Goal: Task Accomplishment & Management: Manage account settings

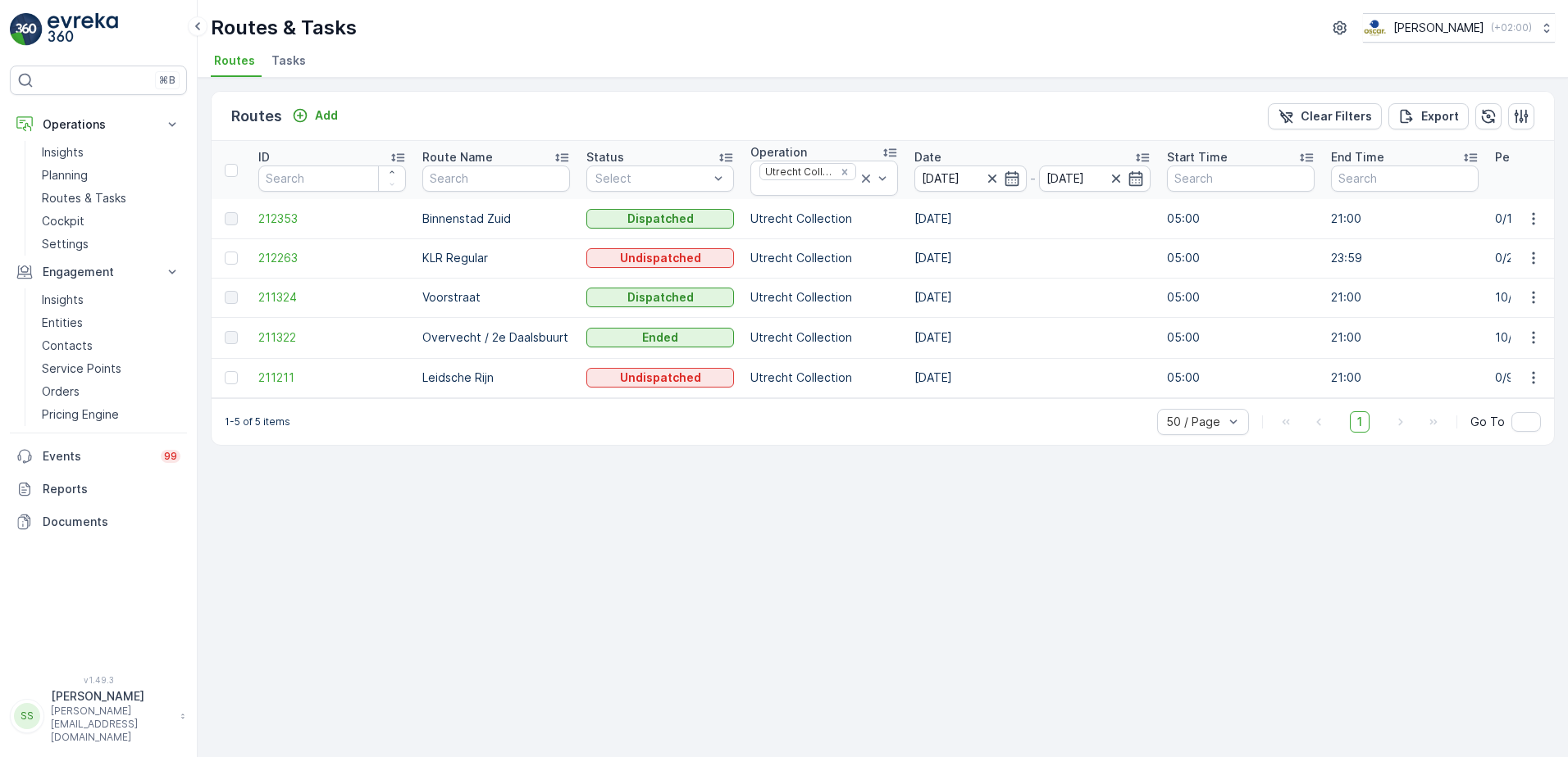
click at [479, 125] on div "Routes Add Clear Filters Export" at bounding box center [882, 116] width 1342 height 49
click at [297, 55] on span "Tasks" at bounding box center [289, 61] width 35 height 16
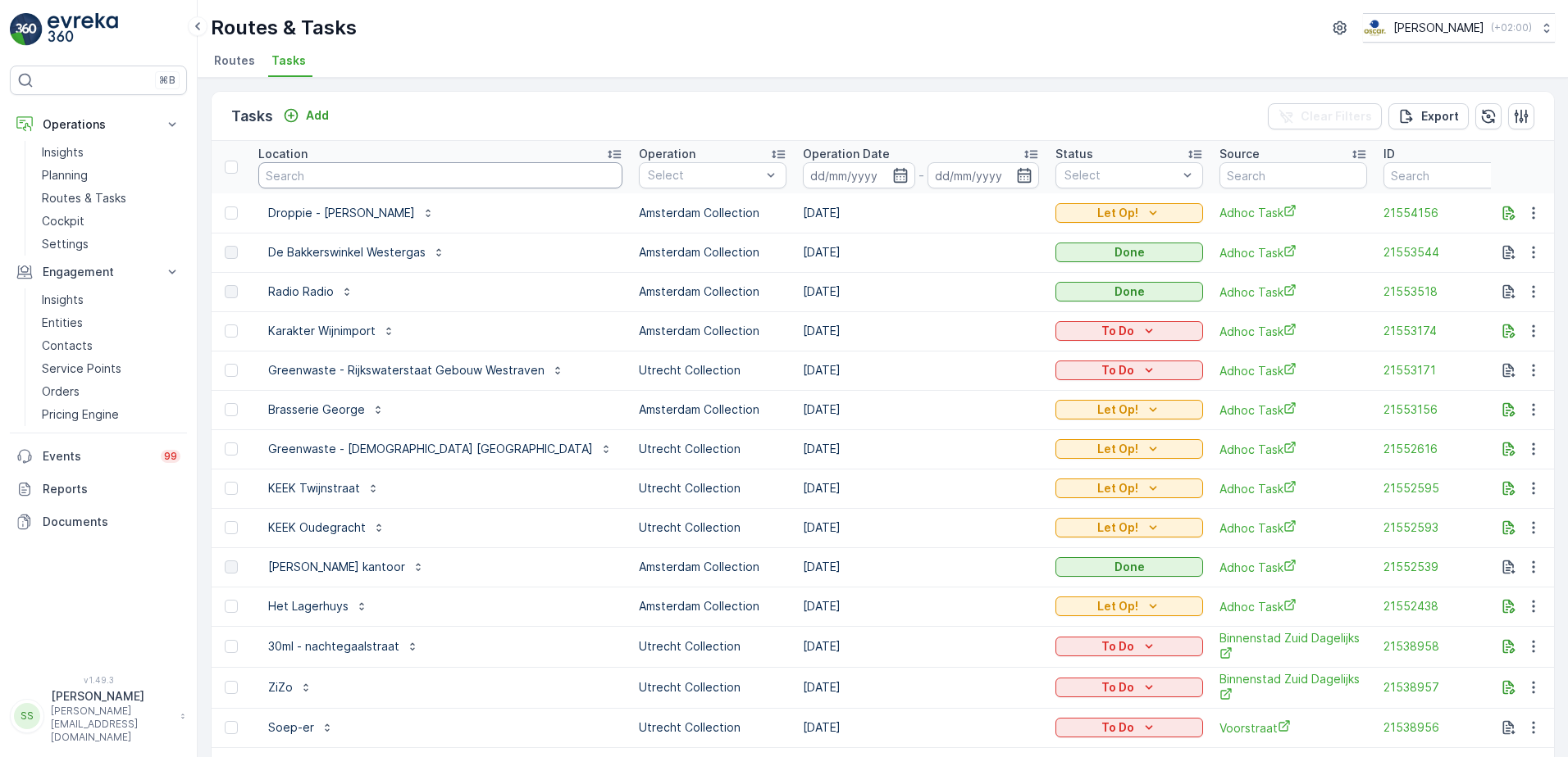
click at [325, 165] on input "text" at bounding box center [440, 176] width 364 height 26
type input "sushi"
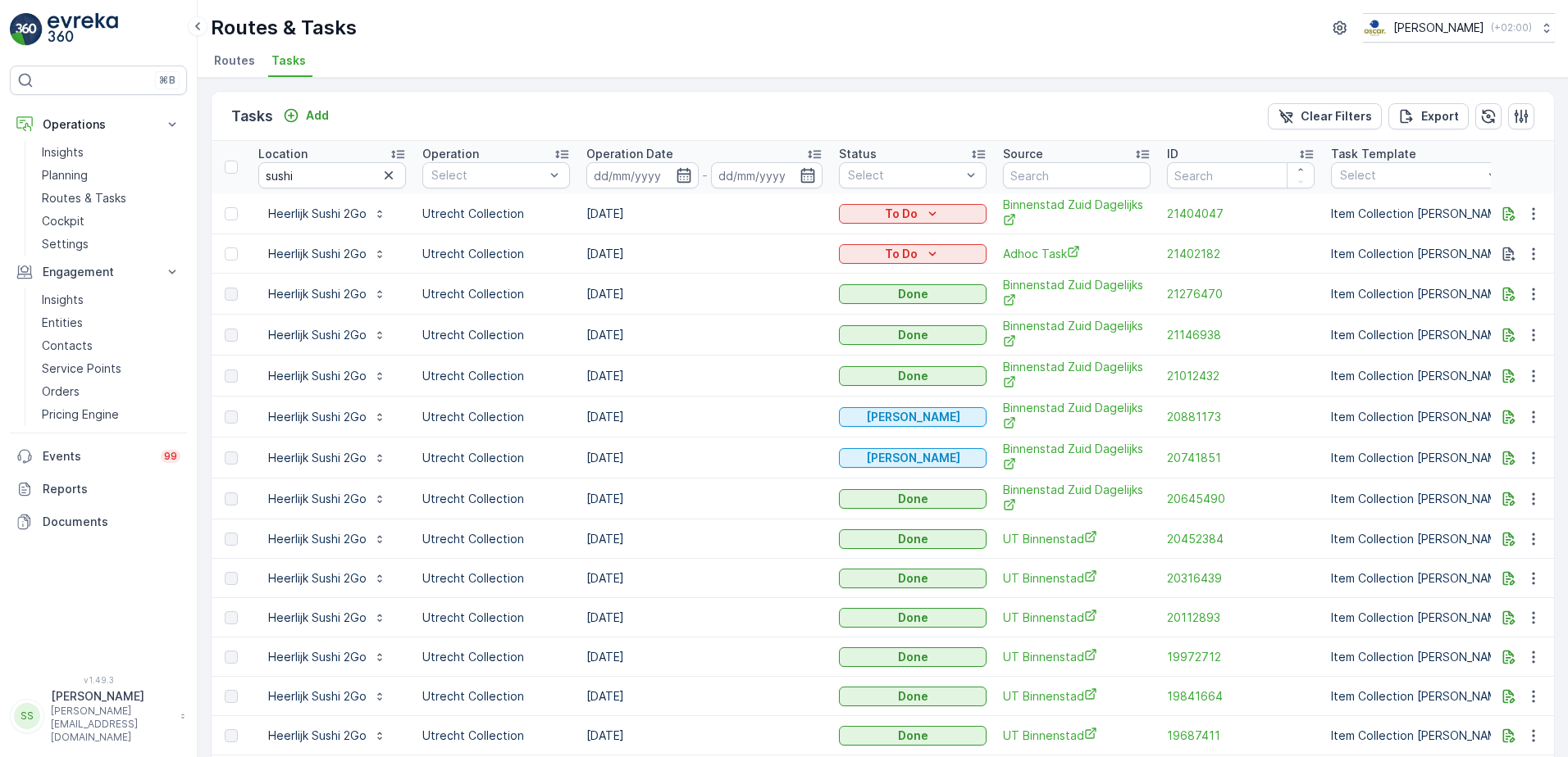
click at [423, 106] on div "Tasks Add Clear Filters Export" at bounding box center [882, 116] width 1342 height 49
click at [985, 151] on icon at bounding box center [978, 154] width 13 height 8
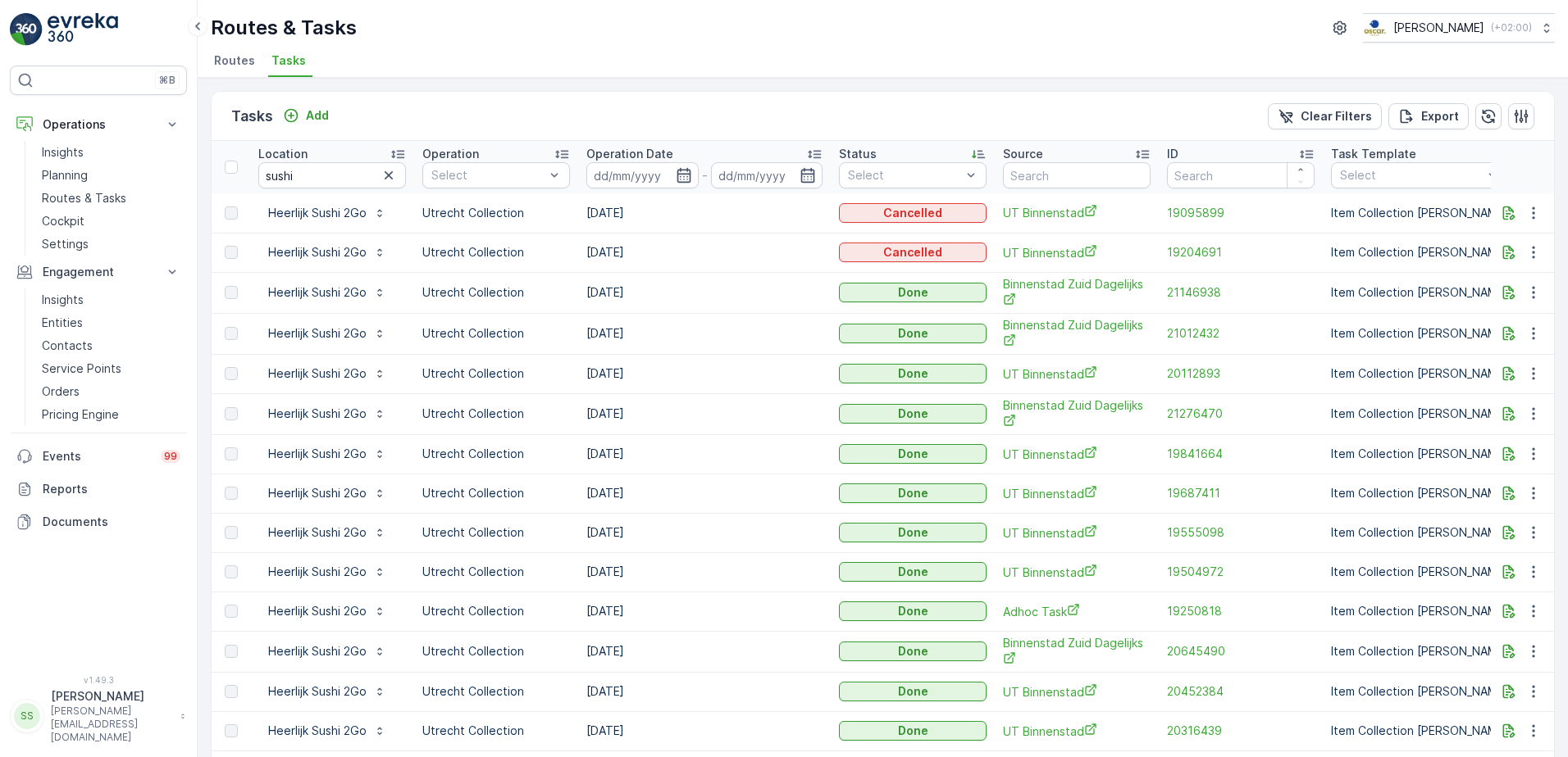
click at [815, 150] on icon at bounding box center [813, 154] width 16 height 16
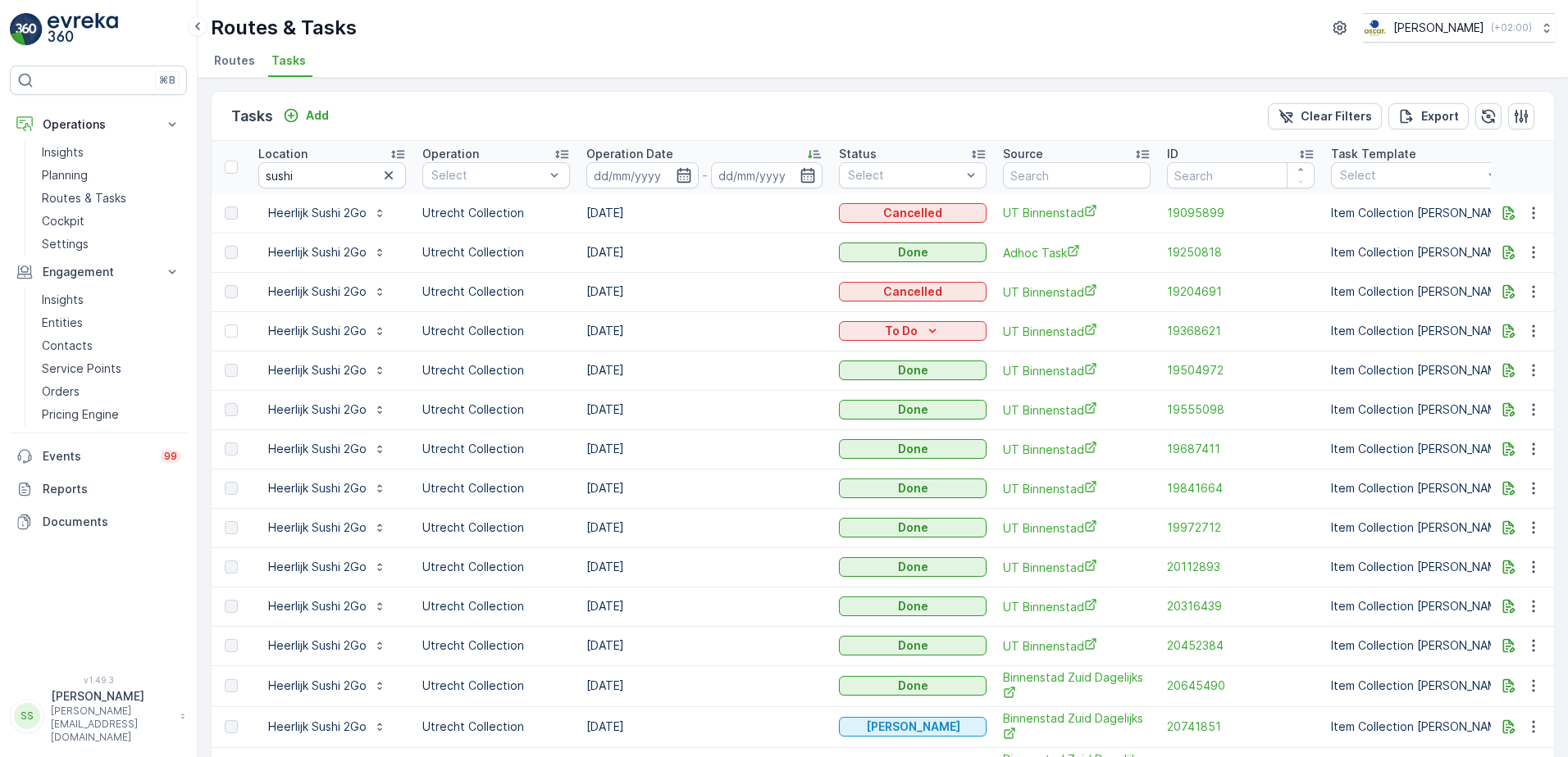
click at [812, 151] on icon at bounding box center [813, 154] width 16 height 16
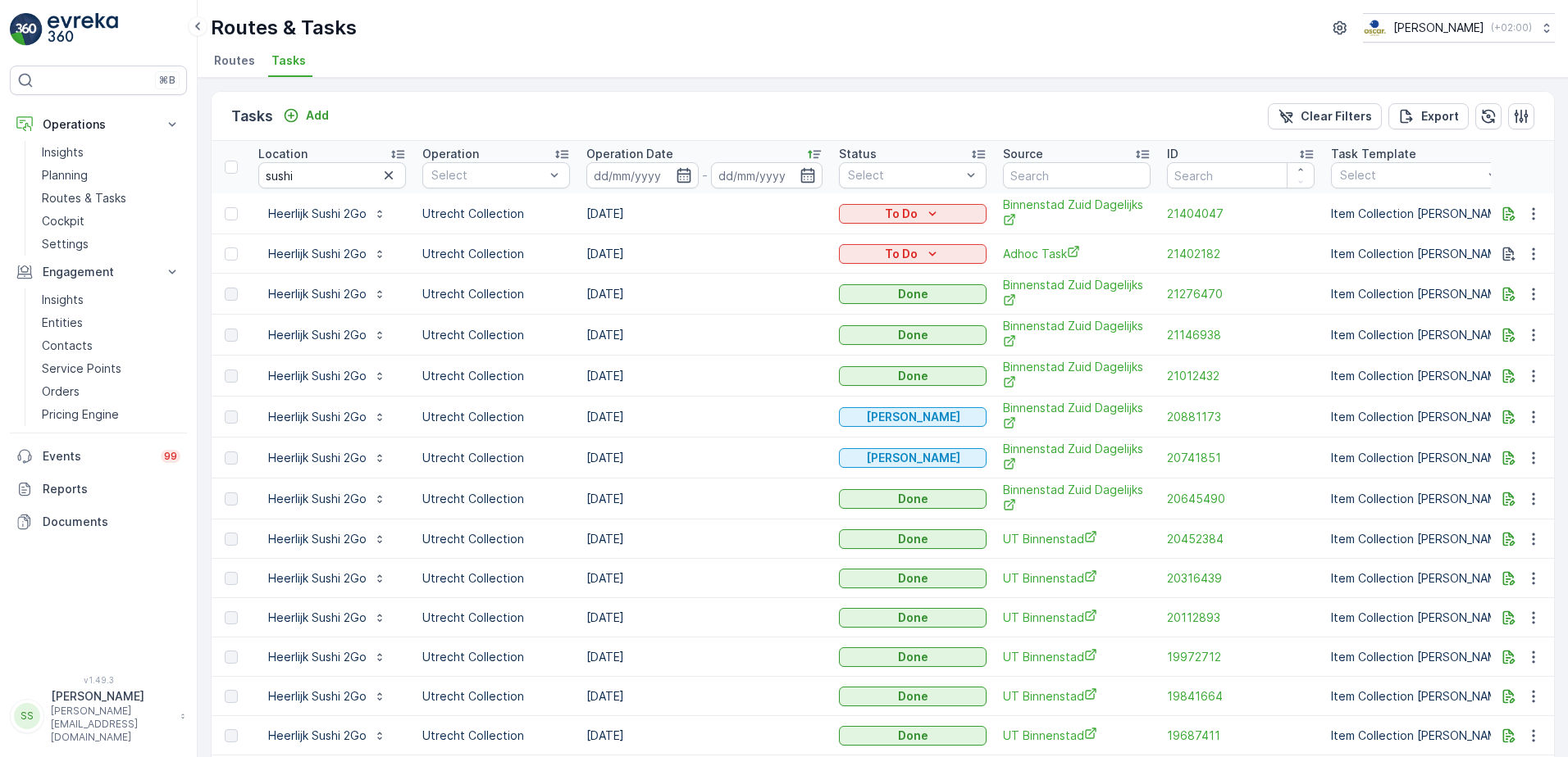
click at [596, 254] on td "[DATE]" at bounding box center [704, 253] width 253 height 39
drag, startPoint x: 596, startPoint y: 254, endPoint x: 736, endPoint y: 260, distance: 140.1
click at [736, 260] on td "05.09.2025" at bounding box center [704, 253] width 253 height 39
click at [617, 212] on td "11.09.2025" at bounding box center [704, 214] width 253 height 41
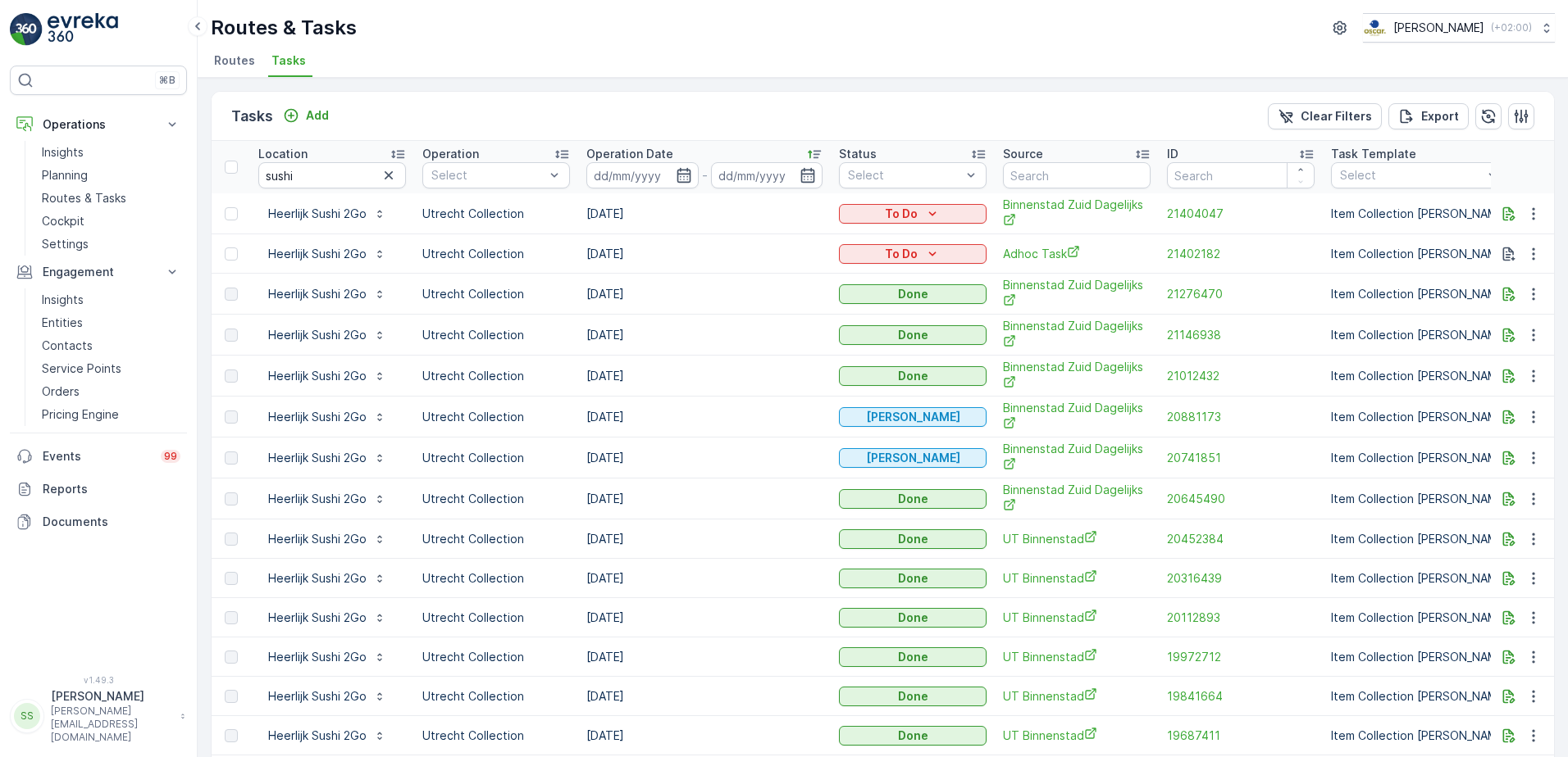
click at [617, 212] on td "11.09.2025" at bounding box center [704, 214] width 253 height 41
drag, startPoint x: 617, startPoint y: 212, endPoint x: 687, endPoint y: 221, distance: 70.6
click at [687, 221] on td "11.09.2025" at bounding box center [704, 214] width 253 height 41
drag, startPoint x: 598, startPoint y: 209, endPoint x: 660, endPoint y: 216, distance: 62.4
click at [660, 216] on td "11.09.2025" at bounding box center [704, 214] width 253 height 41
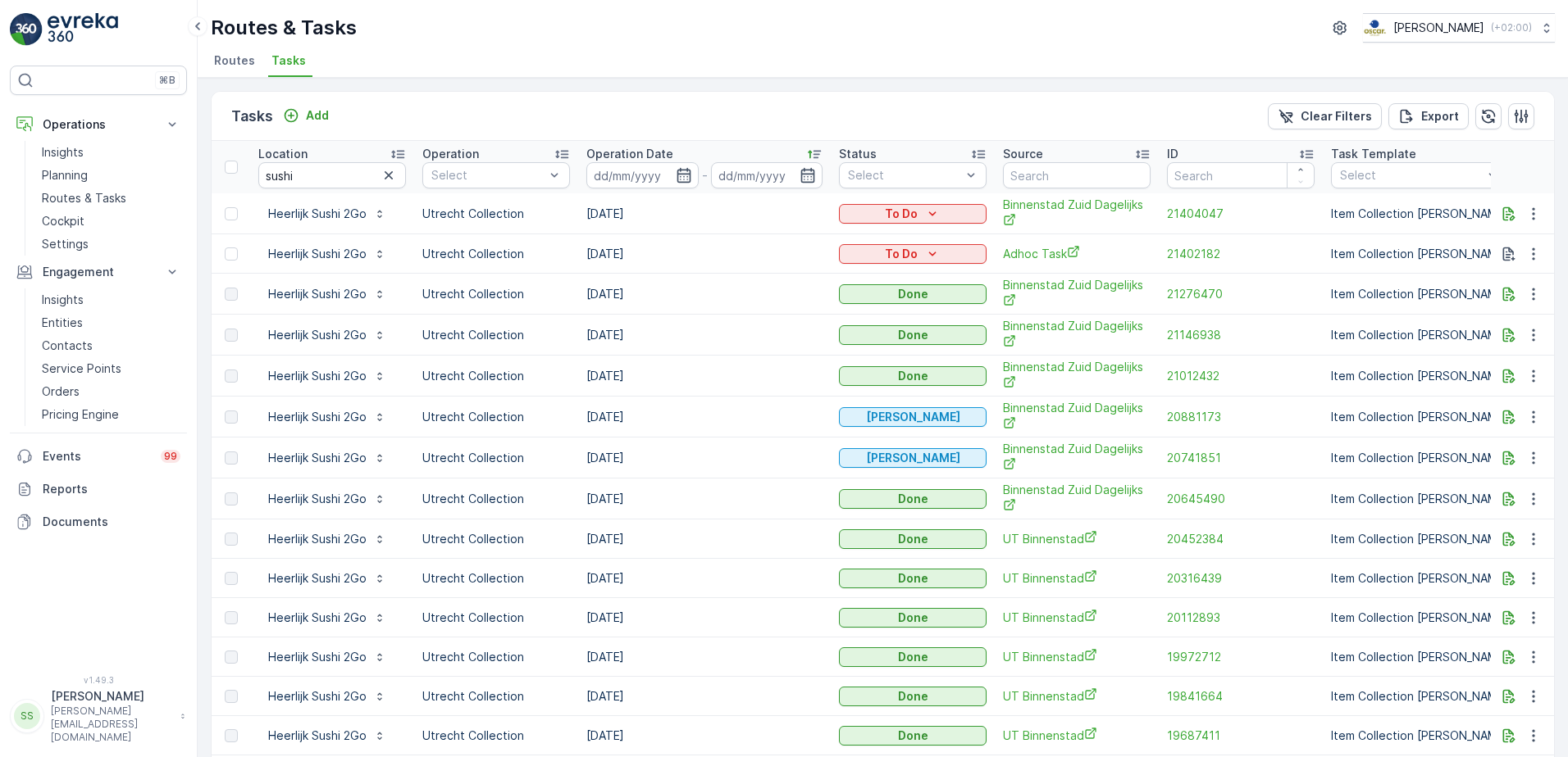
drag, startPoint x: 660, startPoint y: 216, endPoint x: 620, endPoint y: 227, distance: 41.5
click at [620, 227] on td "11.09.2025" at bounding box center [704, 214] width 253 height 41
click at [606, 215] on td "11.09.2025" at bounding box center [704, 214] width 253 height 41
click at [607, 217] on td "11.09.2025" at bounding box center [704, 214] width 253 height 41
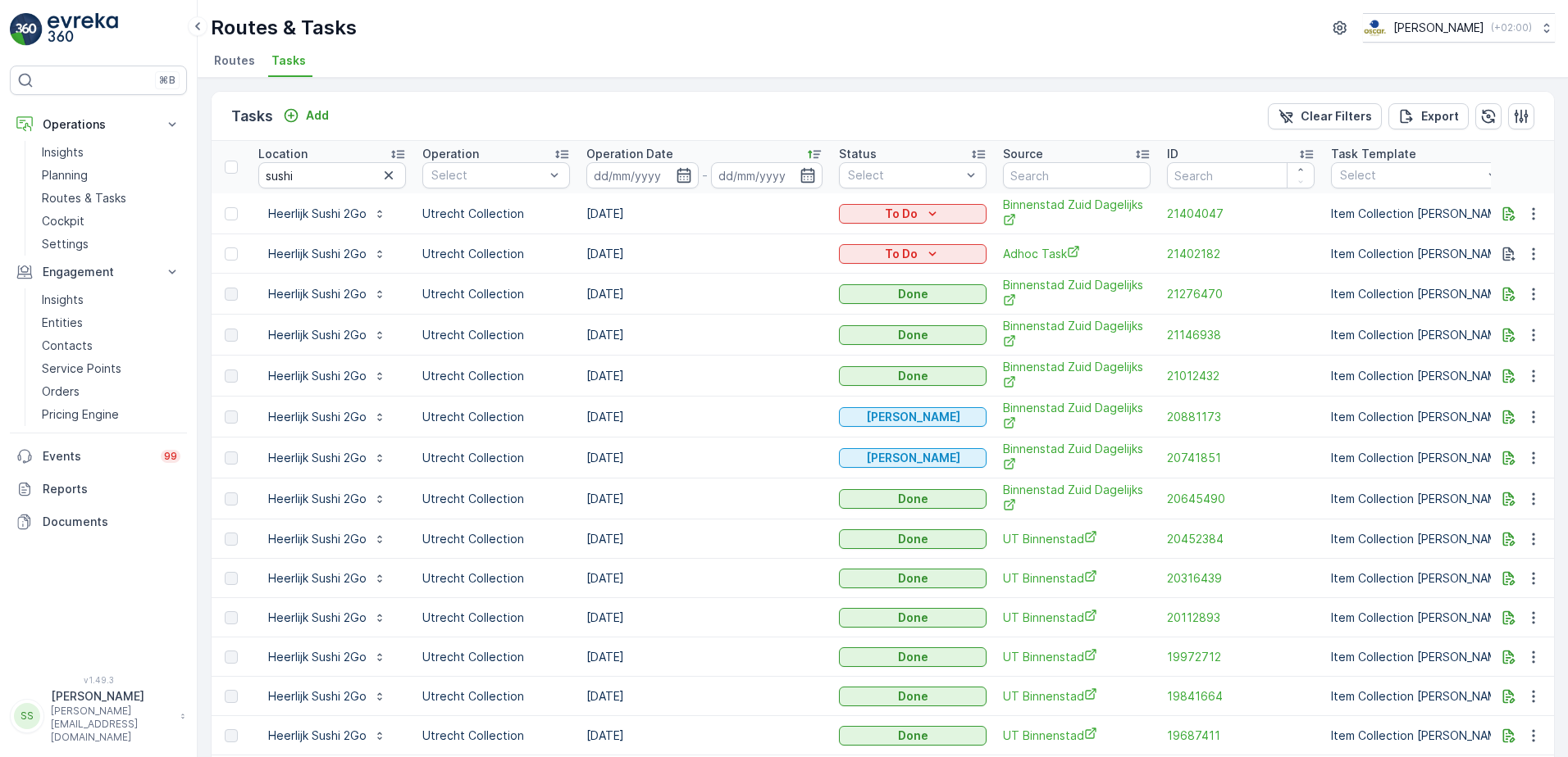
drag, startPoint x: 607, startPoint y: 217, endPoint x: 770, endPoint y: 216, distance: 163.0
click at [771, 215] on td "11.09.2025" at bounding box center [704, 214] width 253 height 41
click at [624, 251] on td "05.09.2025" at bounding box center [704, 253] width 253 height 39
click at [623, 251] on td "05.09.2025" at bounding box center [704, 253] width 253 height 39
drag, startPoint x: 623, startPoint y: 251, endPoint x: 759, endPoint y: 266, distance: 136.8
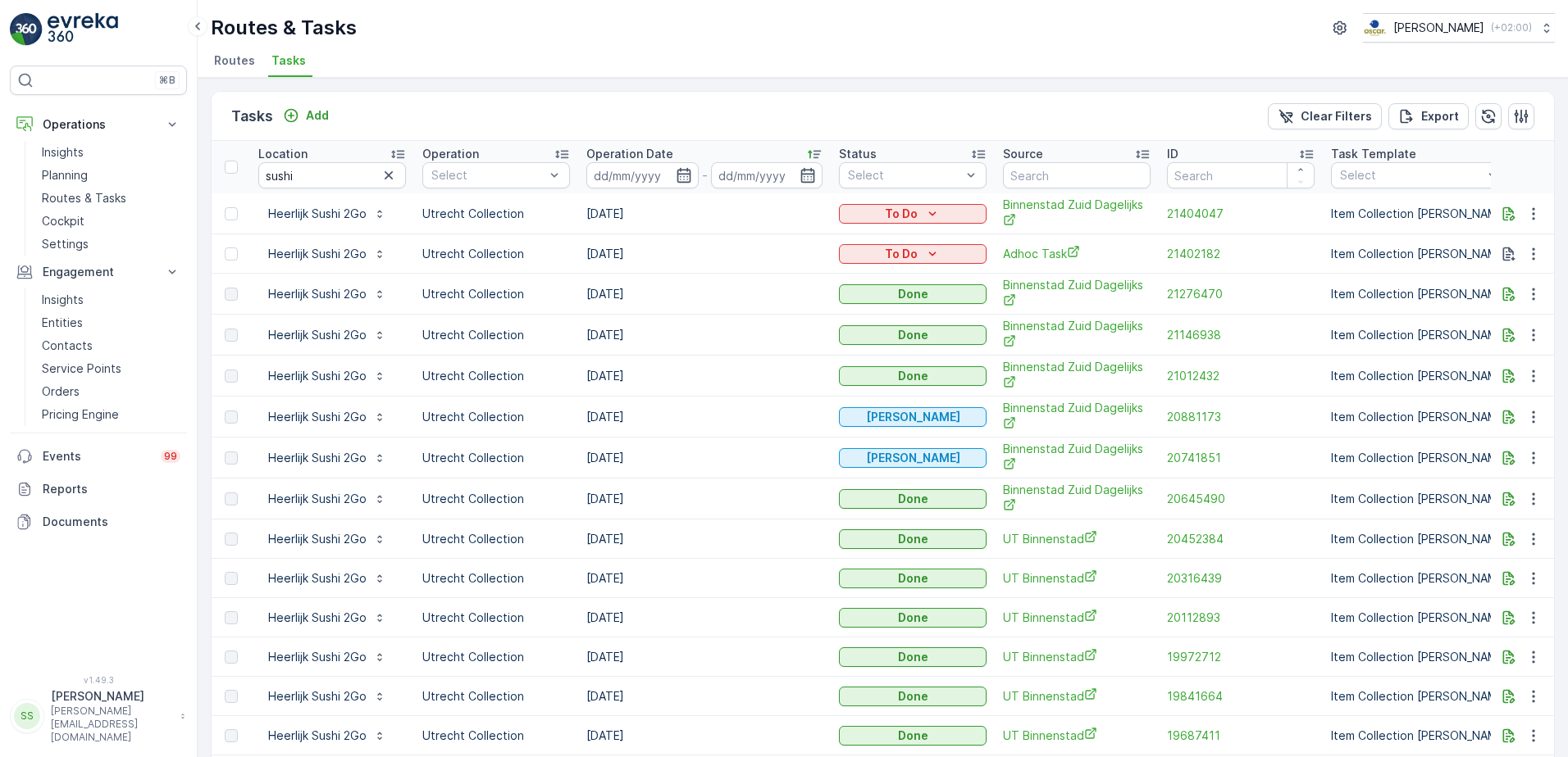
click at [759, 266] on td "05.09.2025" at bounding box center [704, 253] width 253 height 39
click at [595, 257] on td "05.09.2025" at bounding box center [704, 253] width 253 height 39
drag, startPoint x: 595, startPoint y: 257, endPoint x: 726, endPoint y: 261, distance: 131.1
click at [726, 261] on td "05.09.2025" at bounding box center [704, 253] width 253 height 39
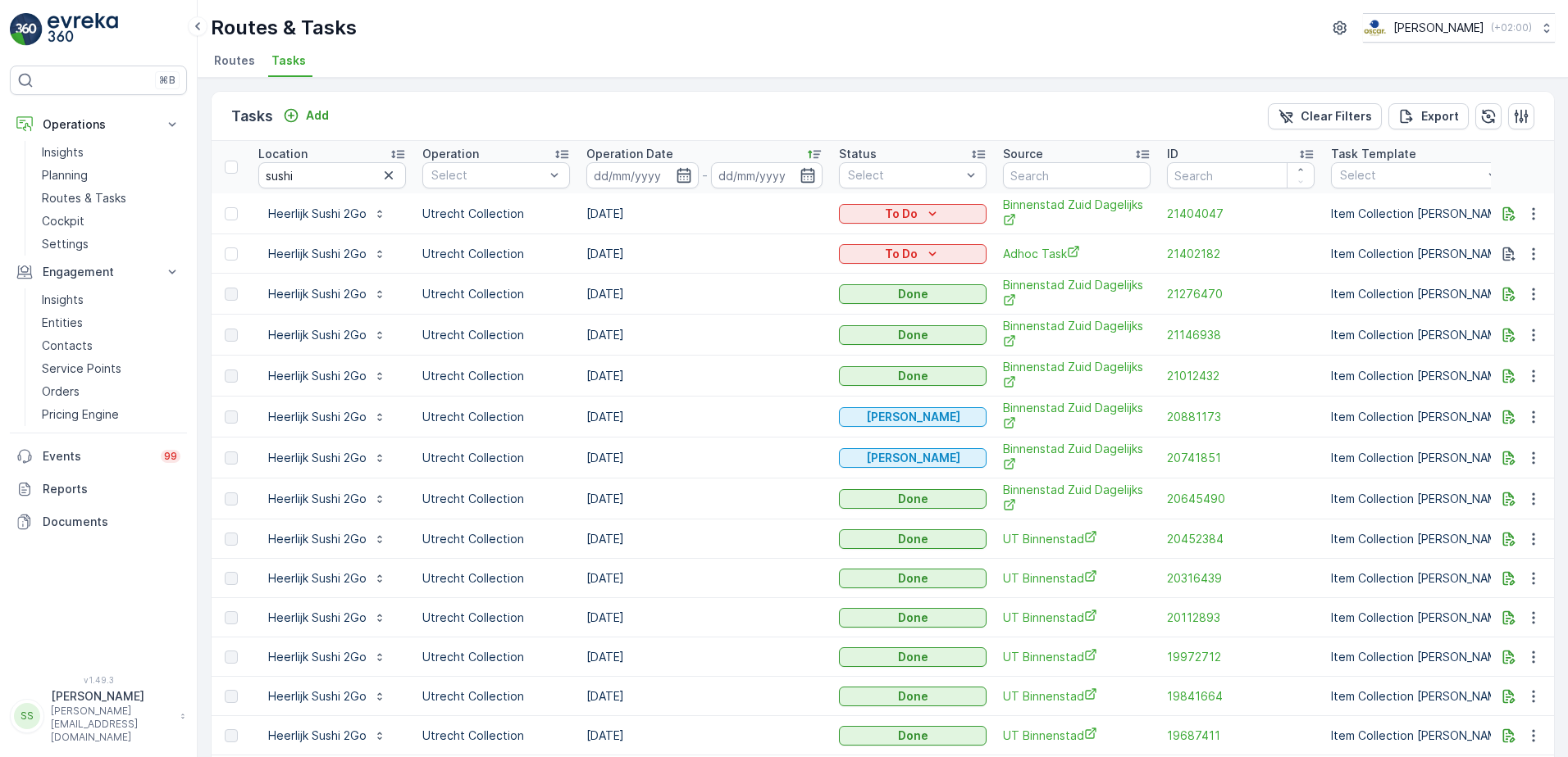
click at [721, 247] on td "05.09.2025" at bounding box center [704, 253] width 253 height 39
click at [594, 134] on div "Tasks Add Clear Filters Export" at bounding box center [882, 116] width 1342 height 49
click at [307, 109] on p "Add" at bounding box center [317, 115] width 23 height 16
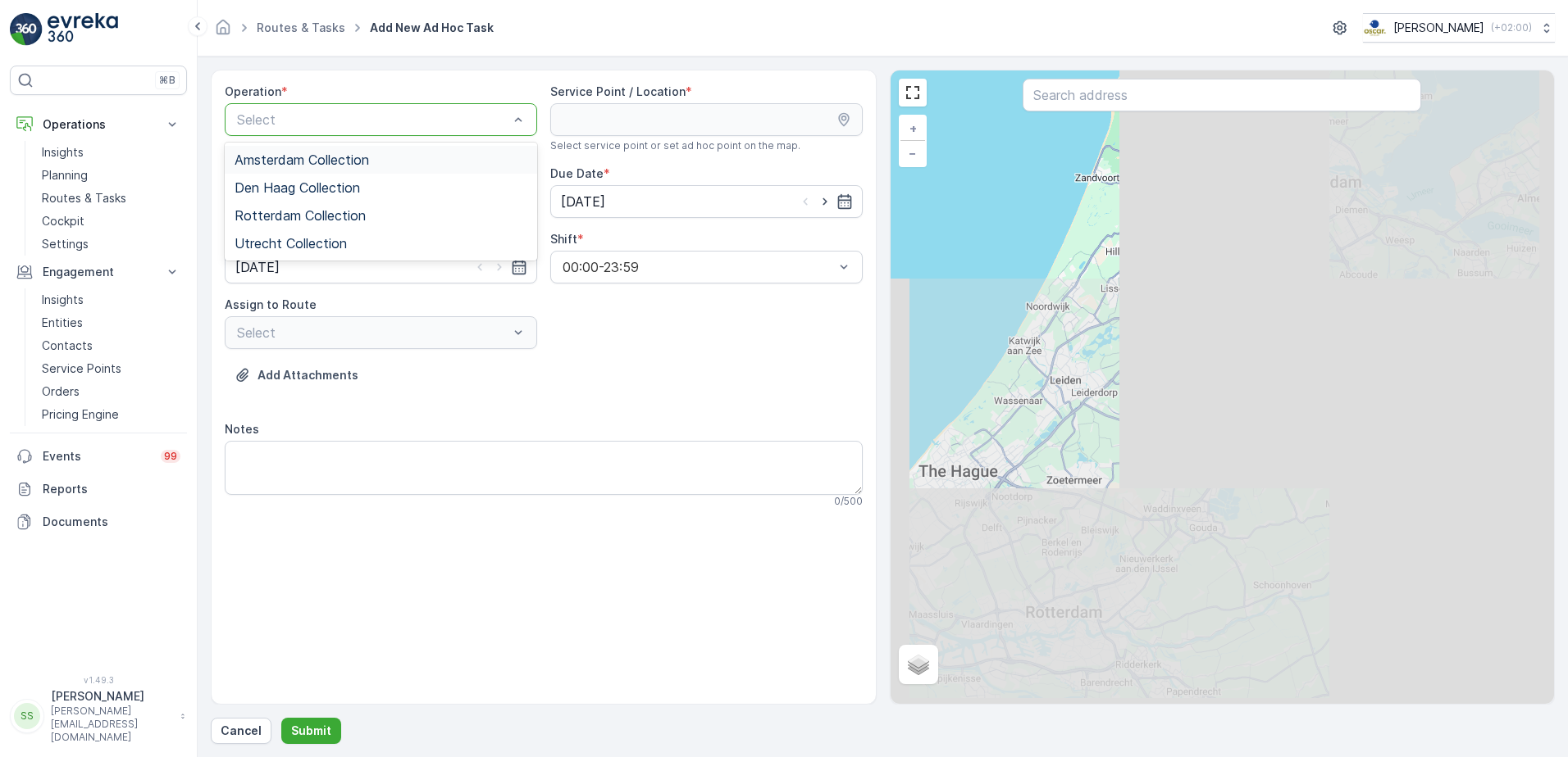
click at [319, 156] on span "Amsterdam Collection" at bounding box center [301, 159] width 134 height 15
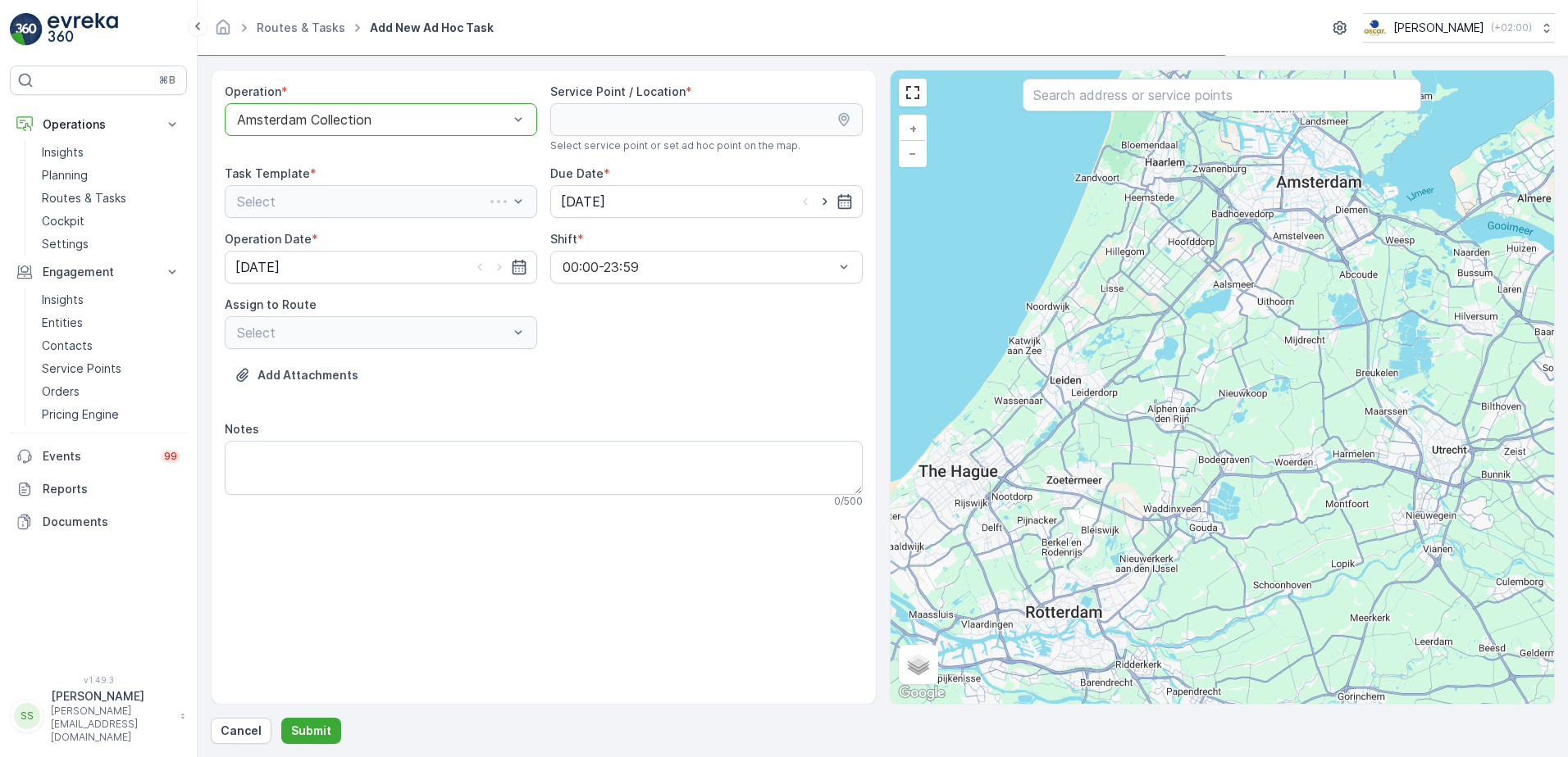
click at [305, 101] on div "Operation * option Amsterdam Collection, selected. Amsterdam Collection" at bounding box center [381, 119] width 312 height 69
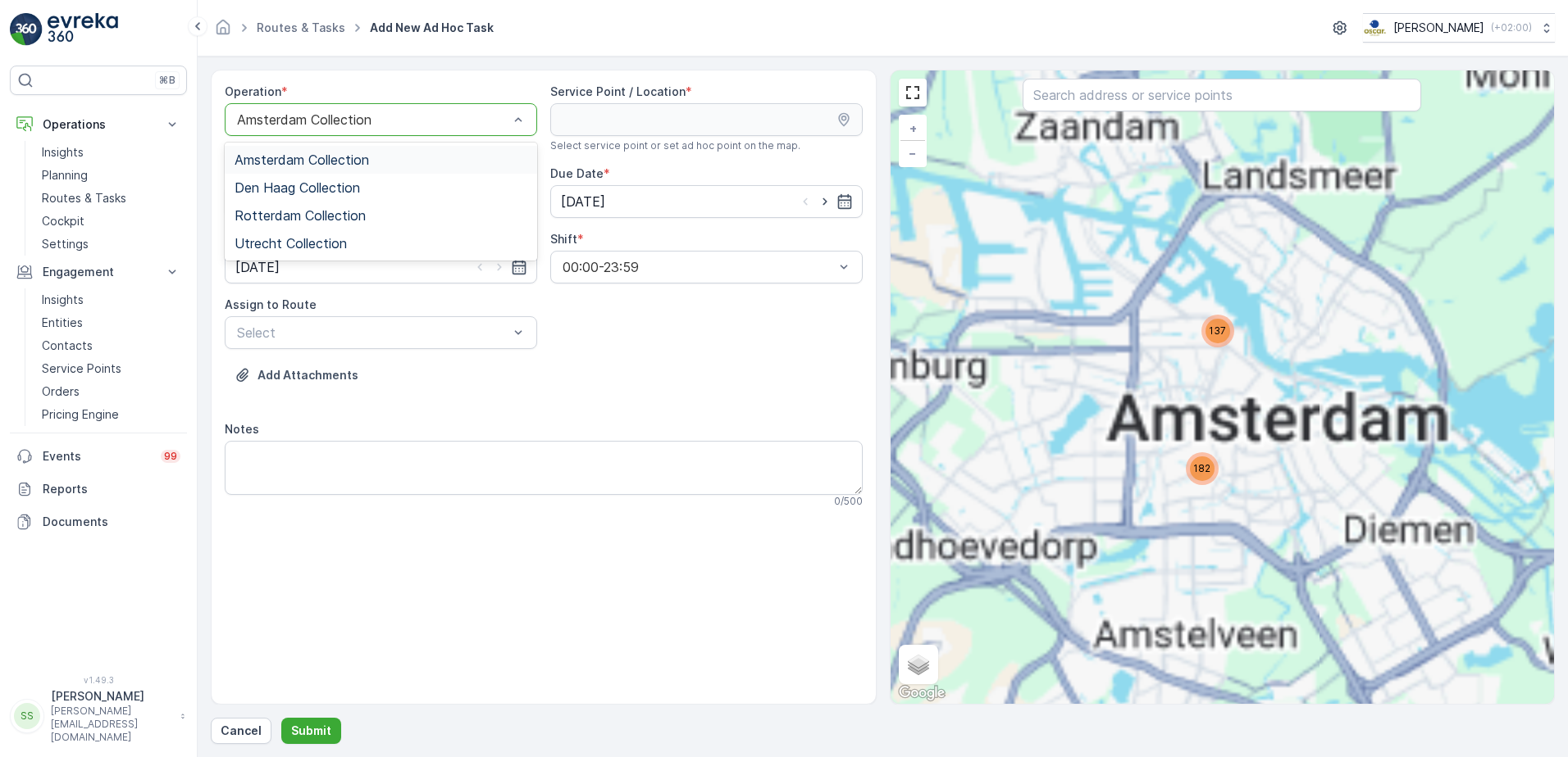
click at [297, 118] on div at bounding box center [372, 119] width 274 height 15
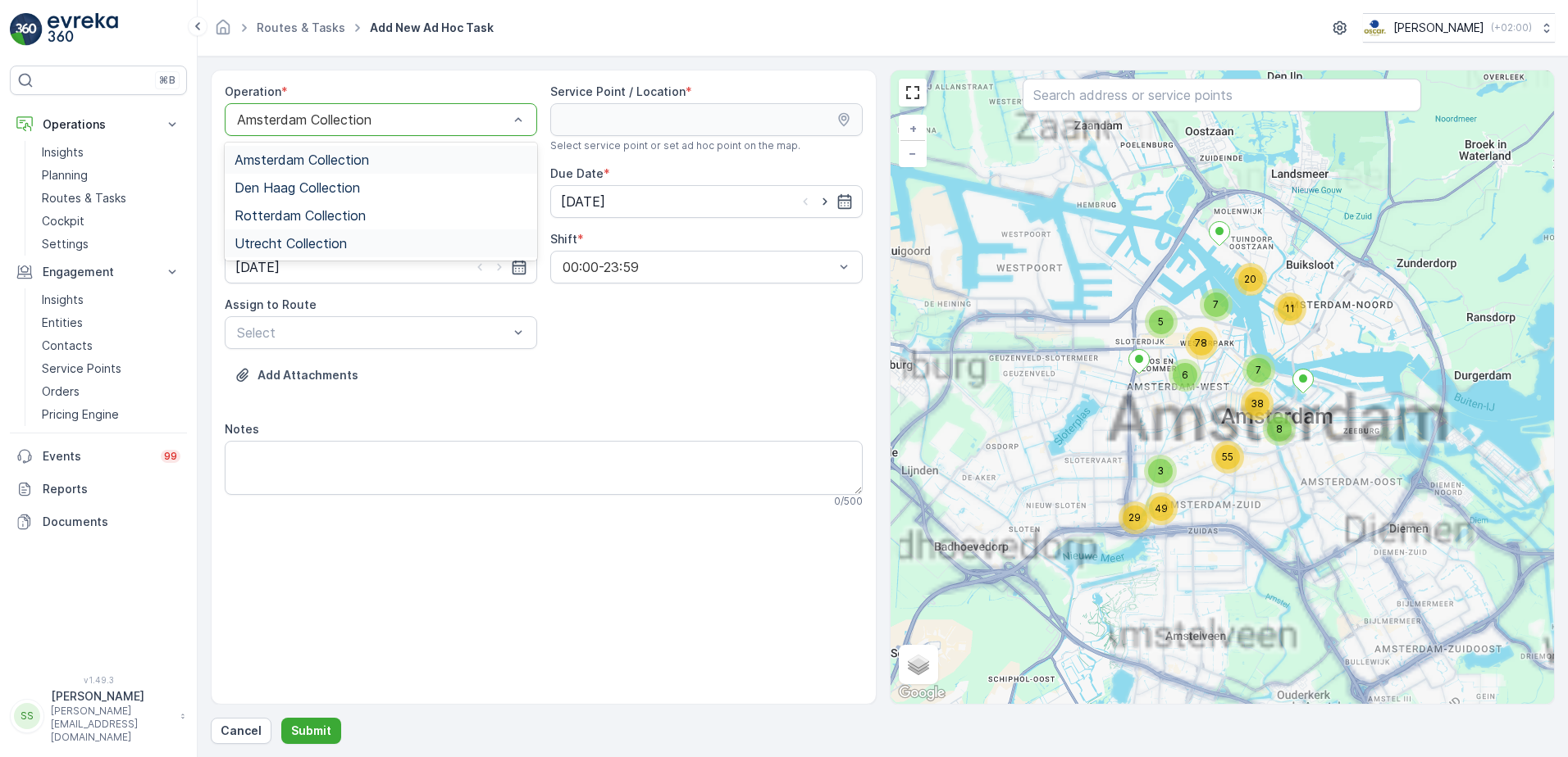
click at [270, 239] on span "Utrecht Collection" at bounding box center [291, 243] width 112 height 15
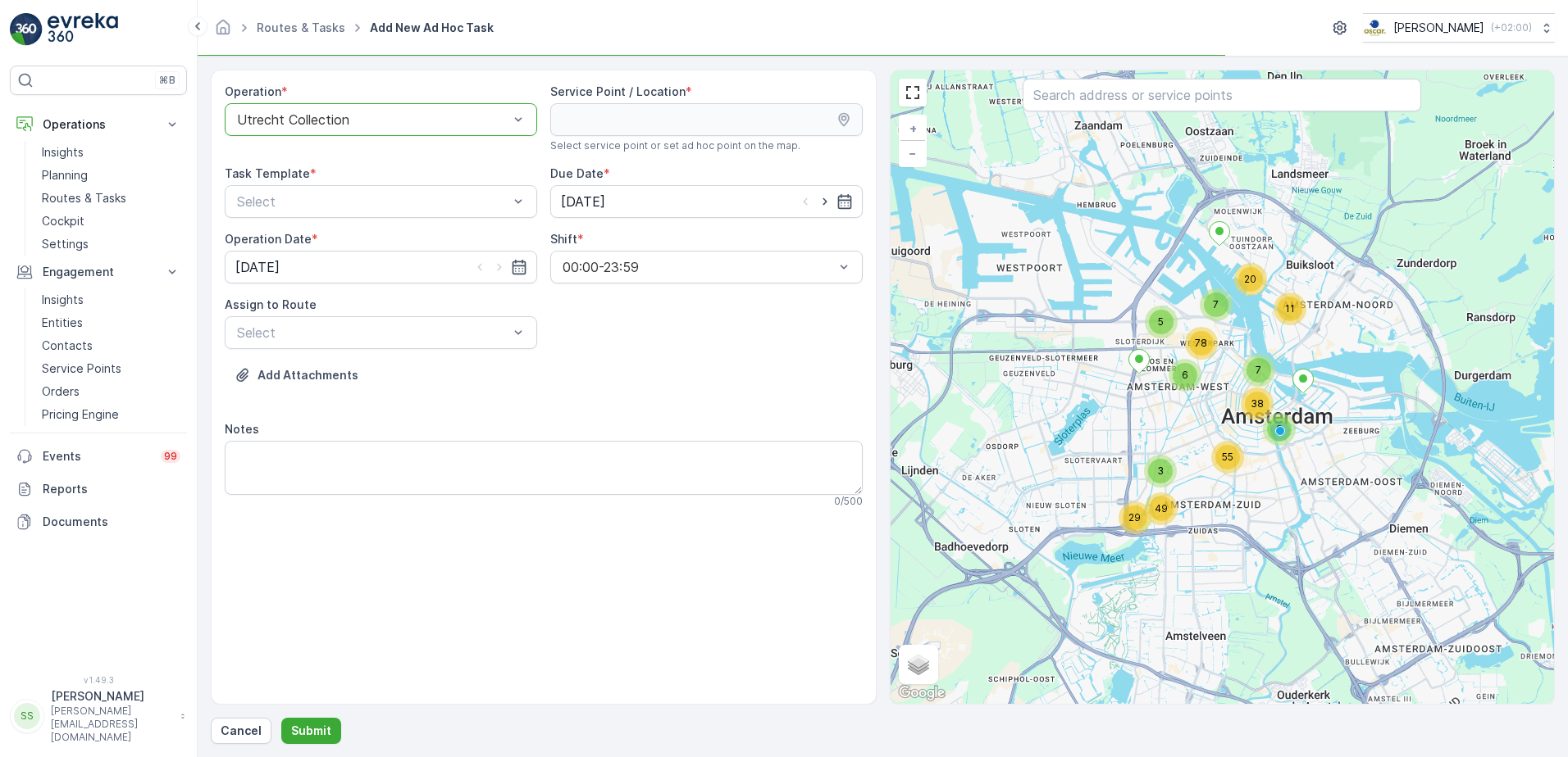
click at [739, 342] on div "Operation * option Utrecht Collection, selected. Utrecht Collection Service Poi…" at bounding box center [543, 303] width 638 height 438
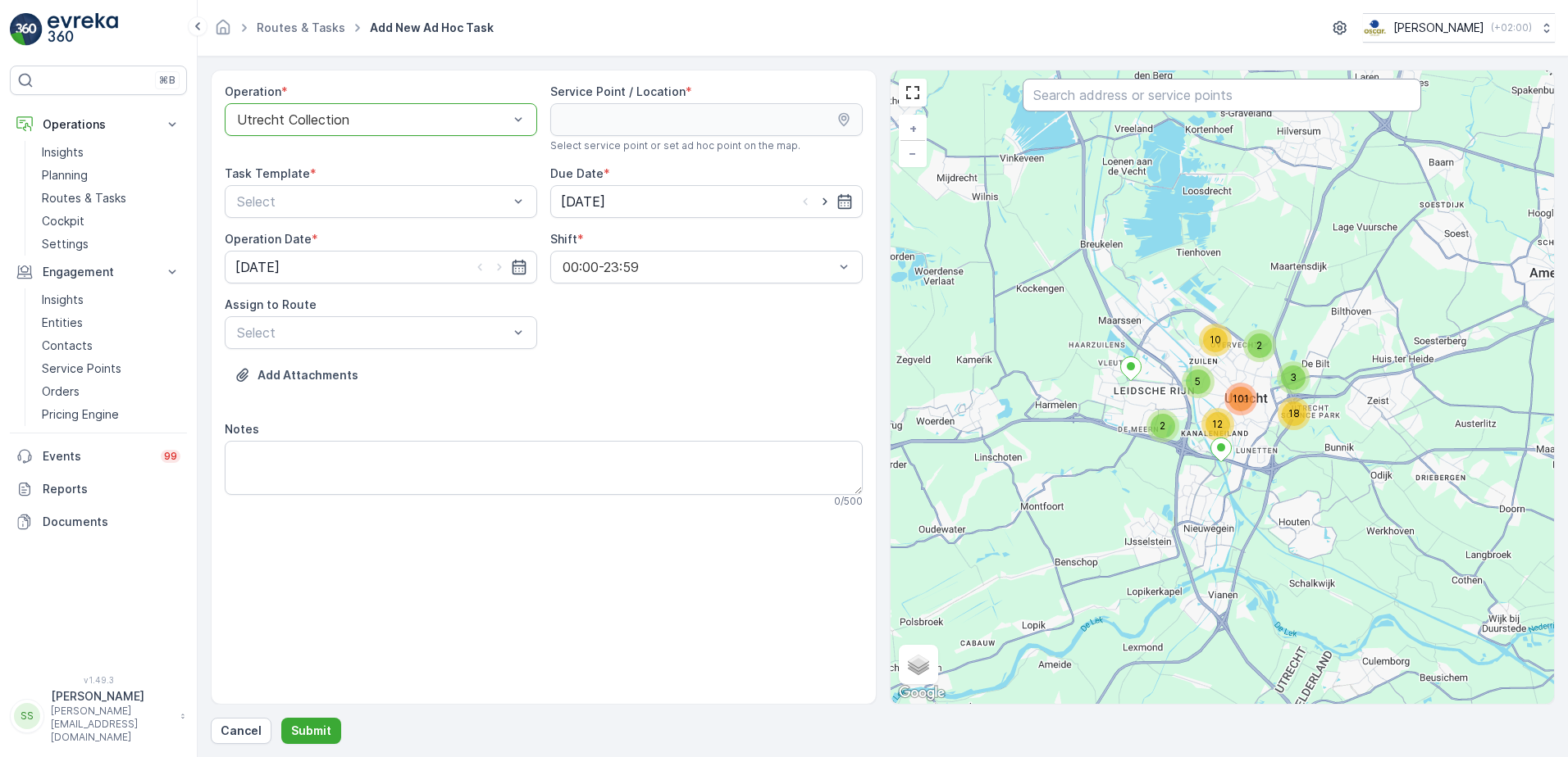
click at [1141, 95] on input "text" at bounding box center [1222, 95] width 398 height 33
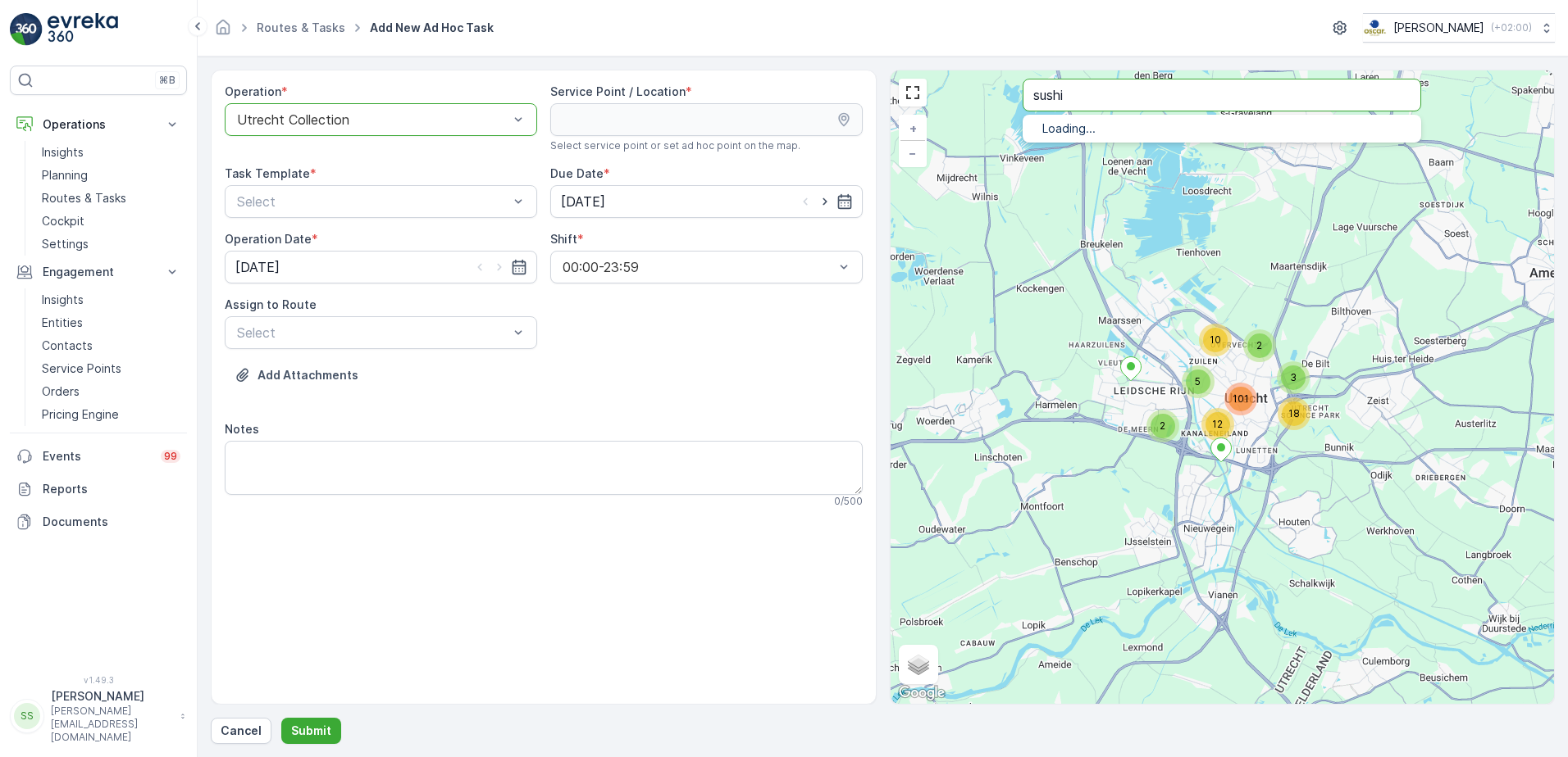
type input "sushi"
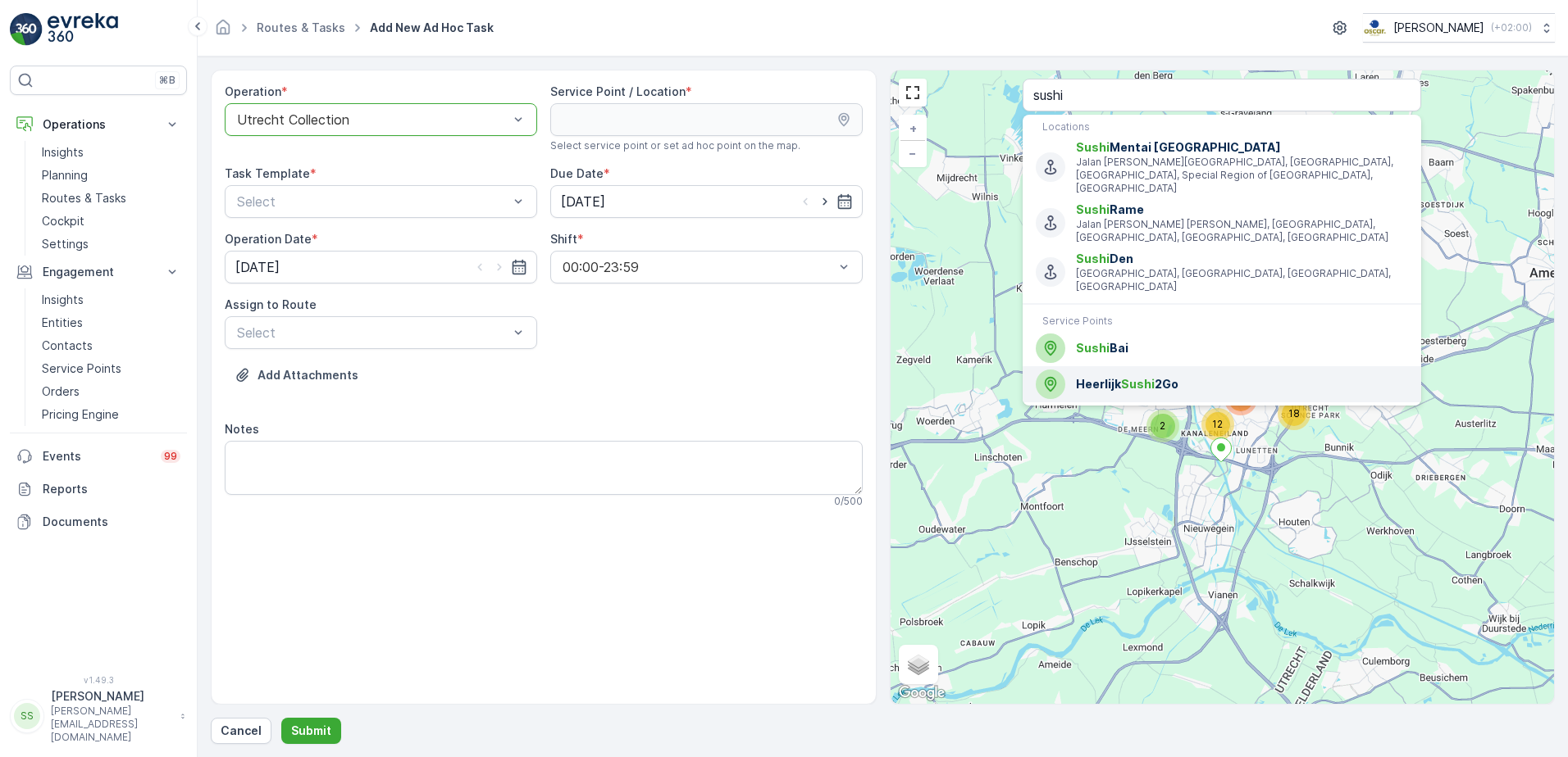
click at [1148, 377] on span "Sushi" at bounding box center [1137, 384] width 34 height 14
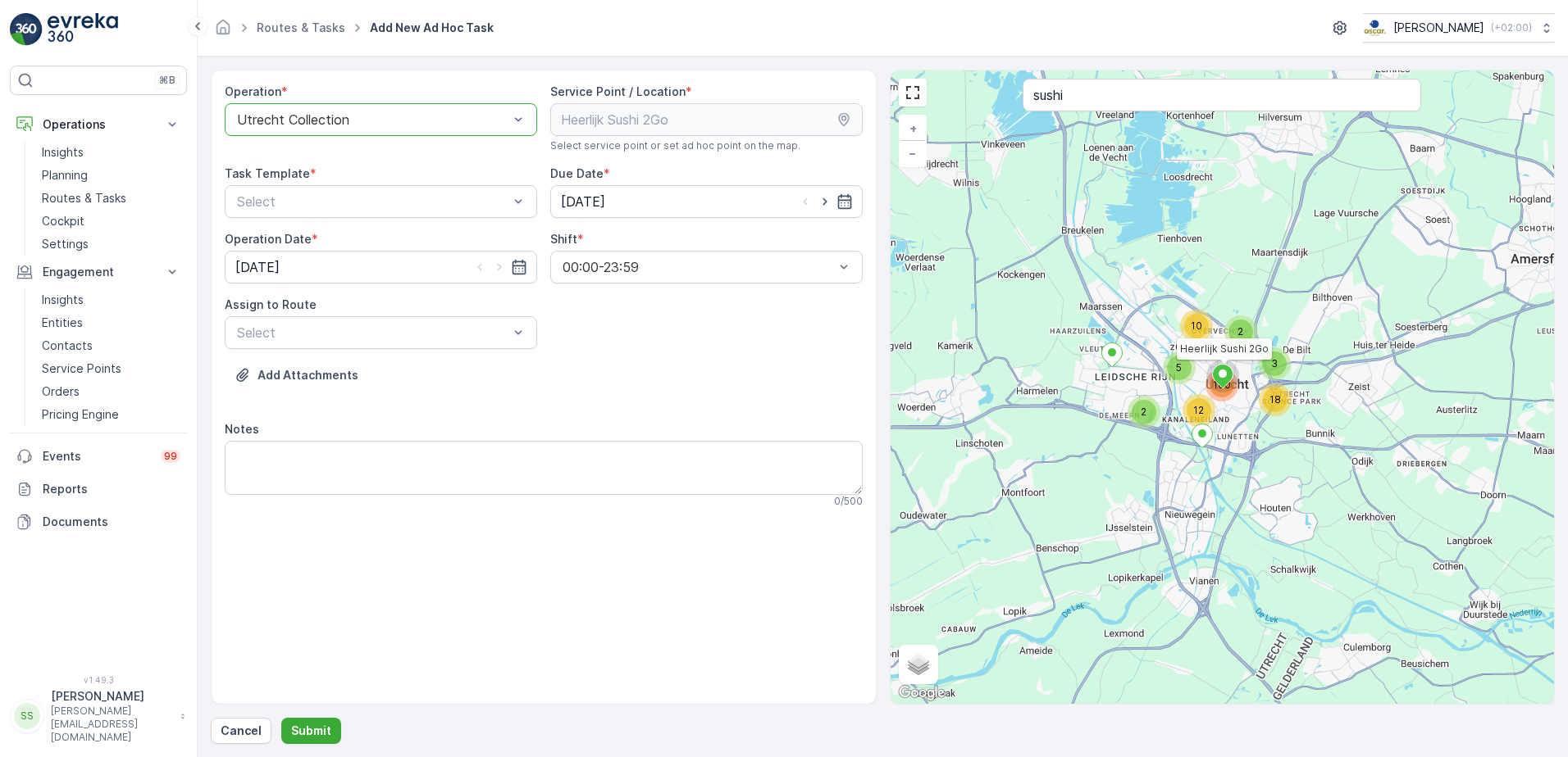
click at [741, 356] on div "Operation * option Utrecht Collection, selected. Utrecht Collection Service Poi…" at bounding box center [543, 303] width 638 height 438
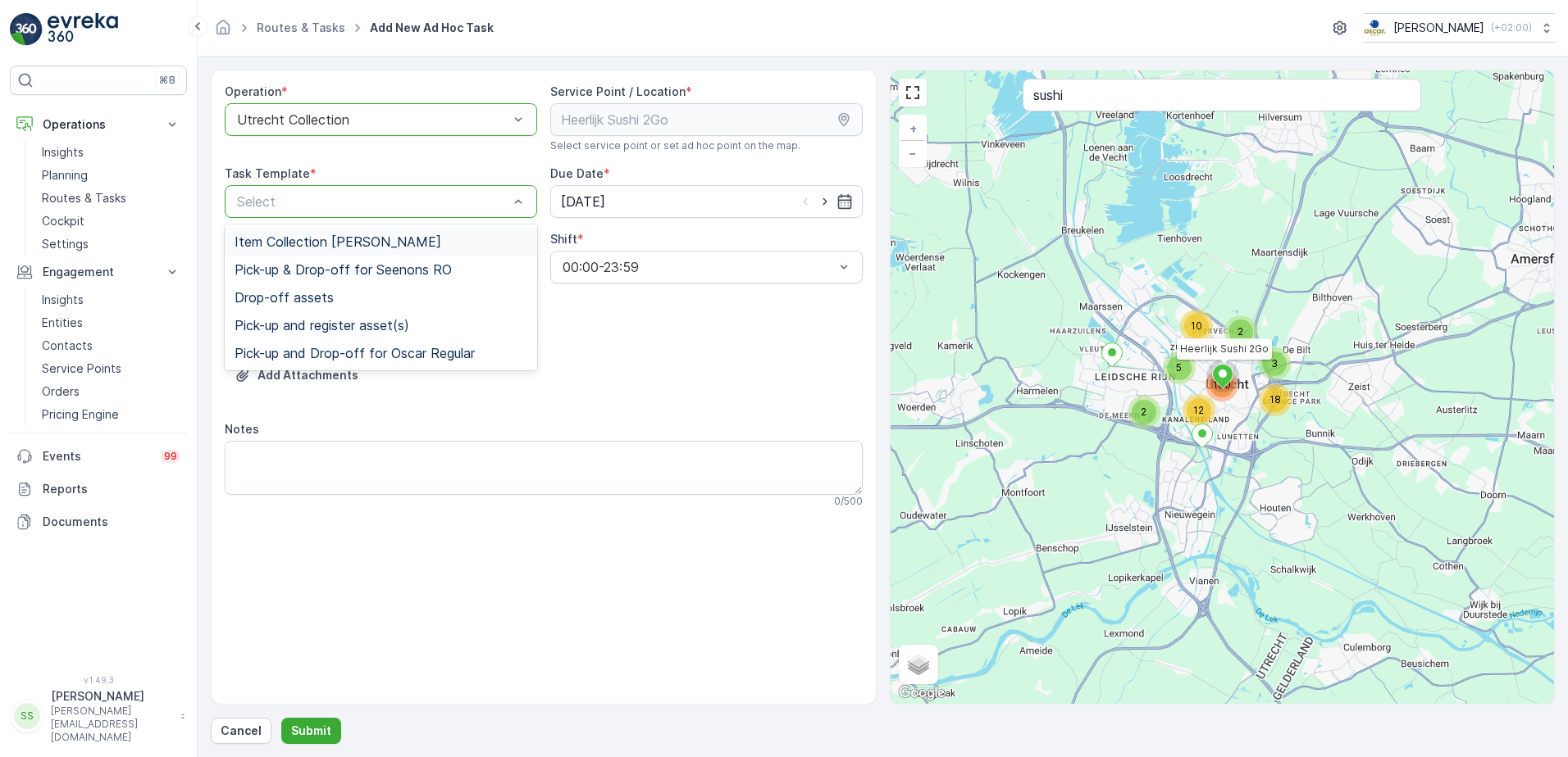
click at [300, 188] on div "Select" at bounding box center [381, 202] width 312 height 33
click at [305, 237] on span "Item Collection Oscar Regulier" at bounding box center [337, 241] width 207 height 15
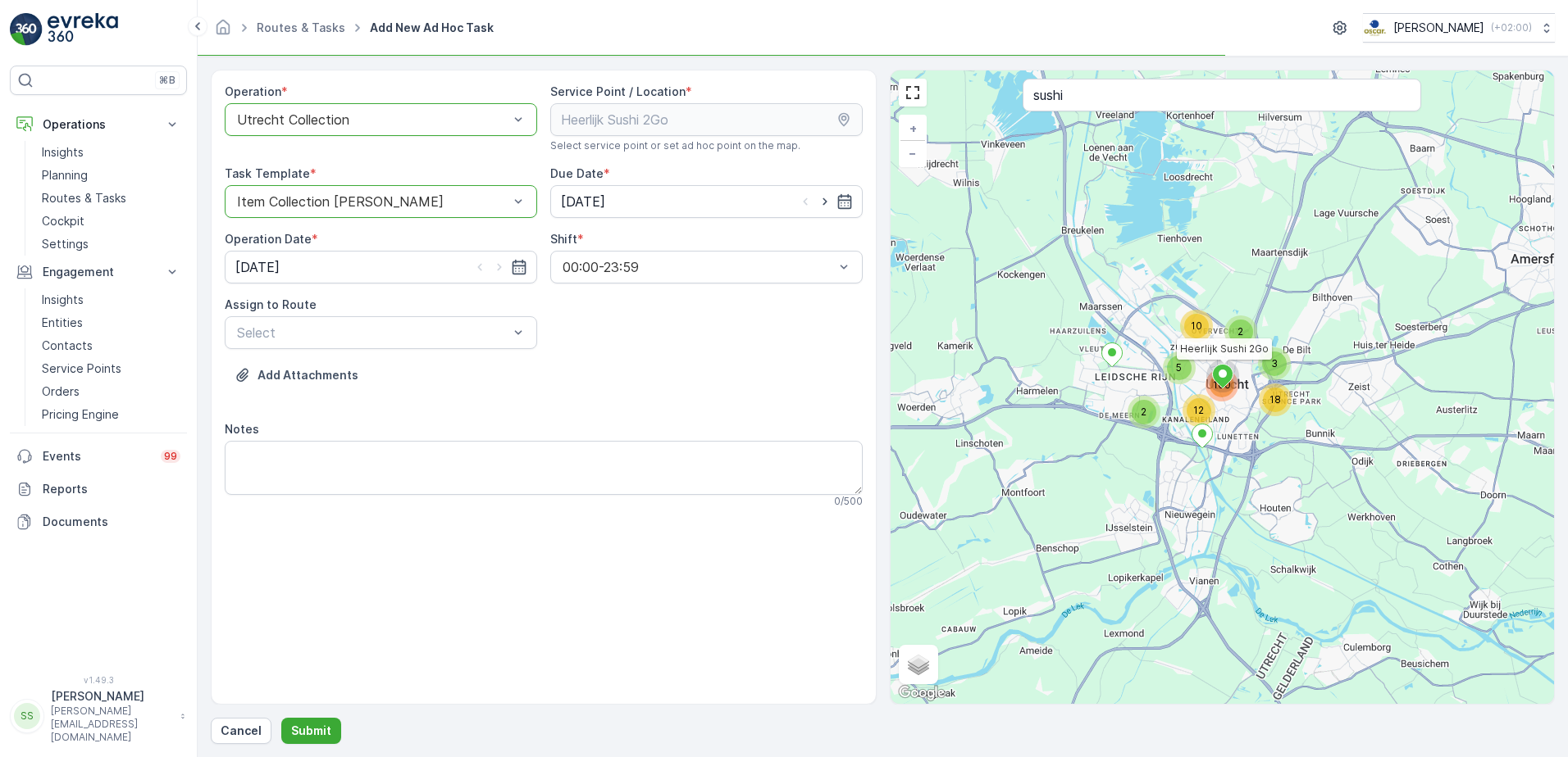
click at [758, 399] on div "Add Attachments" at bounding box center [543, 385] width 638 height 46
click at [709, 379] on div "Add Attachments" at bounding box center [543, 385] width 638 height 46
drag, startPoint x: 637, startPoint y: 379, endPoint x: 560, endPoint y: 289, distance: 118.4
click at [636, 379] on div "Add Attachments" at bounding box center [543, 385] width 638 height 46
click at [820, 202] on icon "button" at bounding box center [825, 202] width 16 height 16
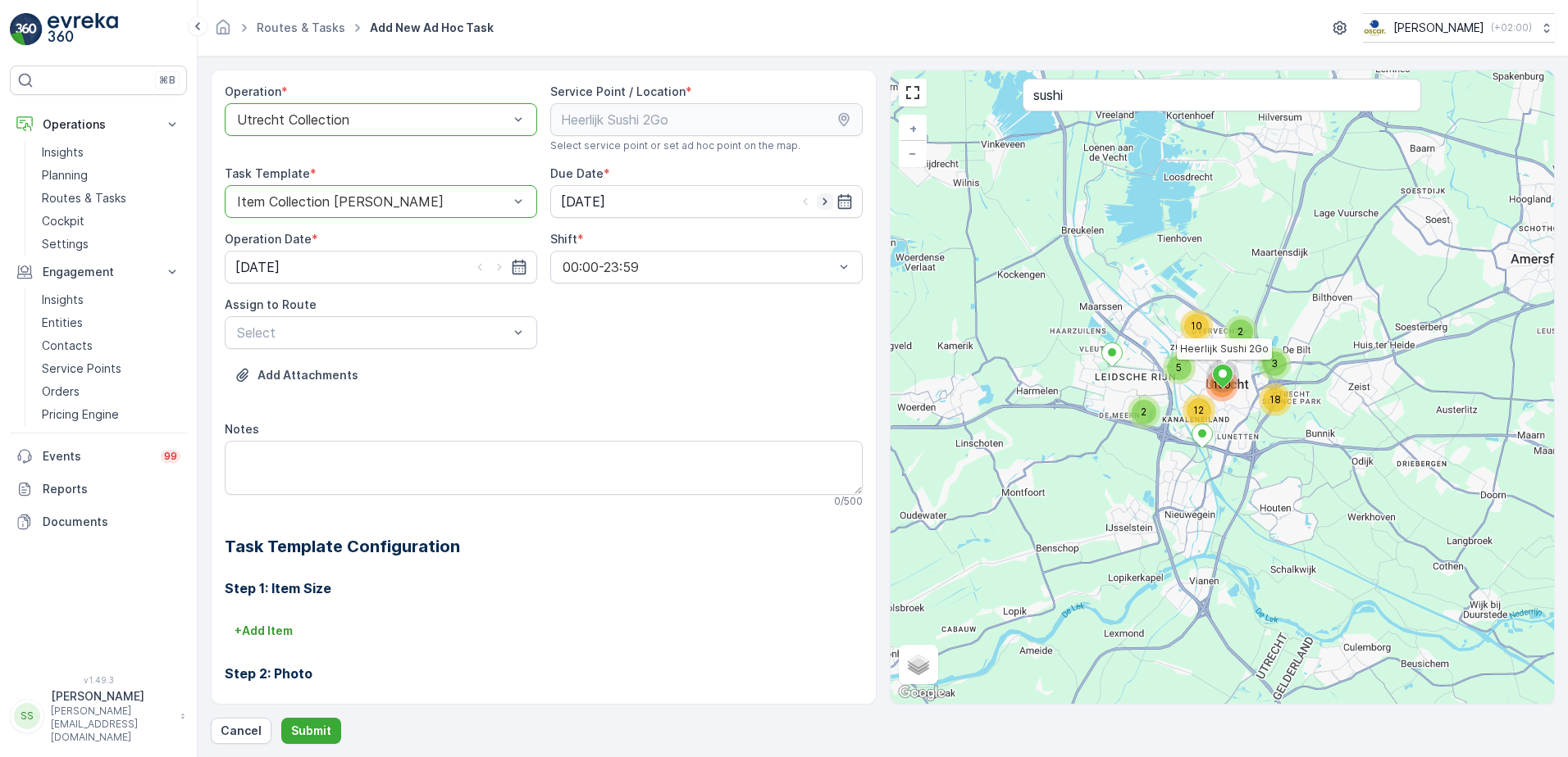
type input "10.09.2025"
click at [498, 264] on icon "button" at bounding box center [499, 266] width 16 height 16
type input "10.09.2025"
click at [710, 371] on div "Add Attachments" at bounding box center [543, 385] width 638 height 46
click at [843, 353] on div "Operation * option Utrecht Collection, selected. Utrecht Collection Service Poi…" at bounding box center [543, 491] width 638 height 813
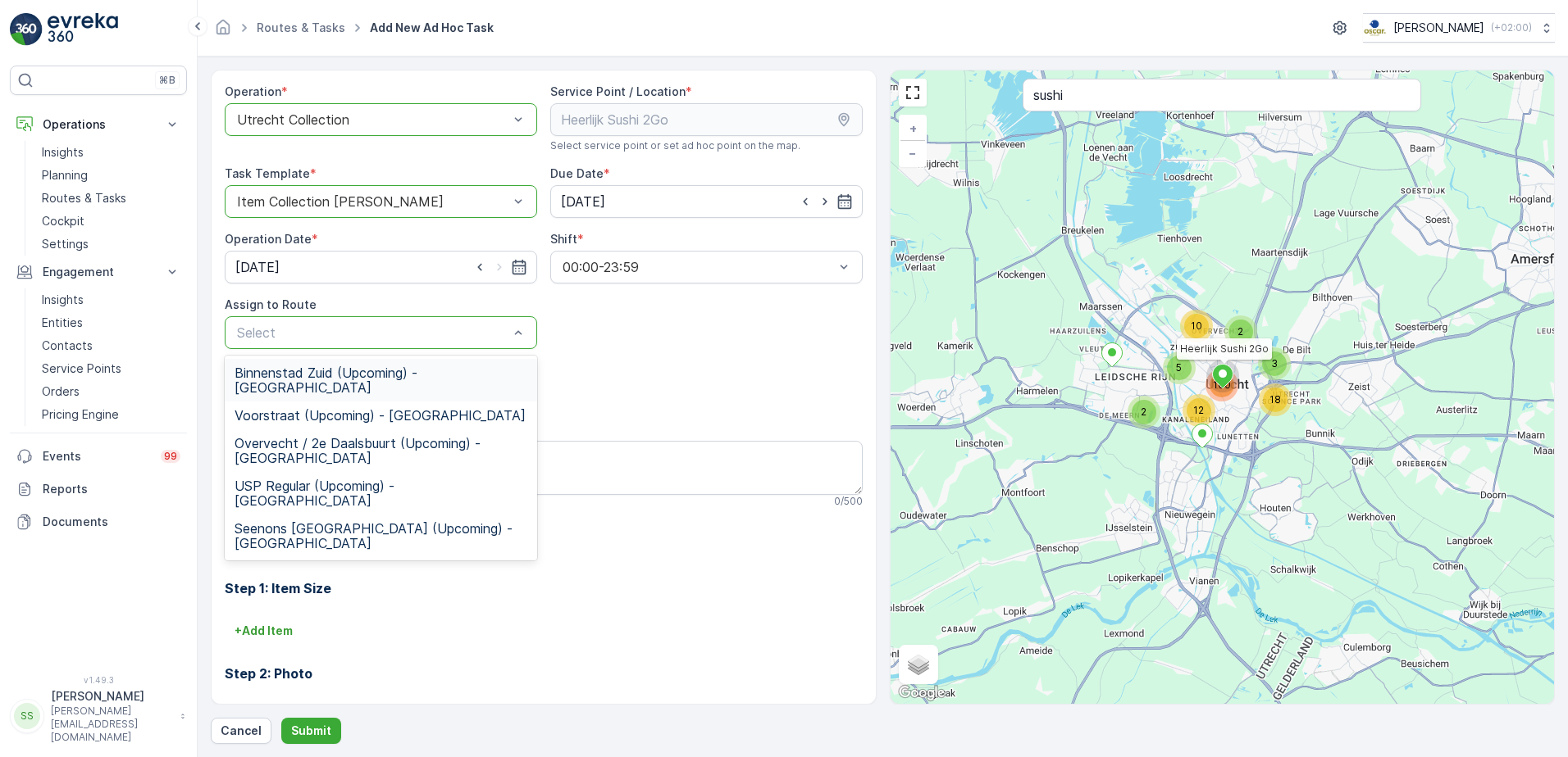
click at [276, 373] on span "Binnenstad Zuid (Upcoming) - Utrecht" at bounding box center [381, 381] width 292 height 29
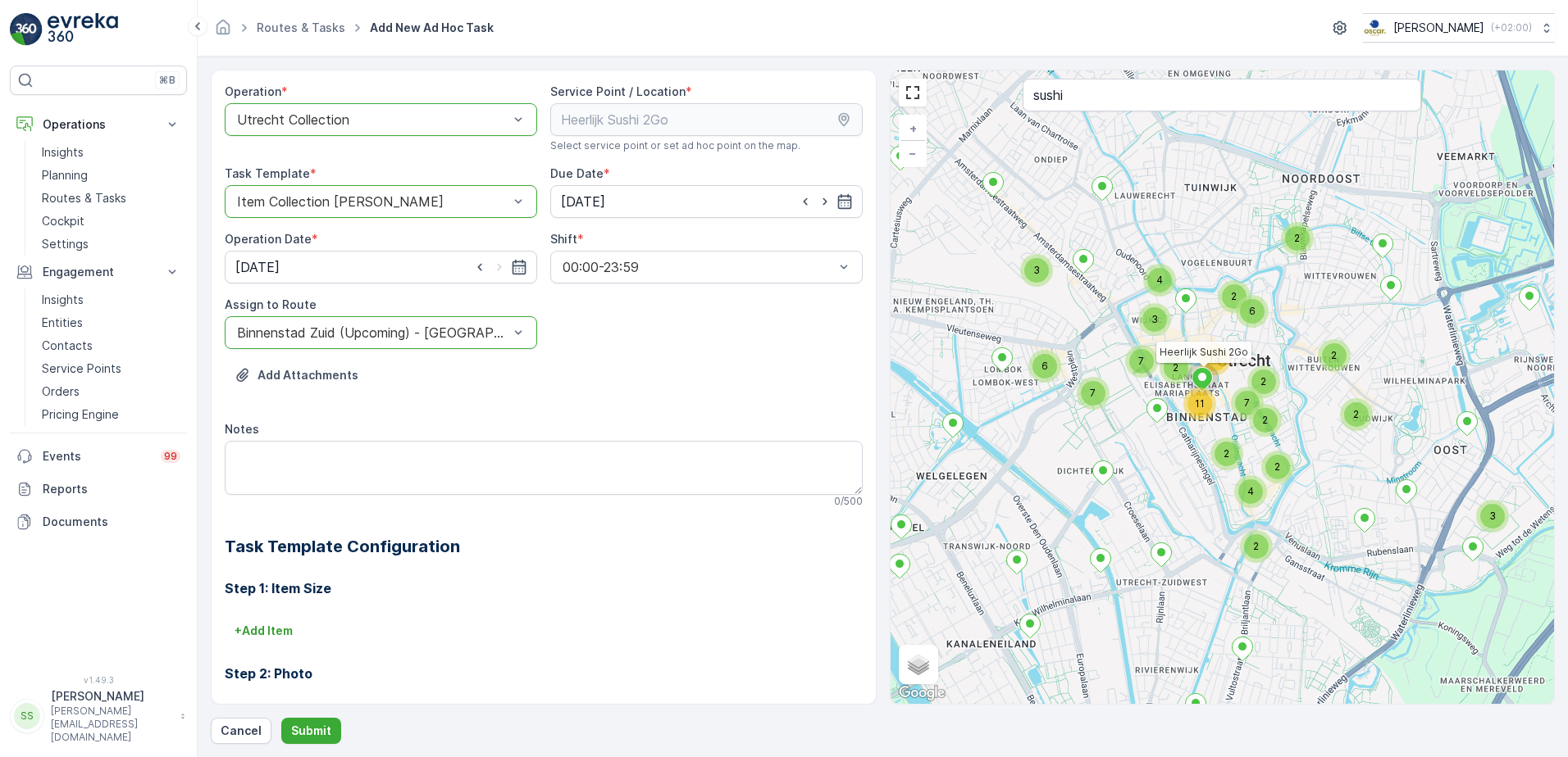
click at [663, 348] on div "Operation * option Utrecht Collection, selected. Utrecht Collection Service Poi…" at bounding box center [543, 491] width 638 height 813
click at [666, 360] on div "Operation * option Utrecht Collection, selected. Utrecht Collection Service Poi…" at bounding box center [543, 491] width 638 height 813
click at [620, 407] on div "Add Attachments" at bounding box center [543, 385] width 638 height 46
click at [315, 728] on p "Submit" at bounding box center [311, 731] width 40 height 16
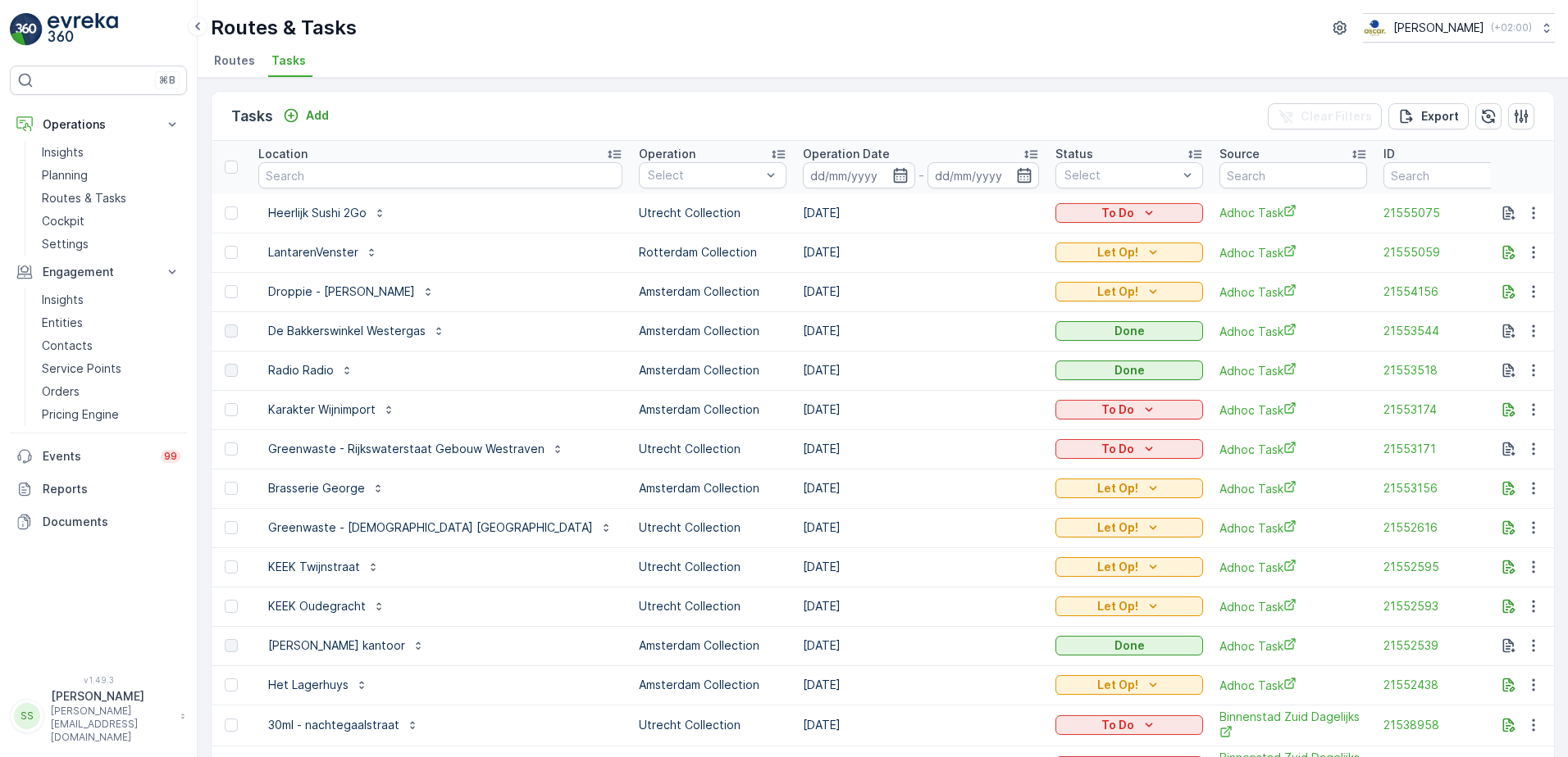
click at [655, 112] on div "Tasks Add Clear Filters Export" at bounding box center [882, 116] width 1342 height 49
click at [242, 58] on span "Routes" at bounding box center [234, 61] width 41 height 16
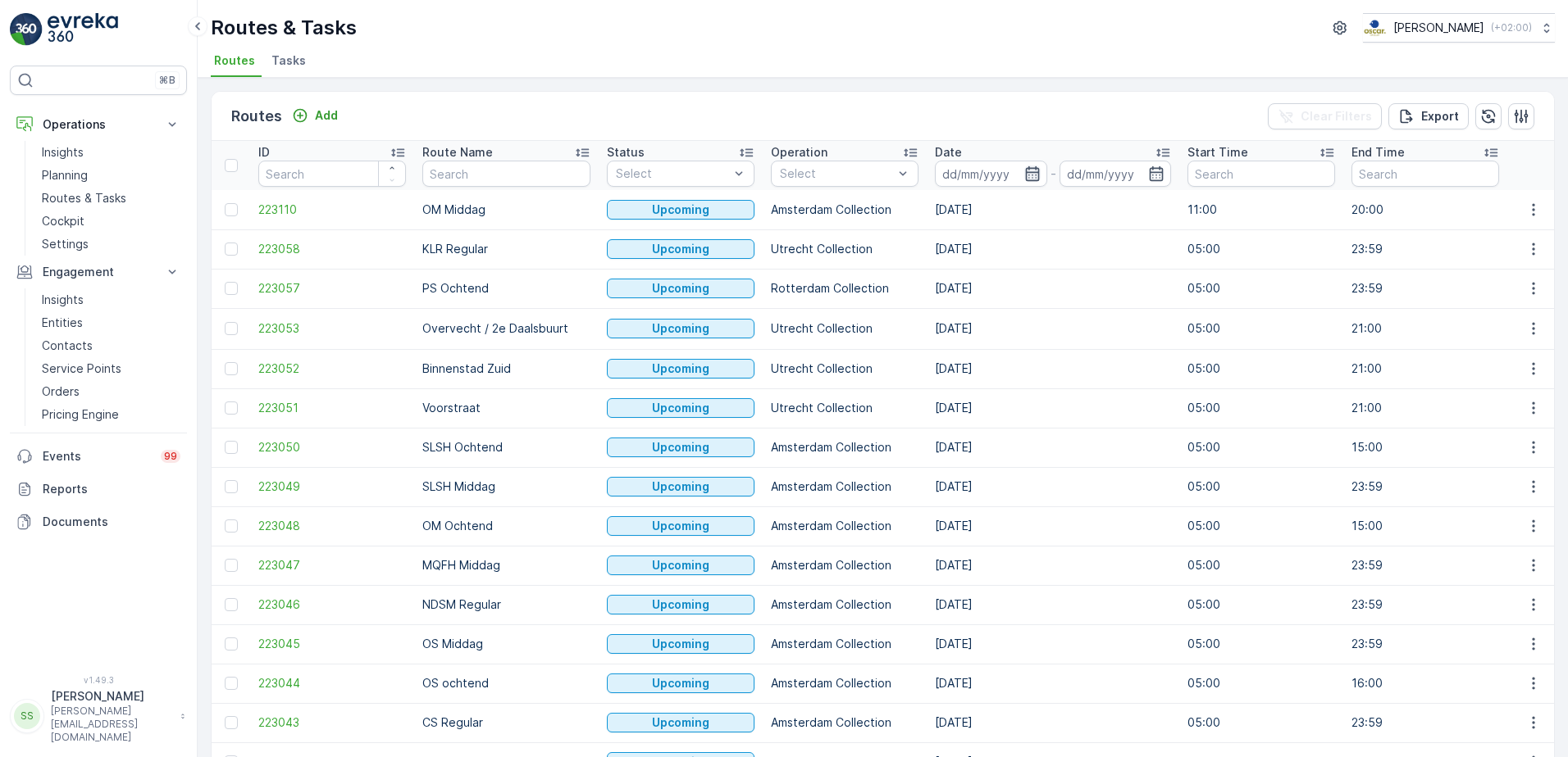
click at [1025, 174] on icon "button" at bounding box center [1031, 173] width 14 height 15
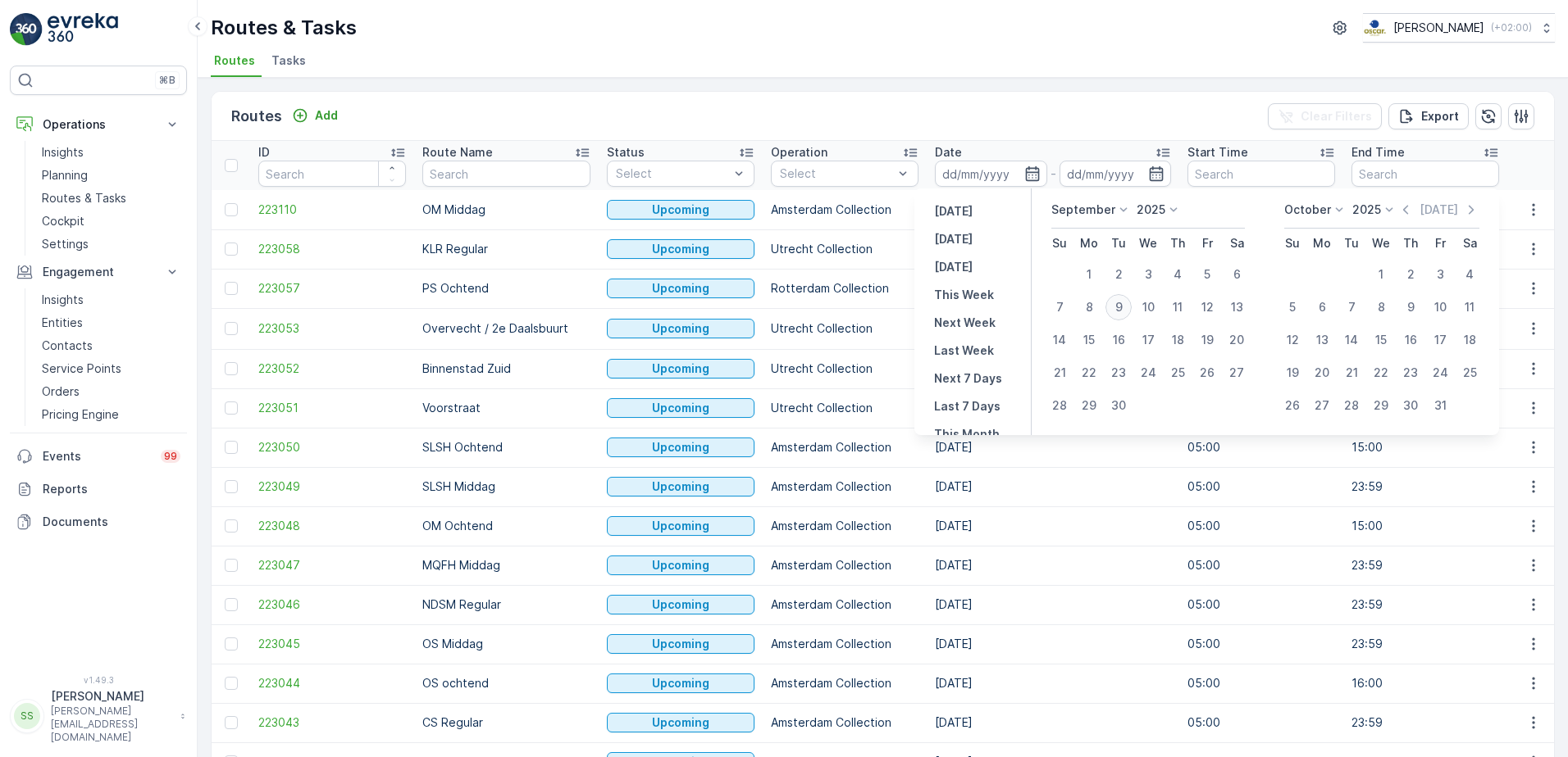
click at [1118, 305] on div "9" at bounding box center [1118, 307] width 26 height 26
type input "[DATE]"
click at [961, 77] on div "Routes & Tasks Oscar Circulair ( +02:00 ) Routes Tasks" at bounding box center [882, 39] width 1370 height 78
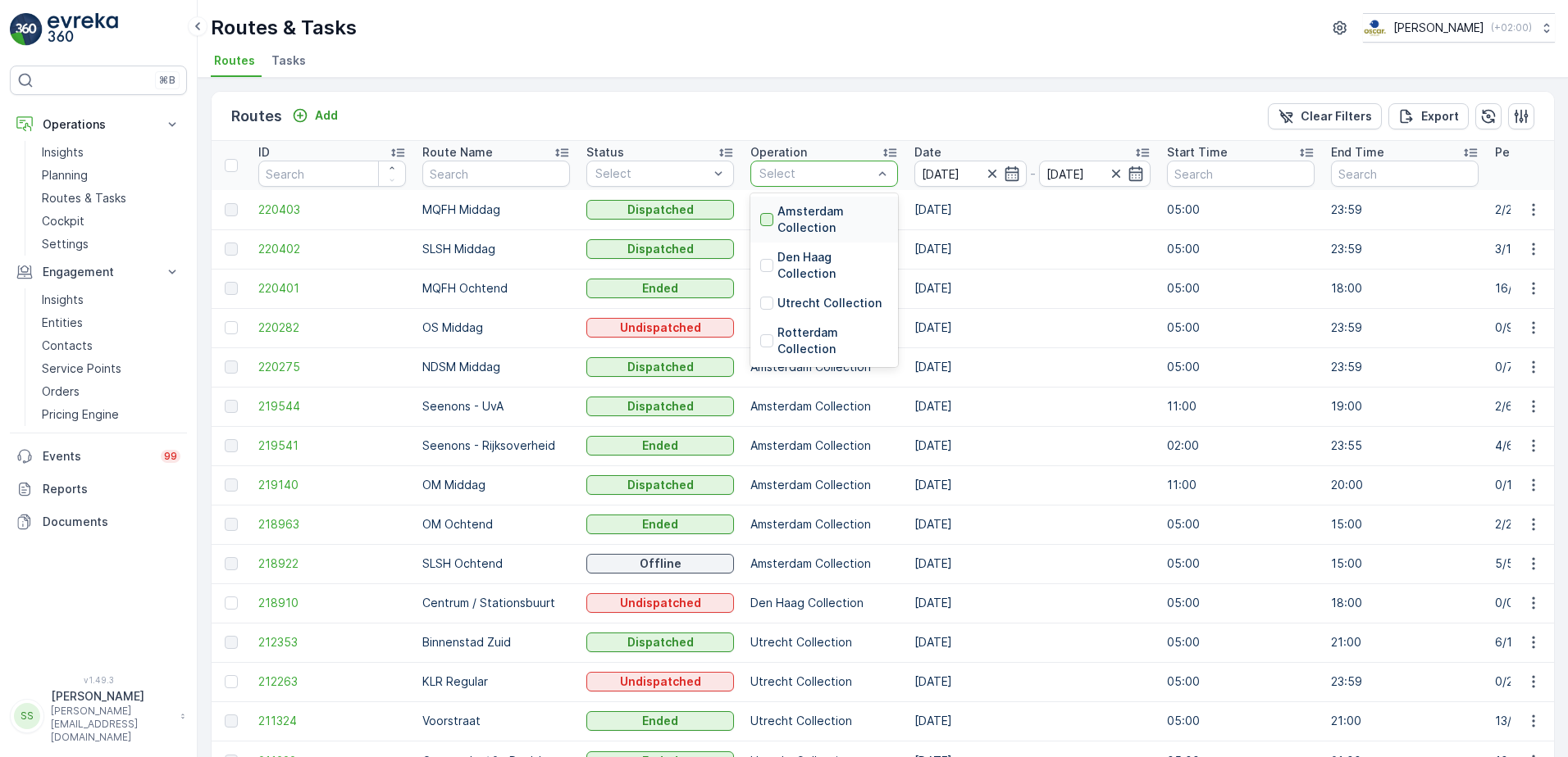
click at [771, 218] on div at bounding box center [766, 219] width 13 height 13
click at [853, 117] on div "Routes Add Clear Filters Export" at bounding box center [882, 116] width 1342 height 49
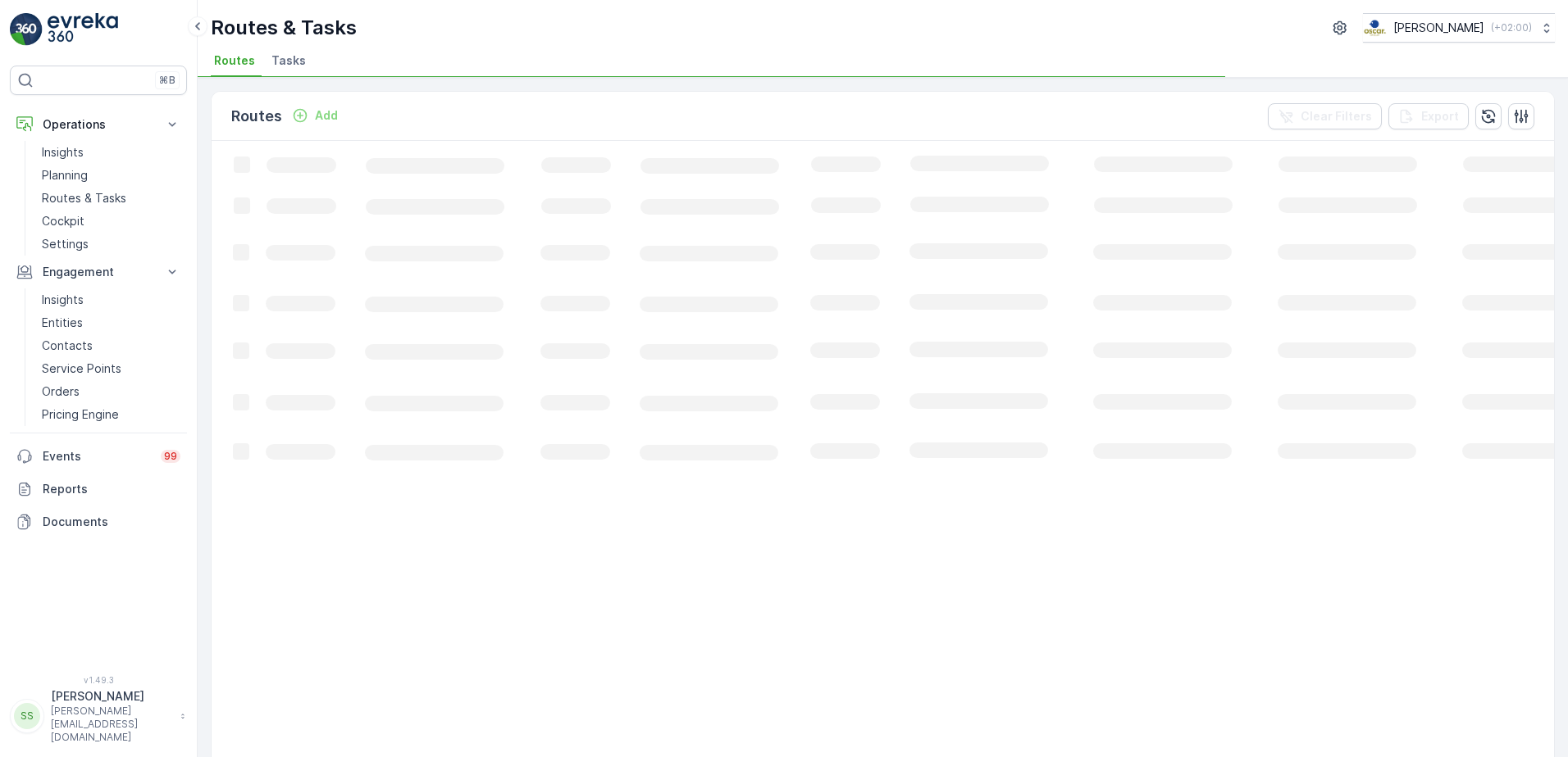
click at [620, 106] on div "Routes Add Clear Filters Export" at bounding box center [882, 116] width 1342 height 49
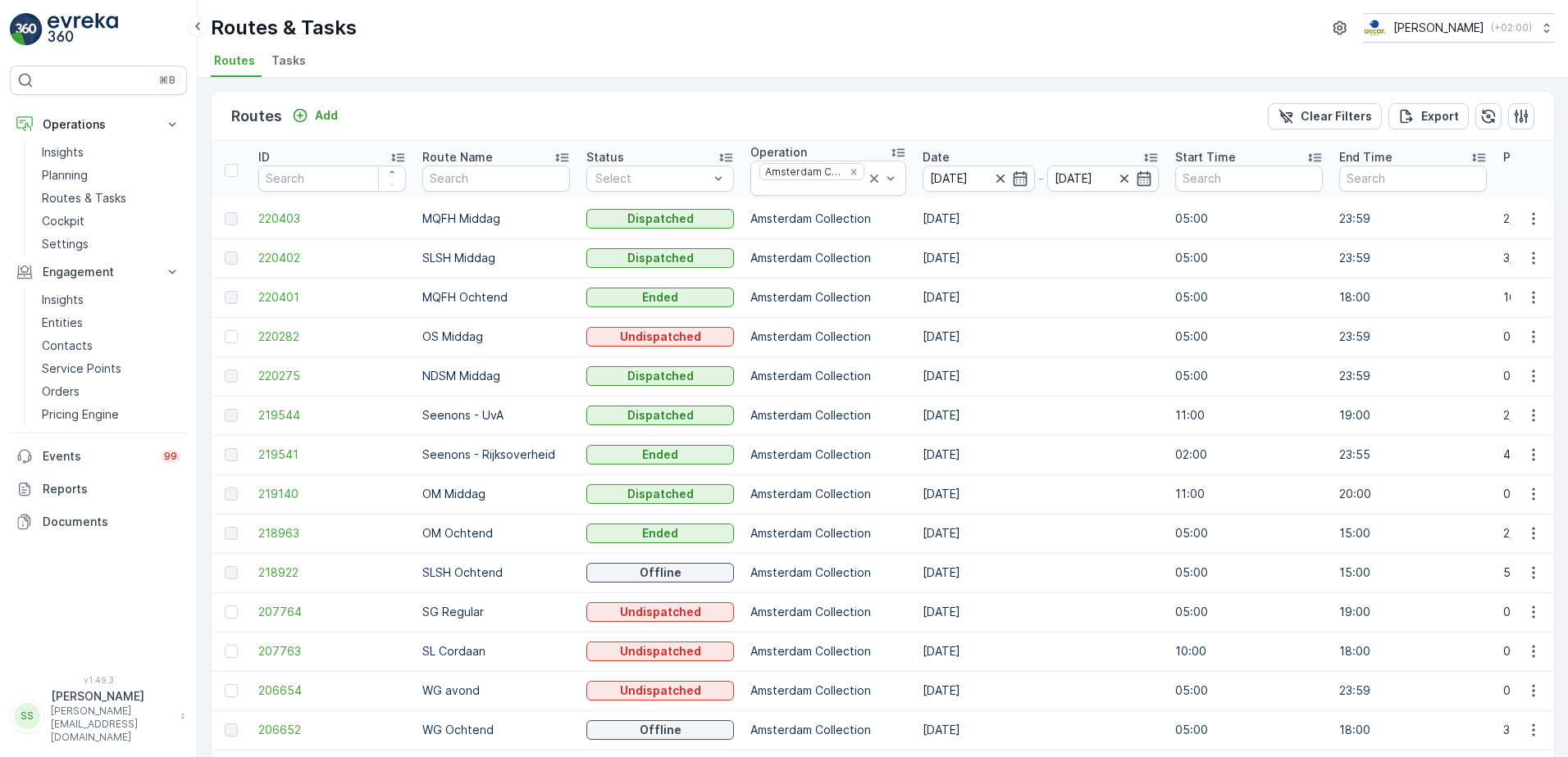
click at [362, 109] on div "Routes Add Clear Filters Export" at bounding box center [882, 116] width 1342 height 49
click at [1032, 117] on div "Routes Add Clear Filters Export" at bounding box center [882, 116] width 1342 height 49
click at [844, 108] on div "Routes Add Clear Filters Export" at bounding box center [882, 116] width 1342 height 49
click at [826, 129] on div "Routes Add Clear Filters Export" at bounding box center [882, 116] width 1342 height 49
click at [826, 125] on div "Routes Add Clear Filters Export" at bounding box center [882, 116] width 1342 height 49
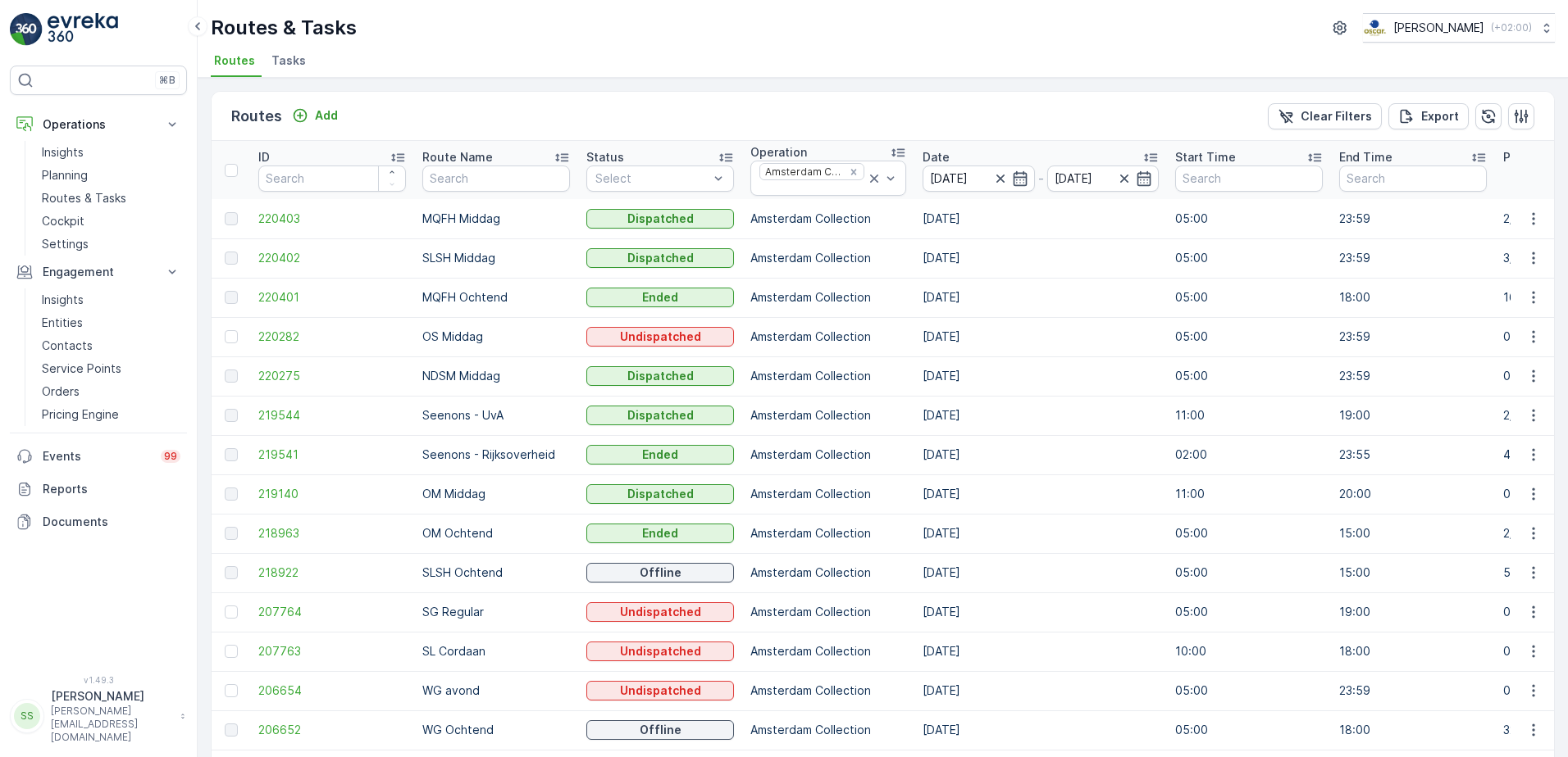
click at [823, 122] on div "Routes Add Clear Filters Export" at bounding box center [882, 116] width 1342 height 49
click at [394, 97] on div "Routes Add Clear Filters Export" at bounding box center [882, 116] width 1342 height 49
click at [276, 55] on span "Tasks" at bounding box center [289, 61] width 35 height 16
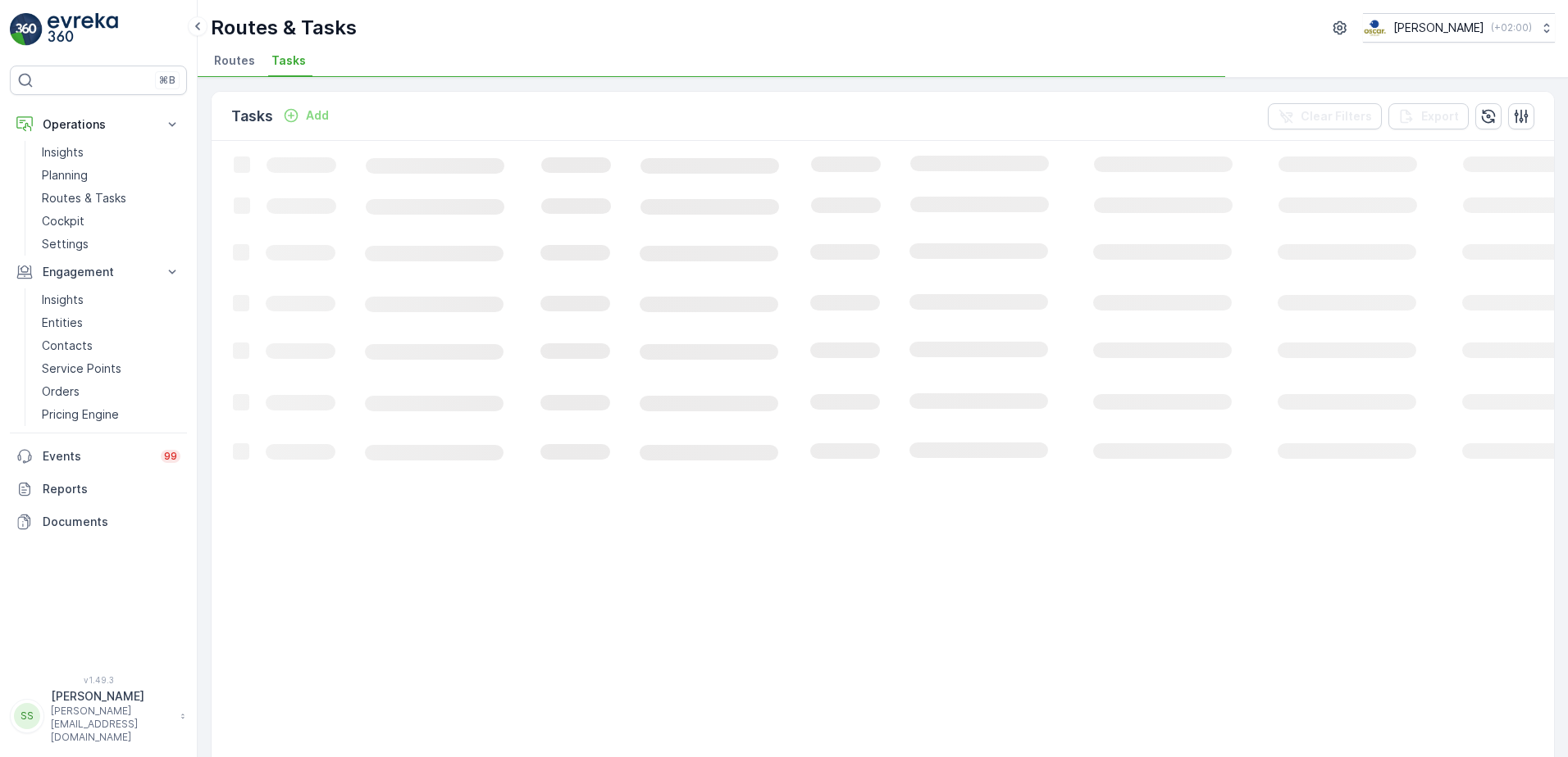
click at [420, 105] on div "Tasks Add Clear Filters Export" at bounding box center [882, 116] width 1342 height 49
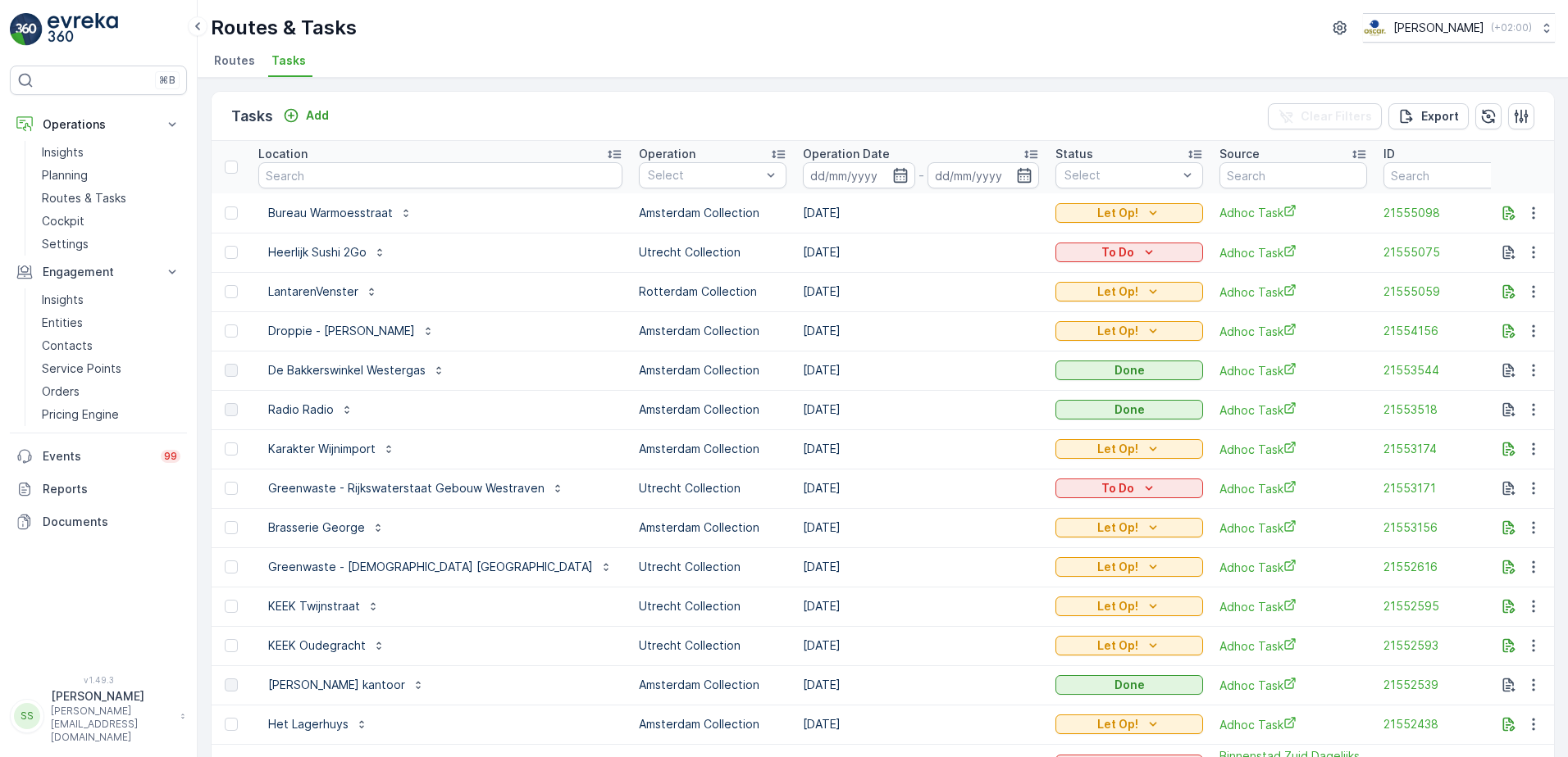
click at [387, 161] on div "Location" at bounding box center [440, 154] width 364 height 16
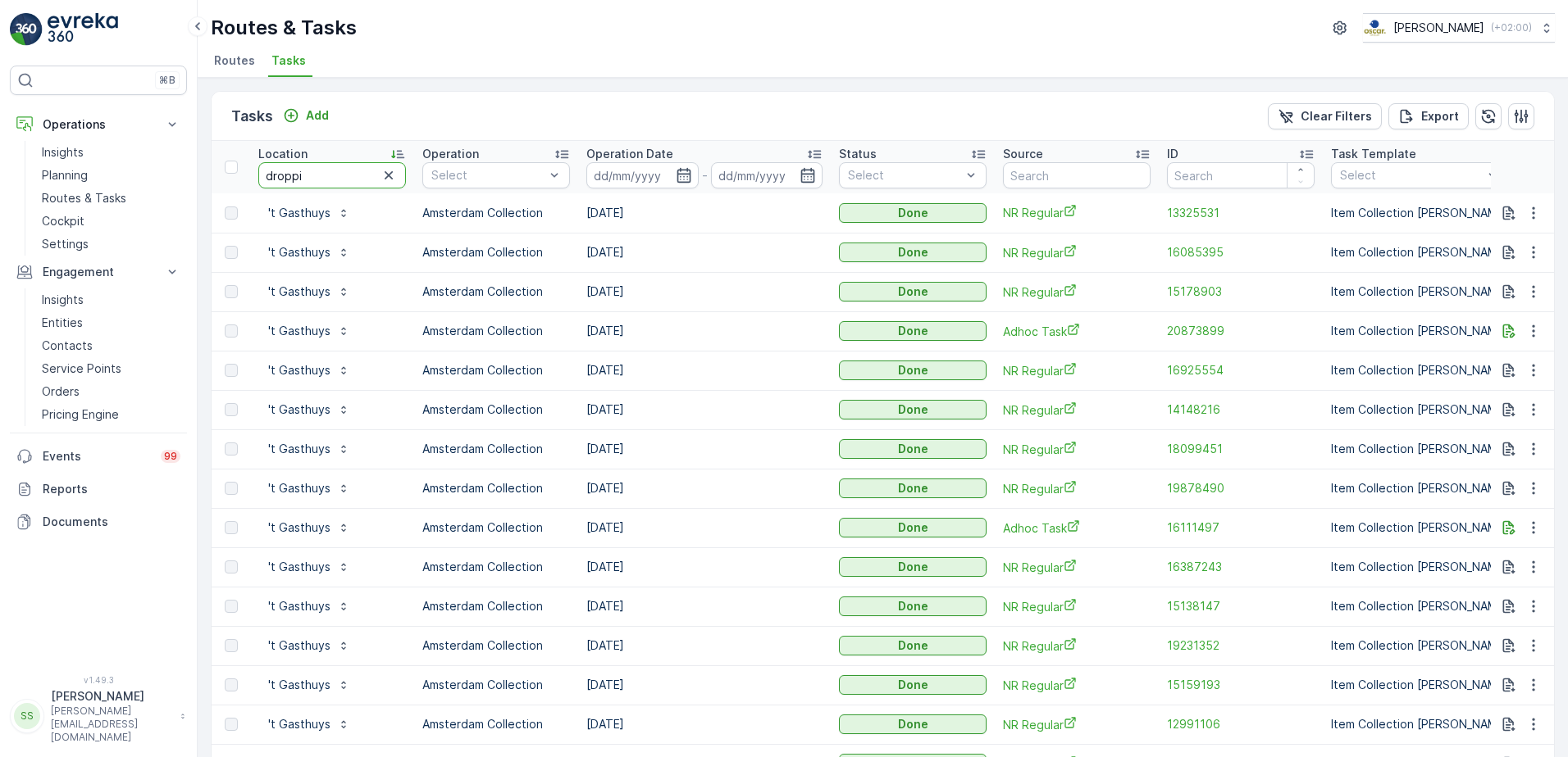
type input "droppie"
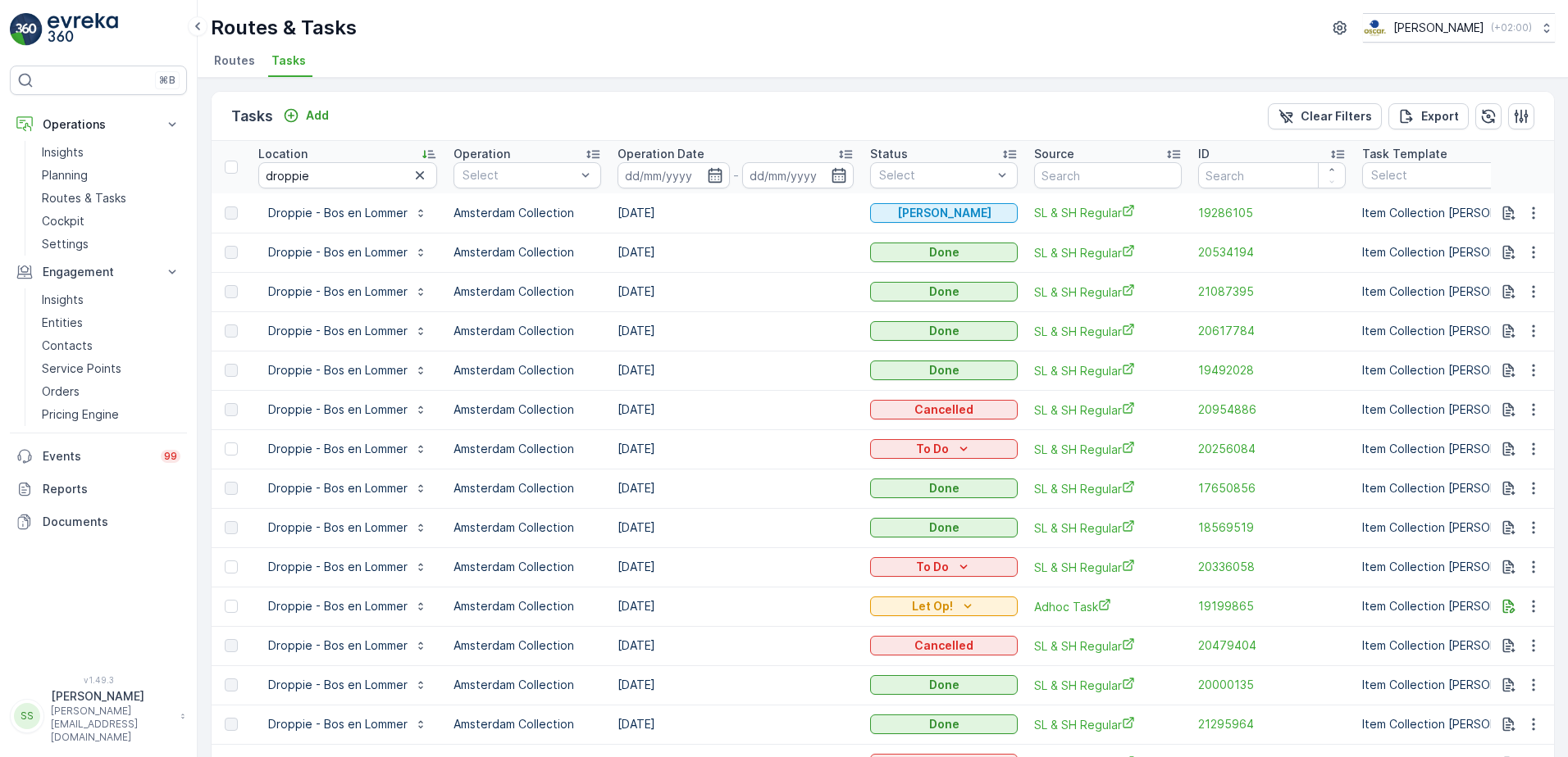
click at [426, 106] on div "Tasks Add Clear Filters Export" at bounding box center [882, 116] width 1342 height 49
click at [410, 179] on button "button" at bounding box center [420, 175] width 20 height 20
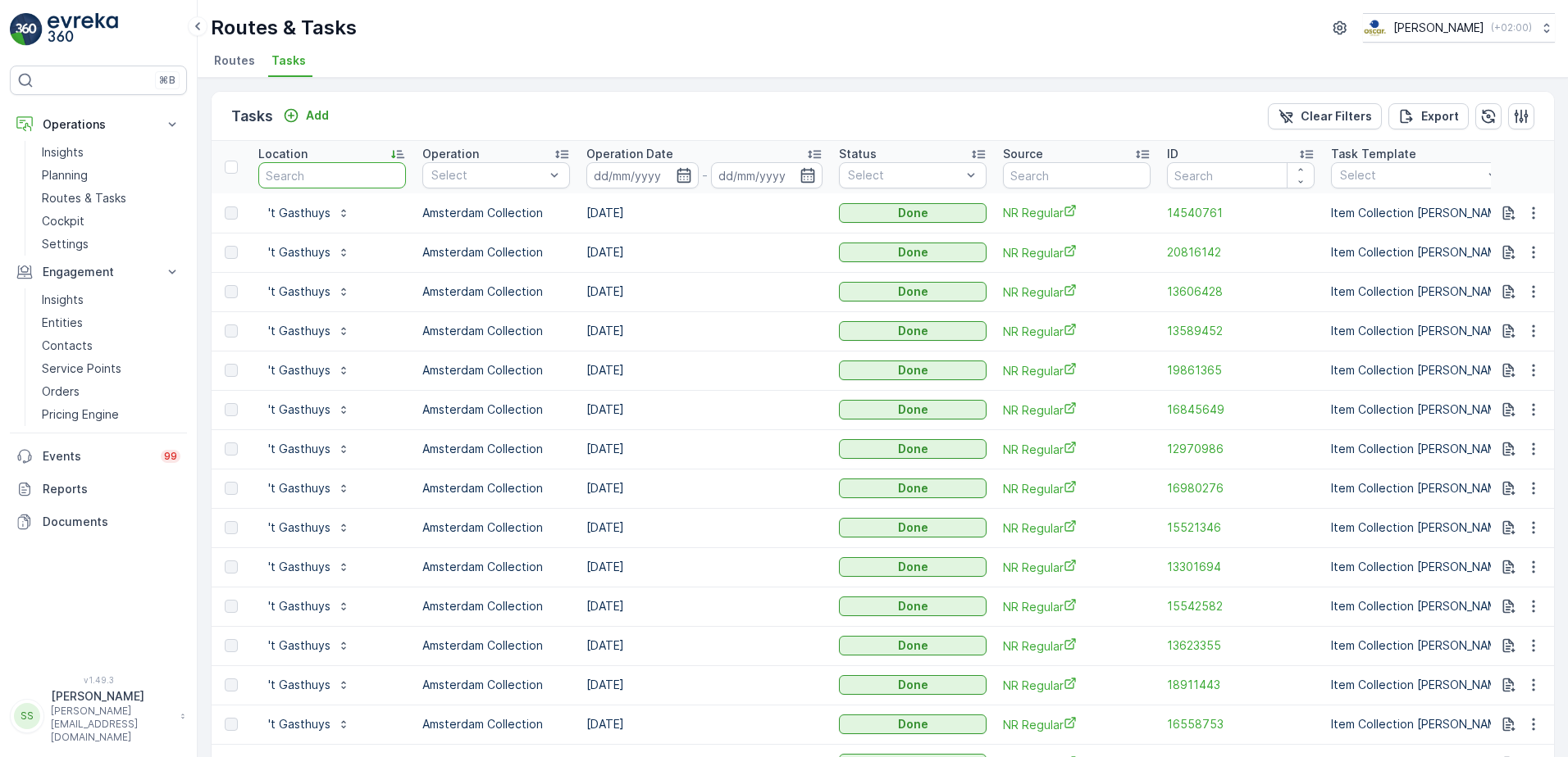
click at [318, 164] on input "text" at bounding box center [331, 176] width 148 height 26
type input "cvs"
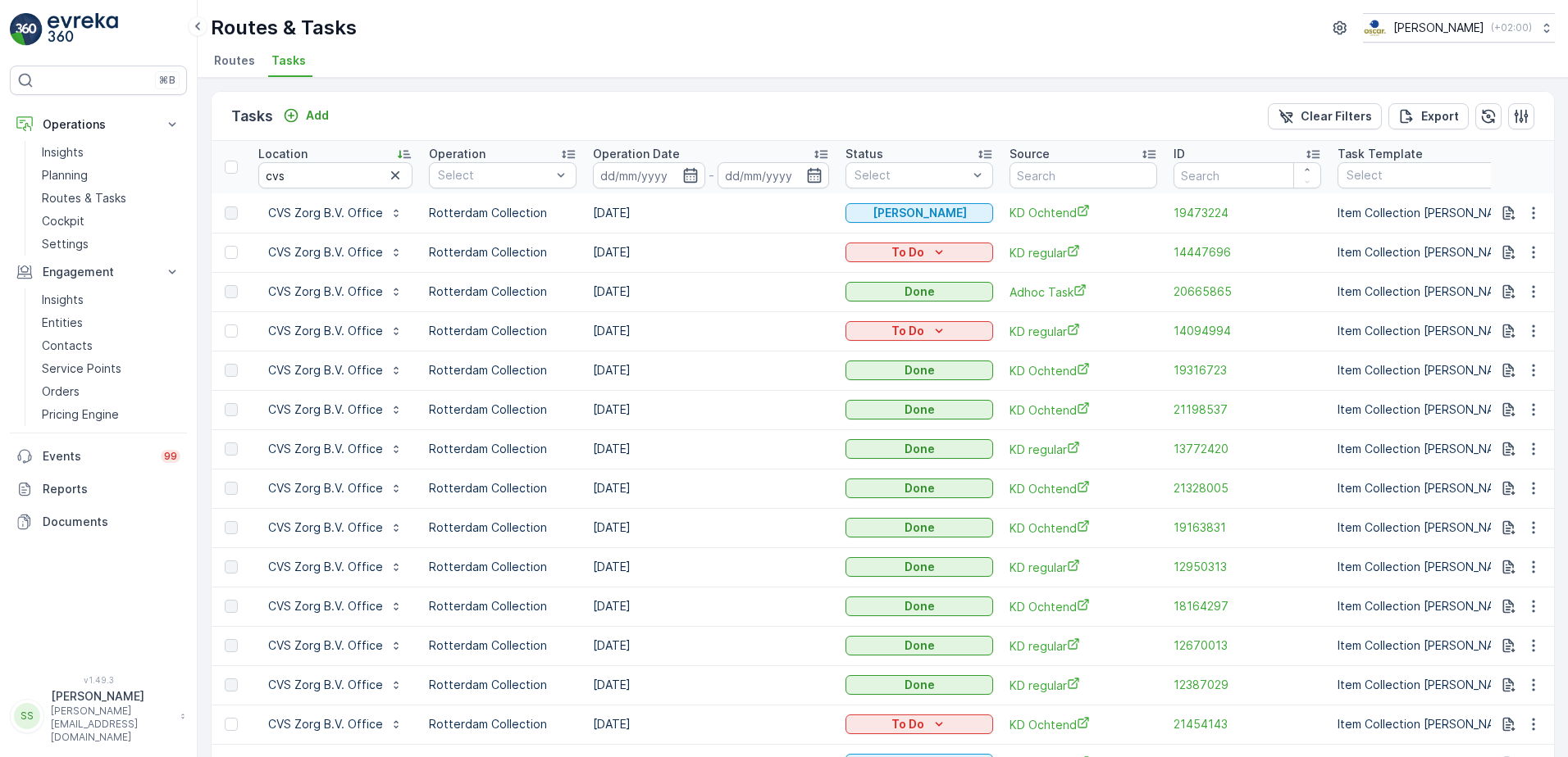
click at [627, 212] on td "09.06.2025" at bounding box center [711, 213] width 253 height 39
drag, startPoint x: 627, startPoint y: 212, endPoint x: 829, endPoint y: 51, distance: 258.3
click at [829, 51] on ul "Routes Tasks" at bounding box center [877, 63] width 1331 height 28
click at [818, 154] on icon at bounding box center [820, 154] width 13 height 8
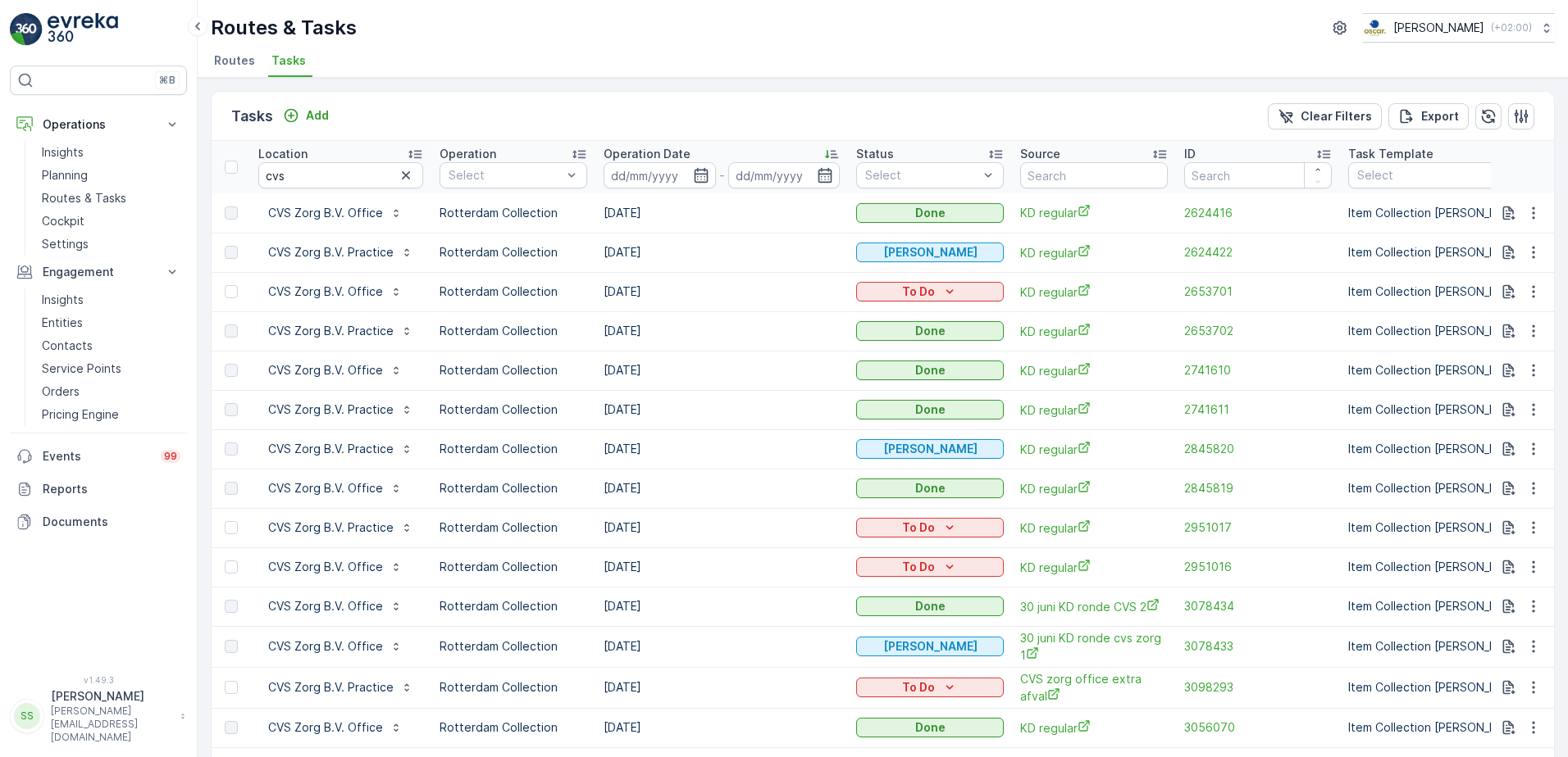
click at [417, 125] on div "Tasks Add Clear Filters Export" at bounding box center [882, 116] width 1342 height 49
click at [305, 164] on input "cvs" at bounding box center [340, 176] width 164 height 26
type input "c"
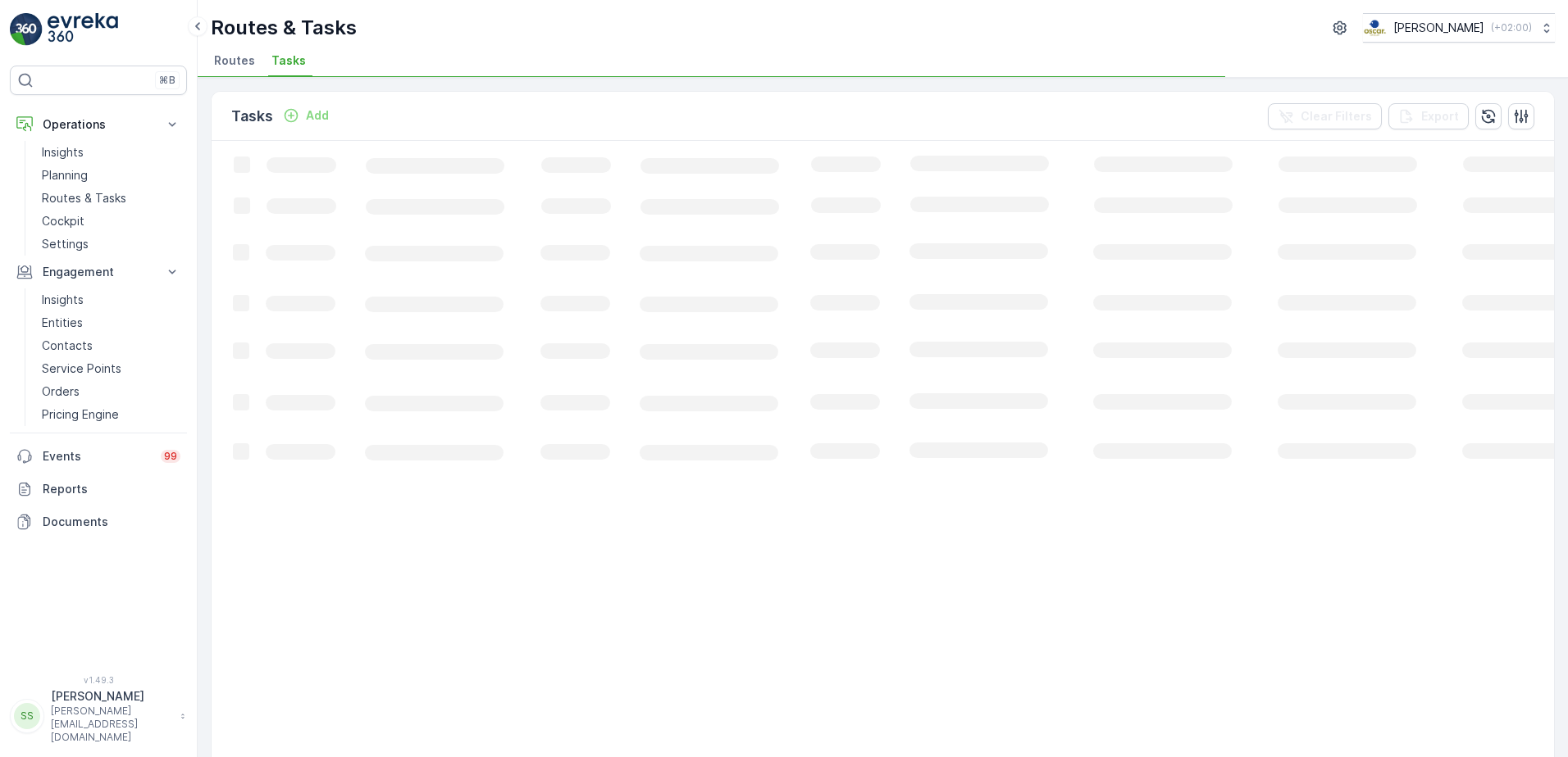
click at [408, 115] on div "Tasks Add Clear Filters Export" at bounding box center [882, 116] width 1342 height 49
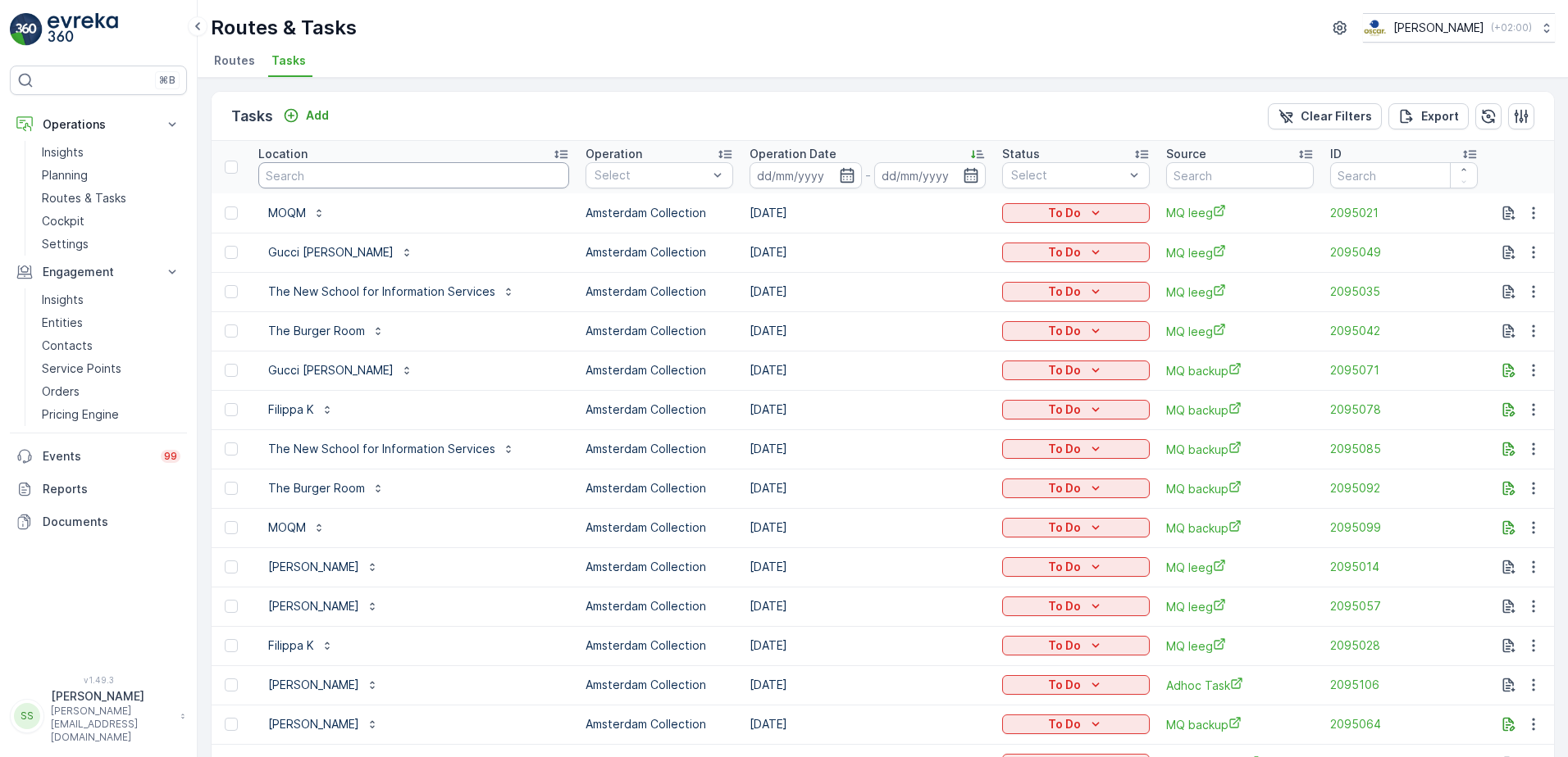
click at [317, 171] on input "text" at bounding box center [413, 176] width 311 height 26
type input "cvs"
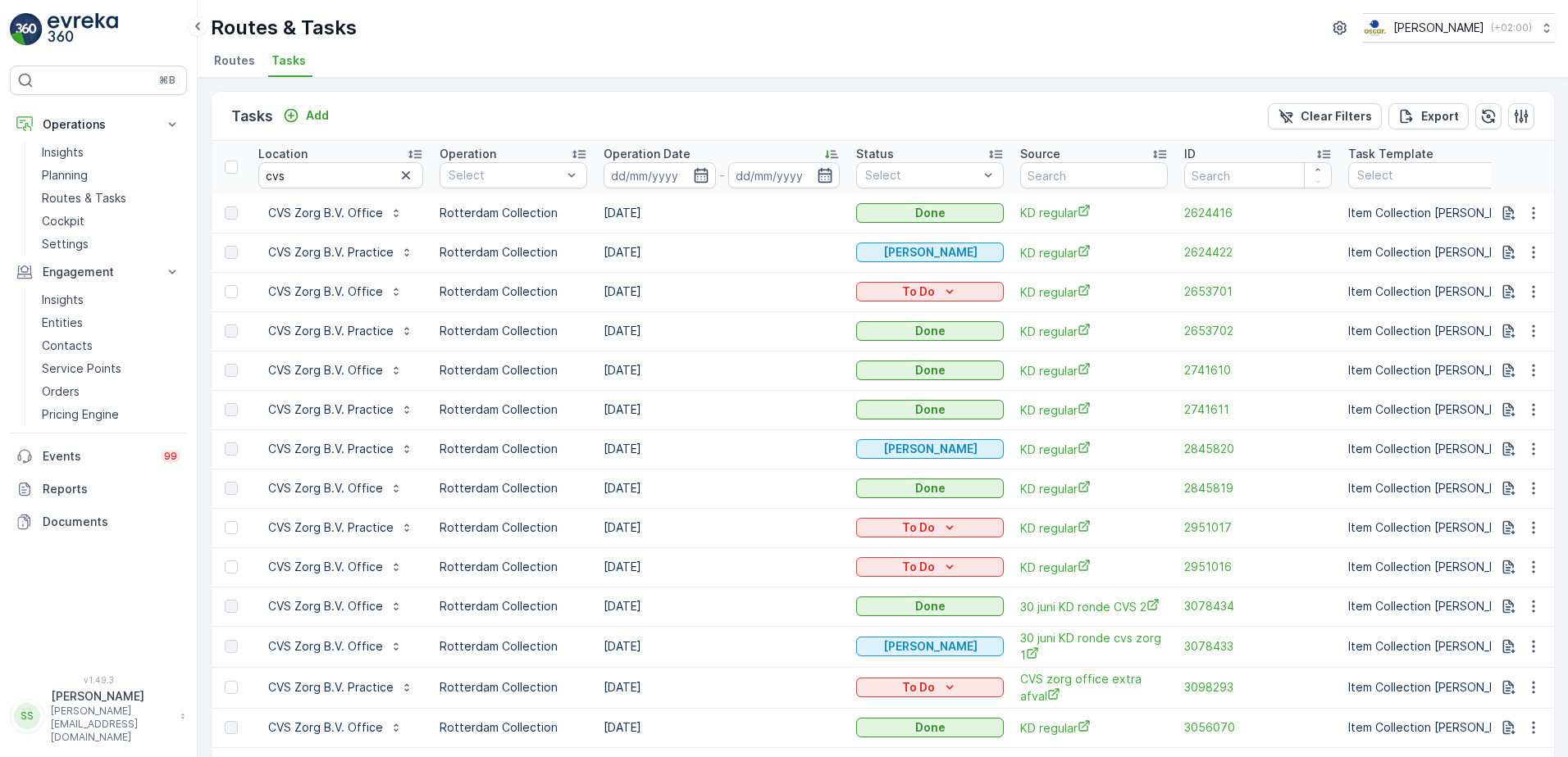
click at [832, 153] on icon at bounding box center [831, 154] width 16 height 16
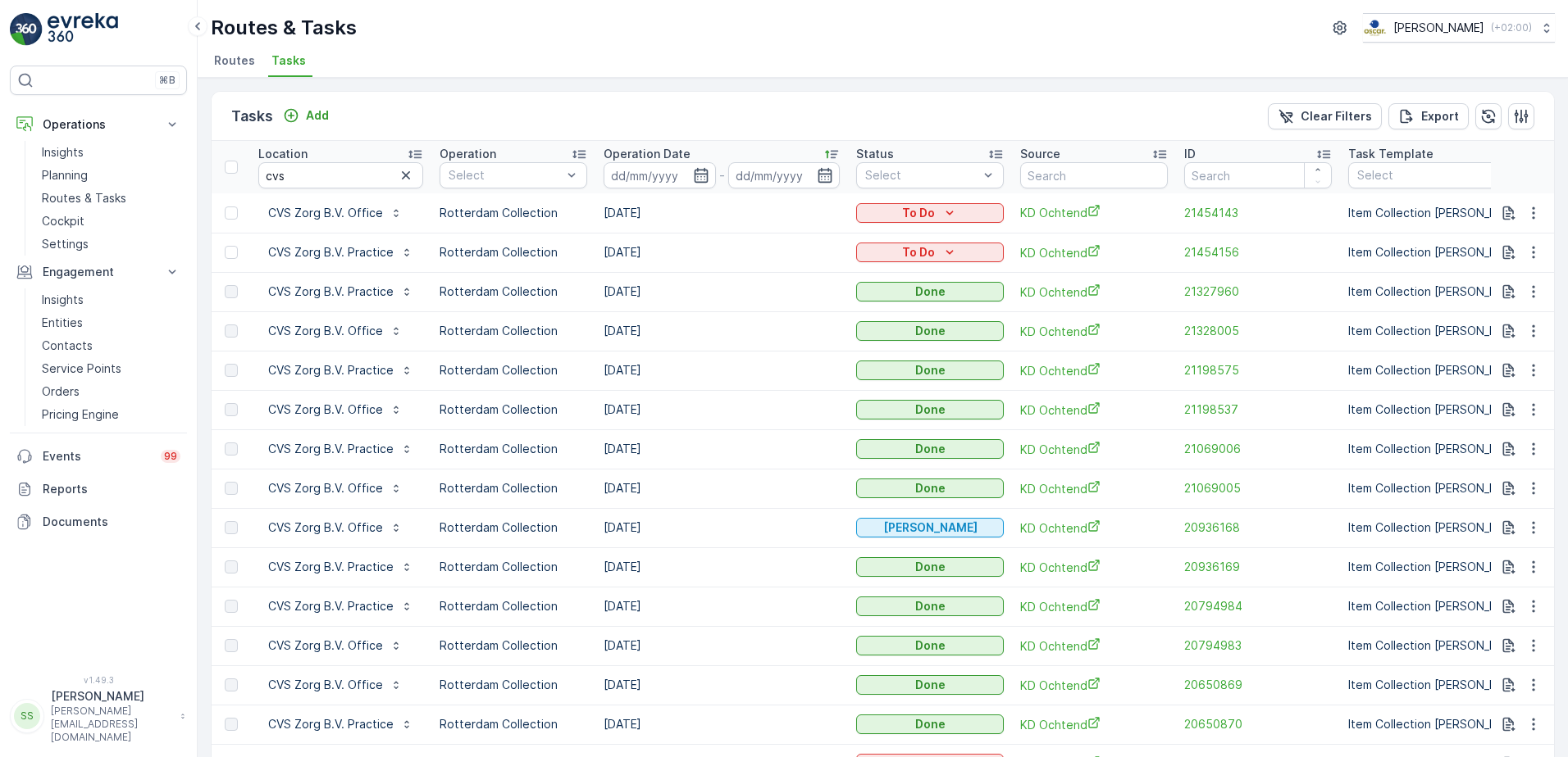
click at [633, 292] on td "08.09.2025" at bounding box center [722, 292] width 253 height 39
click at [633, 291] on td "08.09.2025" at bounding box center [722, 292] width 253 height 39
drag, startPoint x: 633, startPoint y: 291, endPoint x: 744, endPoint y: 291, distance: 111.0
click at [744, 291] on td "08.09.2025" at bounding box center [722, 292] width 253 height 39
click at [1192, 298] on span "21327960" at bounding box center [1257, 292] width 148 height 16
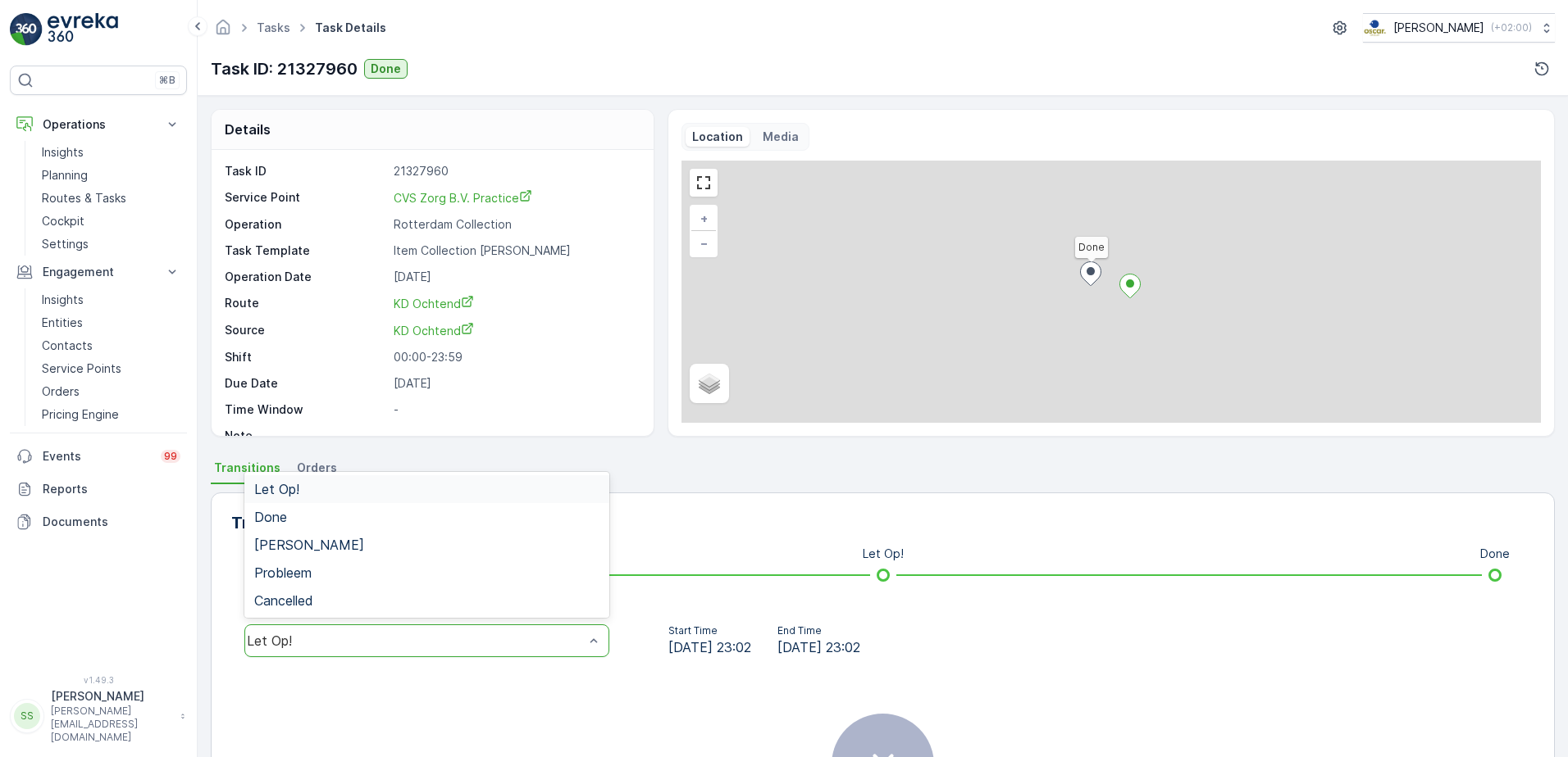
click at [366, 630] on div "Let Op!" at bounding box center [427, 641] width 365 height 33
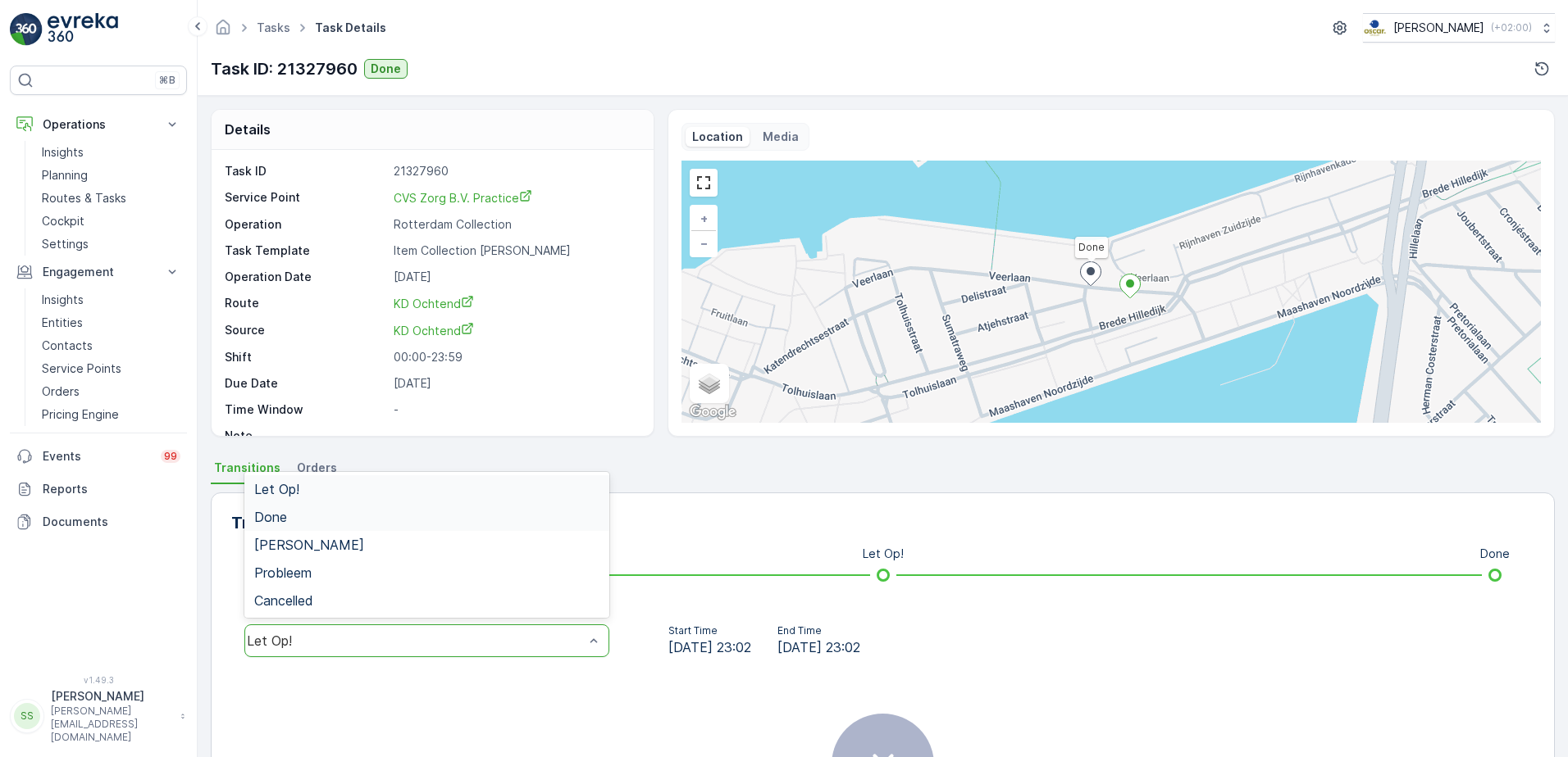
click at [280, 508] on div "Done" at bounding box center [427, 517] width 365 height 28
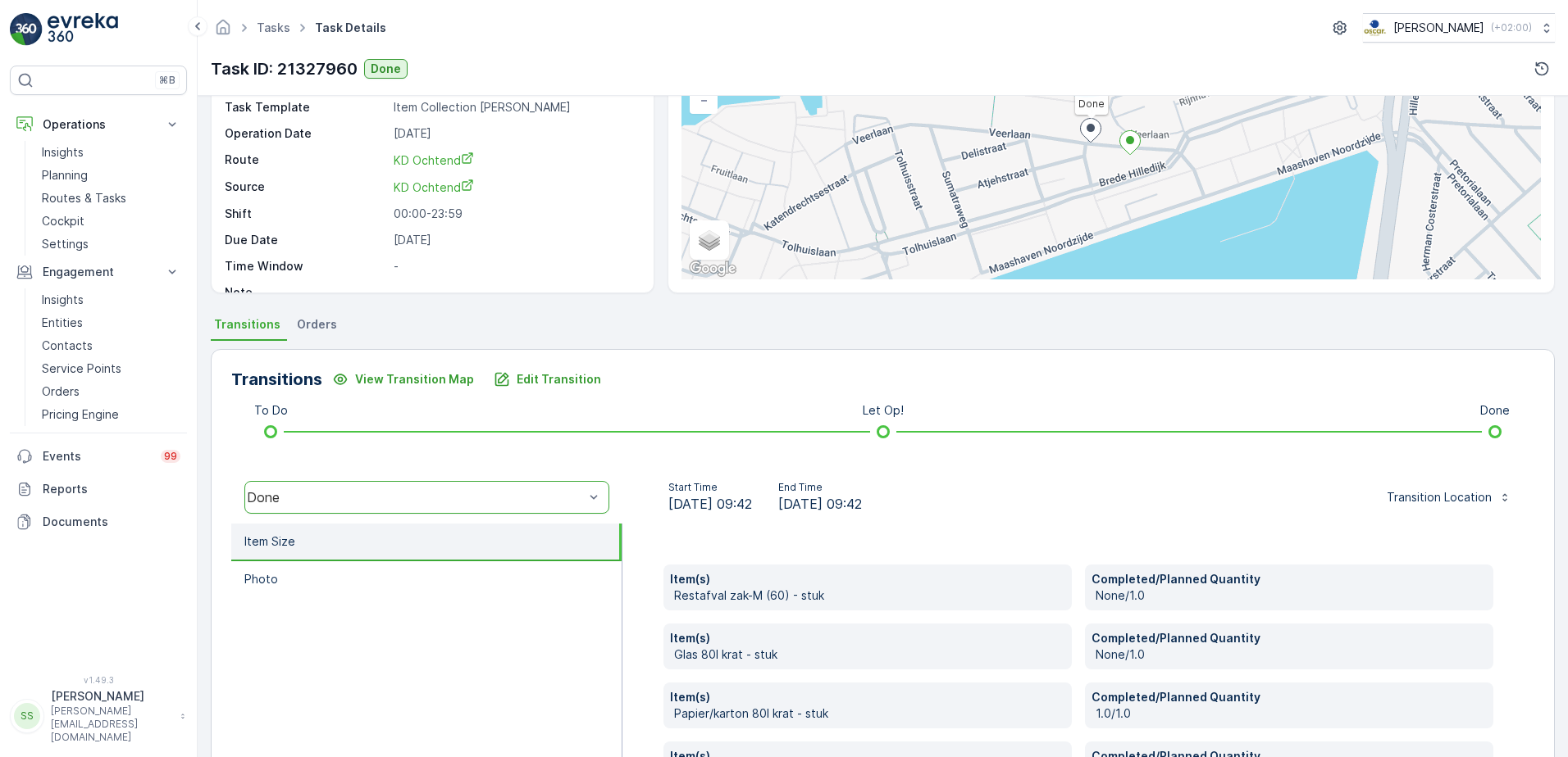
scroll to position [276, 0]
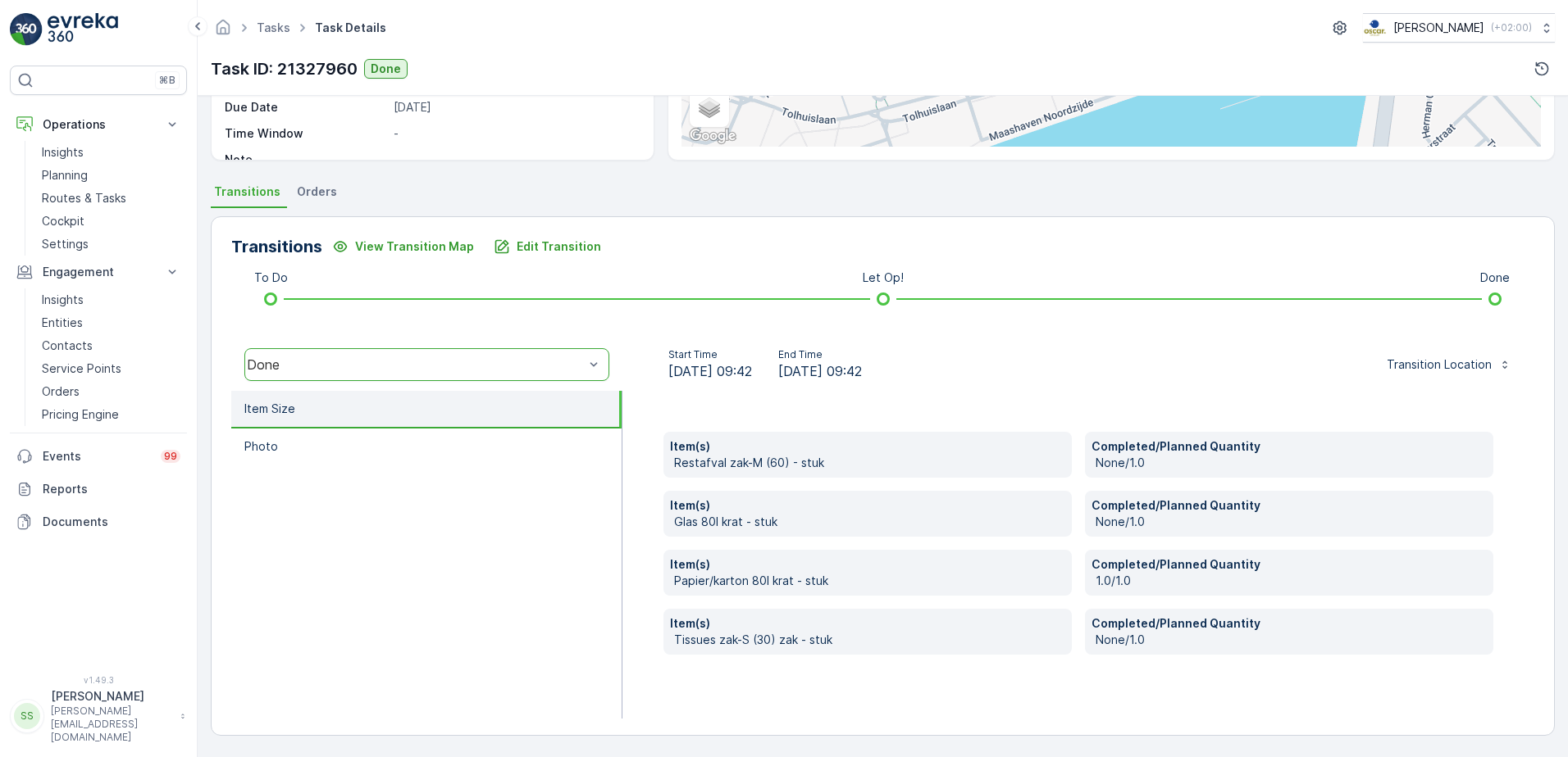
click at [1025, 687] on div "Item(s) Restafval zak-M (60) - stuk Completed/Planned Quantity None/1.0 Item(s)…" at bounding box center [1078, 555] width 912 height 328
click at [723, 586] on p "Papier/karton 80l krat - stuk" at bounding box center [870, 581] width 391 height 16
click at [724, 586] on p "Papier/karton 80l krat - stuk" at bounding box center [870, 581] width 391 height 16
click at [996, 582] on p "Papier/karton 80l krat - stuk" at bounding box center [870, 581] width 391 height 16
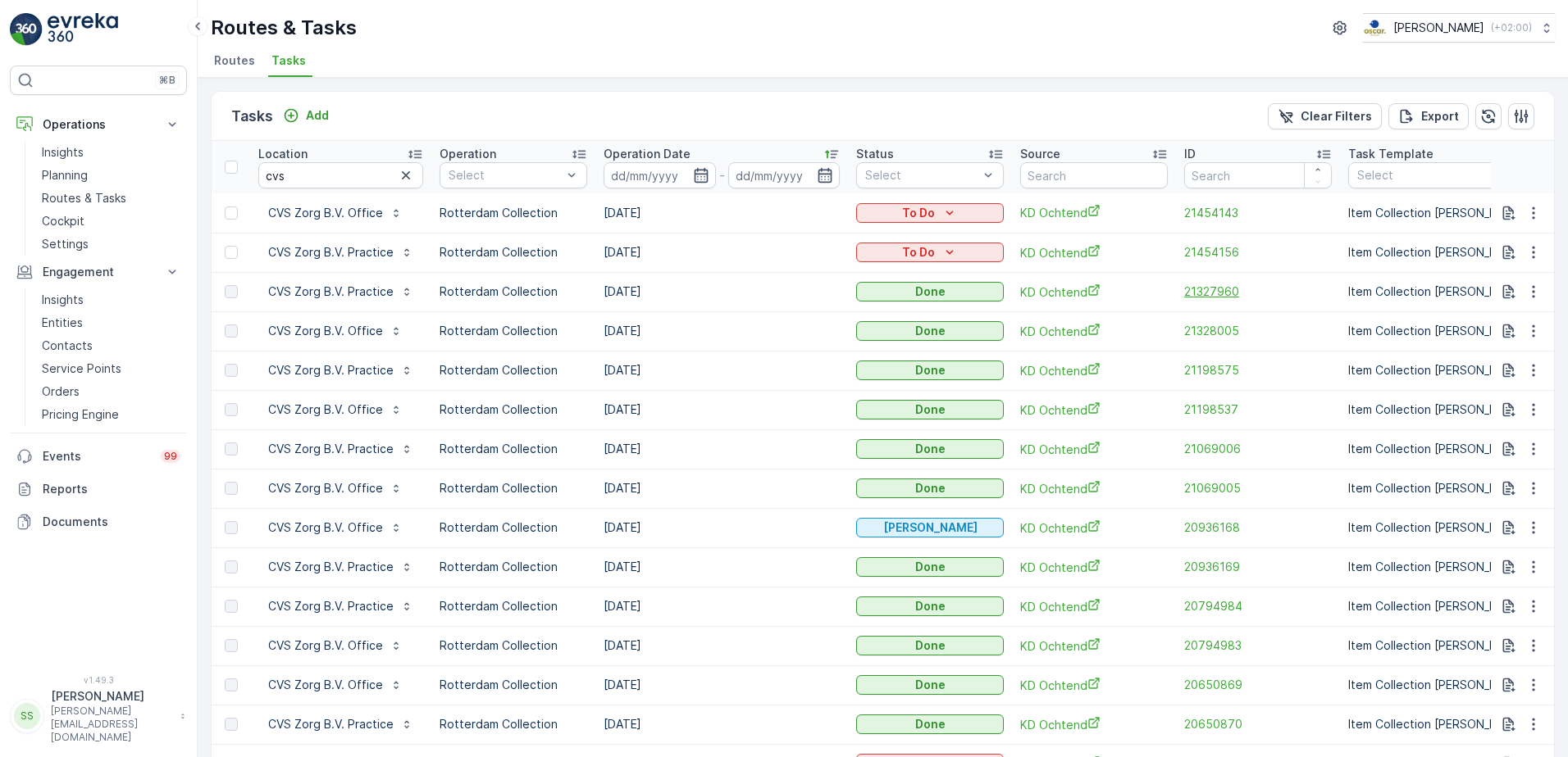
click at [1200, 292] on span "21327960" at bounding box center [1257, 292] width 148 height 16
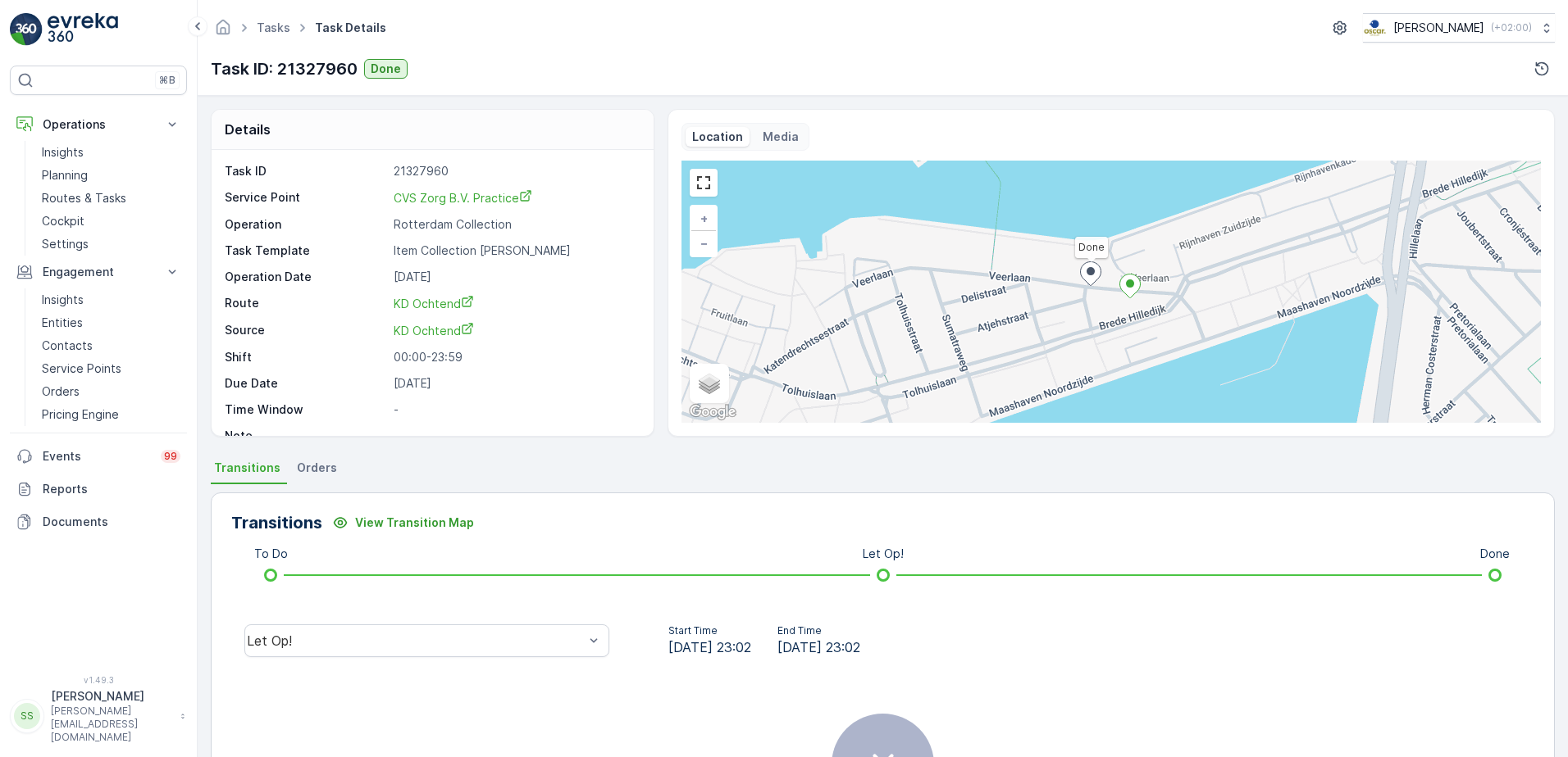
click at [491, 659] on div "Let Op!" at bounding box center [427, 641] width 391 height 53
click at [419, 632] on div "Let Op!" at bounding box center [427, 641] width 365 height 33
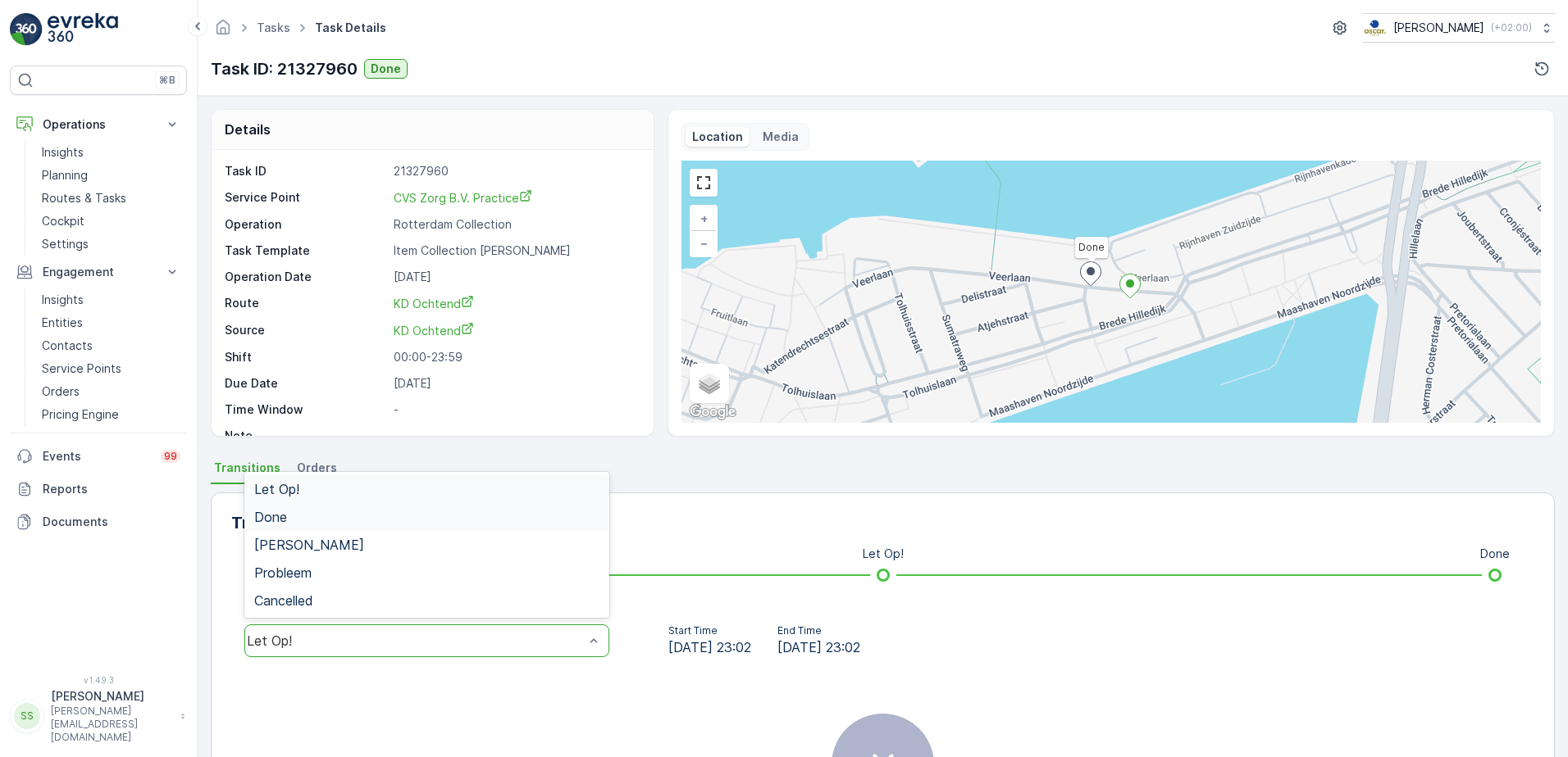
click at [300, 511] on div "Done" at bounding box center [427, 516] width 345 height 15
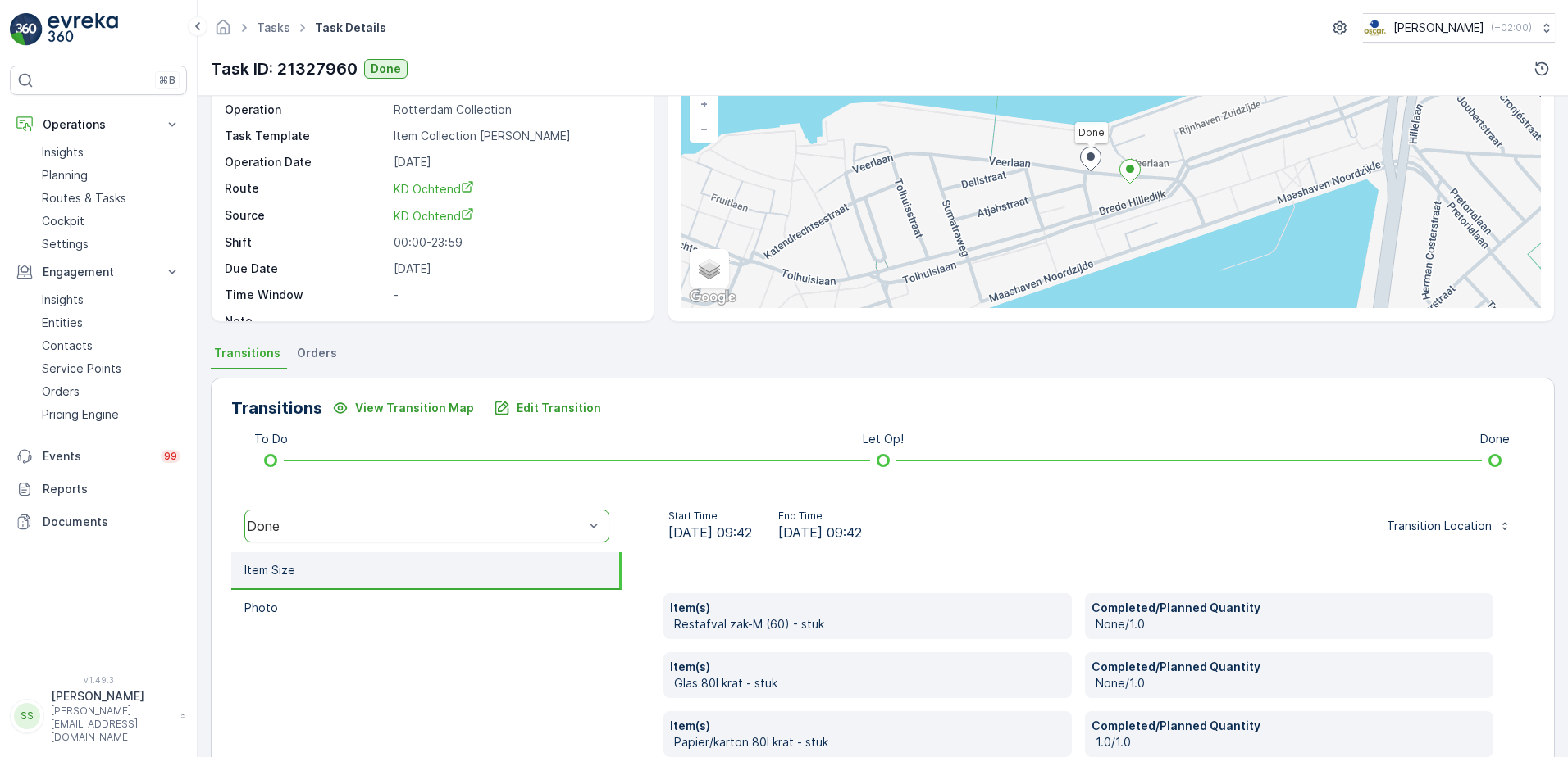
scroll to position [276, 0]
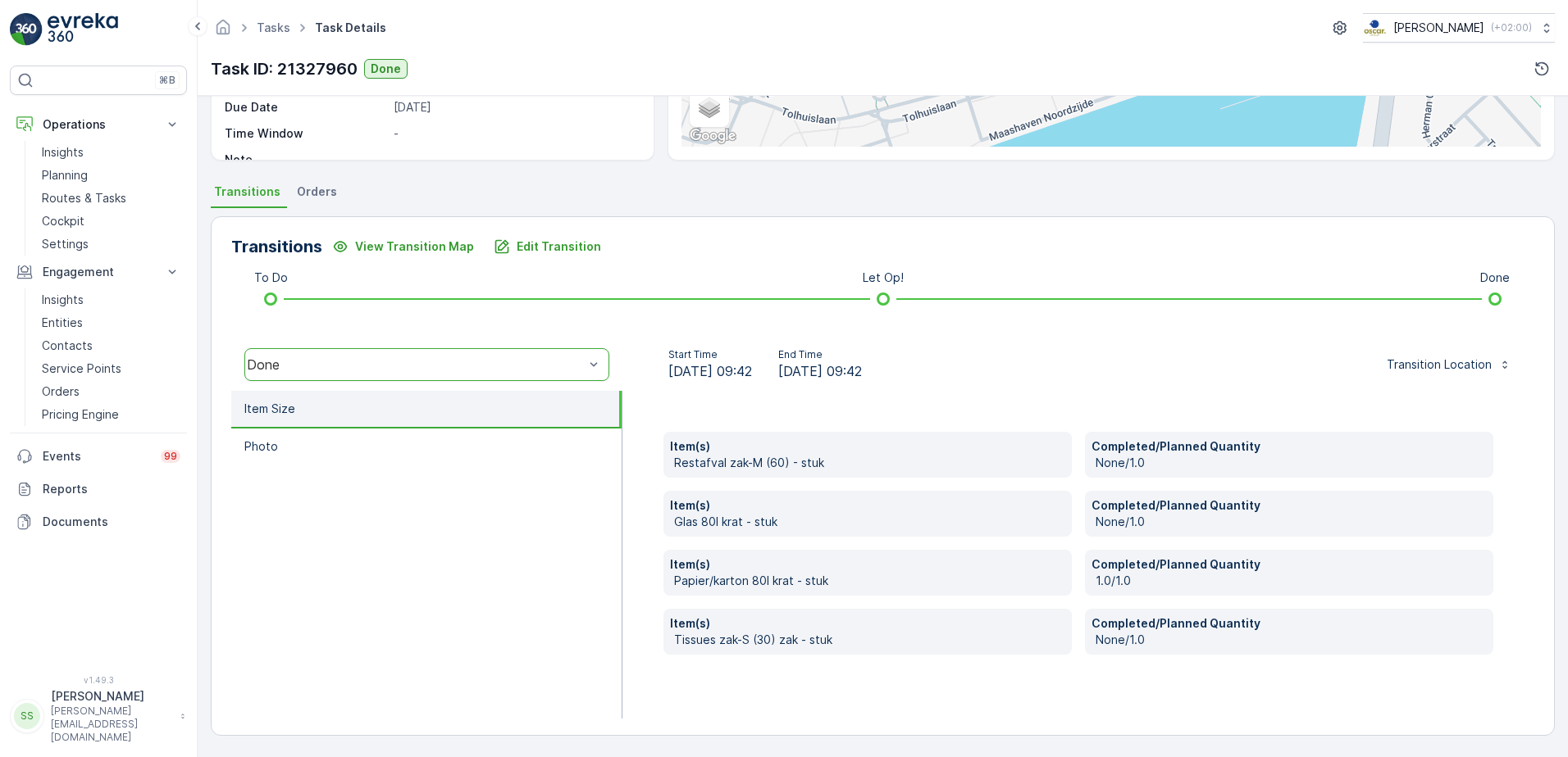
click at [623, 537] on div "Item(s) Restafval zak-M (60) - stuk Completed/Planned Quantity None/1.0 Item(s)…" at bounding box center [1078, 555] width 912 height 328
click at [642, 502] on div "Item(s) Restafval zak-M (60) - stuk Completed/Planned Quantity None/1.0 Item(s)…" at bounding box center [1078, 555] width 912 height 328
drag, startPoint x: 918, startPoint y: 367, endPoint x: 704, endPoint y: 368, distance: 214.0
click at [704, 368] on div "Start Time 08.09.2025 09:42 End Time 08.09.2025 09:42" at bounding box center [764, 365] width 259 height 33
drag, startPoint x: 704, startPoint y: 368, endPoint x: 1033, endPoint y: 369, distance: 329.0
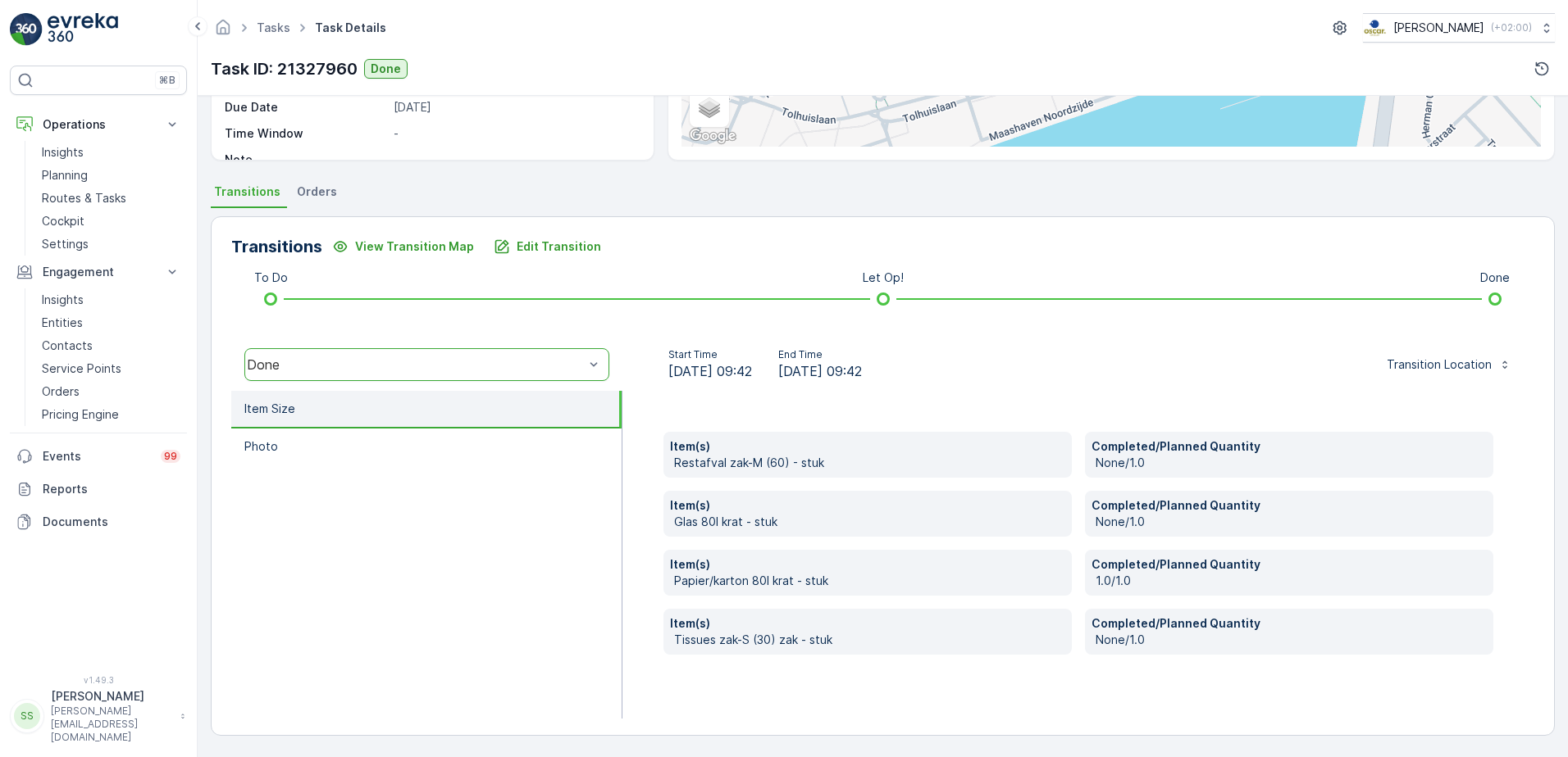
click at [1033, 369] on div "Start Time 08.09.2025 09:42 End Time 08.09.2025 09:42 Transition Location" at bounding box center [1077, 365] width 885 height 33
click at [895, 368] on div "Start Time 08.09.2025 09:42 End Time 08.09.2025 09:42" at bounding box center [764, 365] width 259 height 33
click at [862, 369] on span "08.09.2025 09:42" at bounding box center [819, 371] width 84 height 20
click at [862, 369] on span "08.09.2025 09:42" at bounding box center [819, 371] width 84 height 20
click at [862, 370] on span "08.09.2025 09:42" at bounding box center [819, 371] width 84 height 20
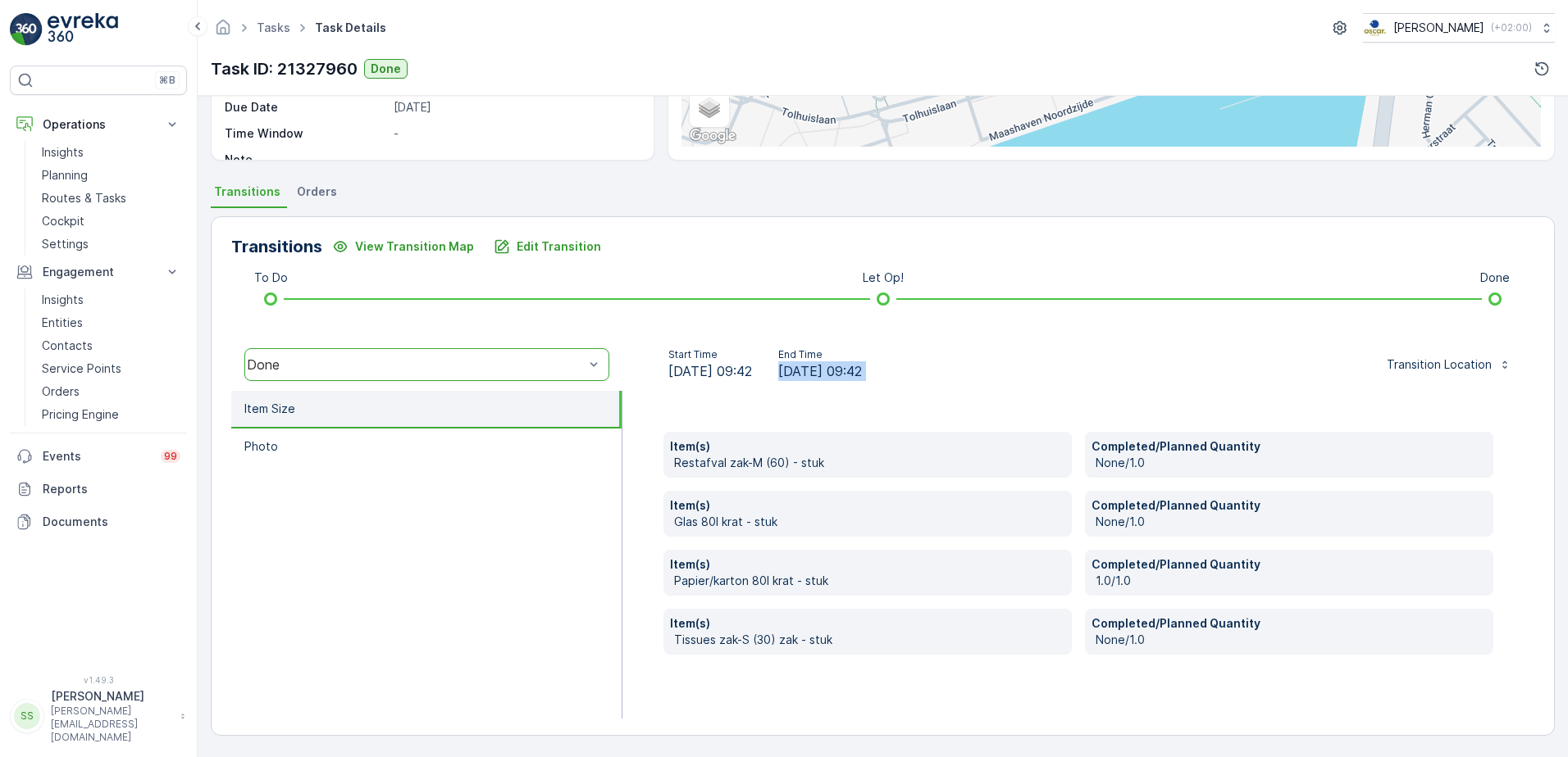
drag, startPoint x: 886, startPoint y: 370, endPoint x: 899, endPoint y: 380, distance: 16.4
click at [862, 380] on span "08.09.2025 09:42" at bounding box center [819, 371] width 84 height 20
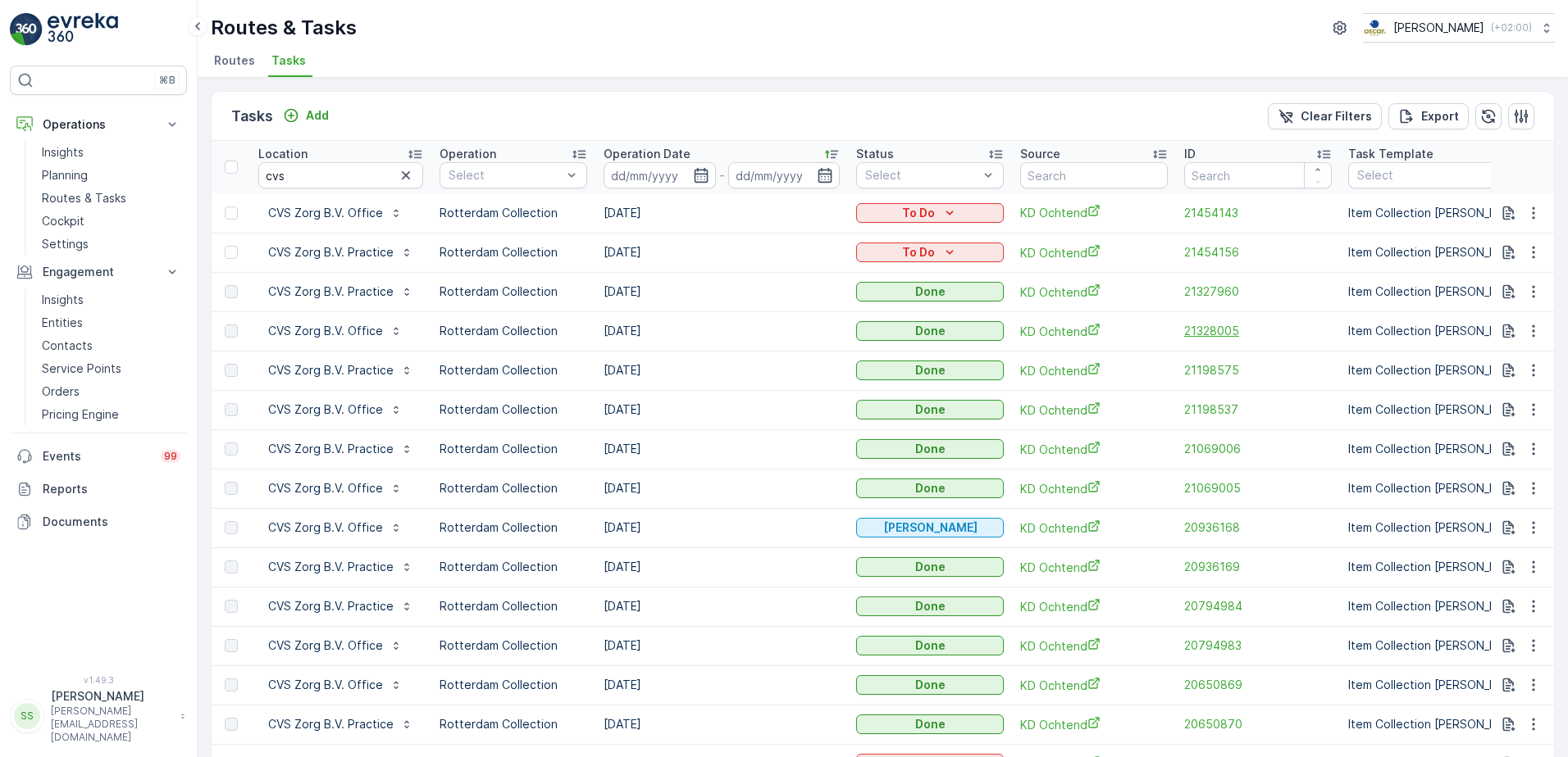
click at [1229, 327] on span "21328005" at bounding box center [1257, 330] width 148 height 16
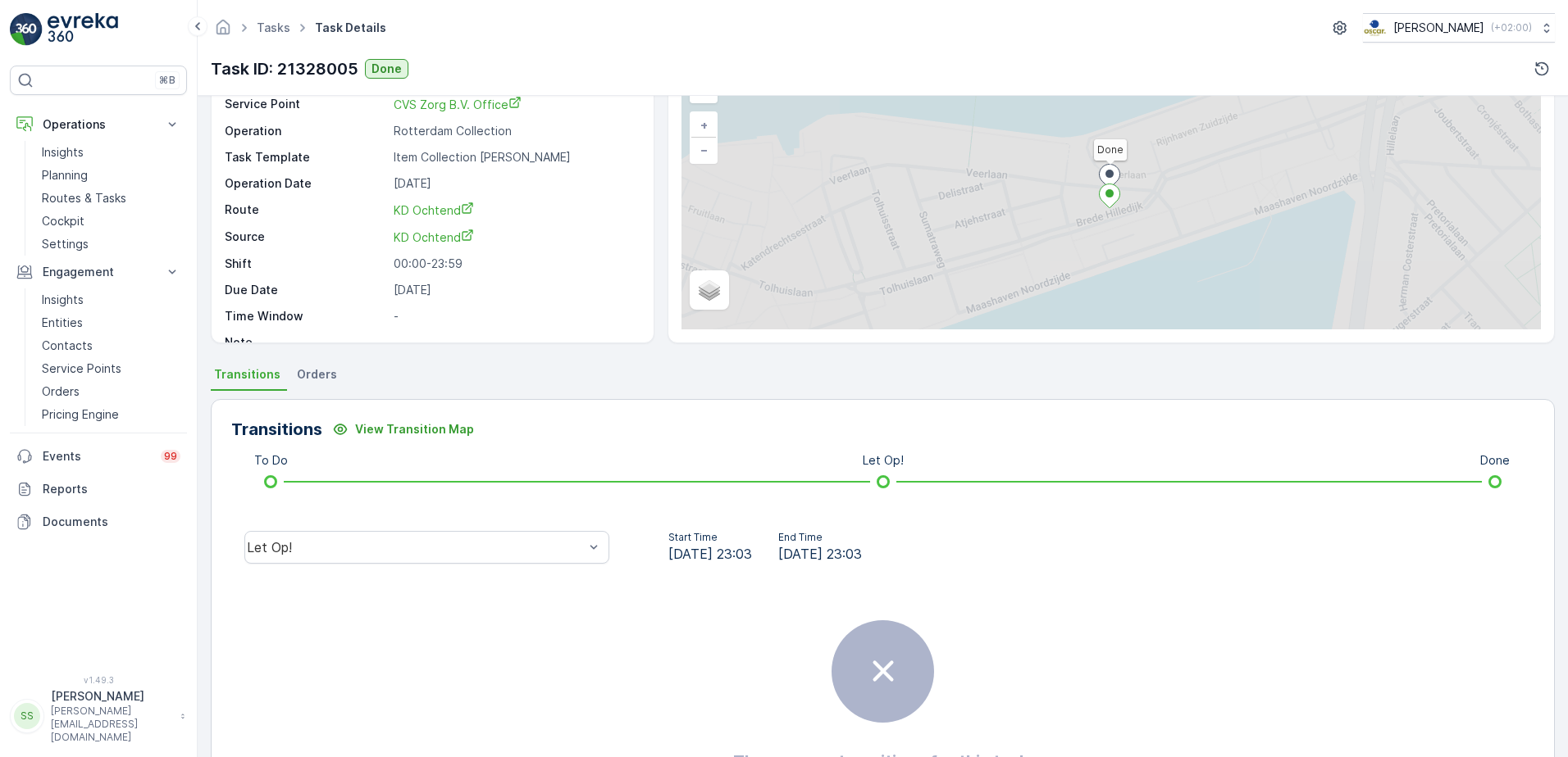
scroll to position [195, 0]
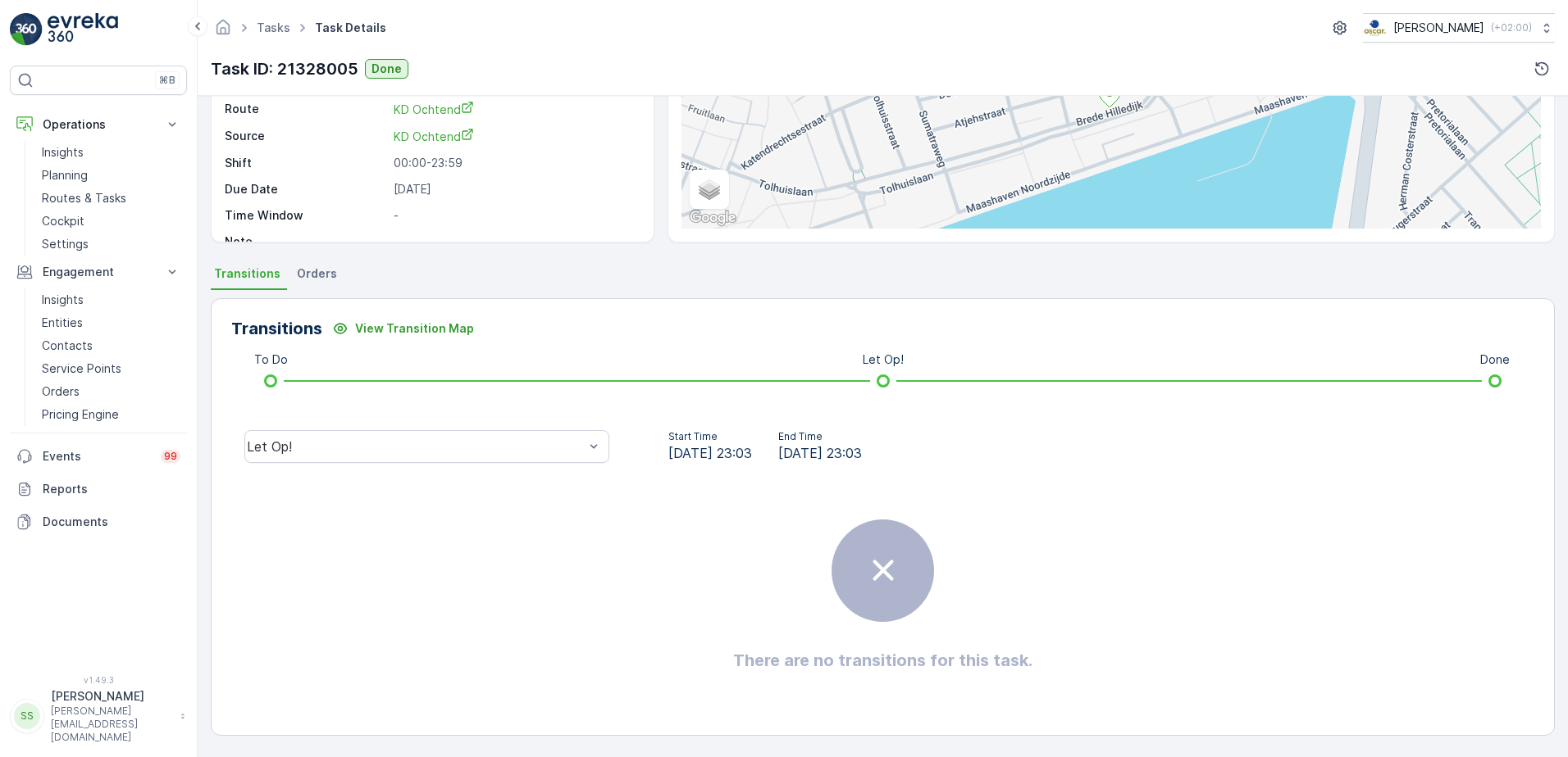
click at [420, 427] on div "Let Op!" at bounding box center [427, 446] width 391 height 53
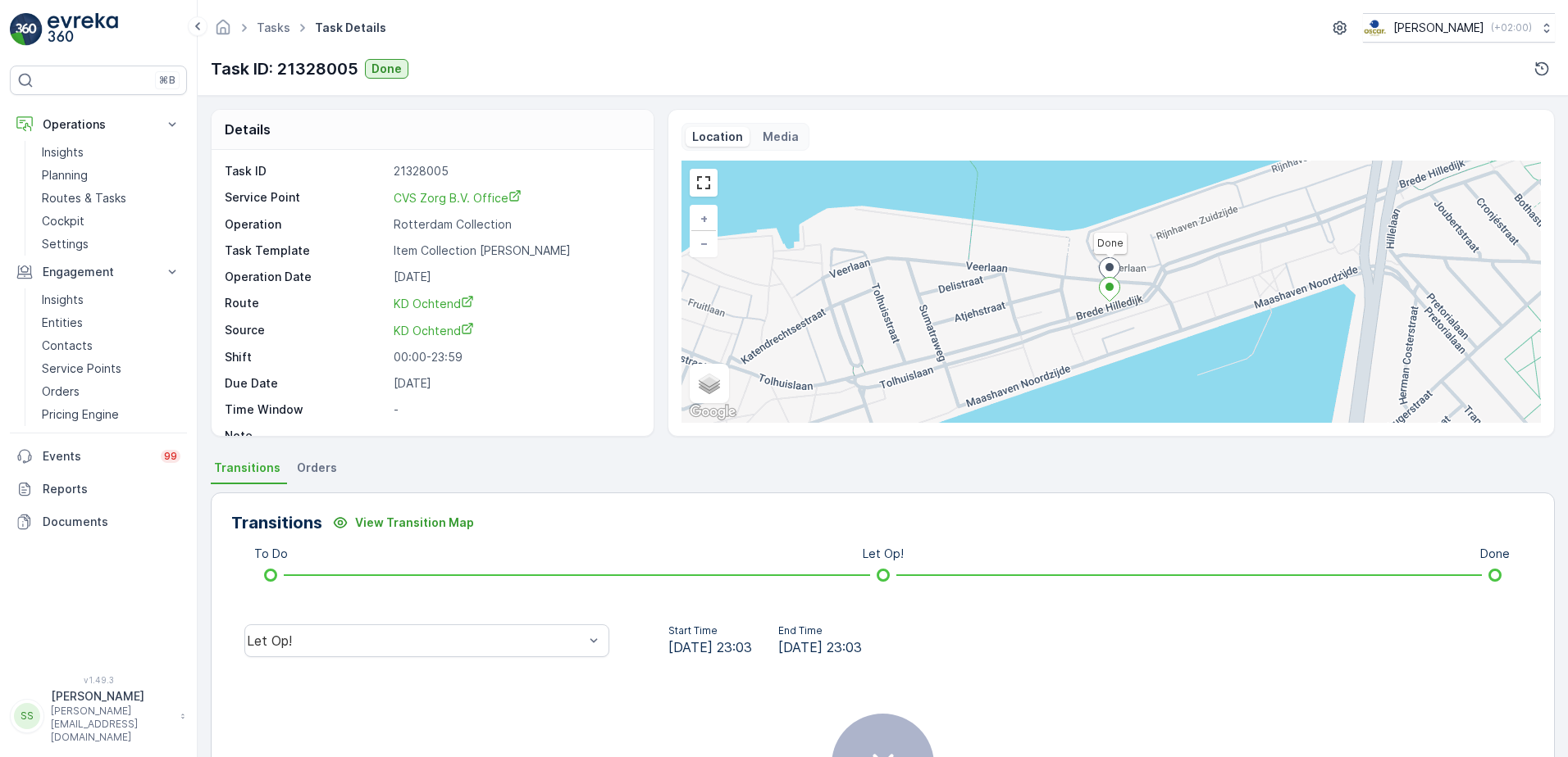
scroll to position [22, 0]
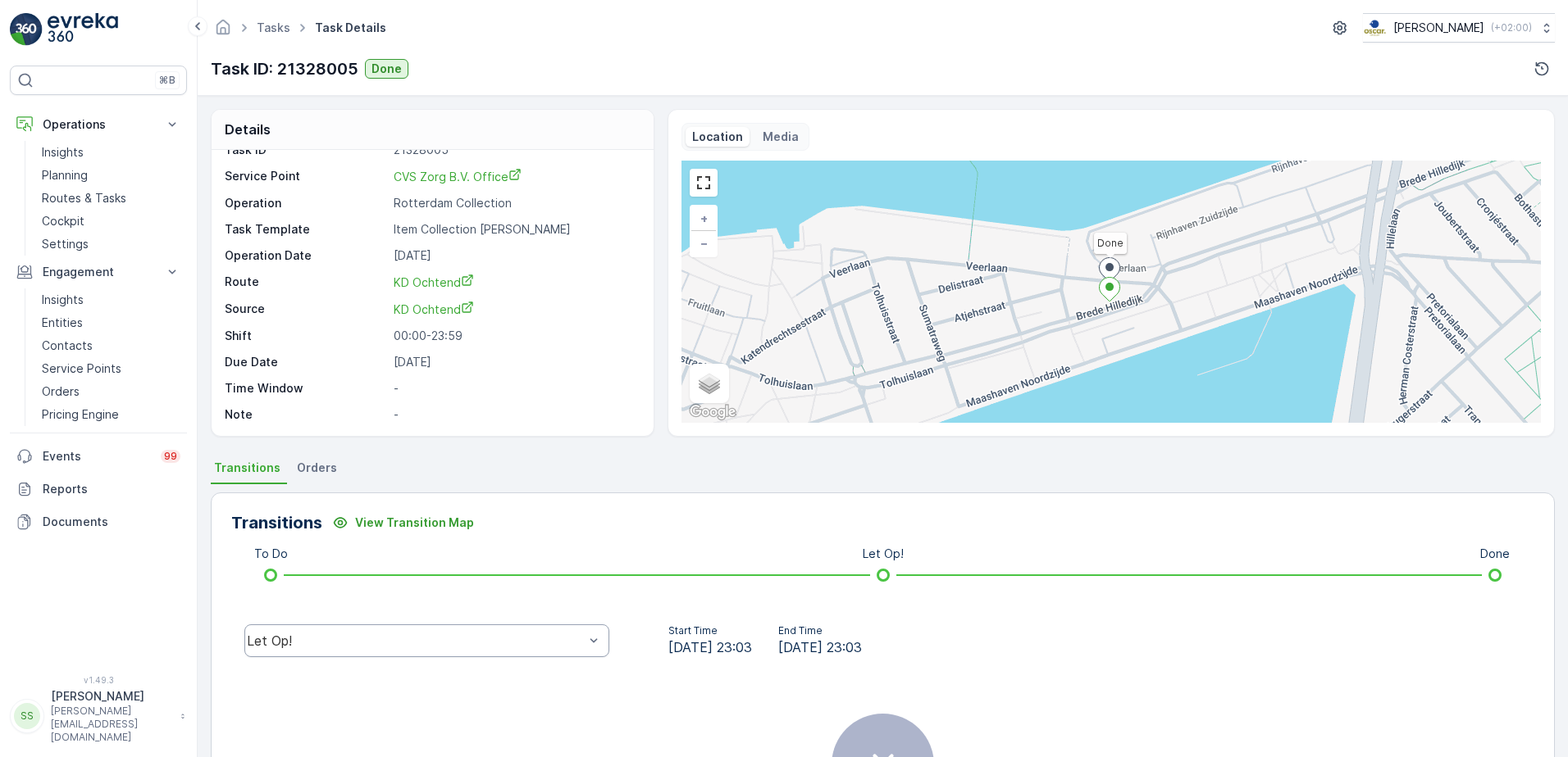
click at [356, 654] on div "Let Op!" at bounding box center [427, 641] width 365 height 33
click at [298, 523] on div "Done" at bounding box center [427, 516] width 345 height 15
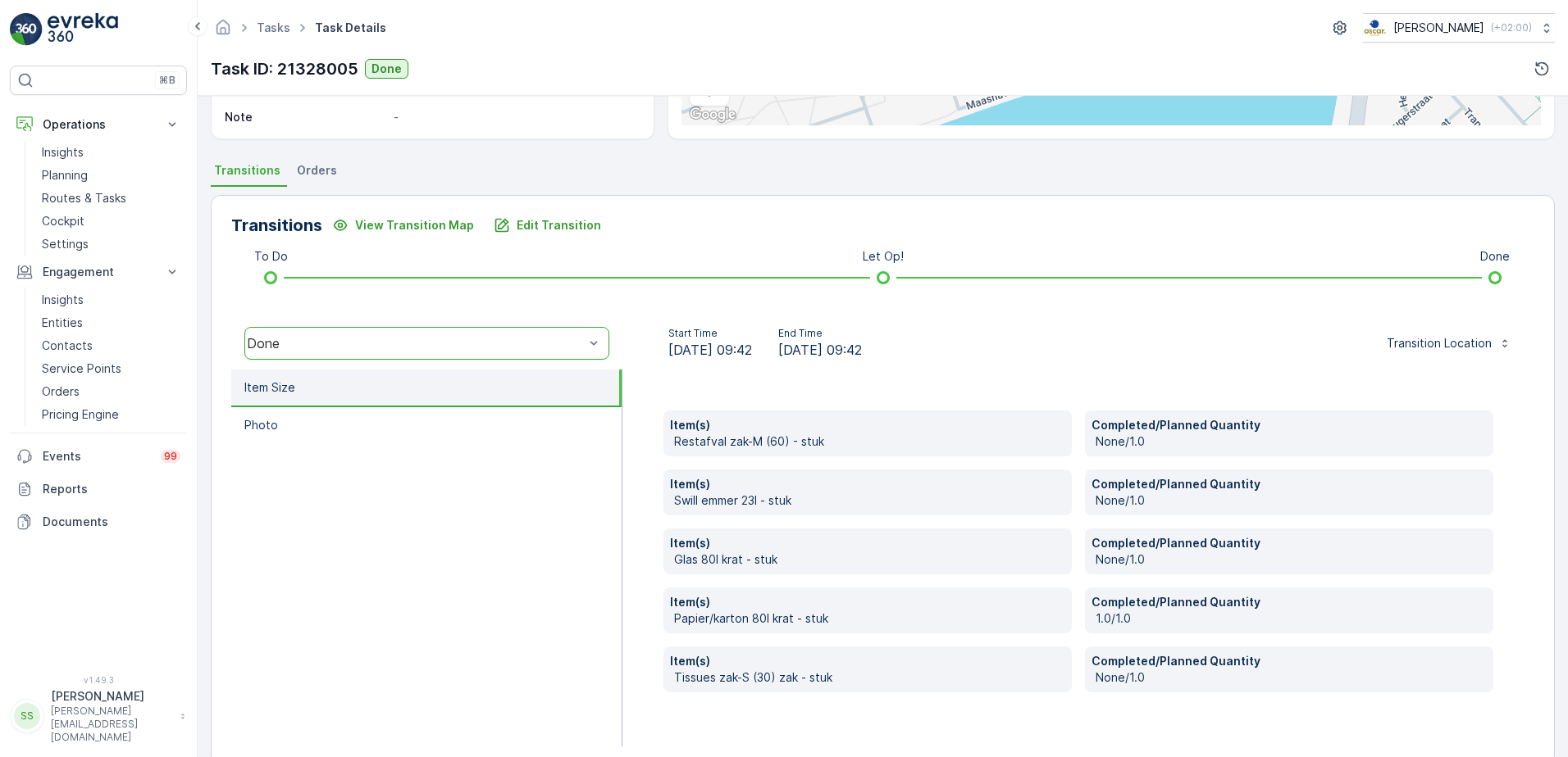
scroll to position [325, 0]
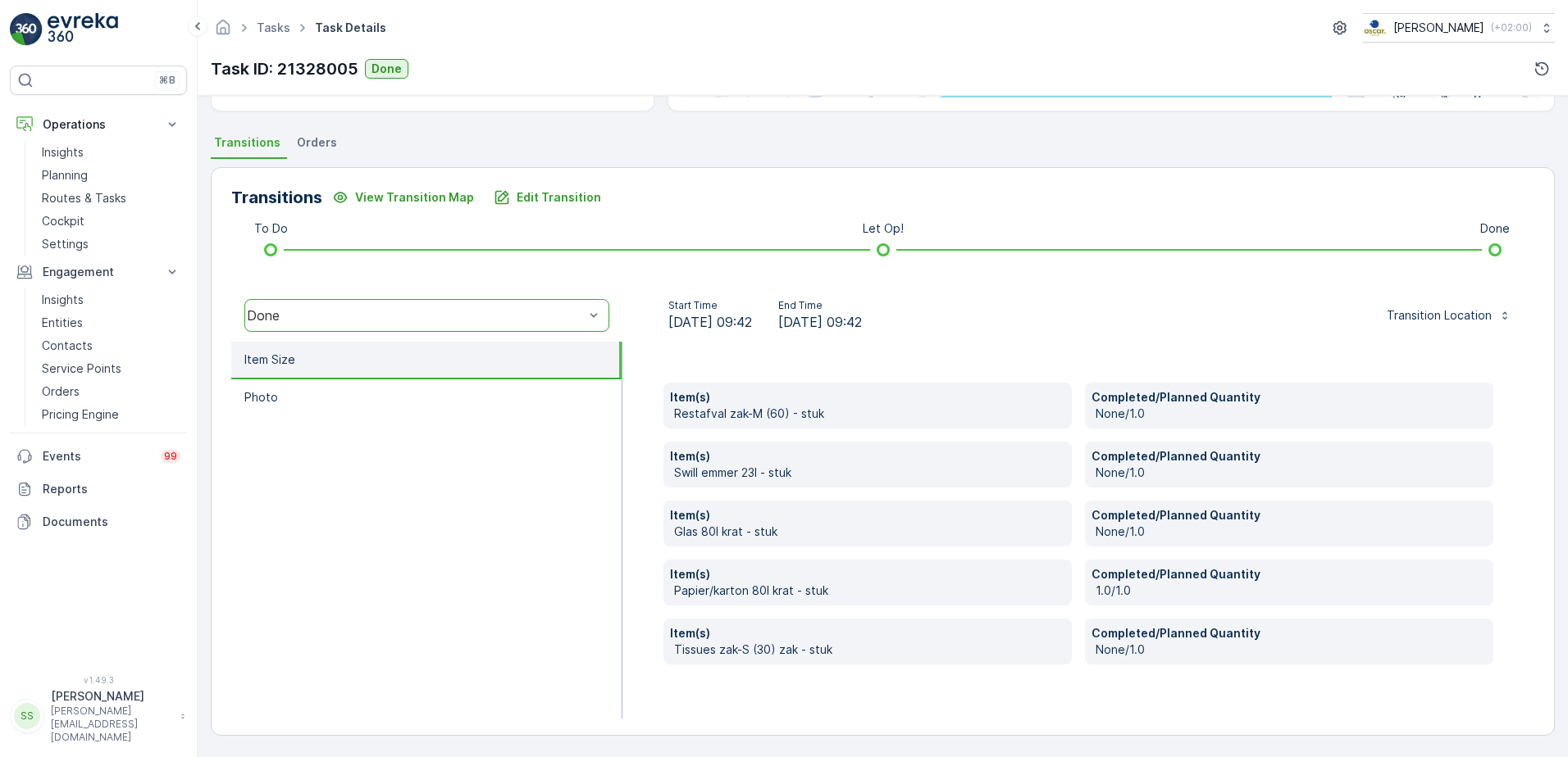
click at [683, 591] on p "Papier/karton 80l krat - stuk" at bounding box center [870, 591] width 391 height 16
drag, startPoint x: 683, startPoint y: 591, endPoint x: 898, endPoint y: 593, distance: 215.0
click at [898, 593] on p "Papier/karton 80l krat - stuk" at bounding box center [870, 591] width 391 height 16
drag, startPoint x: 667, startPoint y: 592, endPoint x: 919, endPoint y: 589, distance: 252.0
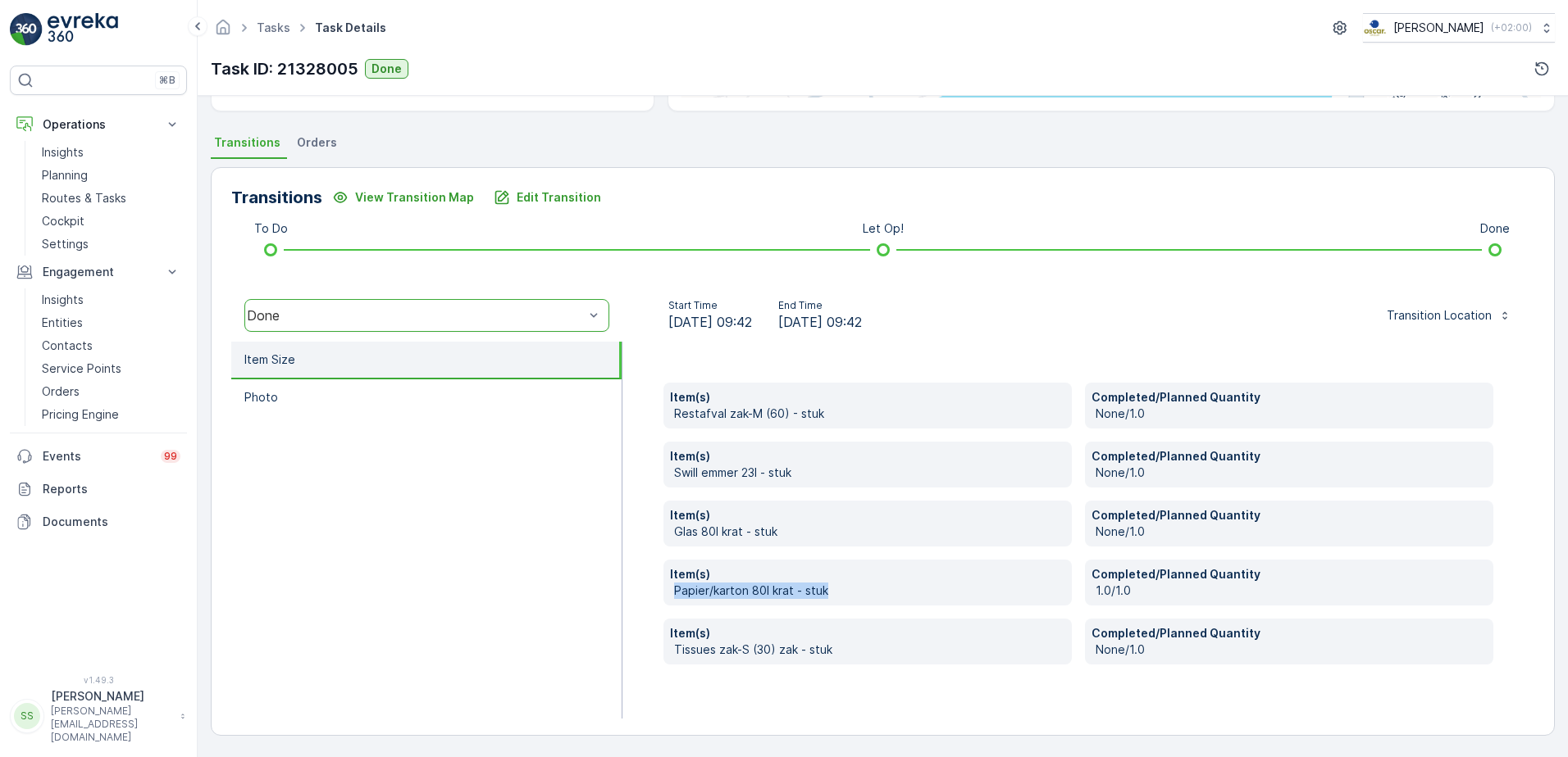
click at [919, 589] on div "Item(s) Papier/karton 80l krat - stuk" at bounding box center [868, 582] width 408 height 46
drag, startPoint x: 919, startPoint y: 589, endPoint x: 1000, endPoint y: 588, distance: 81.0
click at [1001, 588] on p "Papier/karton 80l krat - stuk" at bounding box center [870, 591] width 391 height 16
click at [655, 374] on div "Item(s) Restafval zak-M (60) - stuk Completed/Planned Quantity None/1.0 Item(s)…" at bounding box center [1078, 530] width 912 height 377
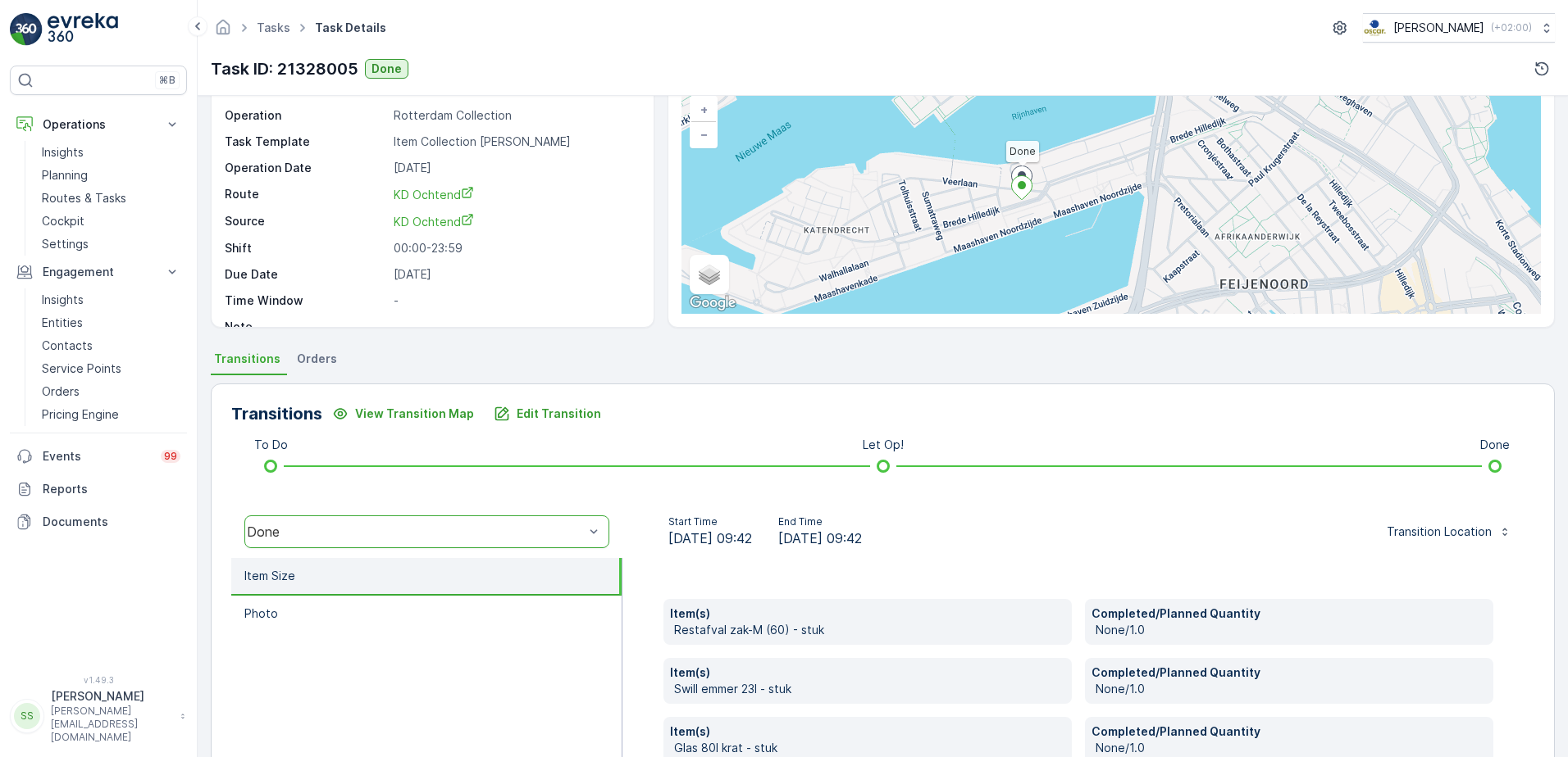
scroll to position [0, 0]
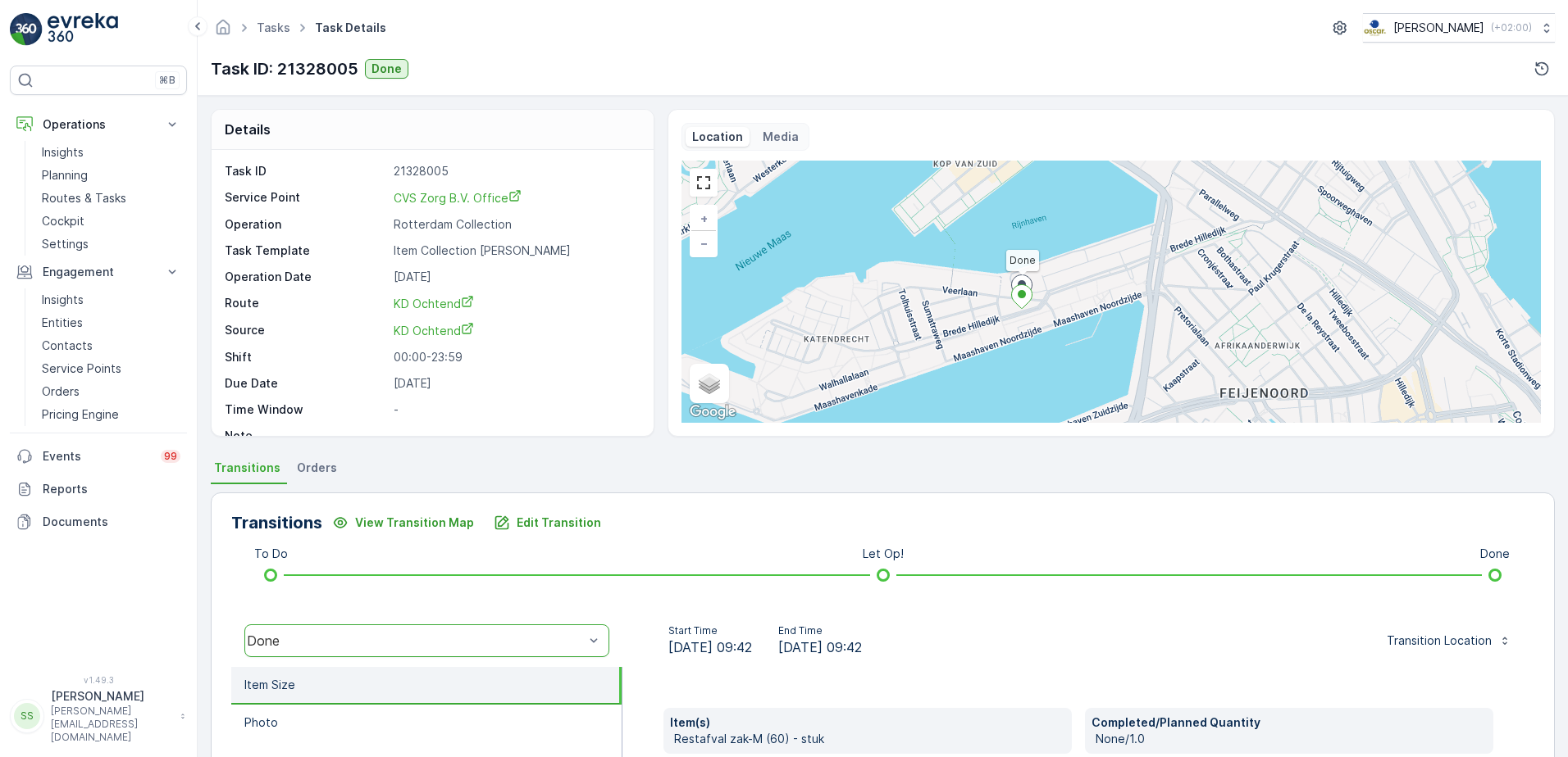
click at [512, 346] on div "Task ID 21328005 Service Point CVS Zorg B.V. Office Operation Rotterdam Collect…" at bounding box center [431, 304] width 412 height 281
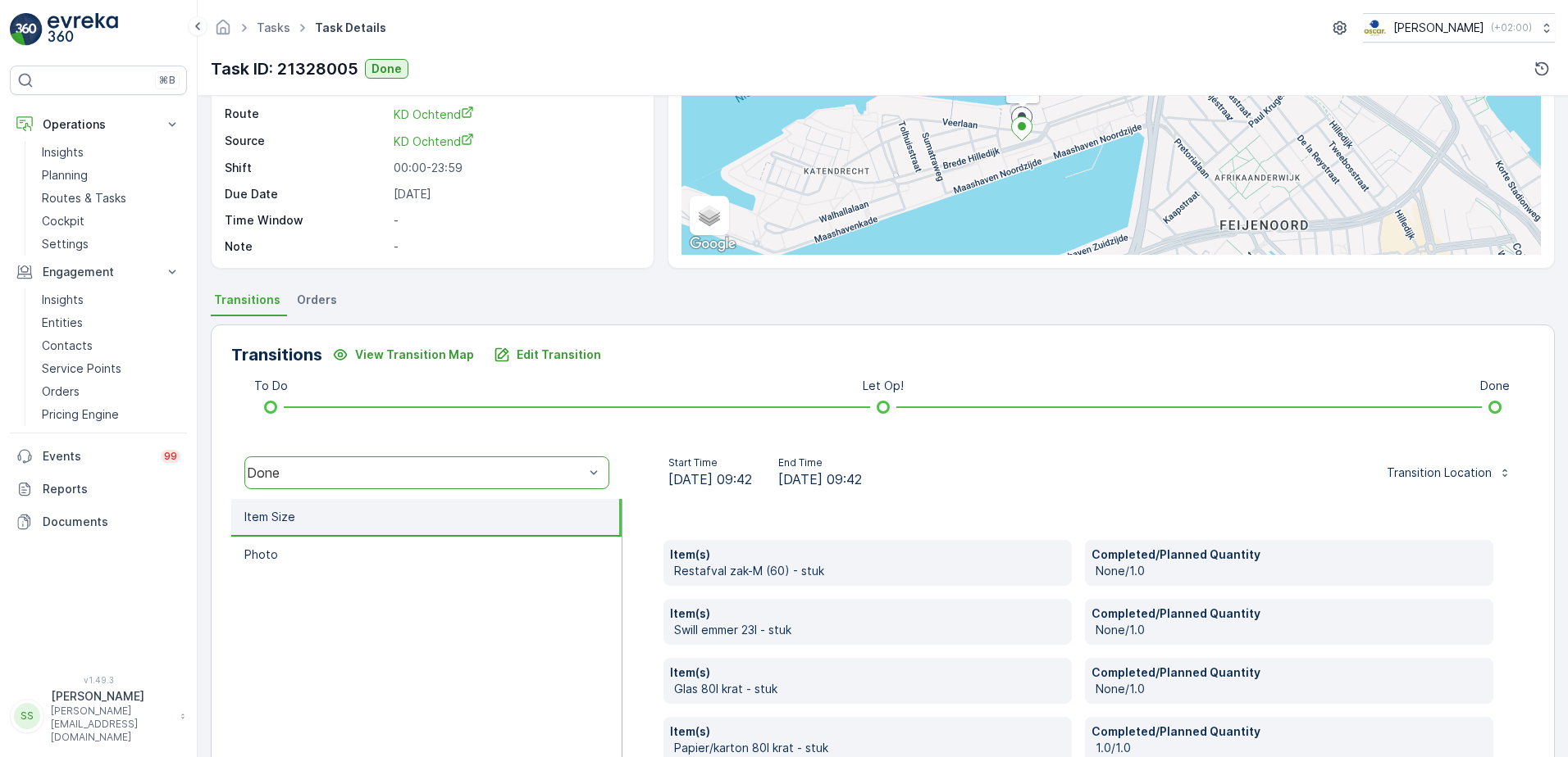
scroll to position [325, 0]
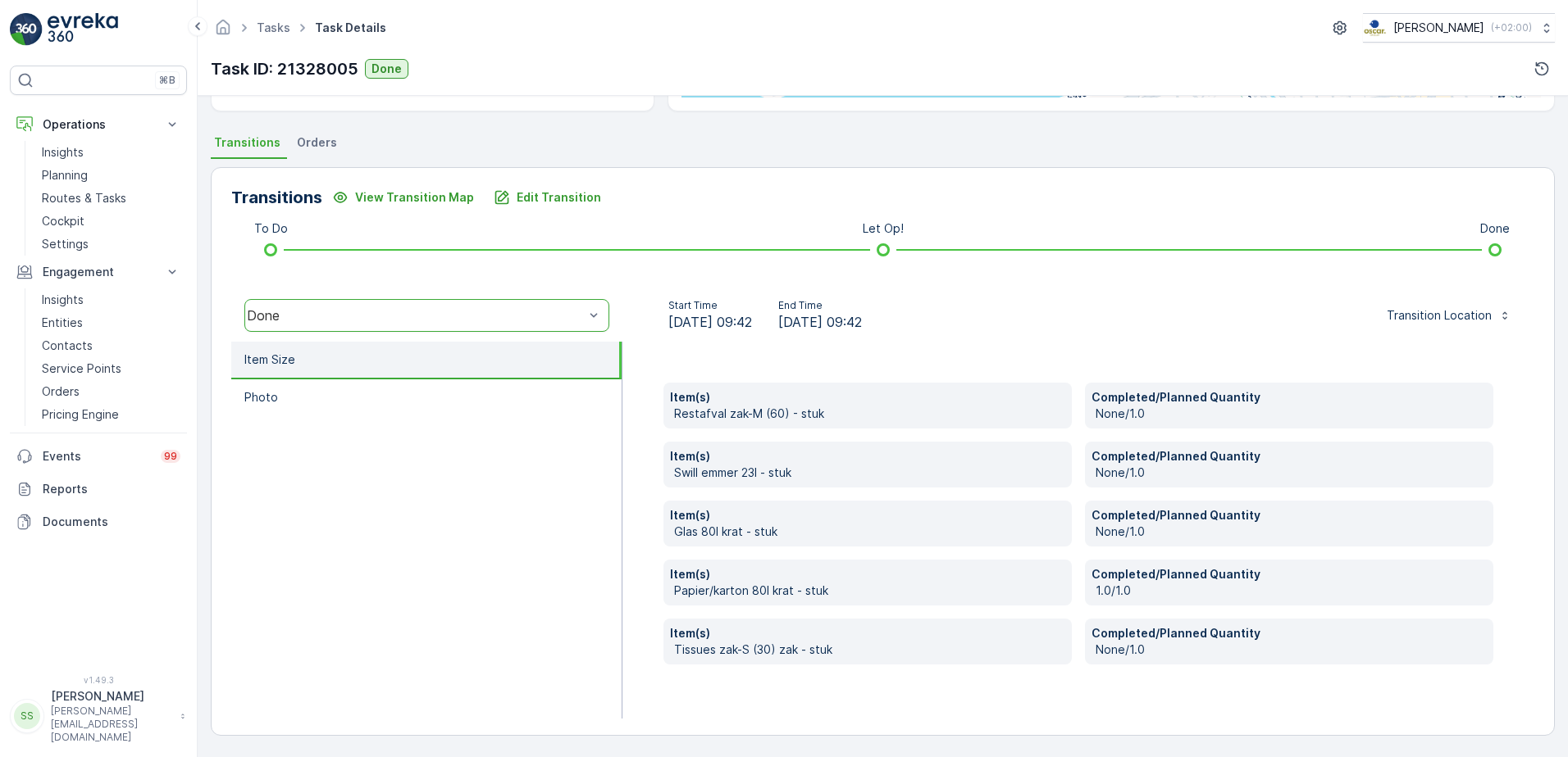
click at [645, 466] on div "Item(s) Restafval zak-M (60) - stuk Completed/Planned Quantity None/1.0 Item(s)…" at bounding box center [1078, 530] width 912 height 377
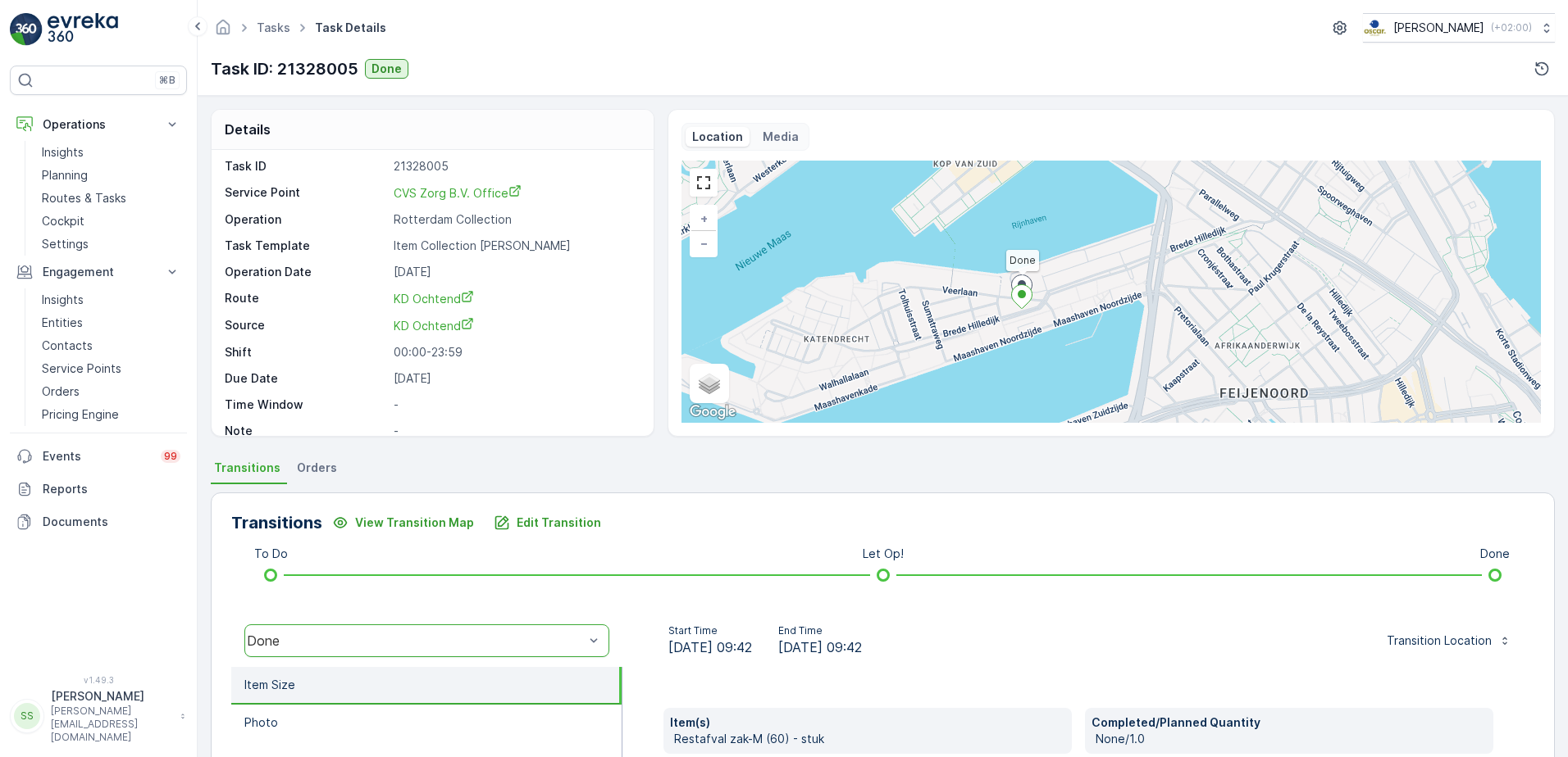
scroll to position [0, 0]
click at [654, 53] on div "Tasks Task Details Oscar Circulair ( +02:00 ) Task ID: 21328005 Done" at bounding box center [882, 48] width 1370 height 96
click at [655, 125] on div "Details Task ID 21328005 Service Point CVS Zorg B.V. Office Operation Rotterdam…" at bounding box center [883, 273] width 1344 height 328
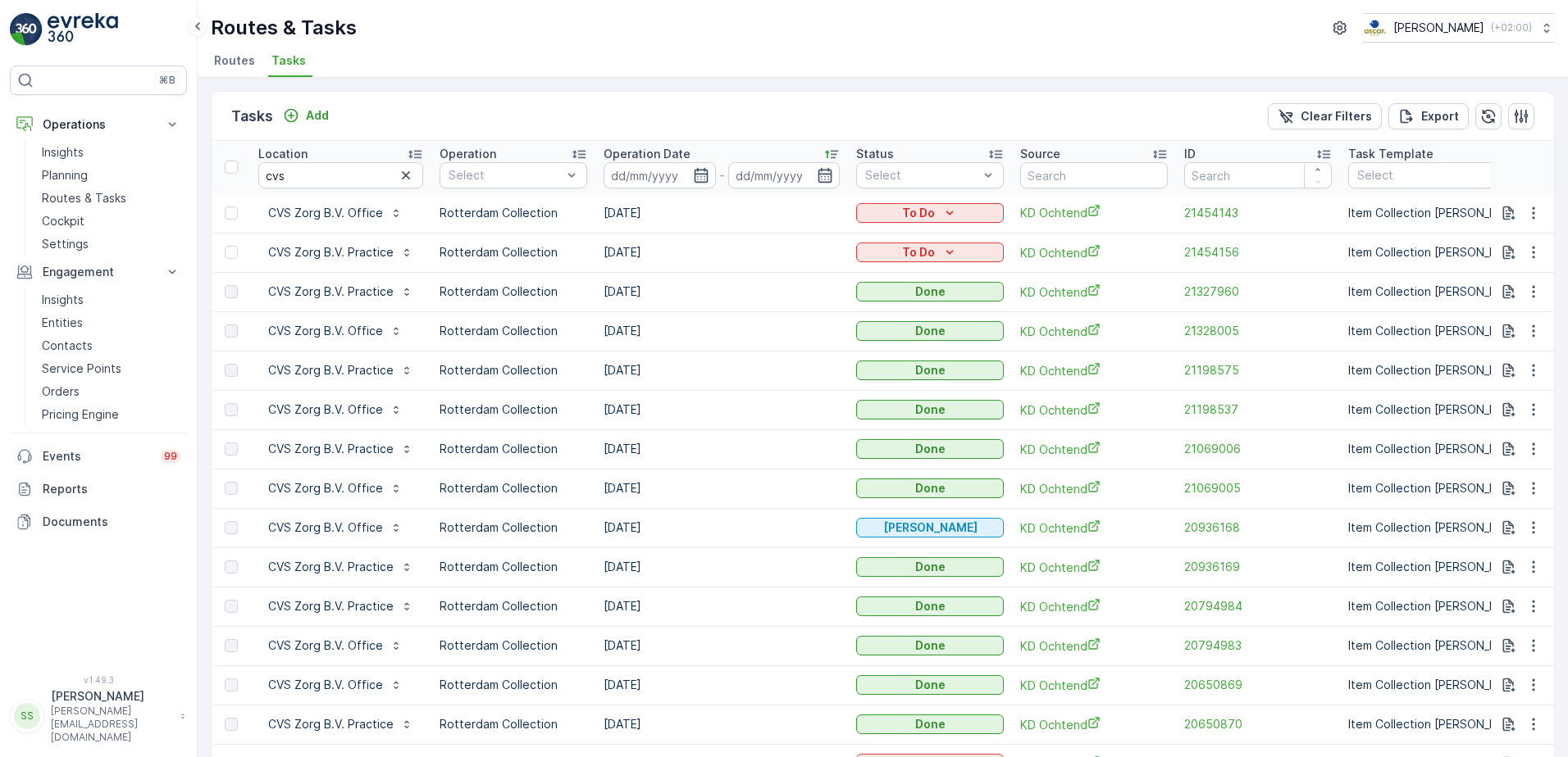
click at [555, 52] on ul "Routes Tasks" at bounding box center [877, 63] width 1331 height 28
click at [225, 57] on span "Routes" at bounding box center [234, 61] width 41 height 16
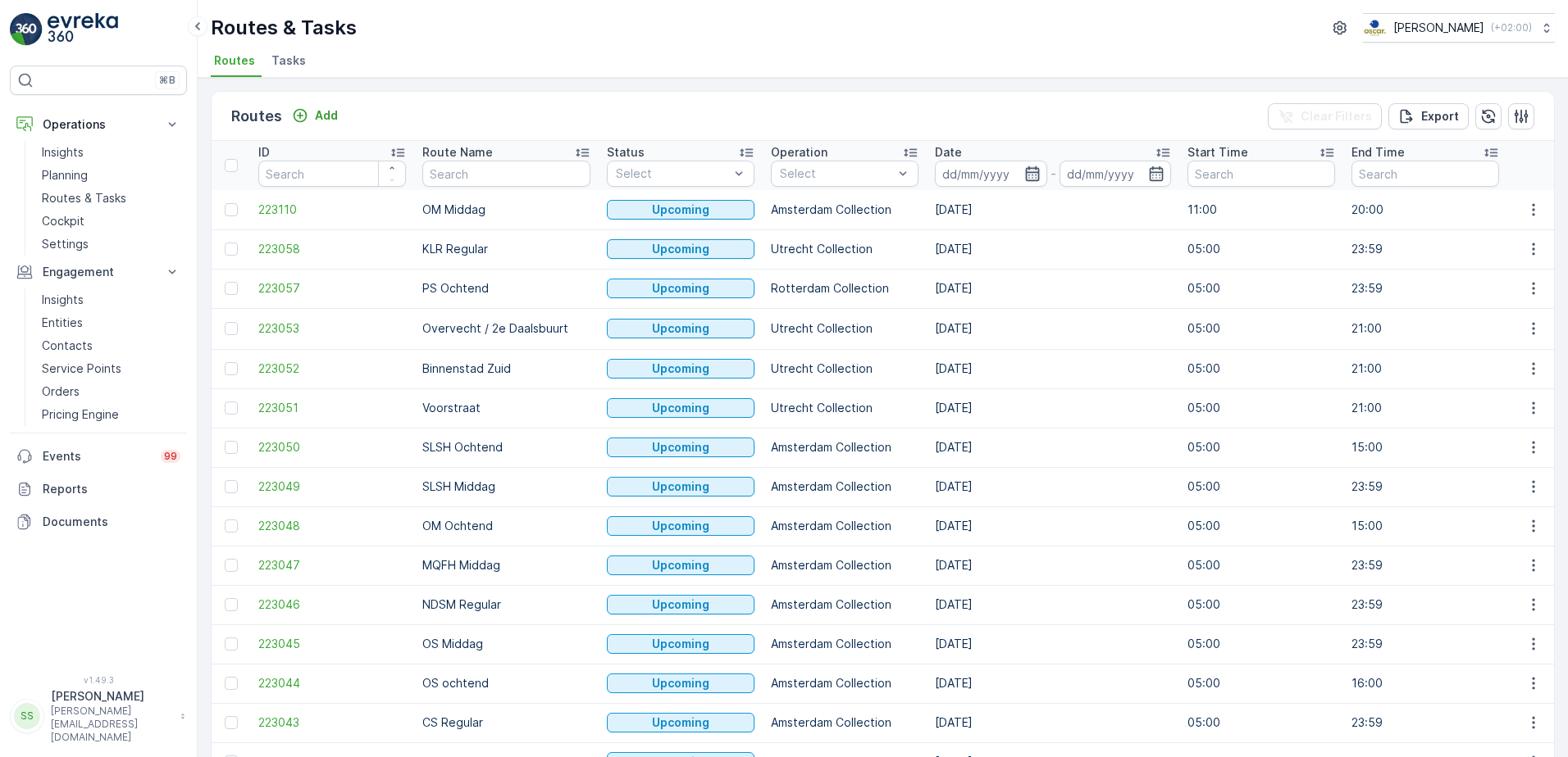
click at [1024, 170] on icon "button" at bounding box center [1031, 173] width 16 height 16
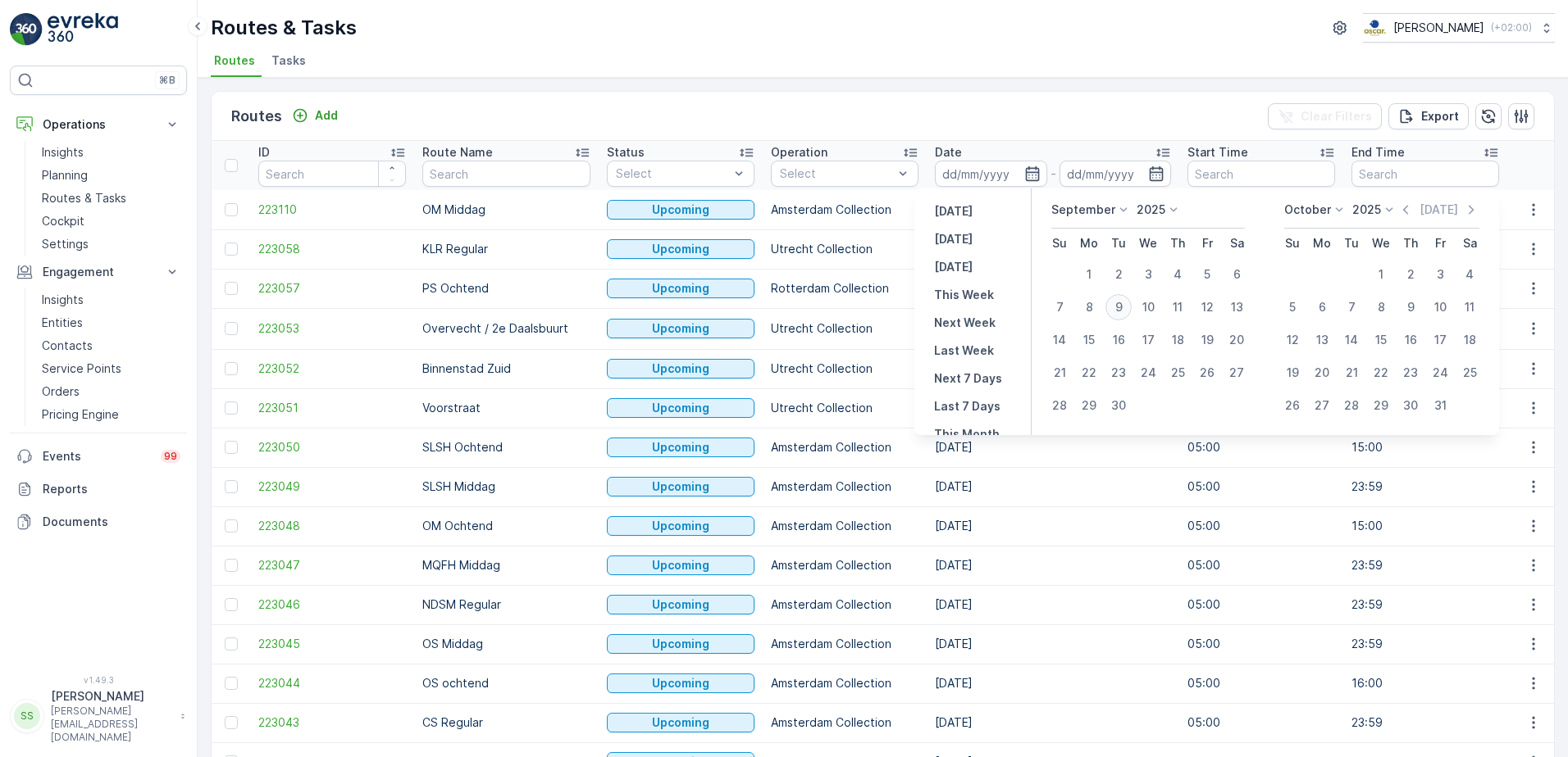
click at [1116, 305] on div "9" at bounding box center [1118, 307] width 26 height 26
type input "[DATE]"
click at [929, 112] on div "Routes Add Clear Filters Export" at bounding box center [882, 116] width 1342 height 49
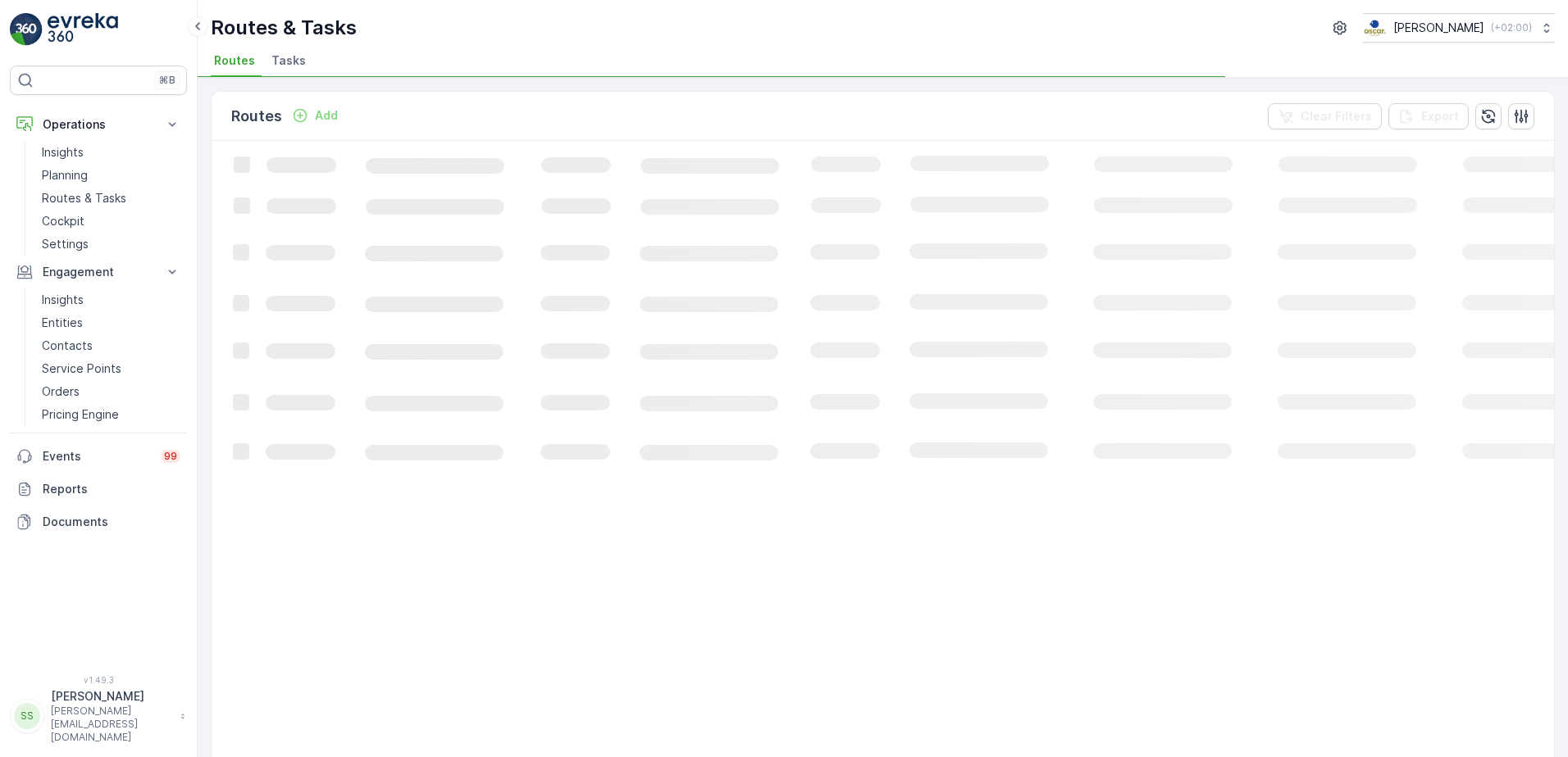
click at [807, 110] on div "Routes Add Clear Filters Export" at bounding box center [882, 116] width 1342 height 49
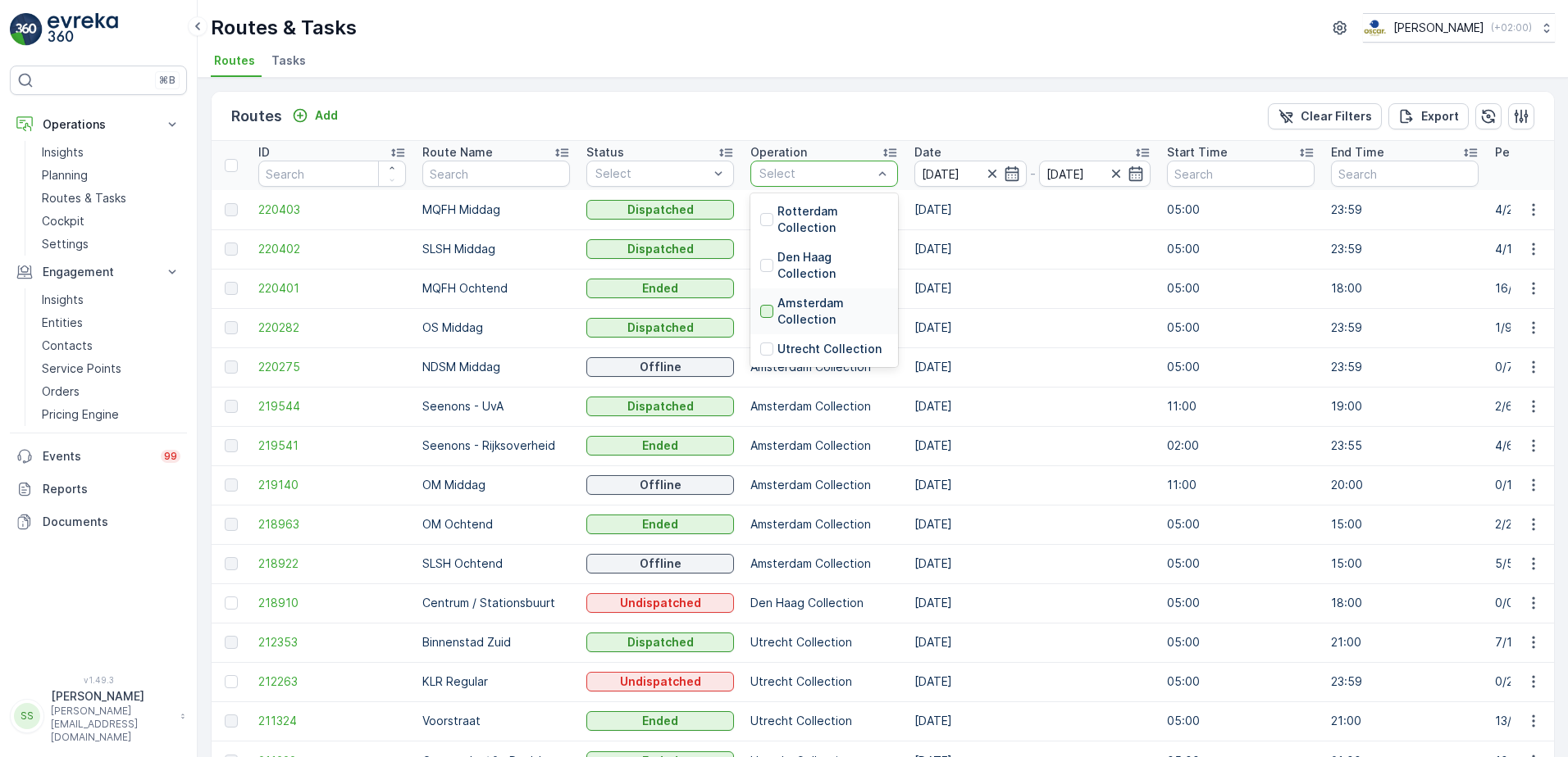
click at [768, 313] on div at bounding box center [766, 311] width 13 height 13
click at [836, 128] on div "Routes Add Clear Filters Export" at bounding box center [882, 116] width 1342 height 49
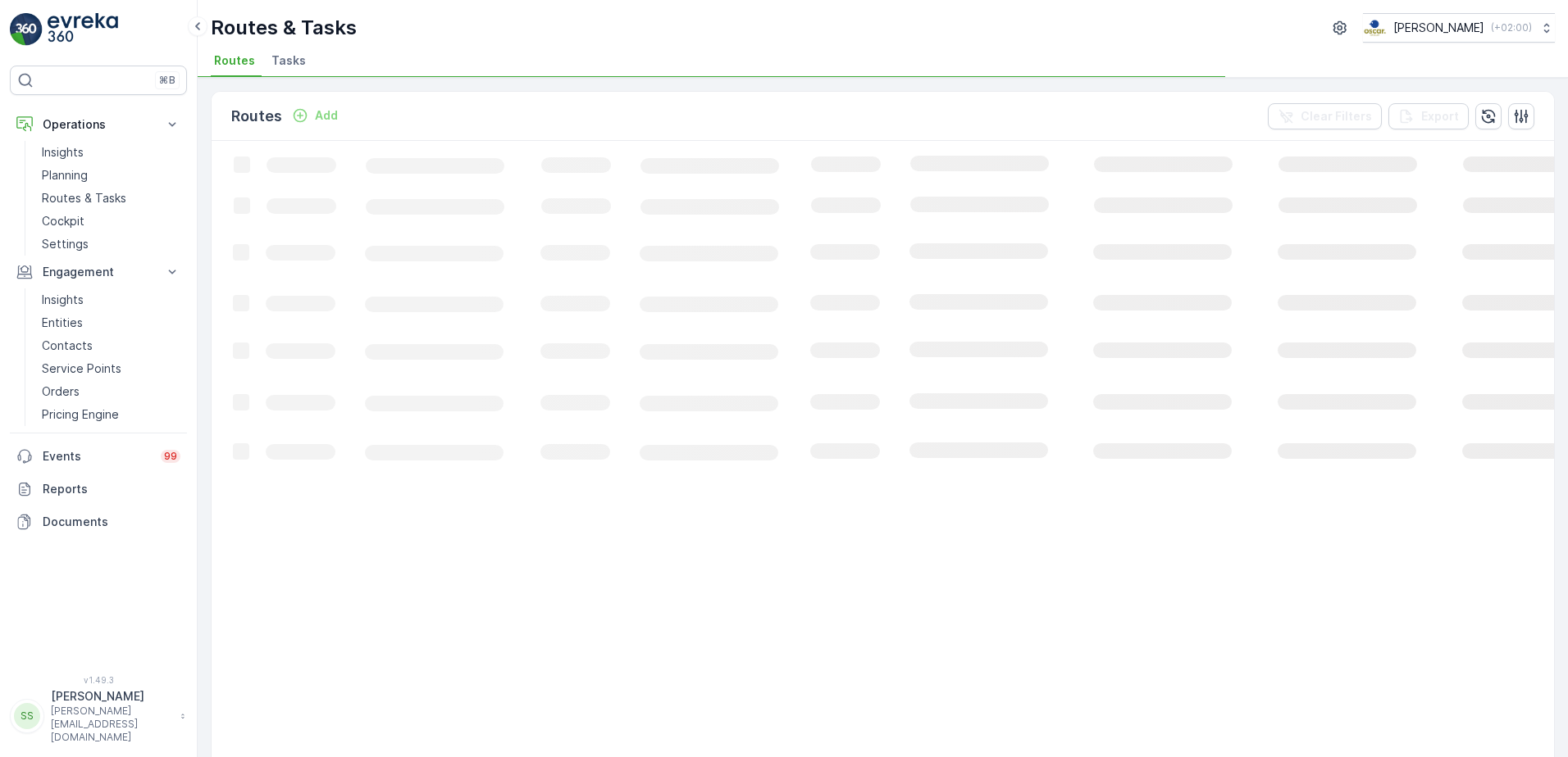
click at [832, 115] on div "Routes Add Clear Filters Export" at bounding box center [882, 116] width 1342 height 49
click at [399, 119] on div "Routes Add Clear Filters Export" at bounding box center [882, 116] width 1342 height 49
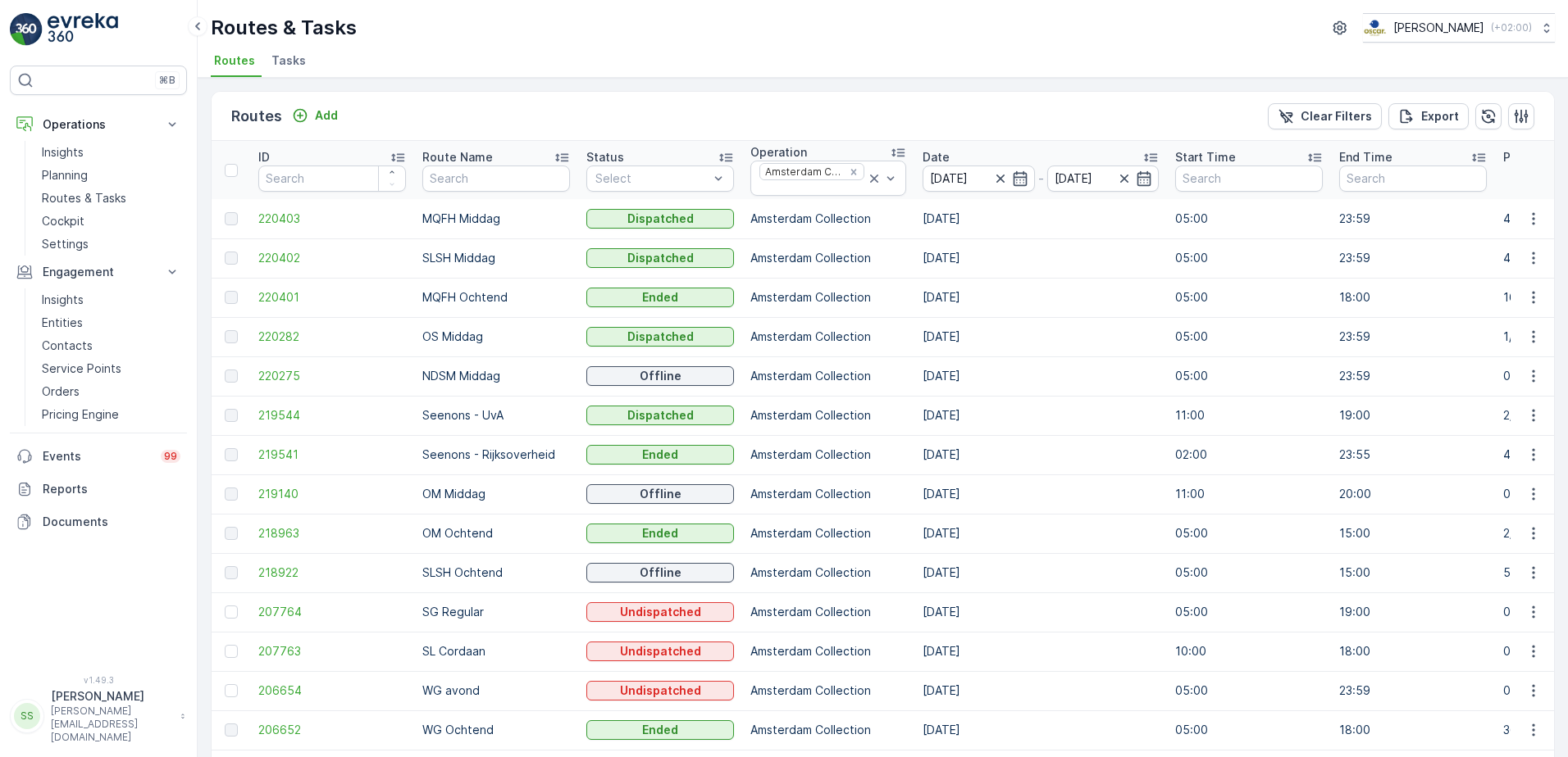
drag, startPoint x: 689, startPoint y: 104, endPoint x: 251, endPoint y: 300, distance: 479.9
click at [683, 106] on div "Routes Add Clear Filters Export" at bounding box center [882, 116] width 1342 height 49
click at [267, 375] on span "220275" at bounding box center [331, 375] width 148 height 16
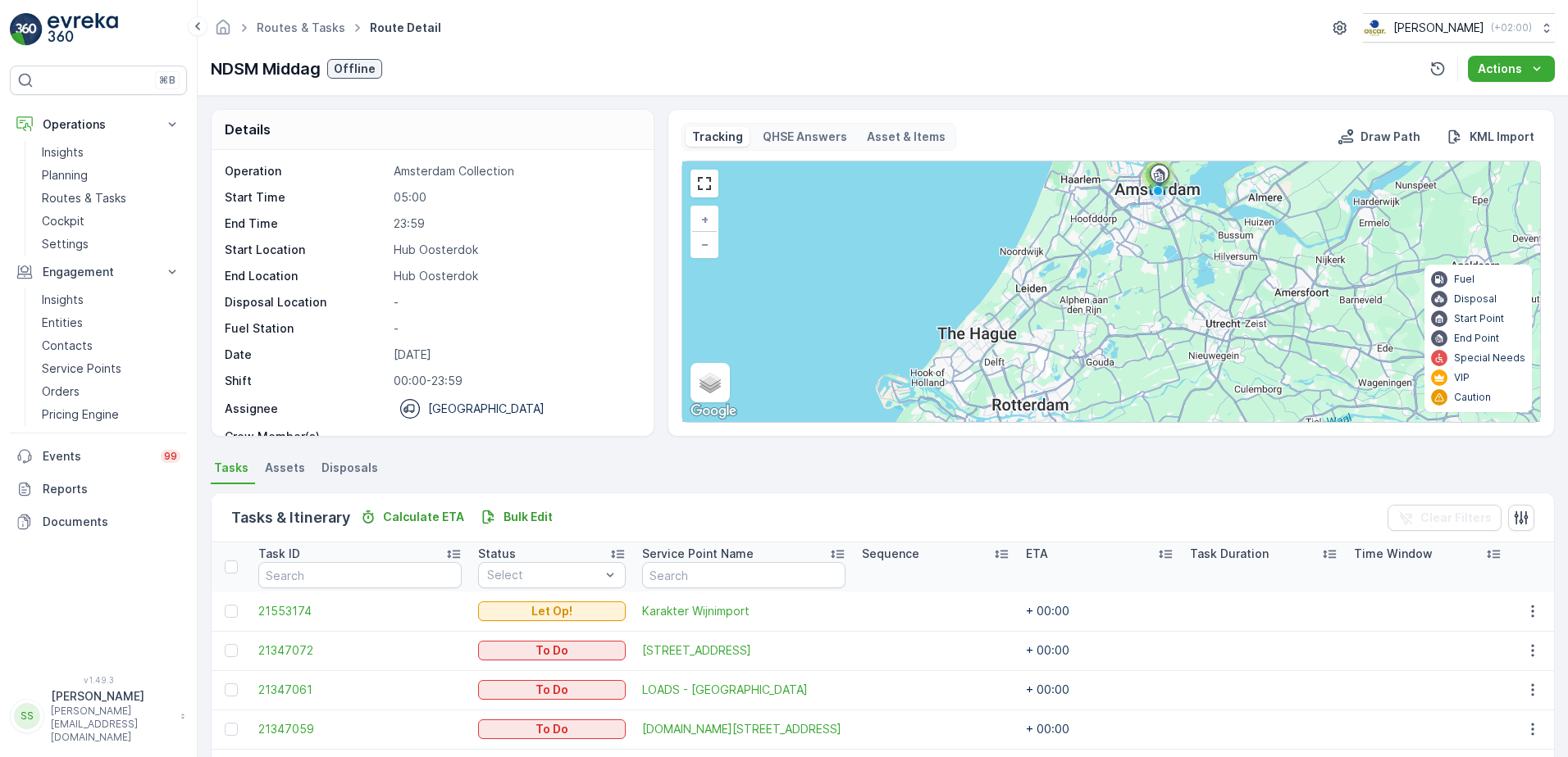
scroll to position [180, 0]
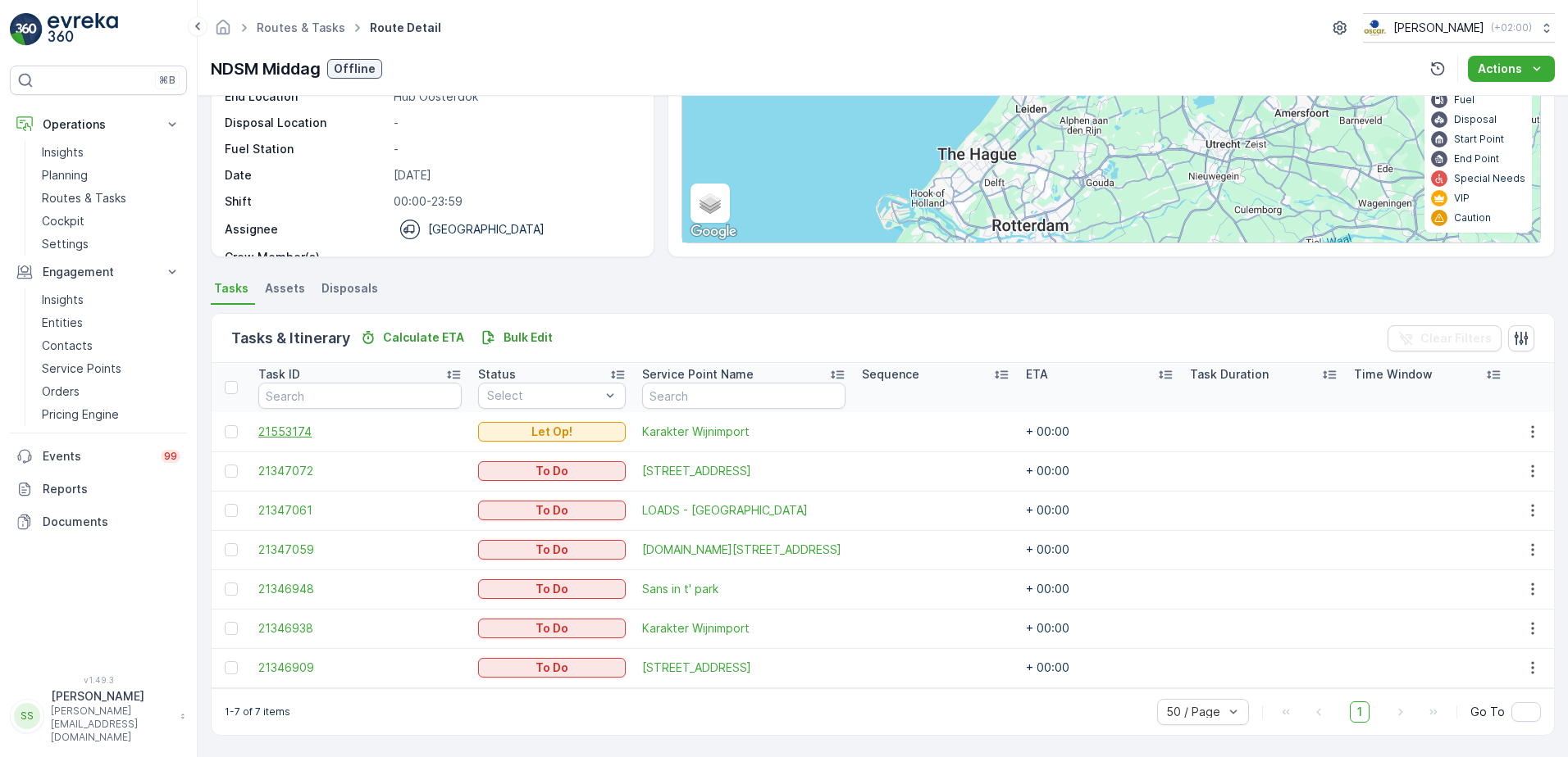
click at [262, 437] on span "21553174" at bounding box center [359, 432] width 203 height 16
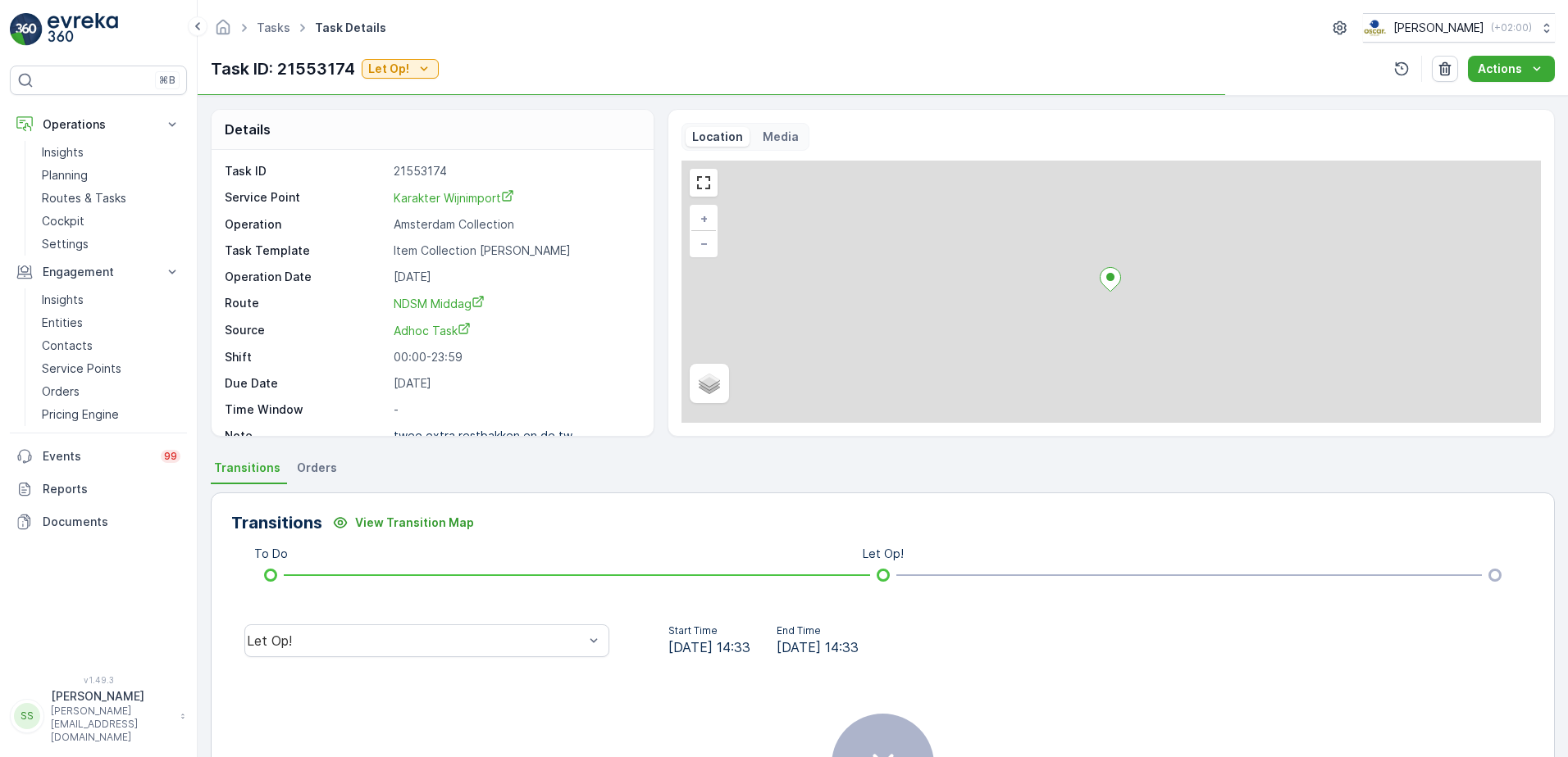
scroll to position [22, 0]
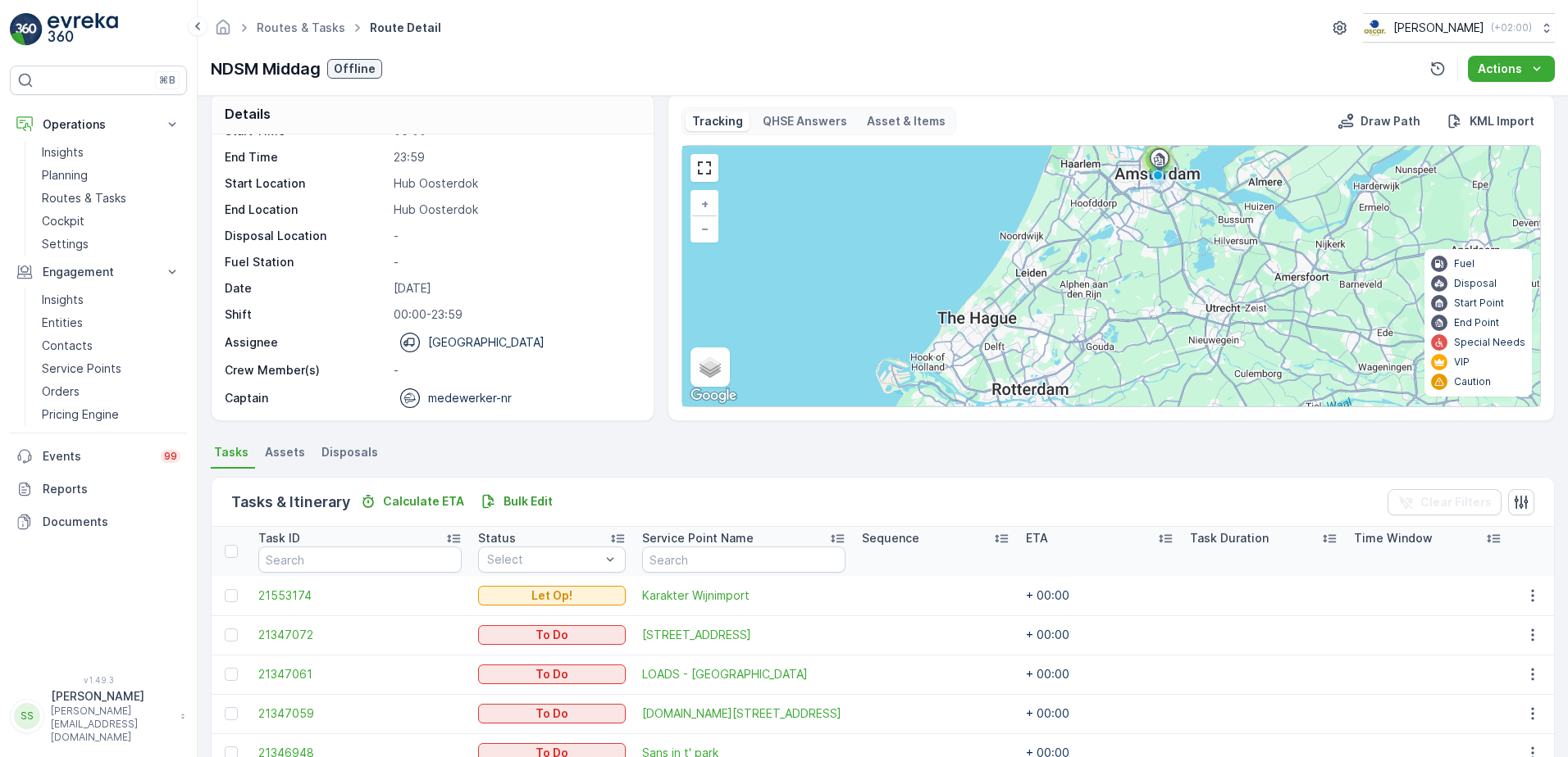
scroll to position [52, 0]
drag, startPoint x: 472, startPoint y: 395, endPoint x: 424, endPoint y: 395, distance: 48.0
click at [424, 395] on div "medewerker-nr" at bounding box center [515, 397] width 242 height 20
copy p "medewerker-nr"
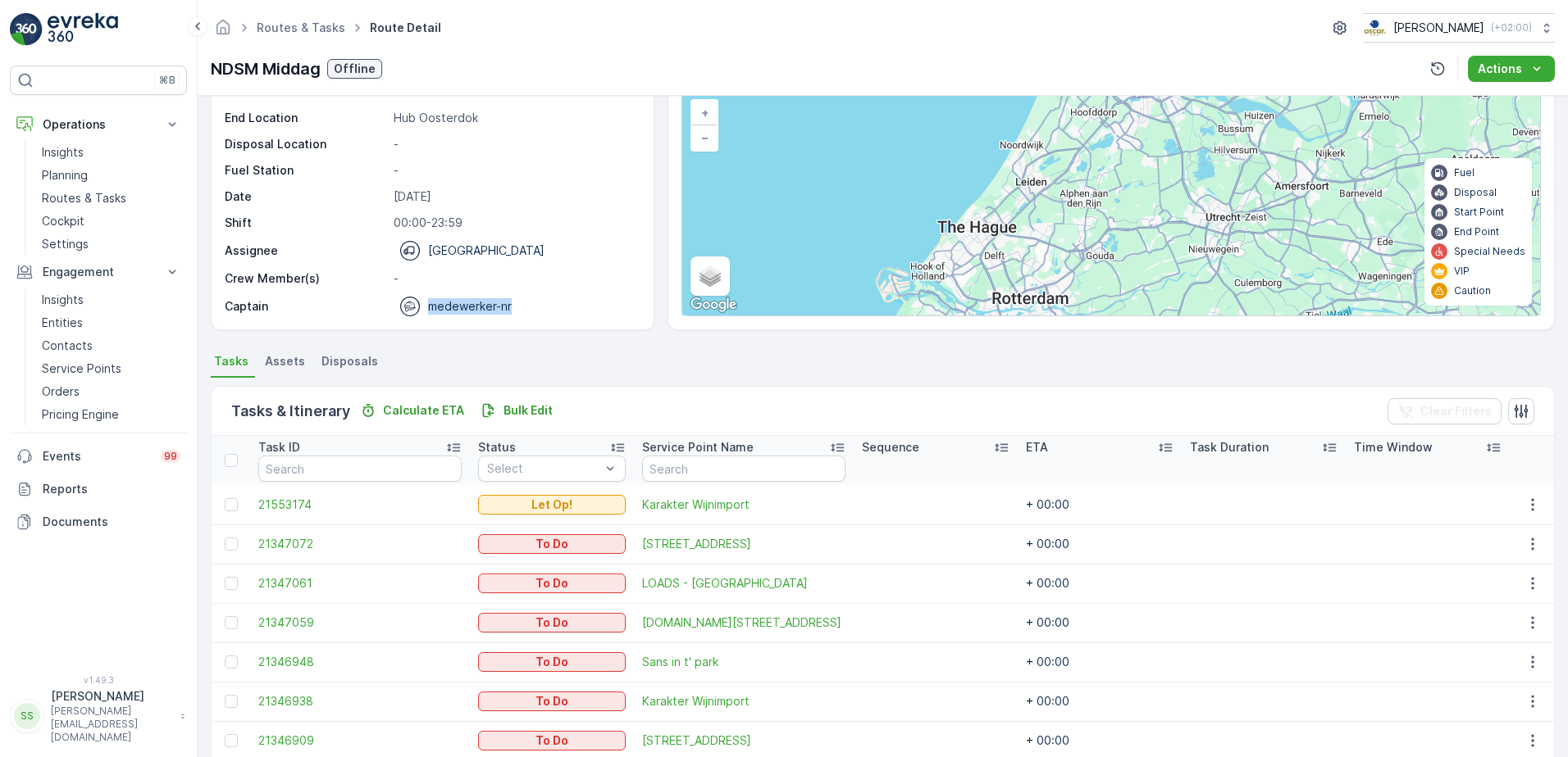
scroll to position [180, 0]
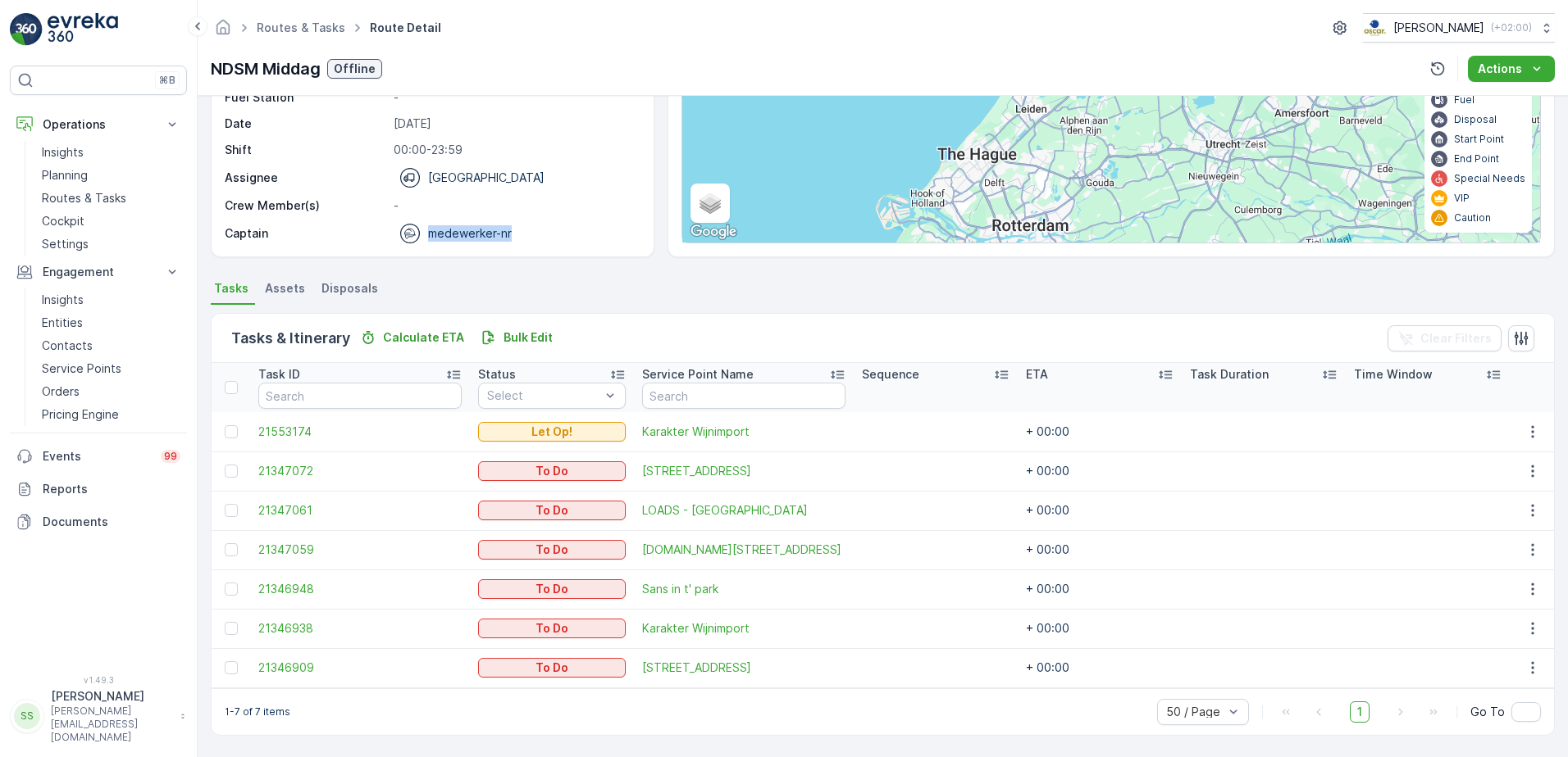
click at [652, 227] on div "Details Operation Amsterdam Collection Start Time 05:00 End Time 23:59 Start Lo…" at bounding box center [433, 93] width 444 height 328
click at [672, 305] on div "Tasks & Itinerary Calculate ETA Bulk Edit Clear Filters Task ID Status Select S…" at bounding box center [883, 524] width 1344 height 439
click at [654, 215] on div "Details Operation Amsterdam Collection Start Time 05:00 End Time 23:59 Start Lo…" at bounding box center [883, 93] width 1344 height 328
click at [692, 472] on span "Klaprozenweg 91" at bounding box center [743, 471] width 203 height 16
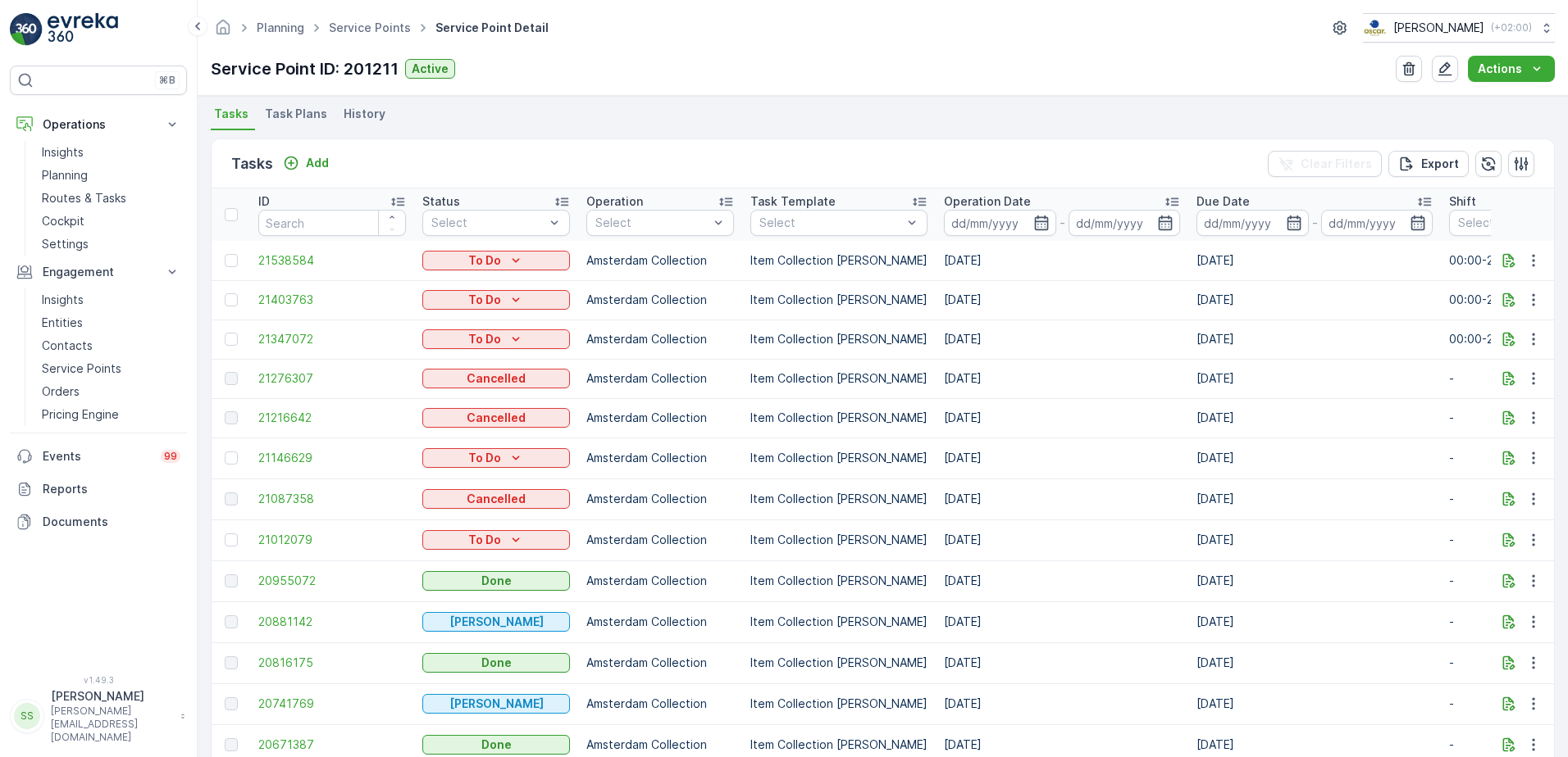
scroll to position [410, 0]
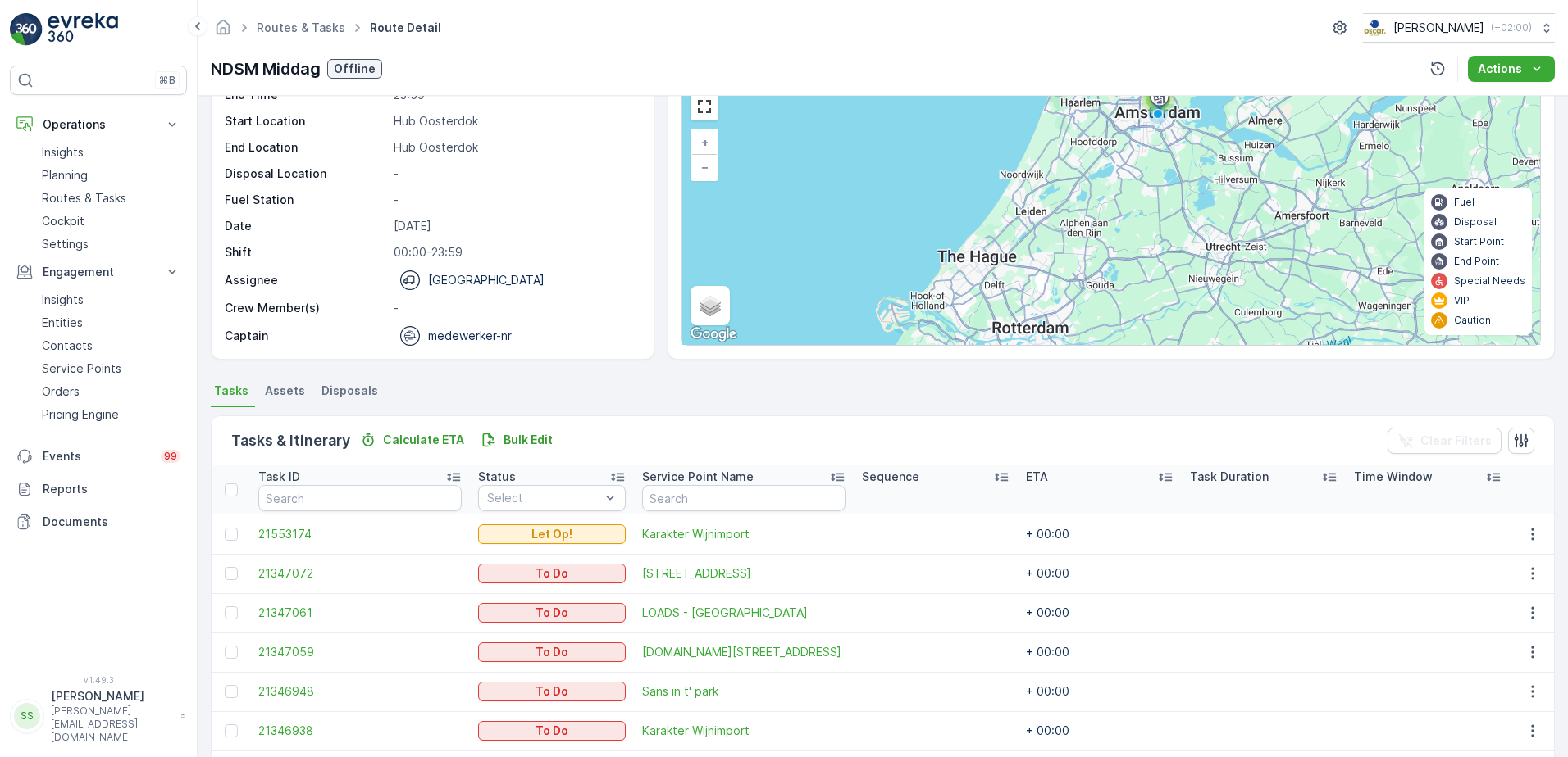
scroll to position [164, 0]
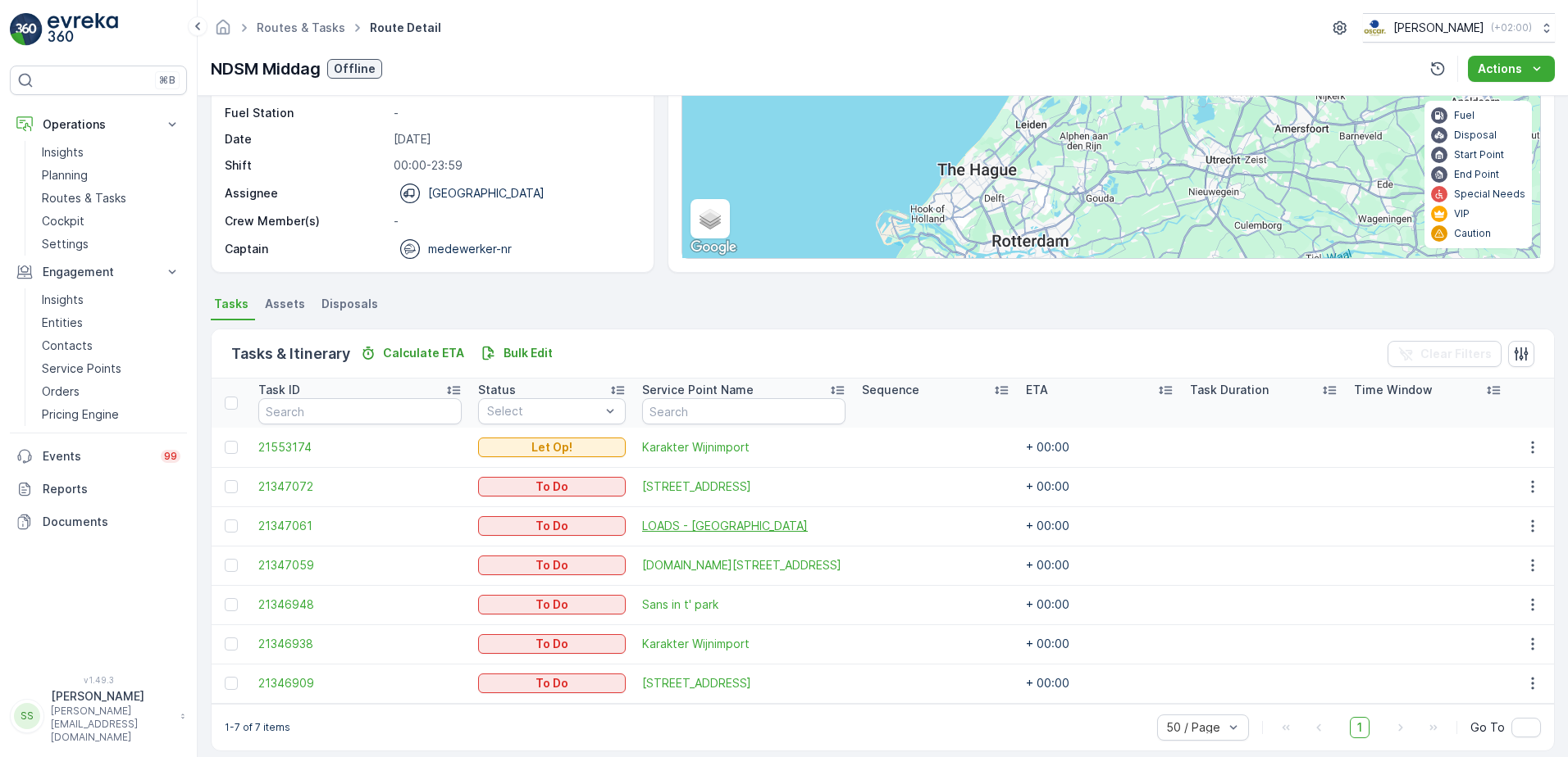
click at [717, 526] on span "LOADS - Witbolstraat" at bounding box center [743, 526] width 203 height 16
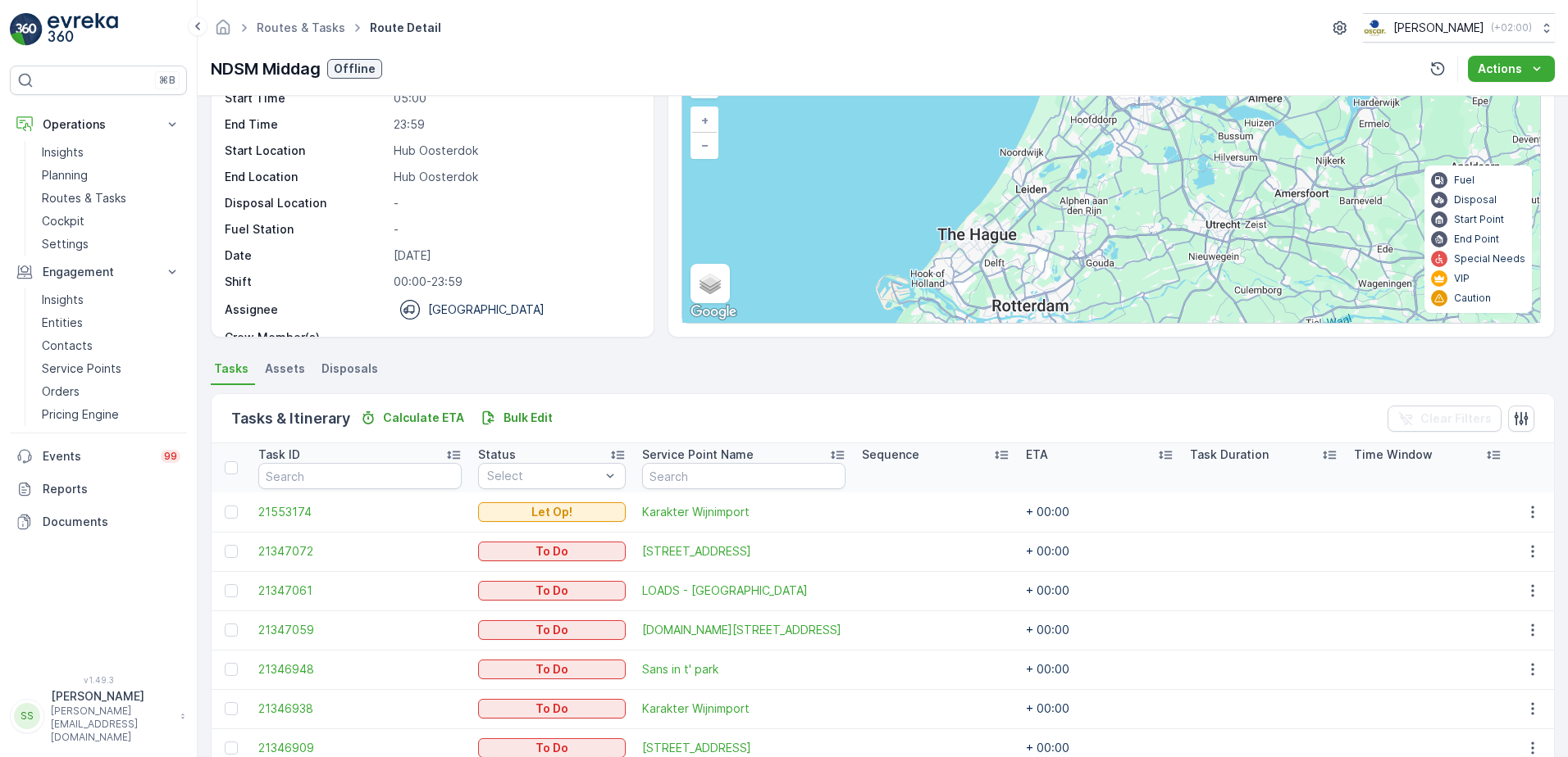
scroll to position [180, 0]
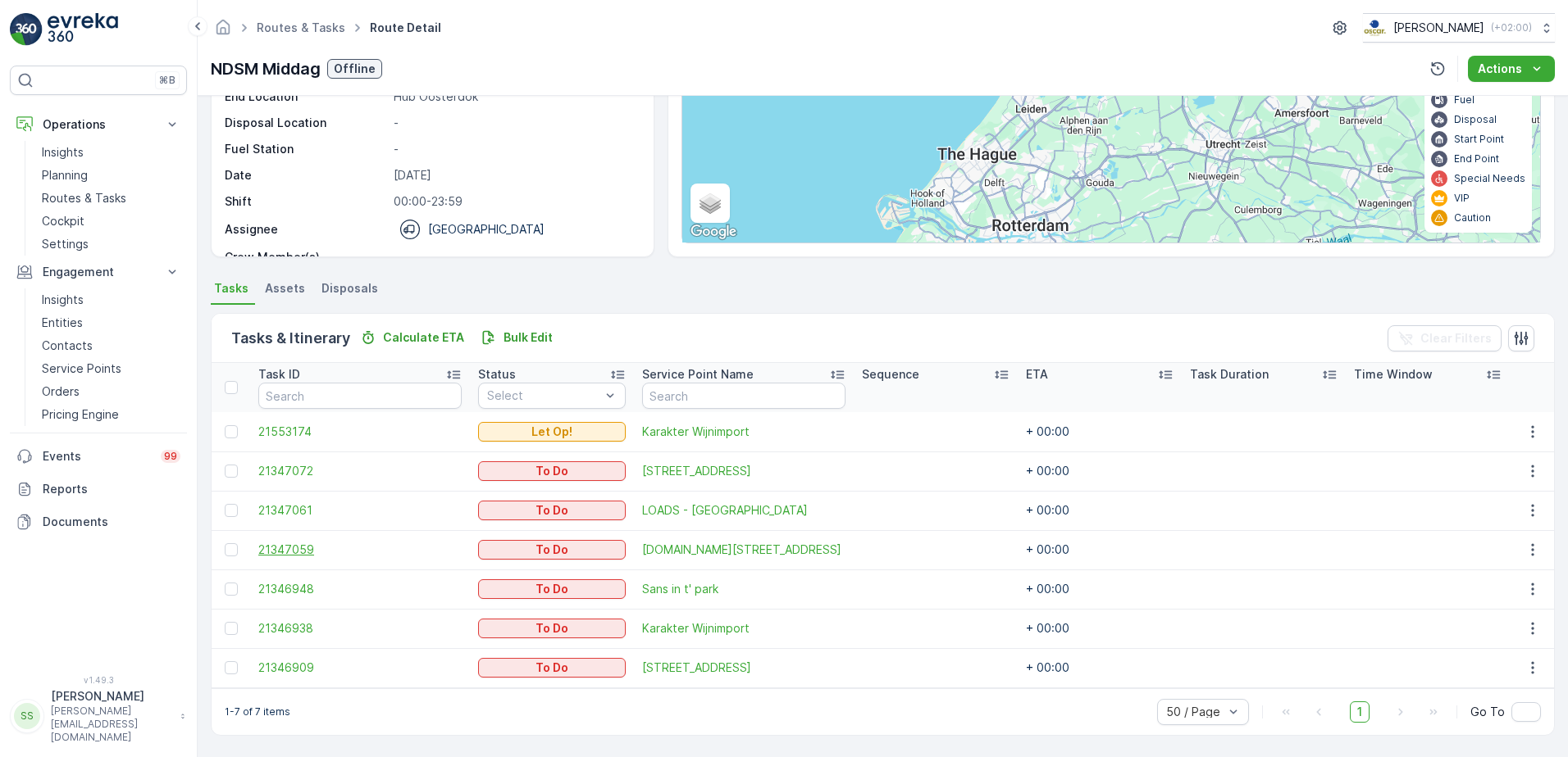
click at [289, 547] on span "21347059" at bounding box center [359, 549] width 203 height 16
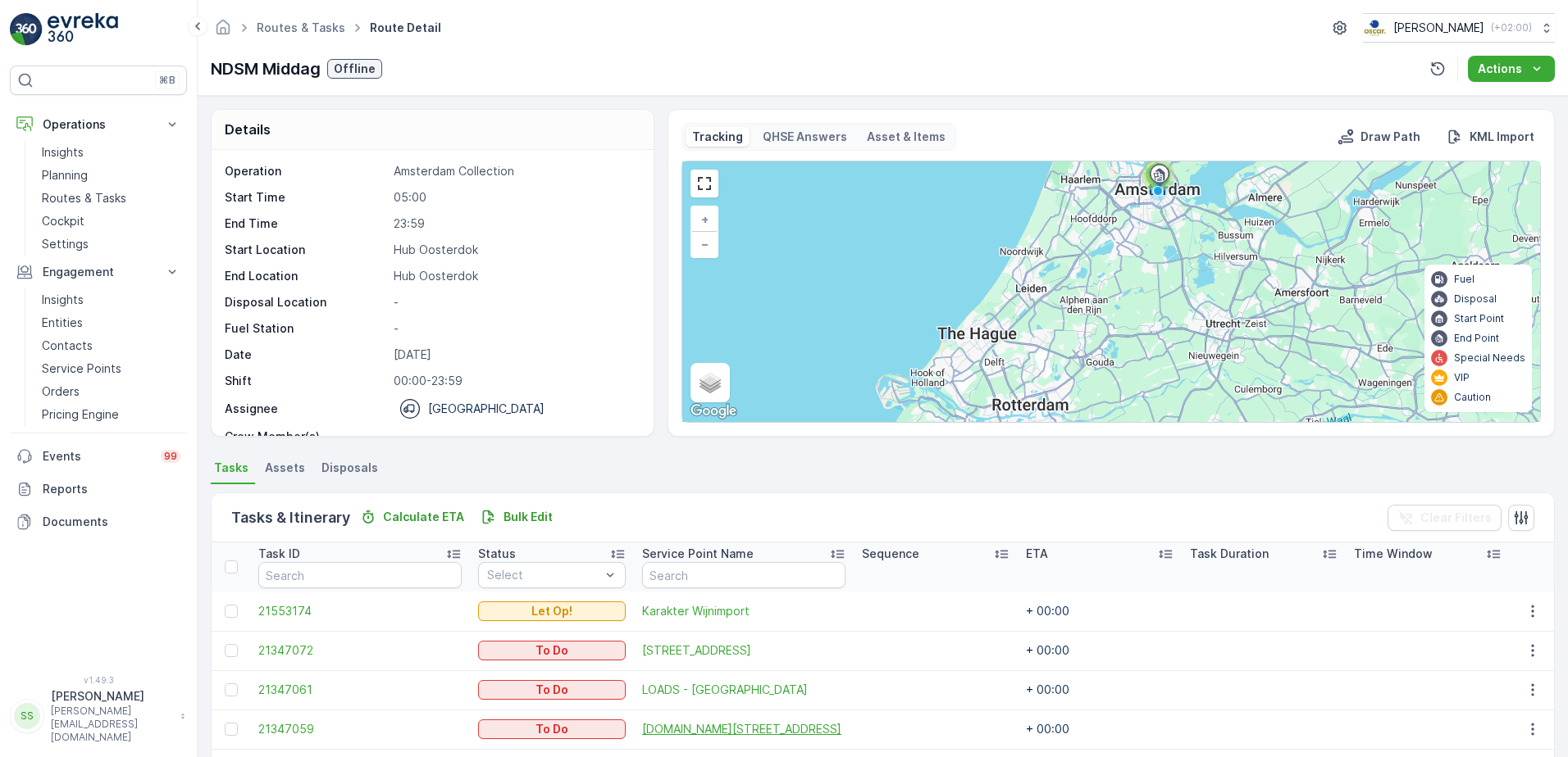
click at [750, 727] on span "LOADS.Amsterdam Kropaarstraat 12" at bounding box center [743, 729] width 203 height 16
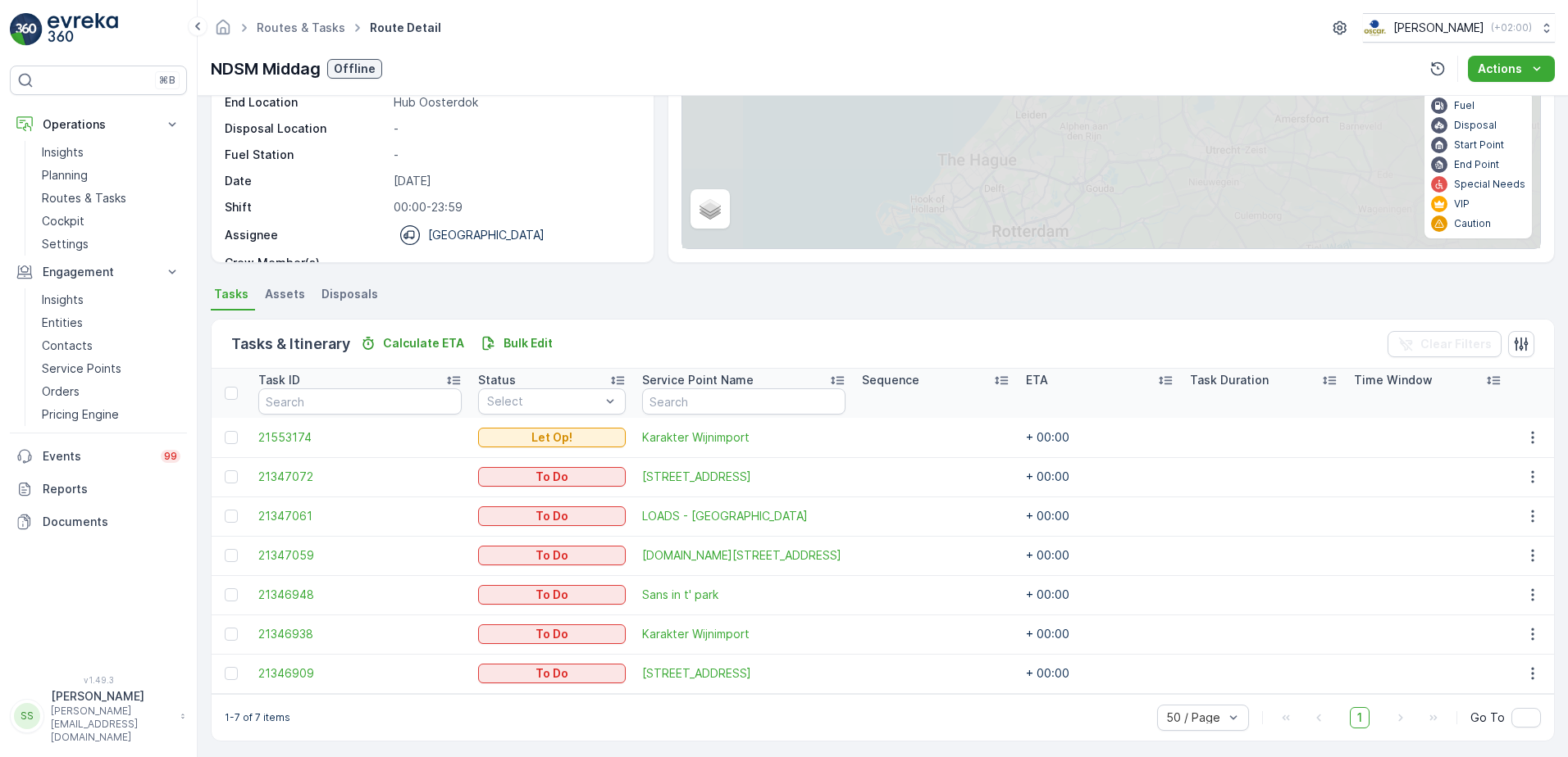
scroll to position [180, 0]
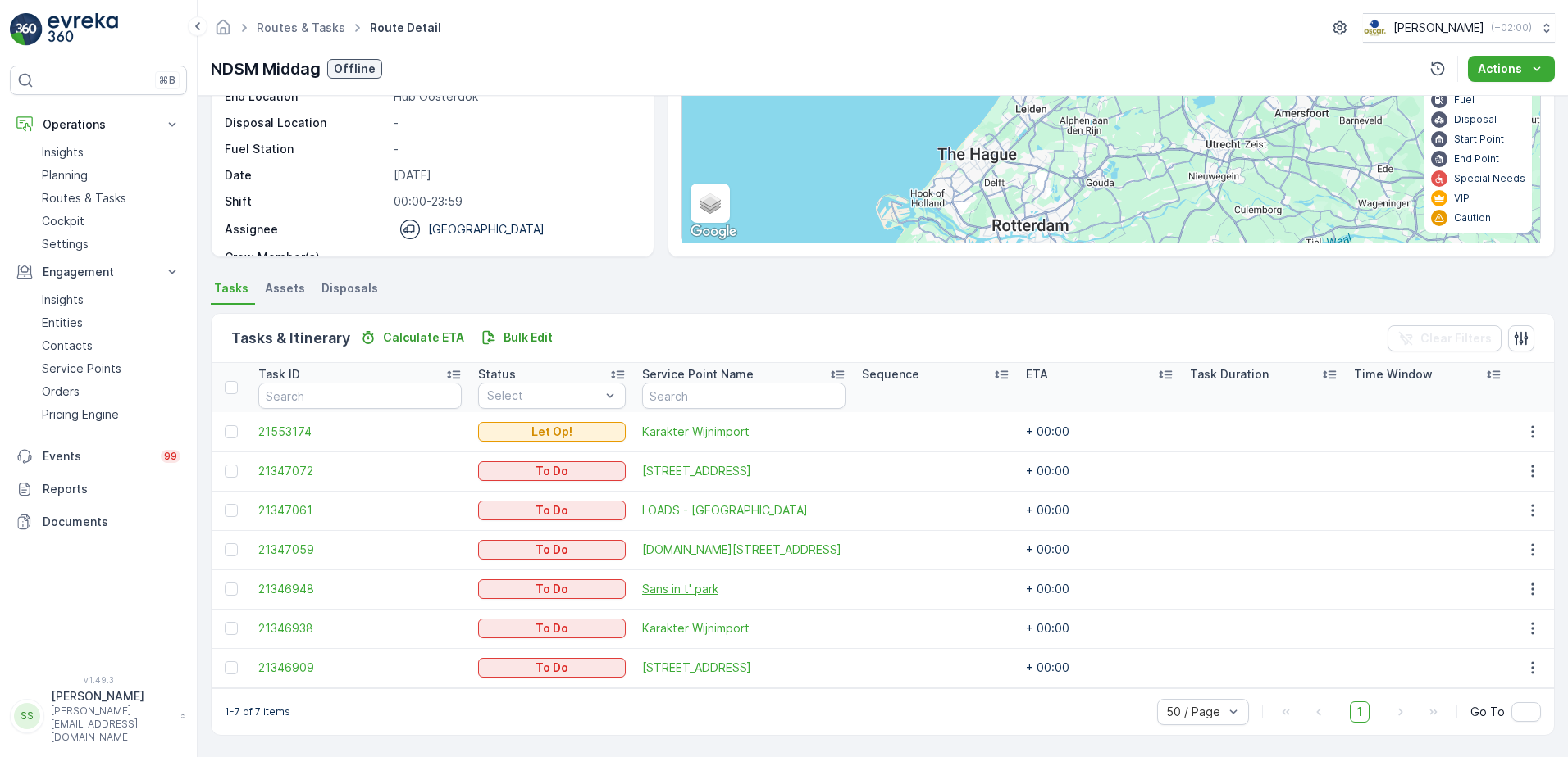
click at [672, 583] on span "Sans in t' park" at bounding box center [743, 589] width 203 height 16
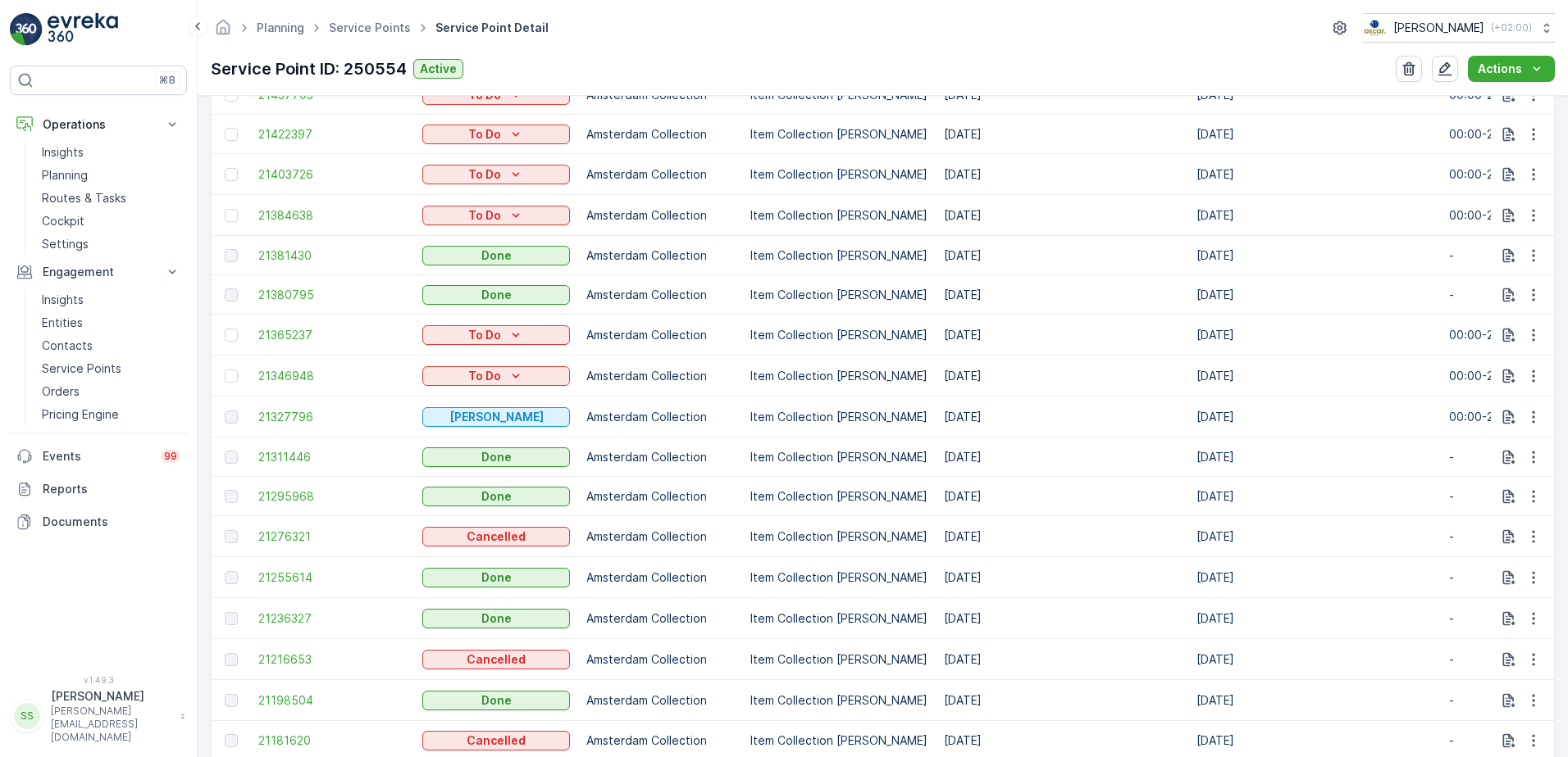
scroll to position [656, 0]
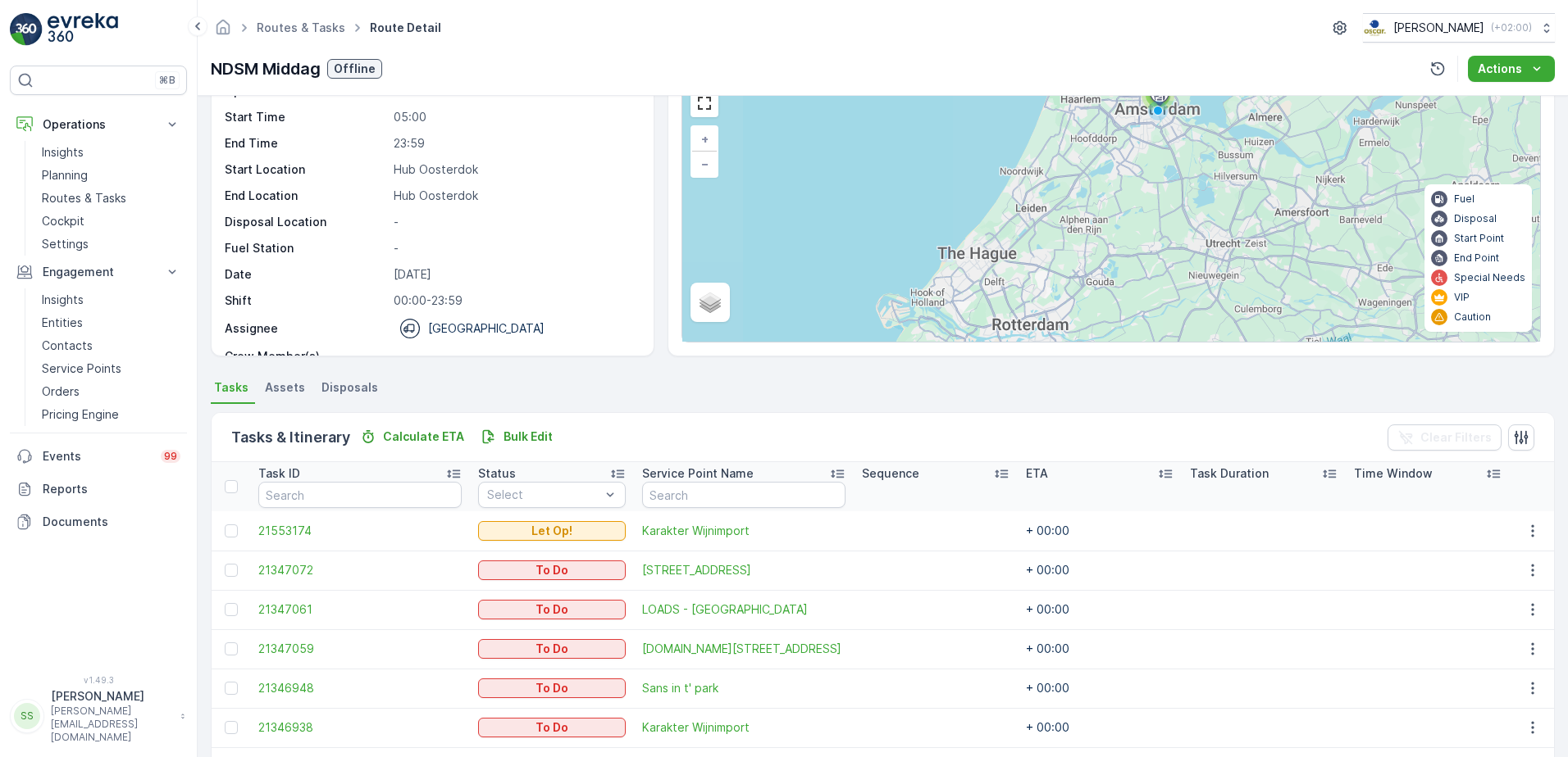
scroll to position [180, 0]
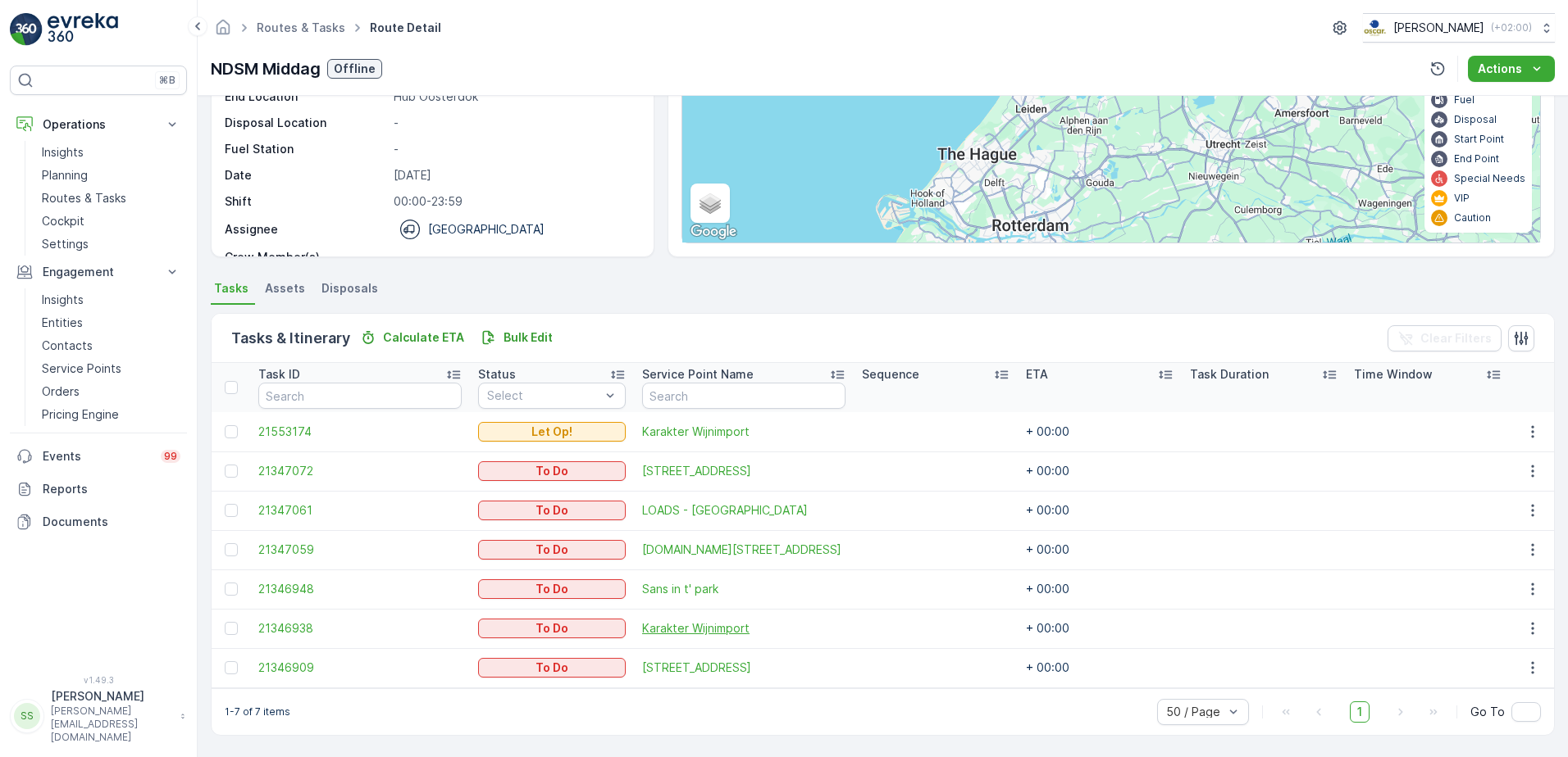
click at [695, 631] on span "Karakter Wijnimport" at bounding box center [743, 628] width 203 height 16
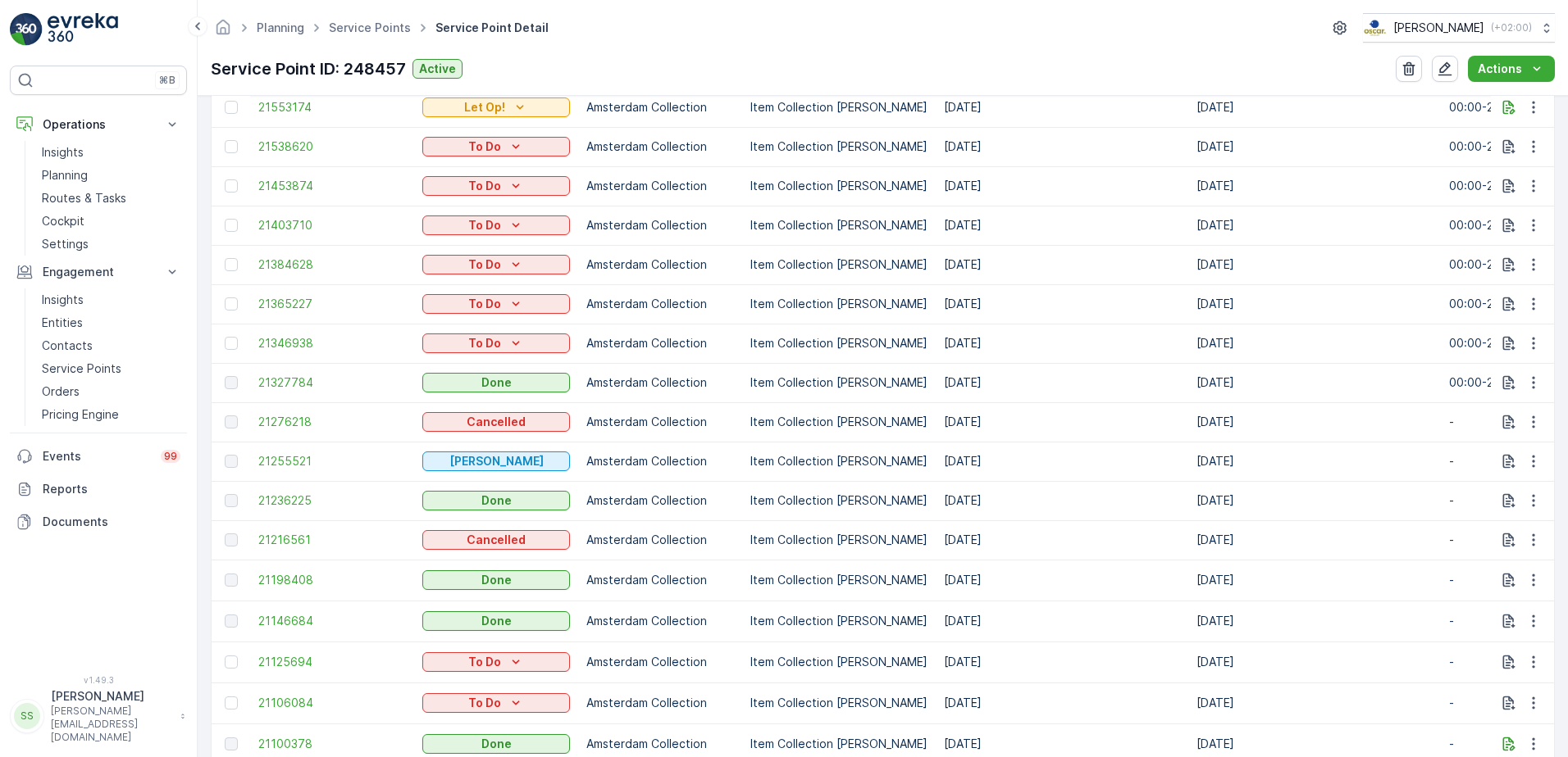
scroll to position [574, 0]
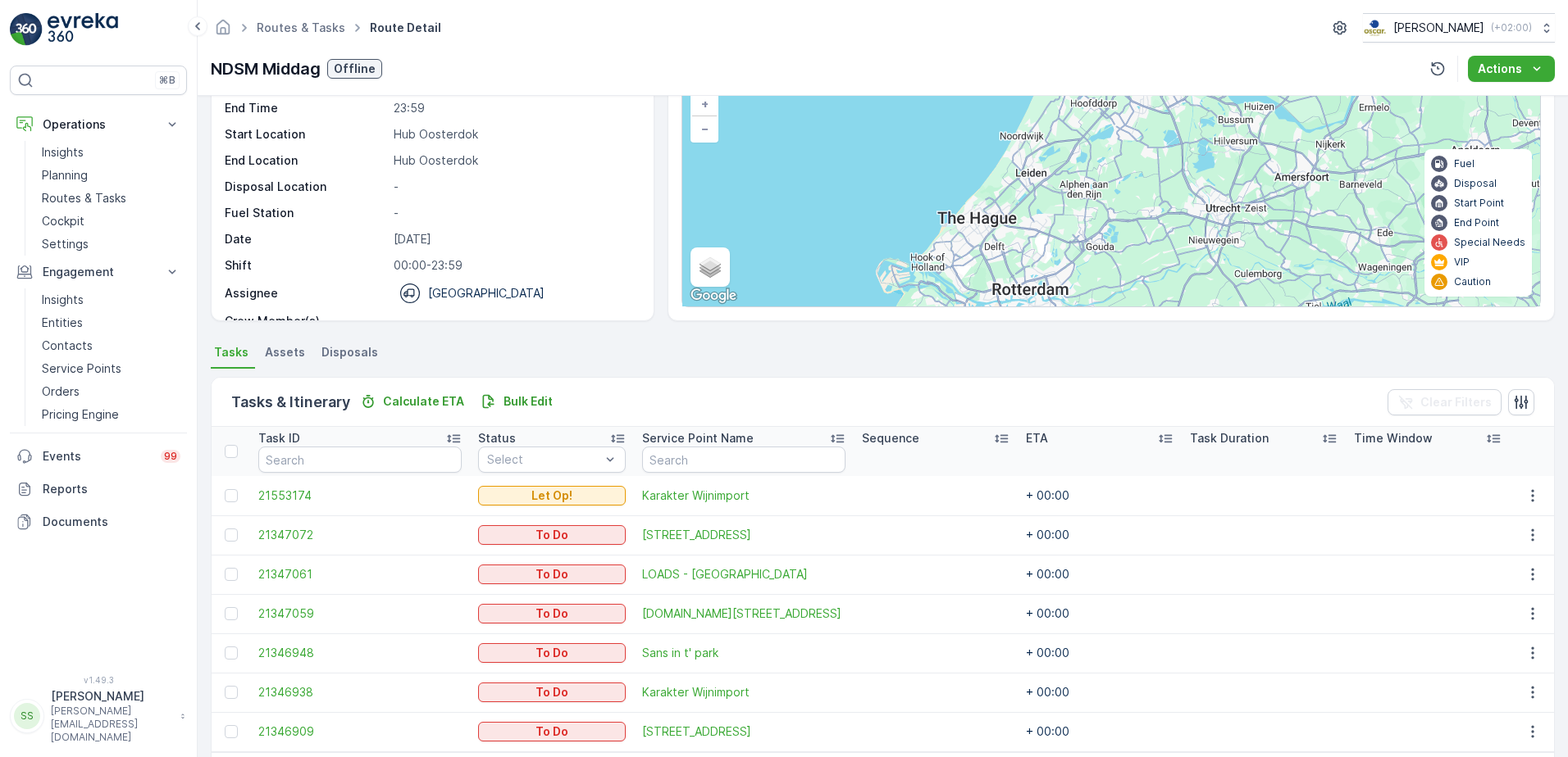
scroll to position [180, 0]
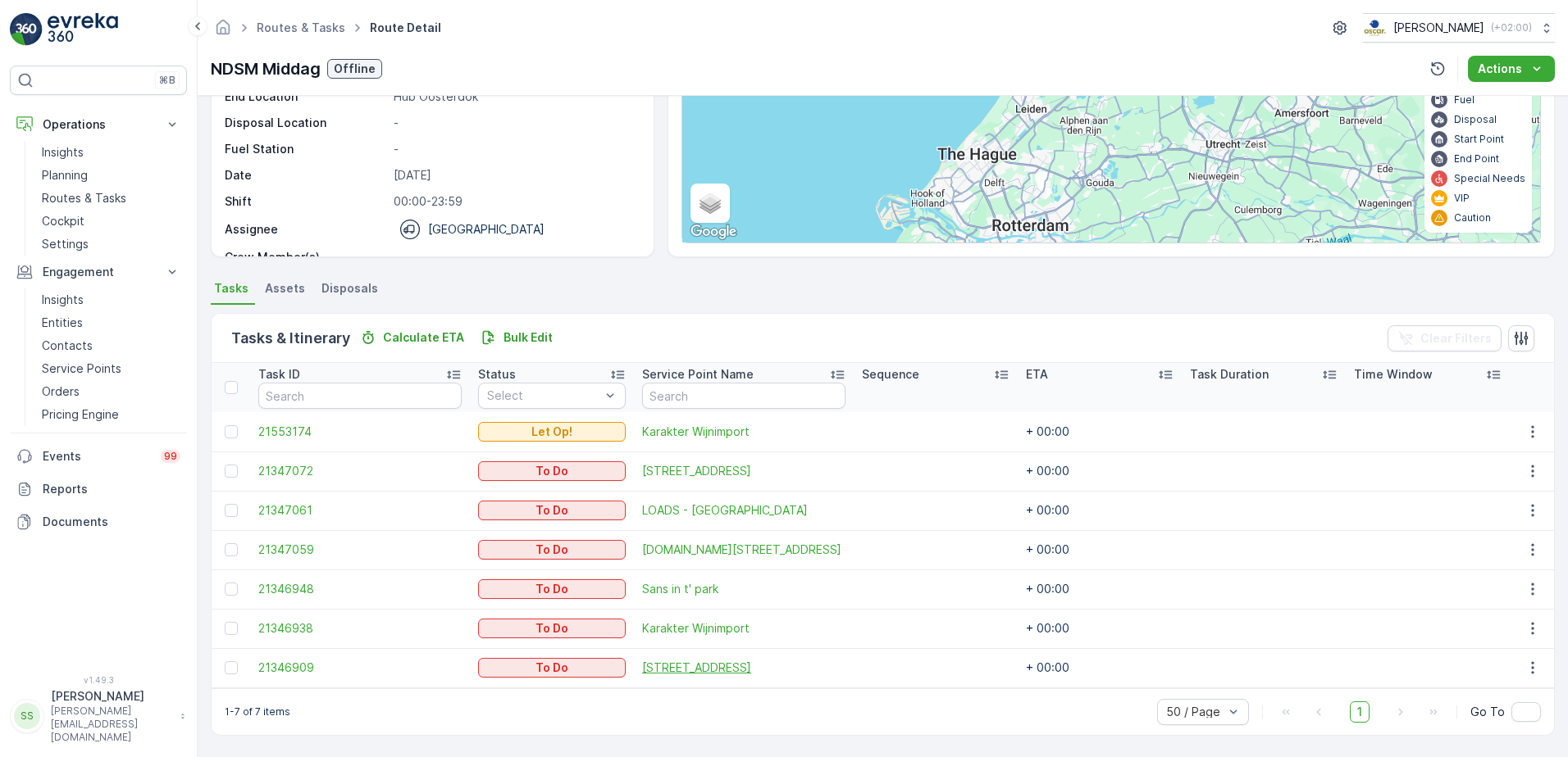
click at [658, 669] on span "Heggerankweg 87" at bounding box center [743, 668] width 203 height 16
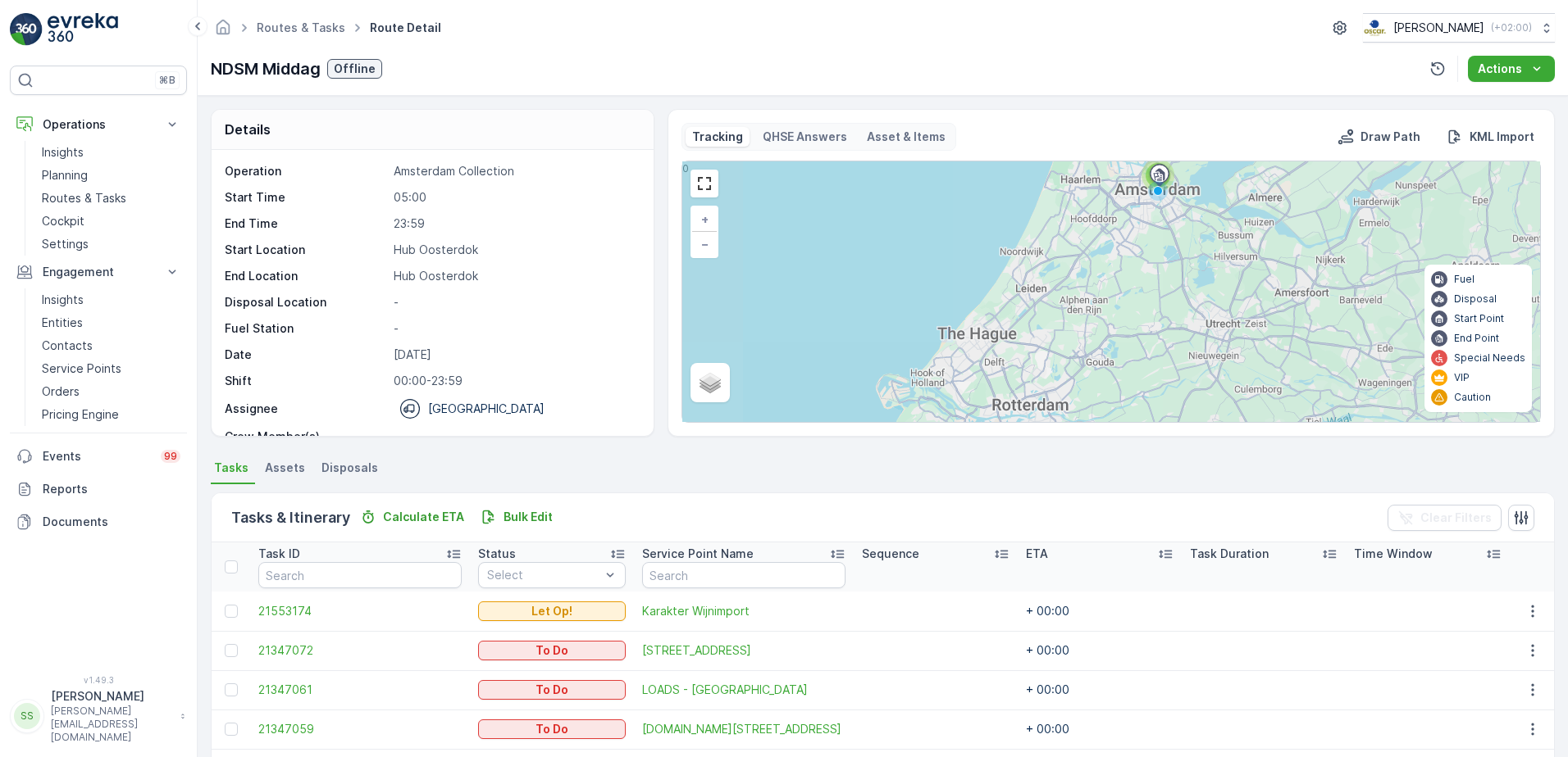
click at [388, 131] on div "Details" at bounding box center [432, 130] width 442 height 40
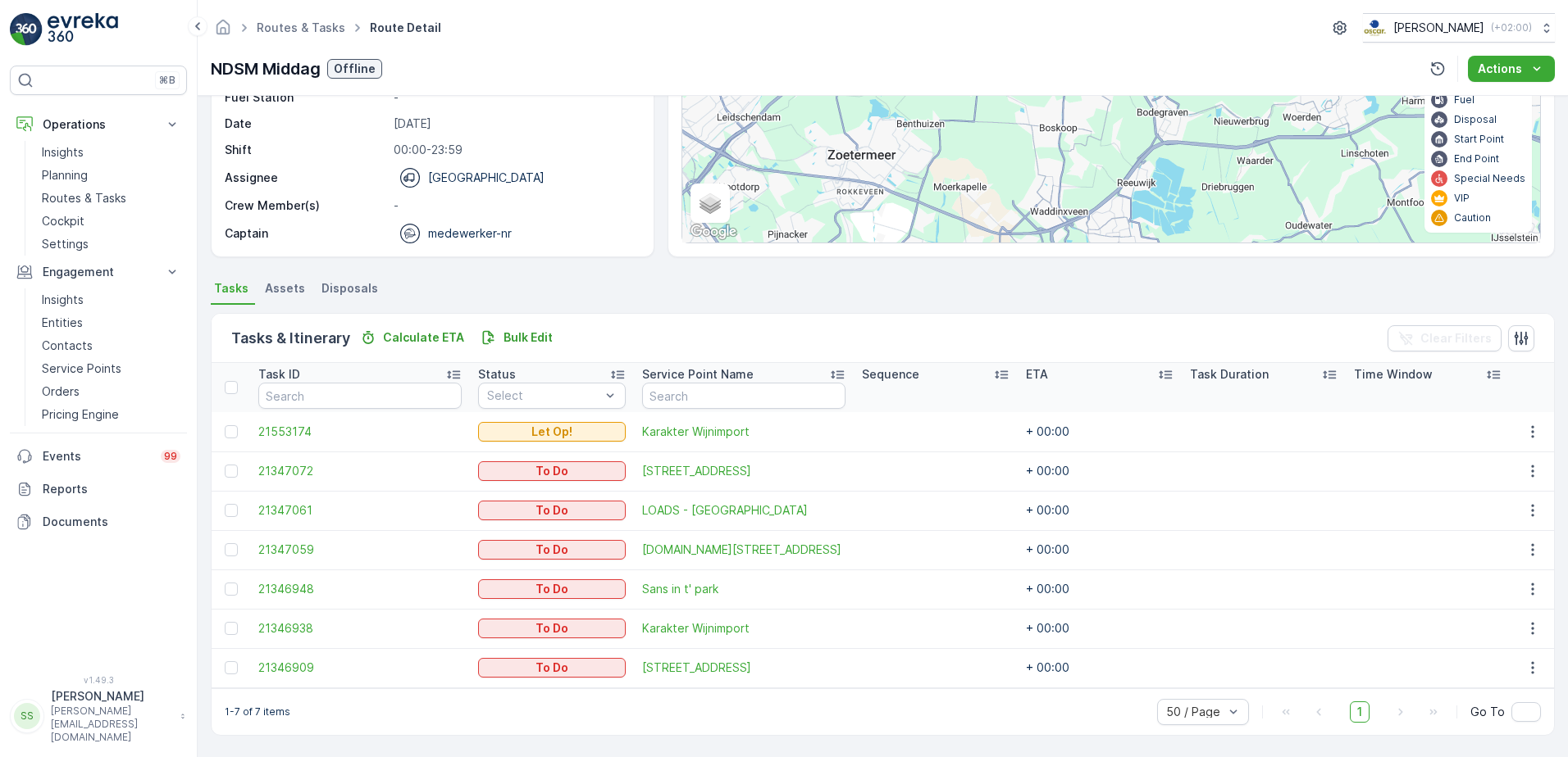
scroll to position [66, 0]
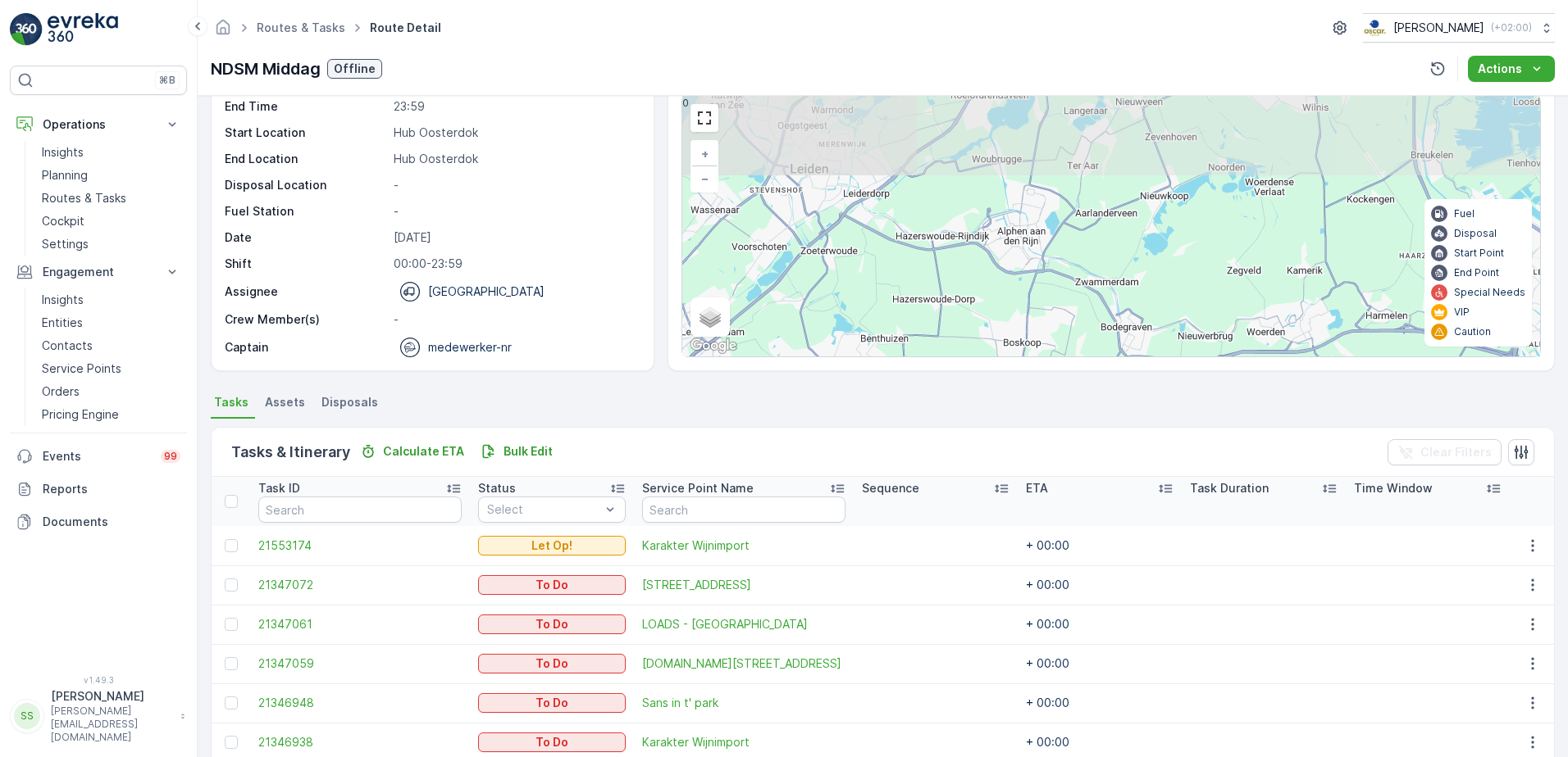
drag, startPoint x: 1046, startPoint y: 228, endPoint x: 1024, endPoint y: 273, distance: 50.1
click at [1024, 273] on div "7 + − Satellite Roadmap Terrain Hybrid Leaflet Keyboard shortcuts Map Data Map …" at bounding box center [1110, 226] width 858 height 260
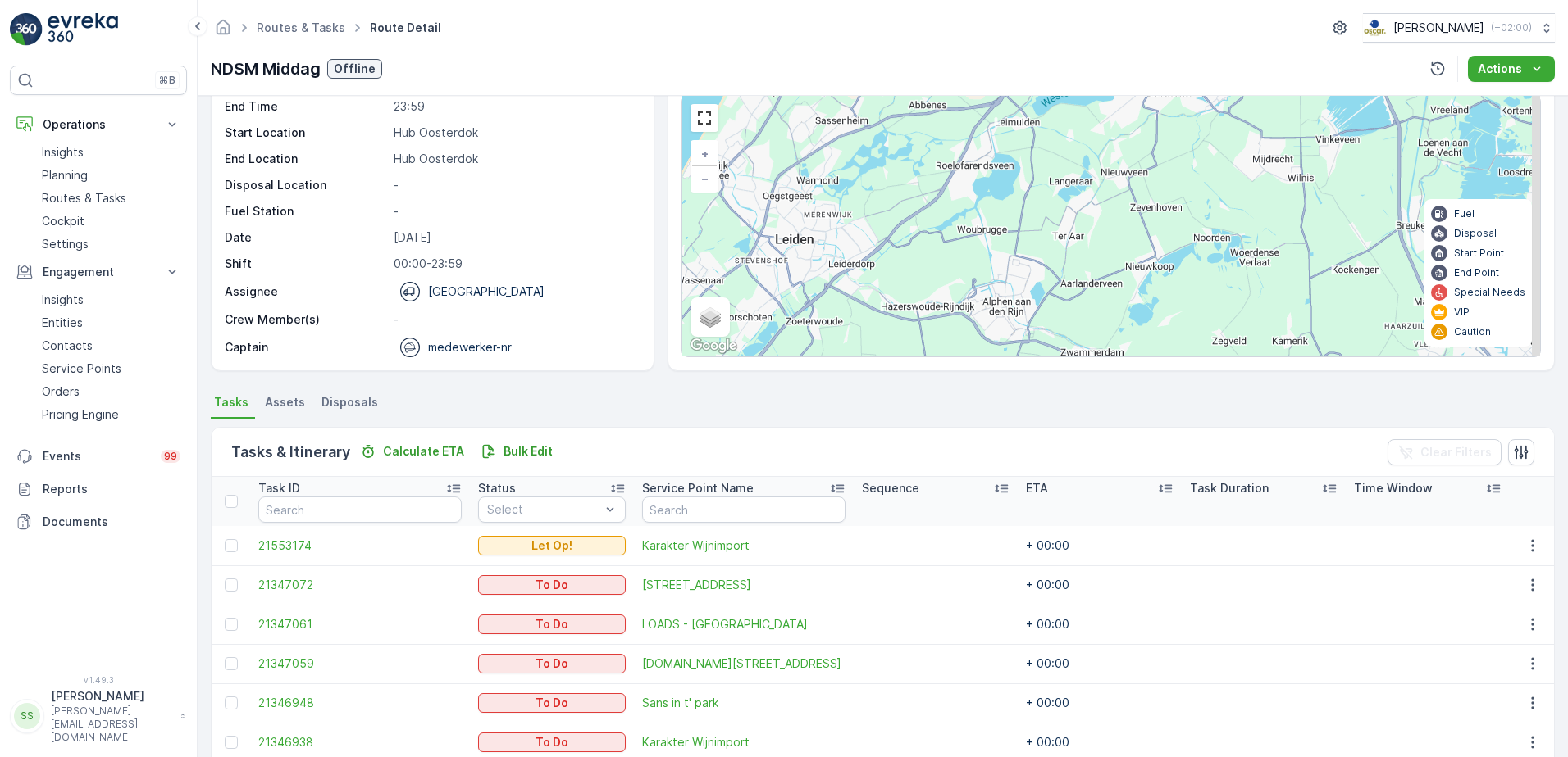
drag, startPoint x: 1011, startPoint y: 231, endPoint x: 963, endPoint y: 361, distance: 138.6
click at [964, 369] on div "Tracking QHSE Answers Asset & Items Draw Path KML Import 7 + − Satellite Roadma…" at bounding box center [1110, 207] width 887 height 328
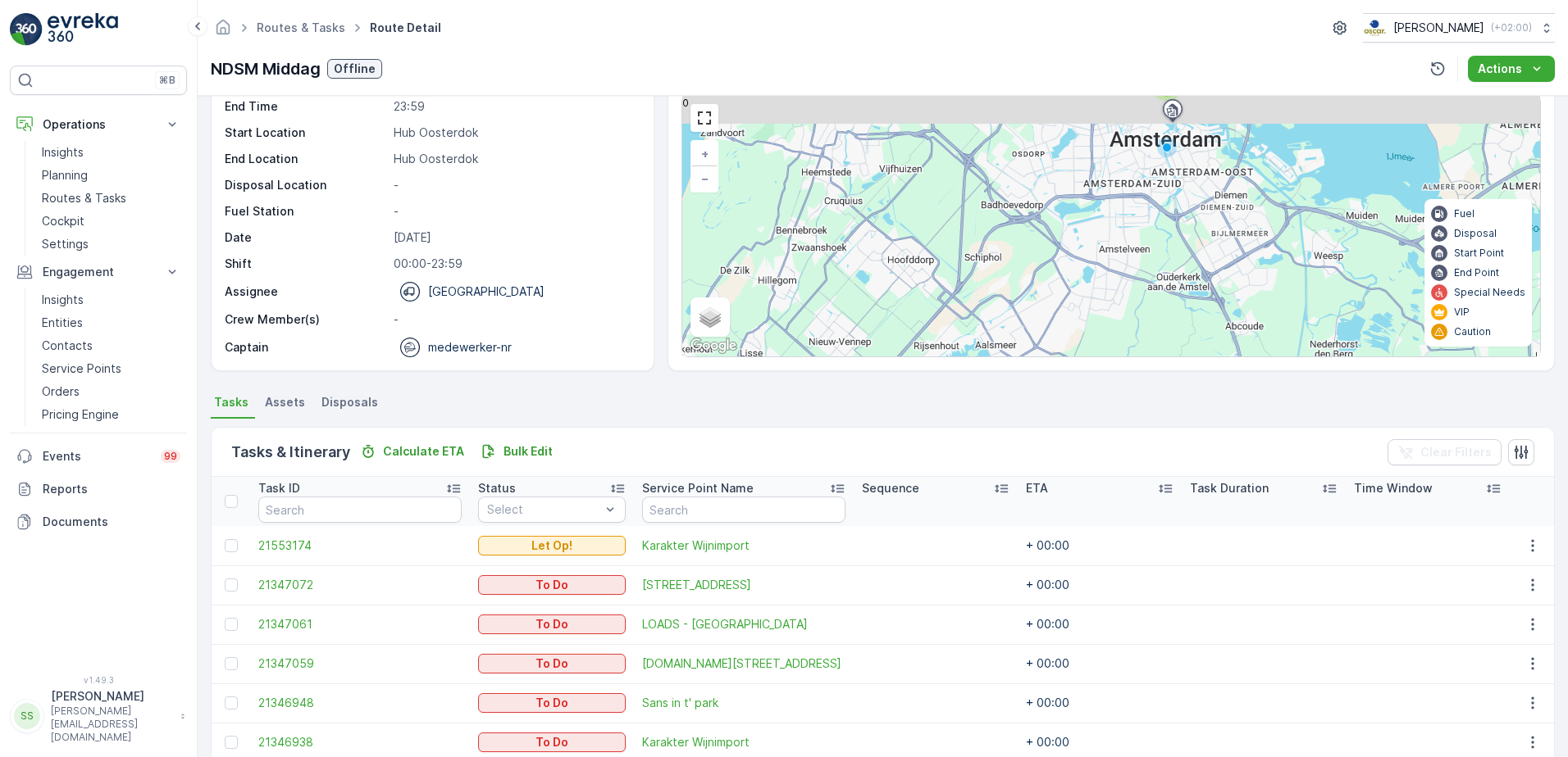
drag, startPoint x: 1057, startPoint y: 202, endPoint x: 986, endPoint y: 333, distance: 149.0
click at [968, 354] on div "7 + − Satellite Roadmap Terrain Hybrid Leaflet Keyboard shortcuts Map Data Map …" at bounding box center [1110, 226] width 858 height 260
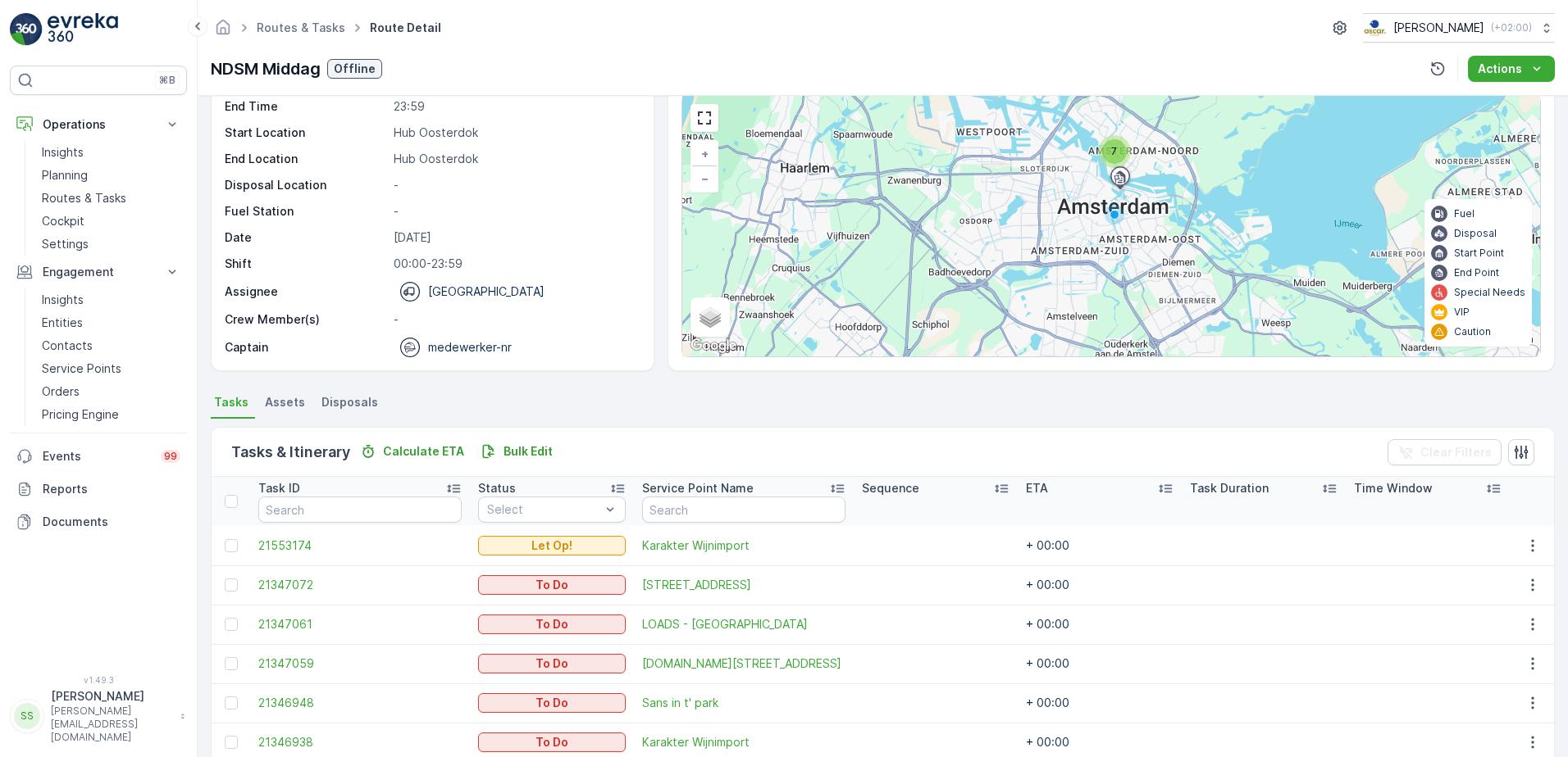
drag, startPoint x: 1088, startPoint y: 221, endPoint x: 972, endPoint y: 336, distance: 163.3
click at [972, 336] on div "7 + − Satellite Roadmap Terrain Hybrid Leaflet Keyboard shortcuts Map Data Map …" at bounding box center [1110, 226] width 858 height 260
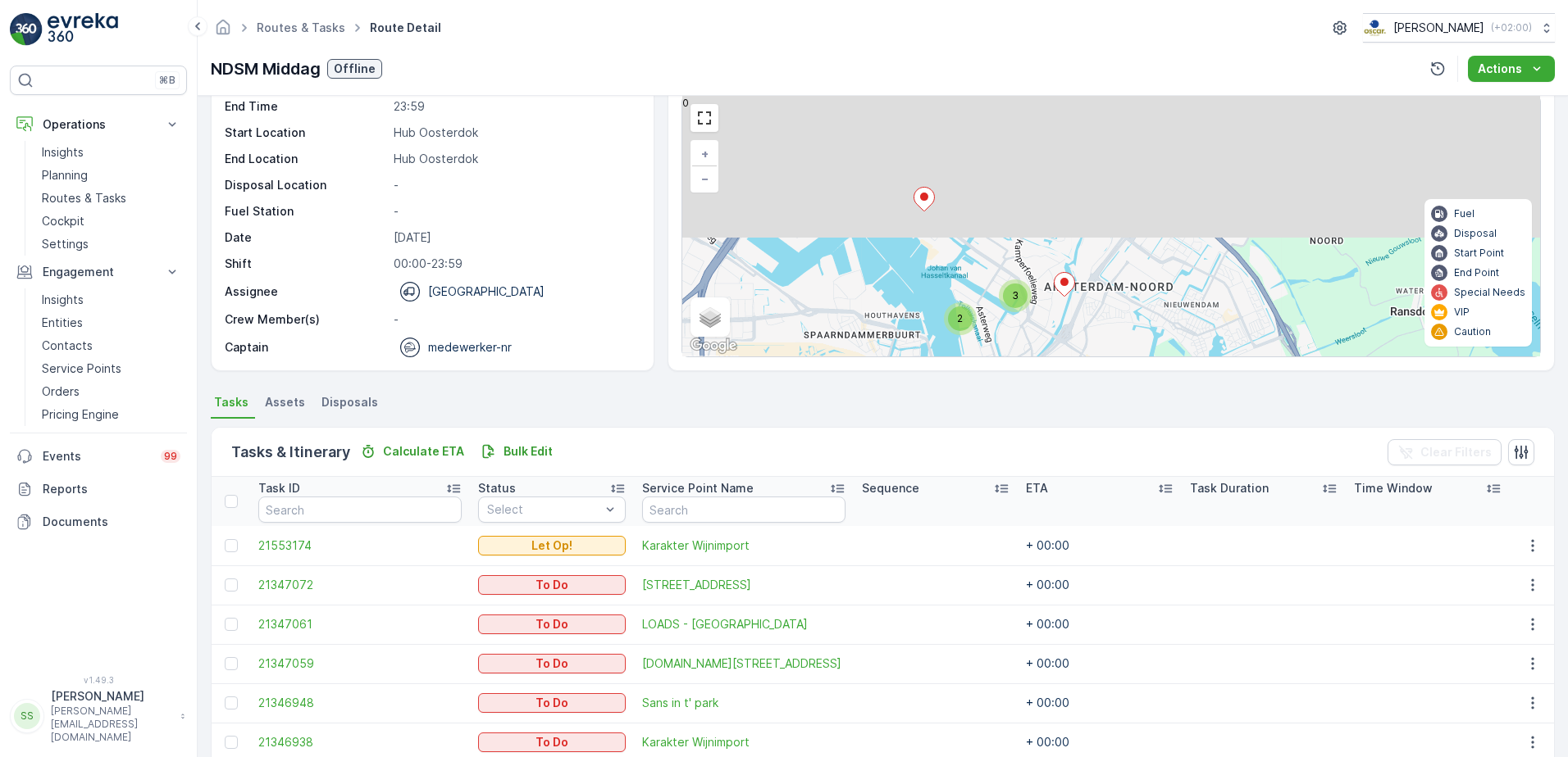
drag, startPoint x: 1025, startPoint y: 170, endPoint x: 993, endPoint y: 336, distance: 169.1
click at [993, 336] on div "2 3 + − Satellite Roadmap Terrain Hybrid Leaflet Keyboard shortcuts Map Data Ma…" at bounding box center [1110, 226] width 858 height 260
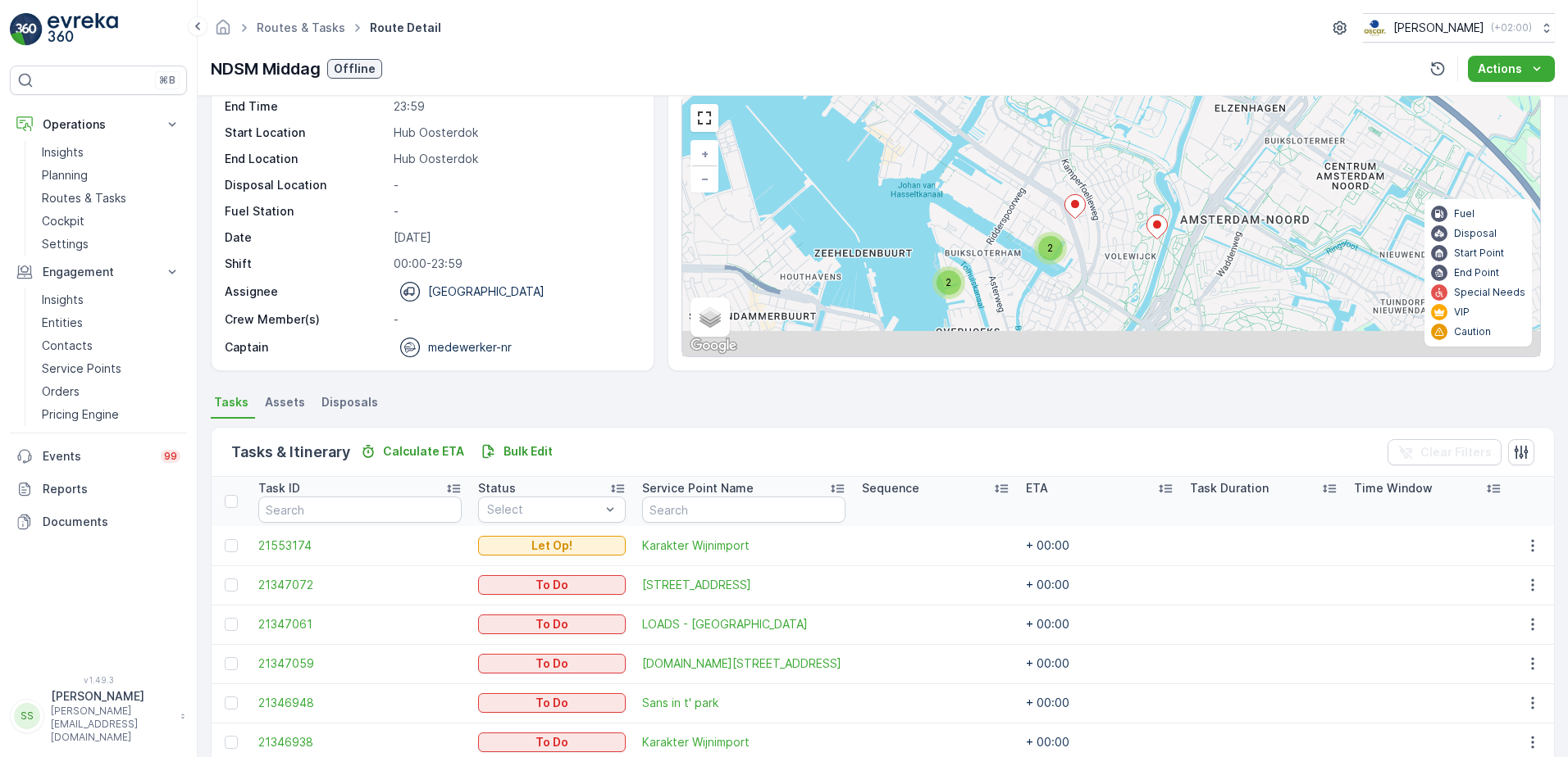
drag, startPoint x: 987, startPoint y: 247, endPoint x: 990, endPoint y: 213, distance: 34.1
click at [990, 213] on div "2 2 + − Satellite Roadmap Terrain Hybrid Leaflet Keyboard shortcuts Map Data Ma…" at bounding box center [1110, 226] width 858 height 260
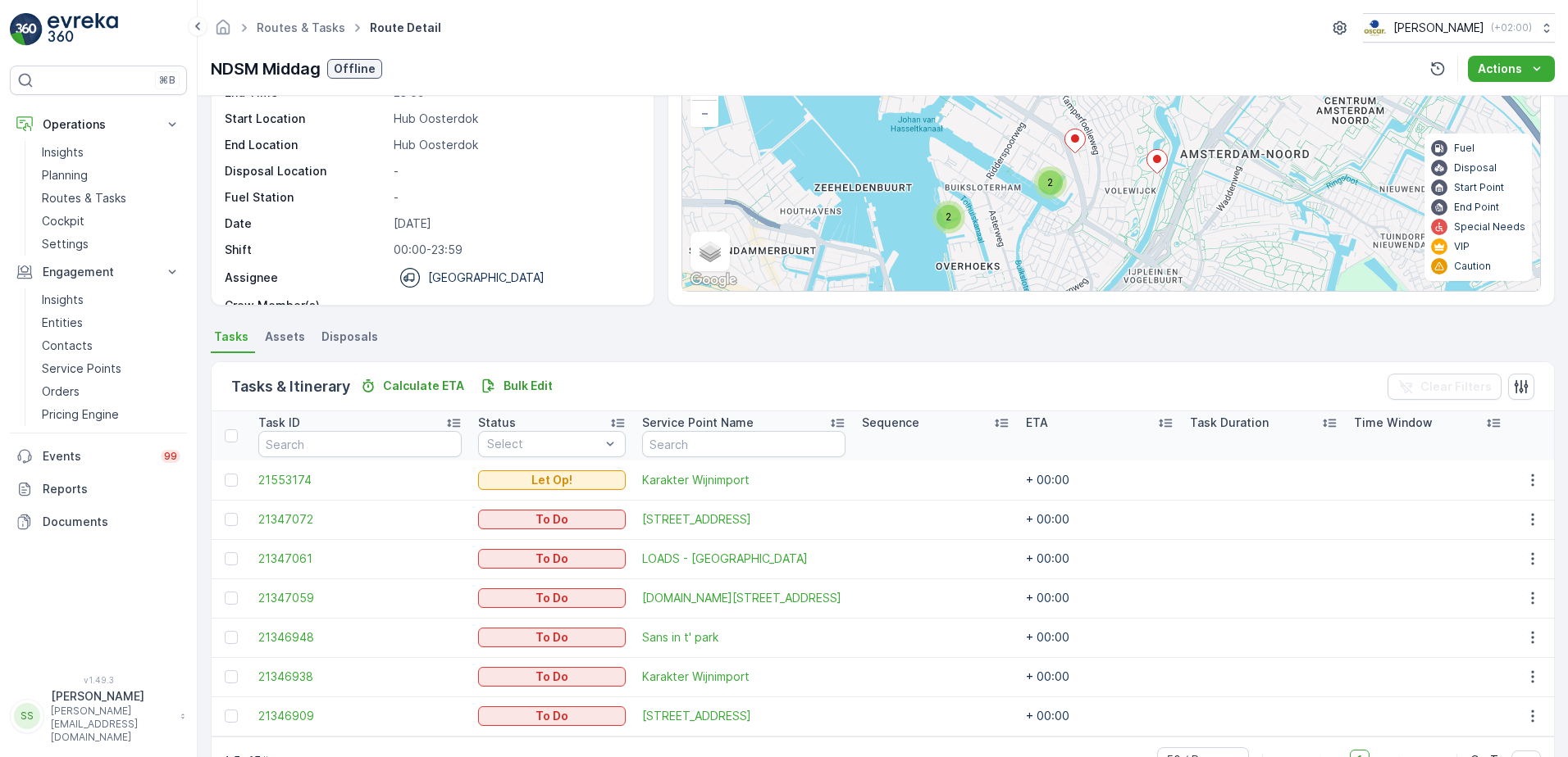
scroll to position [180, 0]
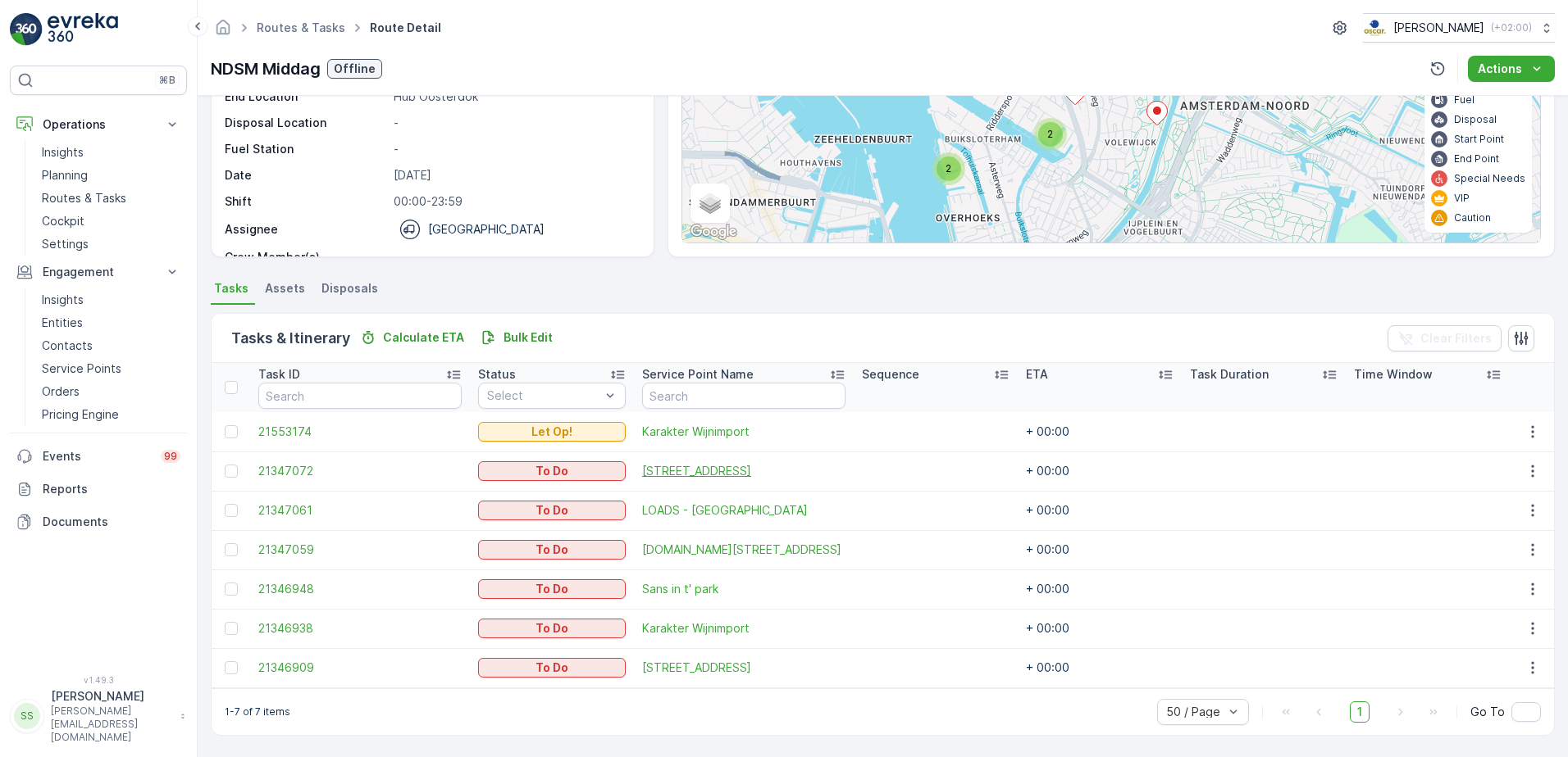
click at [694, 467] on span "Klaprozenweg 91" at bounding box center [743, 471] width 203 height 16
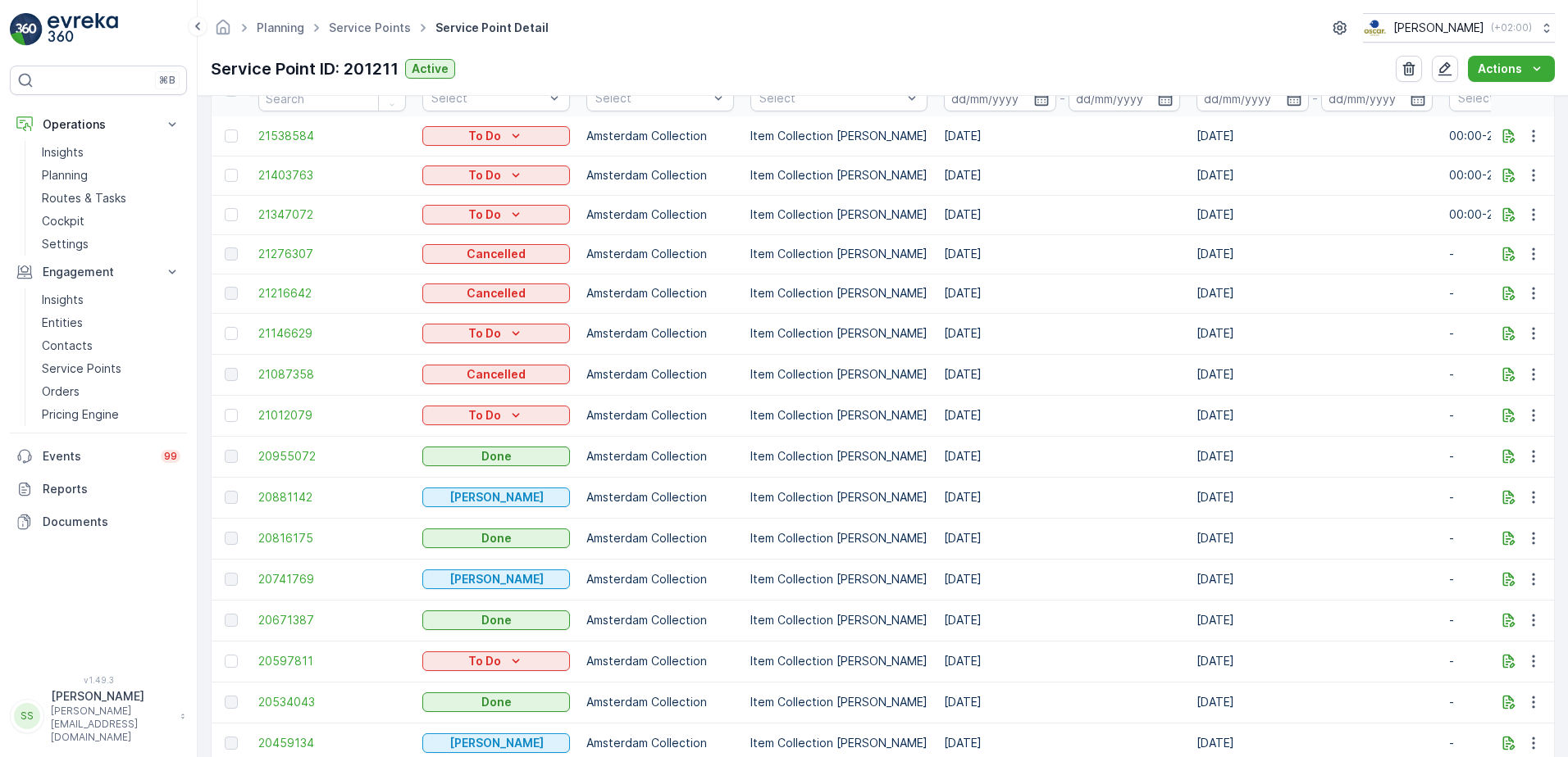
scroll to position [574, 0]
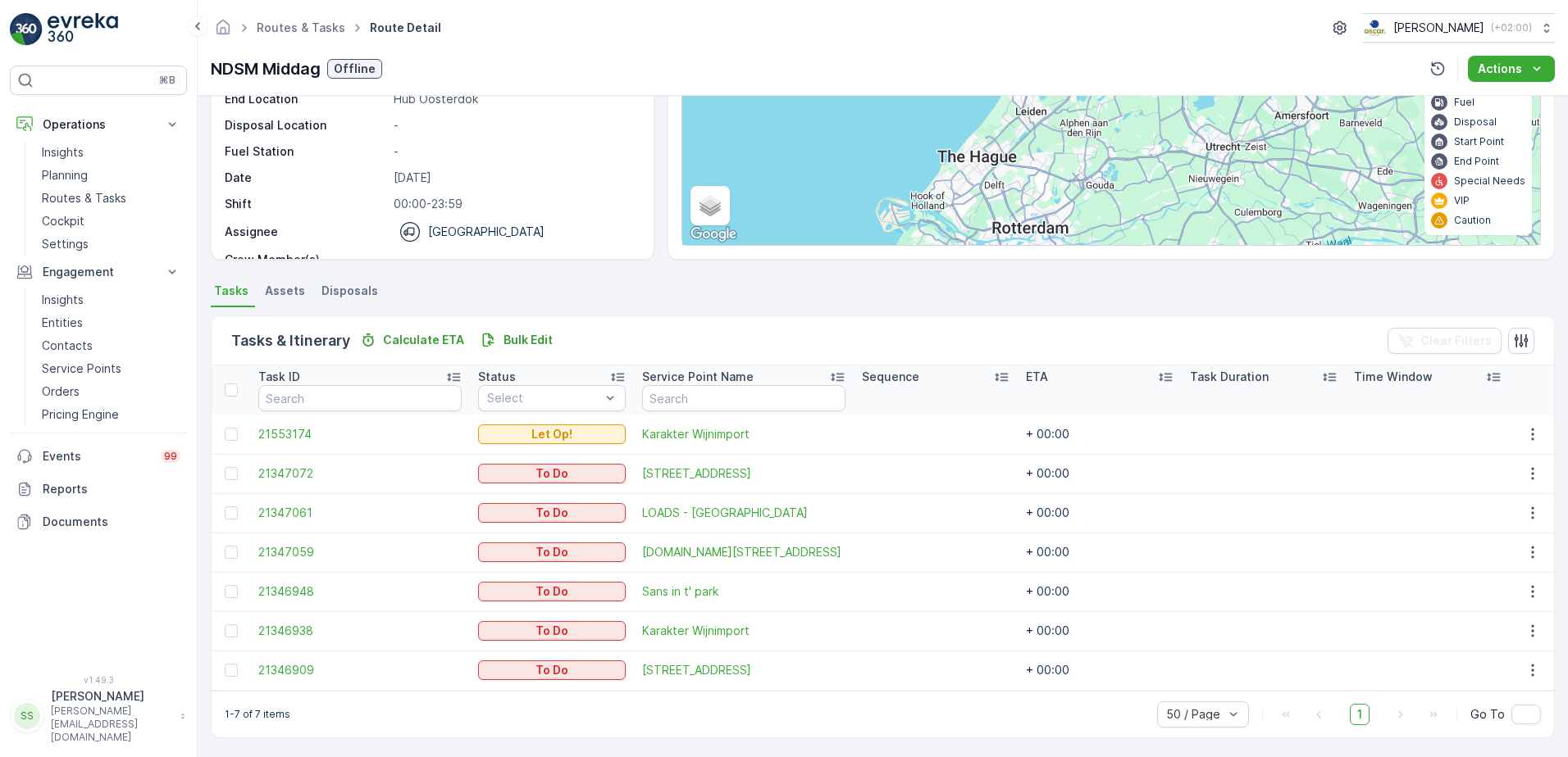
scroll to position [180, 0]
click at [675, 668] on span "Heggerankweg 87" at bounding box center [743, 668] width 203 height 16
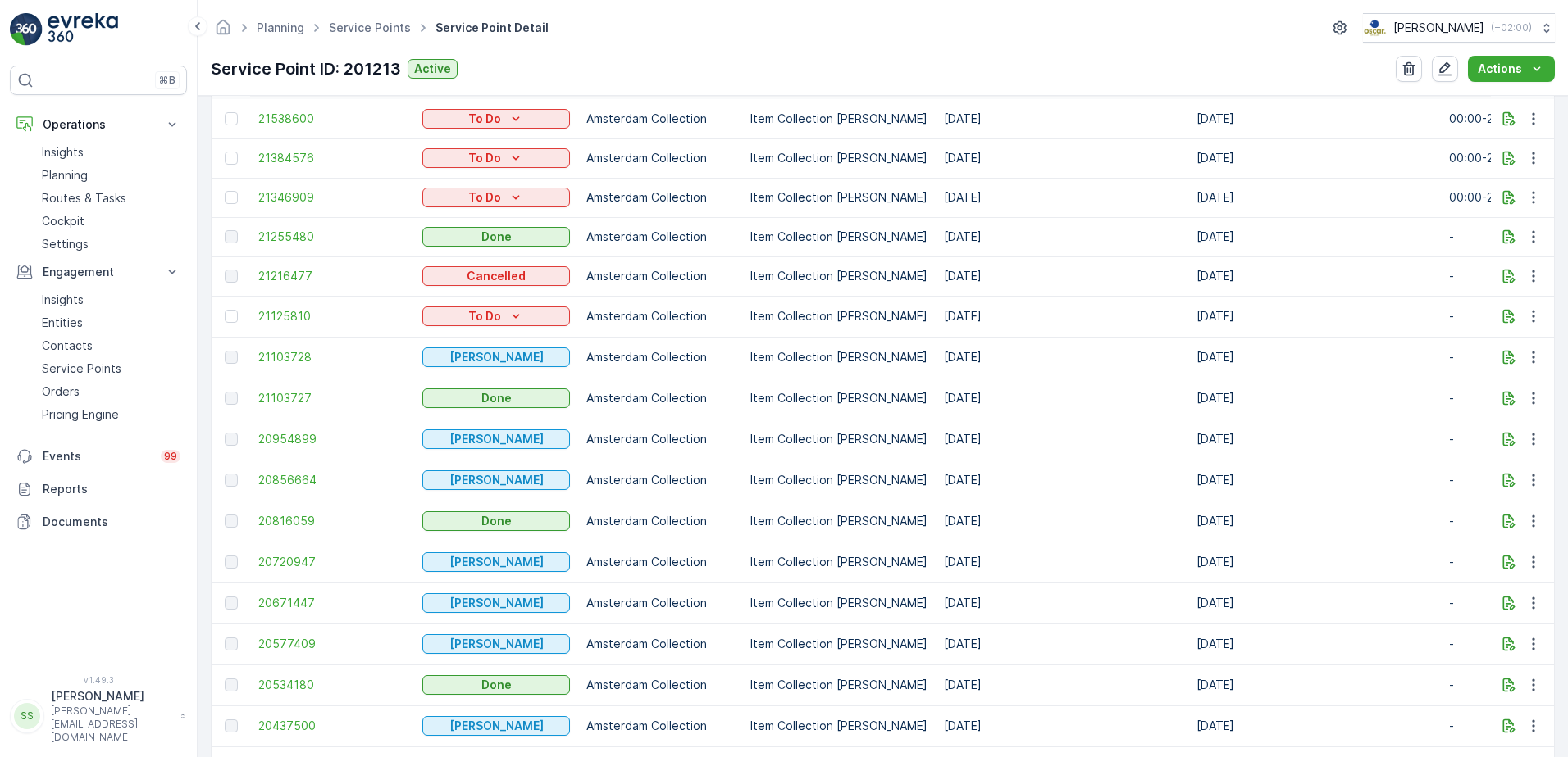
scroll to position [492, 0]
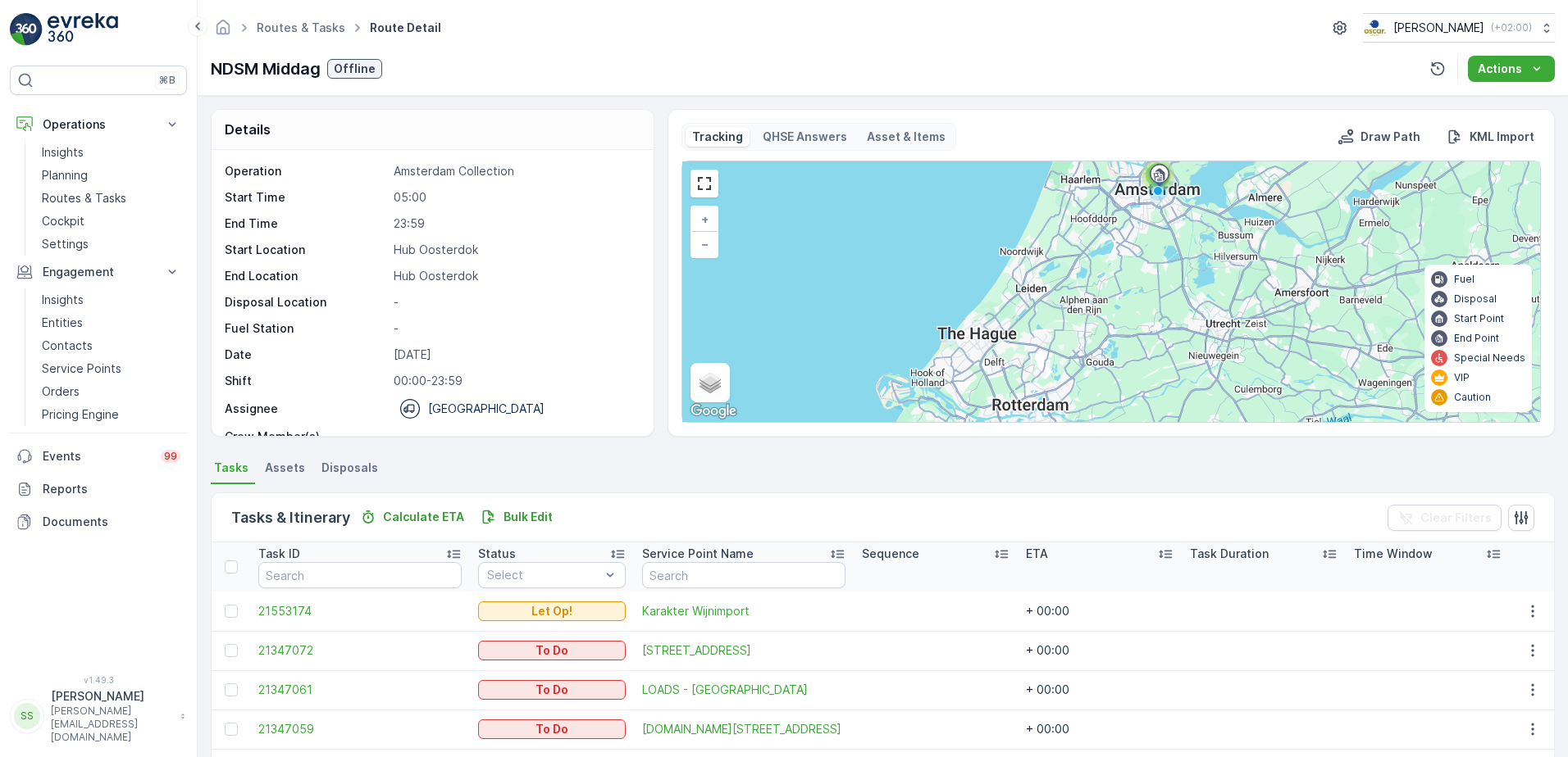
click at [656, 252] on div "Details Operation Amsterdam Collection Start Time 05:00 End Time 23:59 Start Lo…" at bounding box center [883, 273] width 1344 height 328
click at [305, 24] on link "Routes & Tasks" at bounding box center [301, 28] width 88 height 14
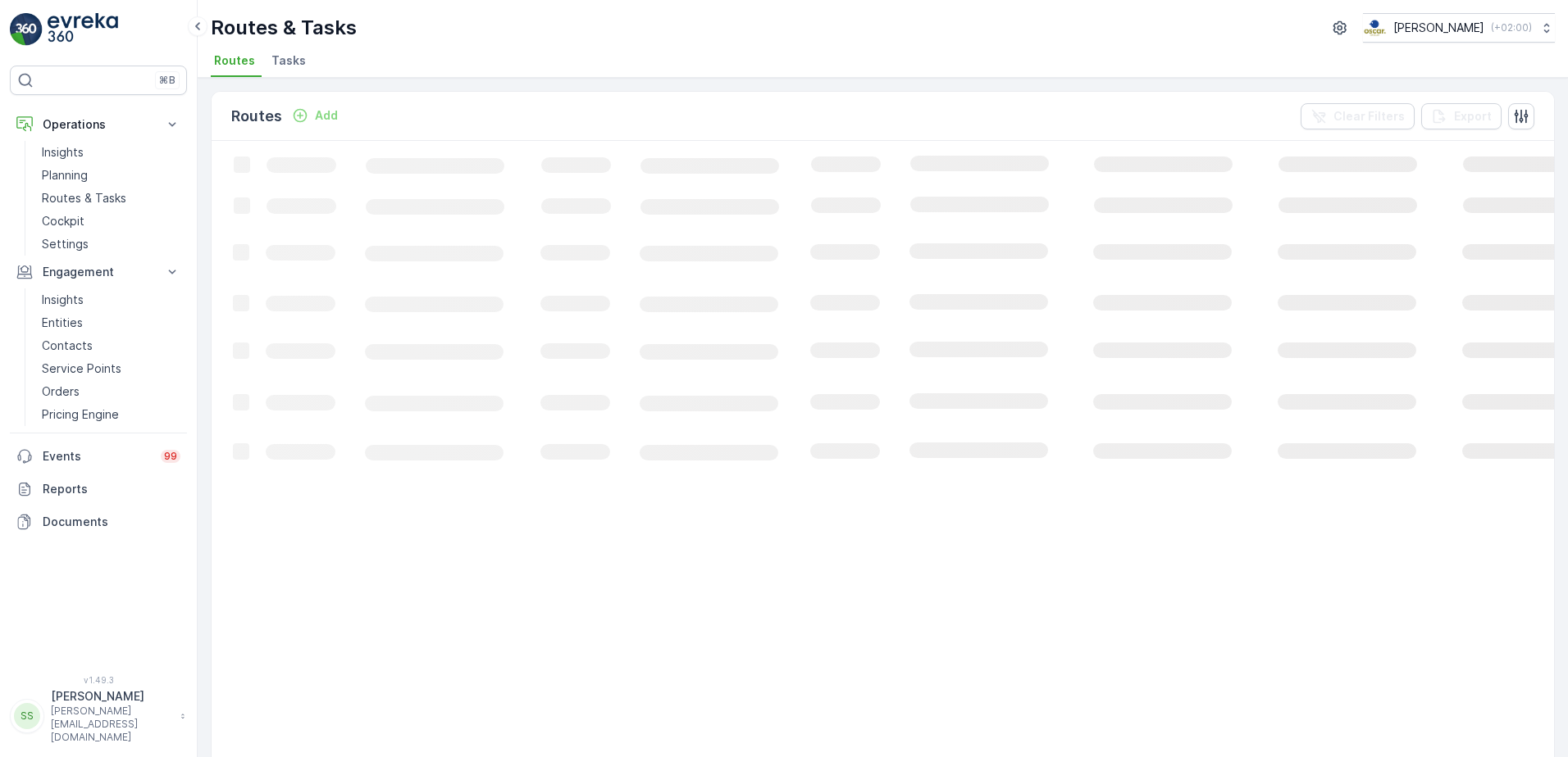
click at [535, 41] on div "Routes & Tasks Oscar Circulair ( +02:00 )" at bounding box center [883, 28] width 1344 height 29
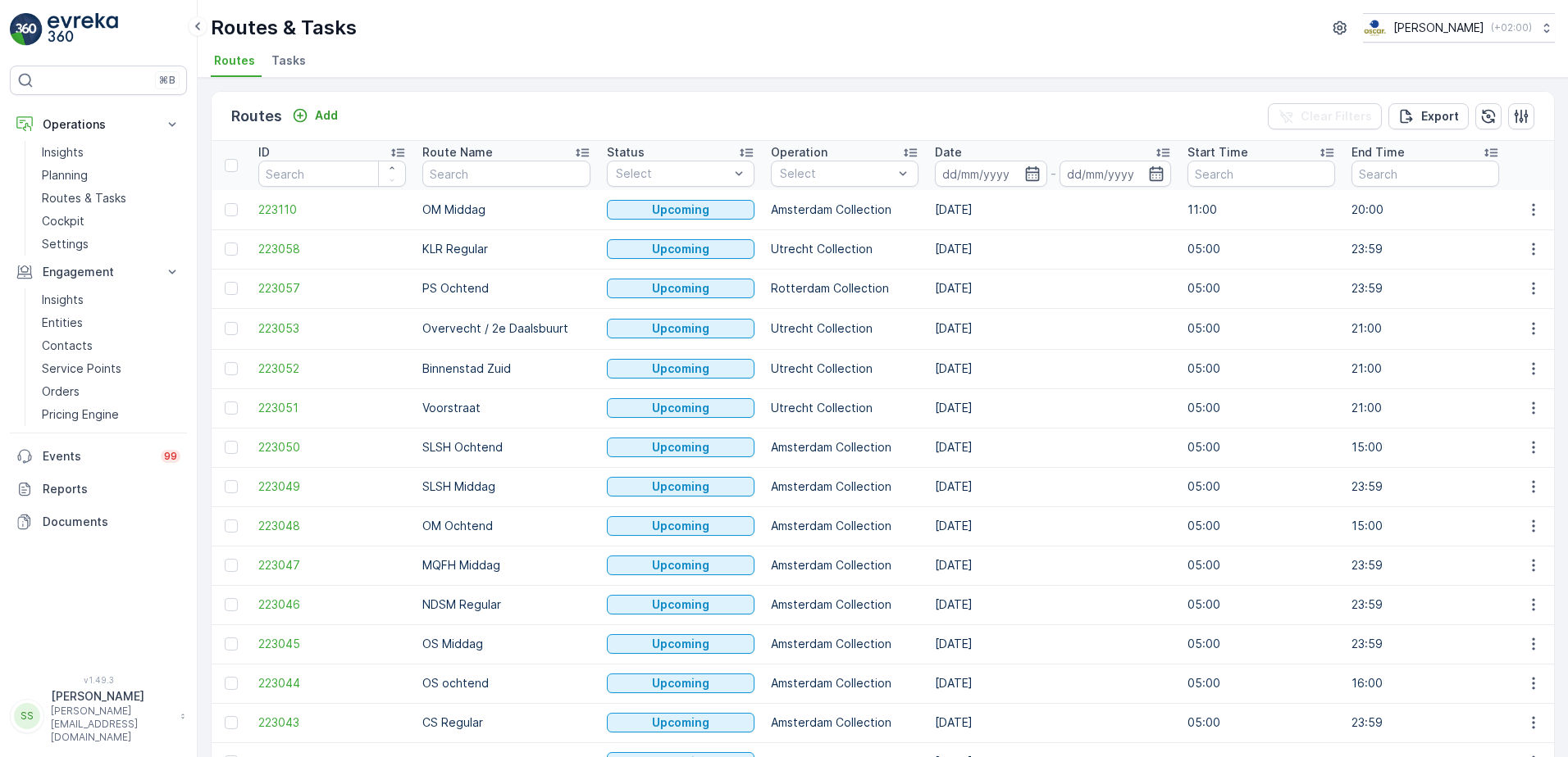
click at [198, 117] on div "Routes Add Clear Filters Export ID Route Name Status Select Operation Select Da…" at bounding box center [882, 417] width 1370 height 679
click at [1025, 170] on icon "button" at bounding box center [1031, 173] width 14 height 15
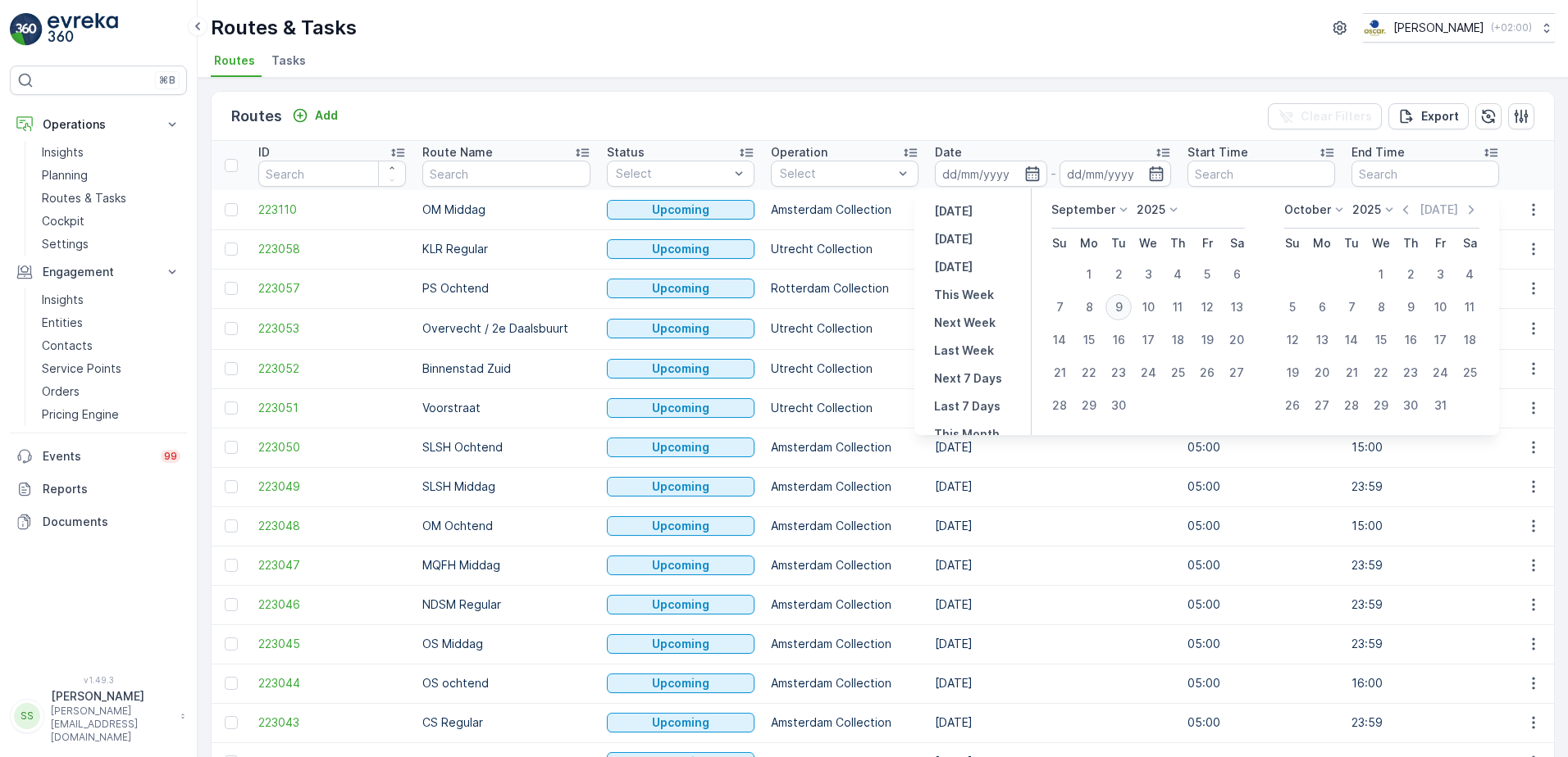
click at [1124, 307] on div "9" at bounding box center [1118, 307] width 26 height 26
type input "[DATE]"
click at [780, 108] on div "Routes Add Clear Filters Export" at bounding box center [882, 116] width 1342 height 49
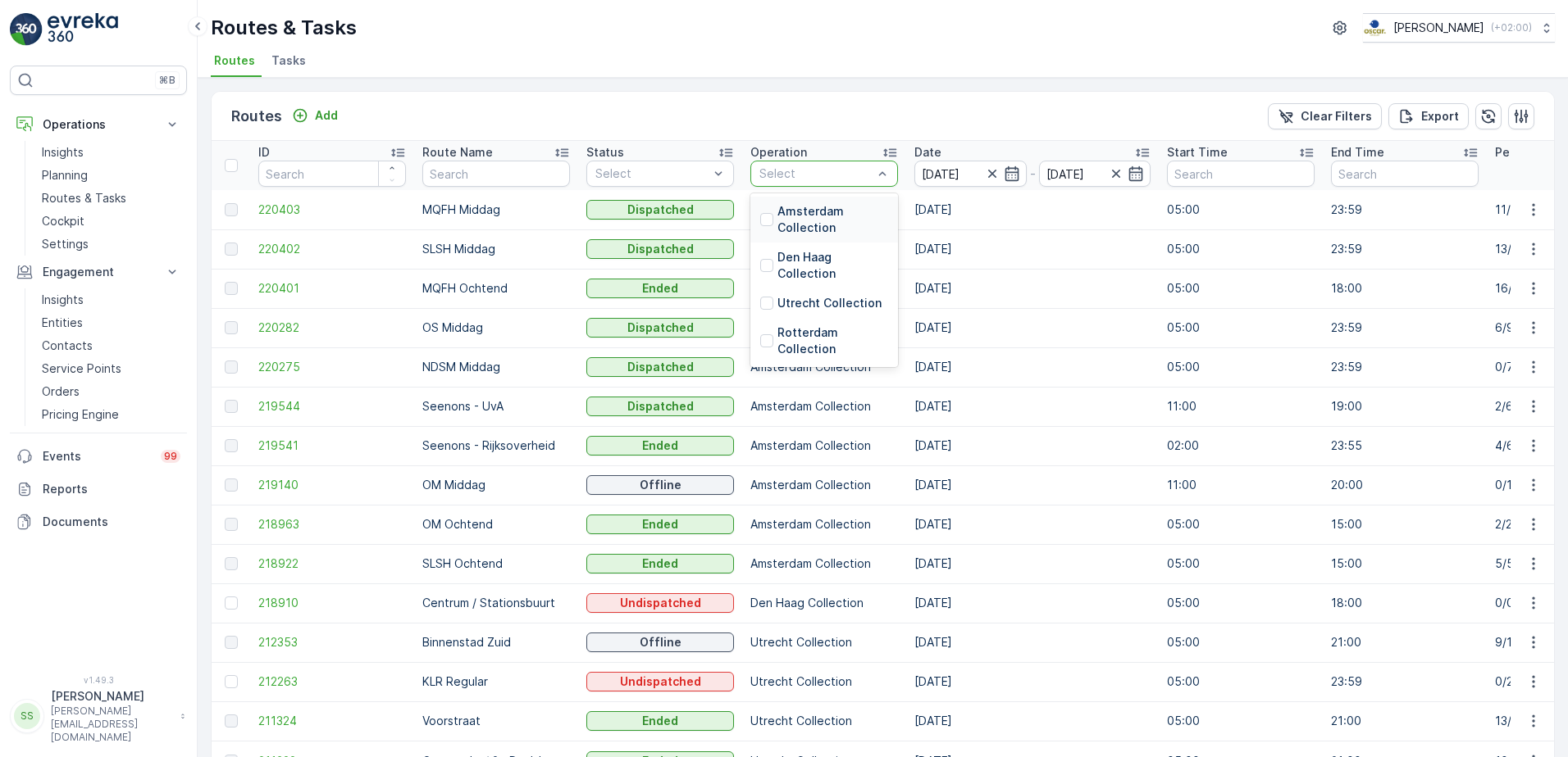
click at [802, 213] on p "Amsterdam Collection" at bounding box center [832, 220] width 111 height 33
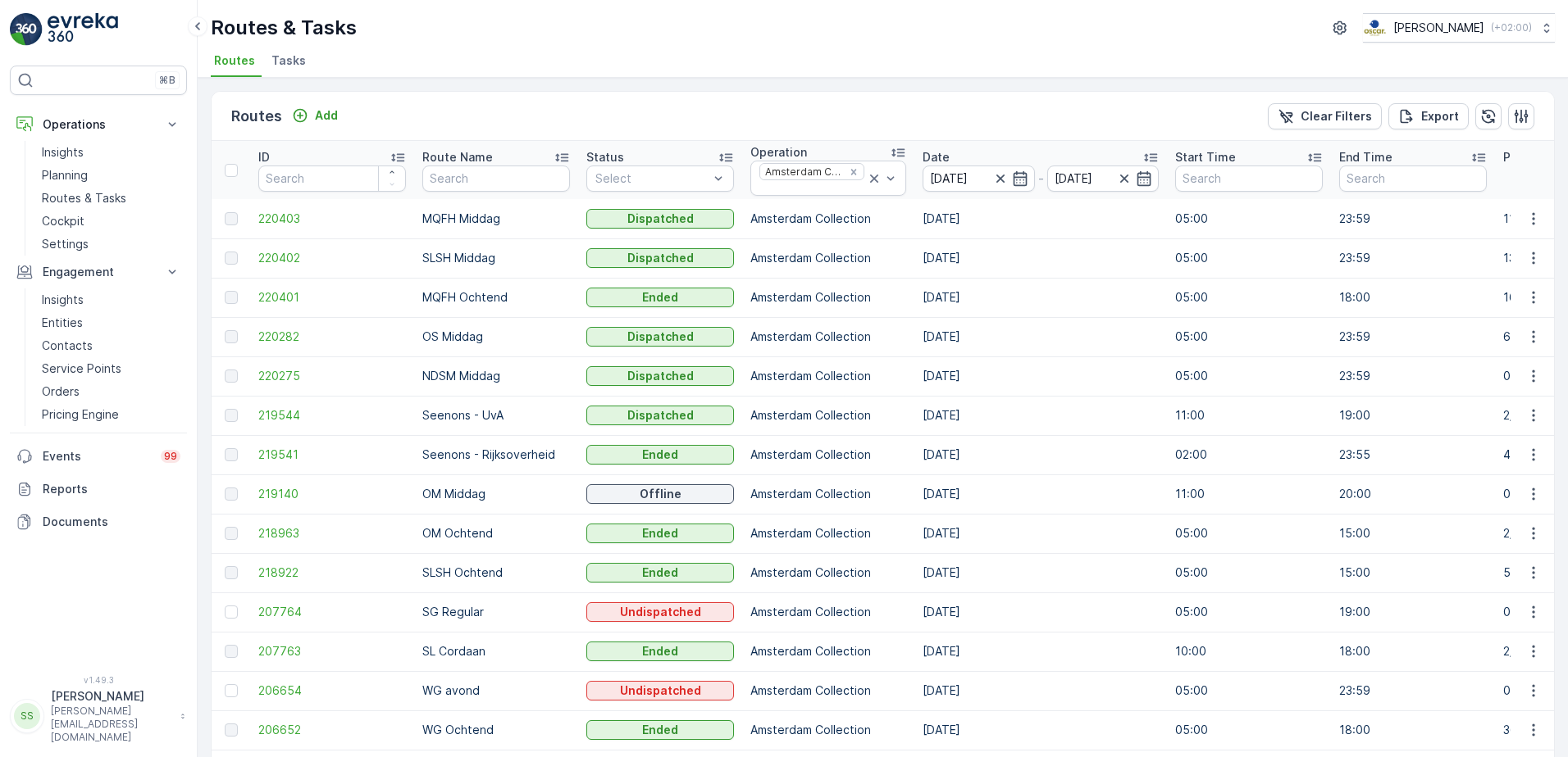
click at [471, 99] on div "Routes Add Clear Filters Export" at bounding box center [882, 116] width 1342 height 49
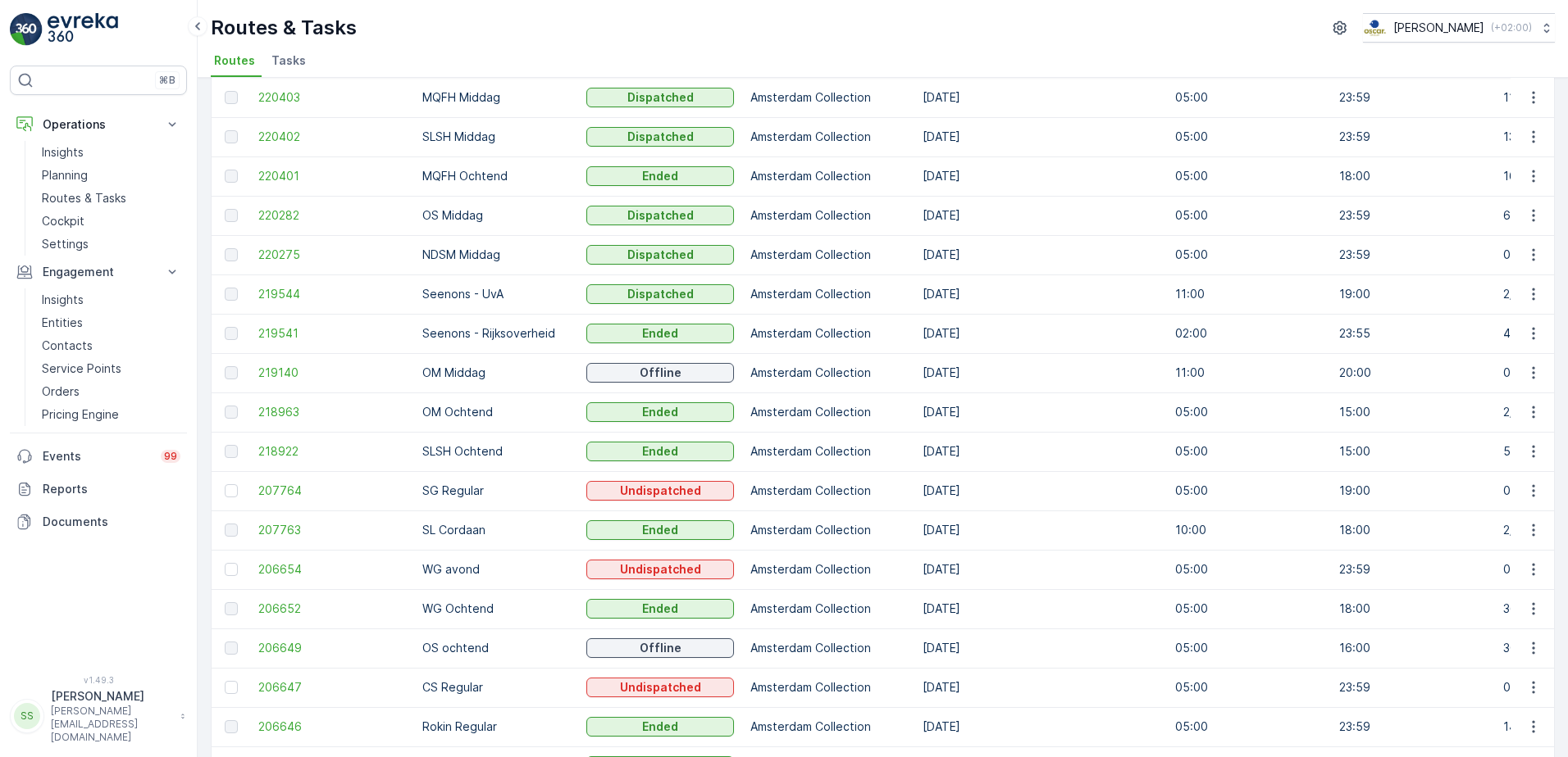
scroll to position [95, 0]
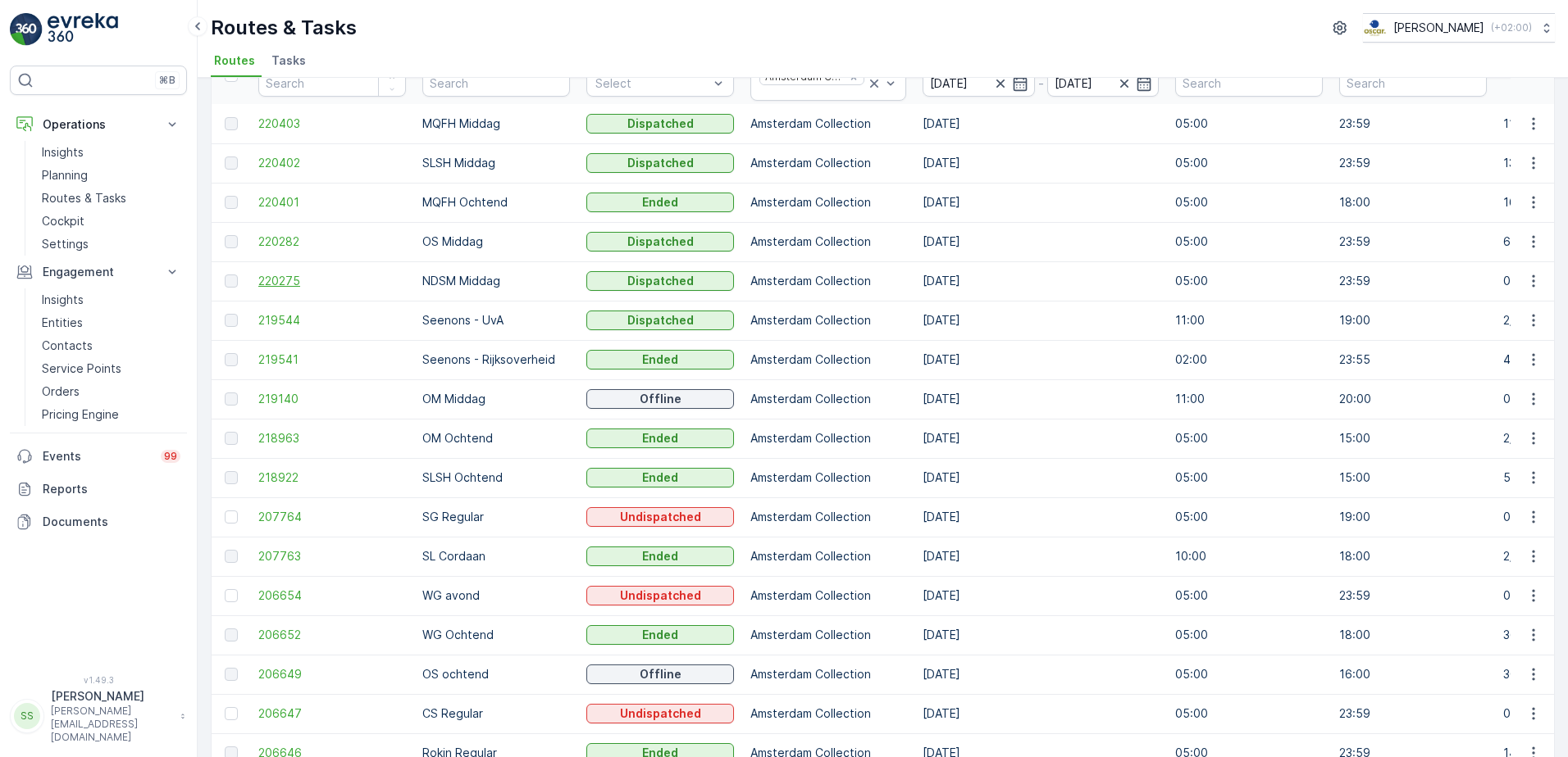
click at [295, 278] on span "220275" at bounding box center [331, 281] width 148 height 16
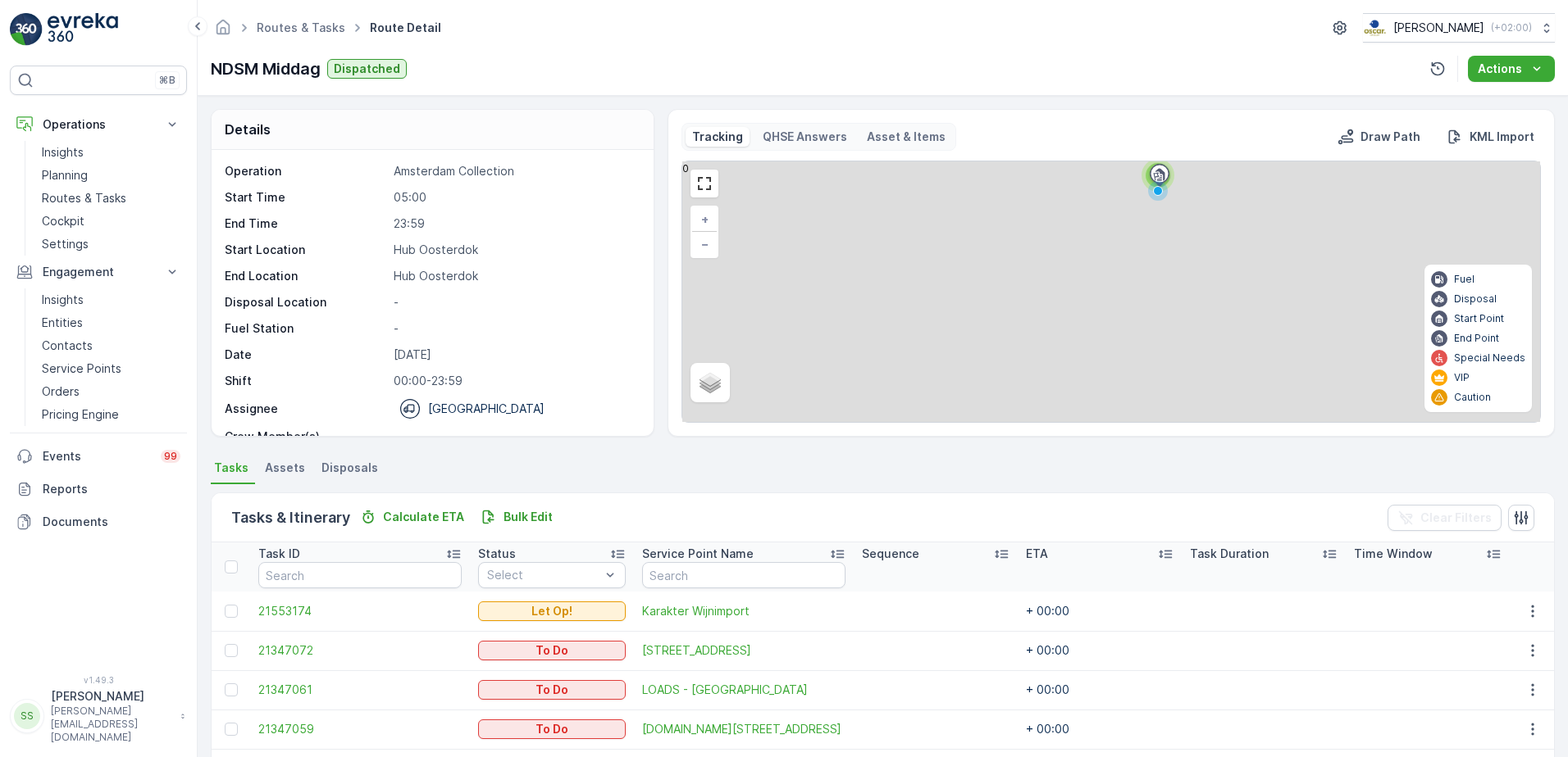
scroll to position [52, 0]
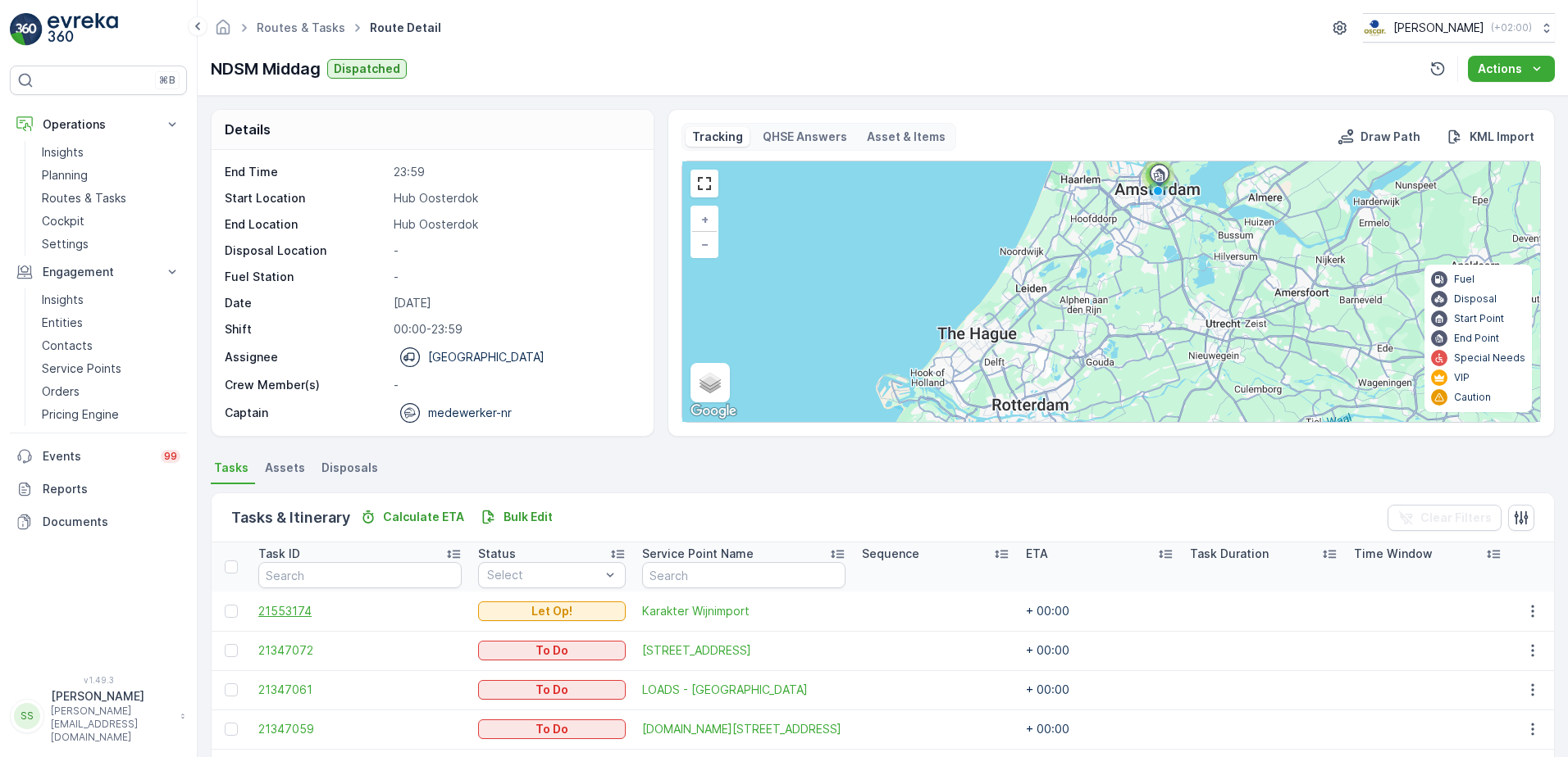
click at [279, 610] on span "21553174" at bounding box center [359, 611] width 203 height 16
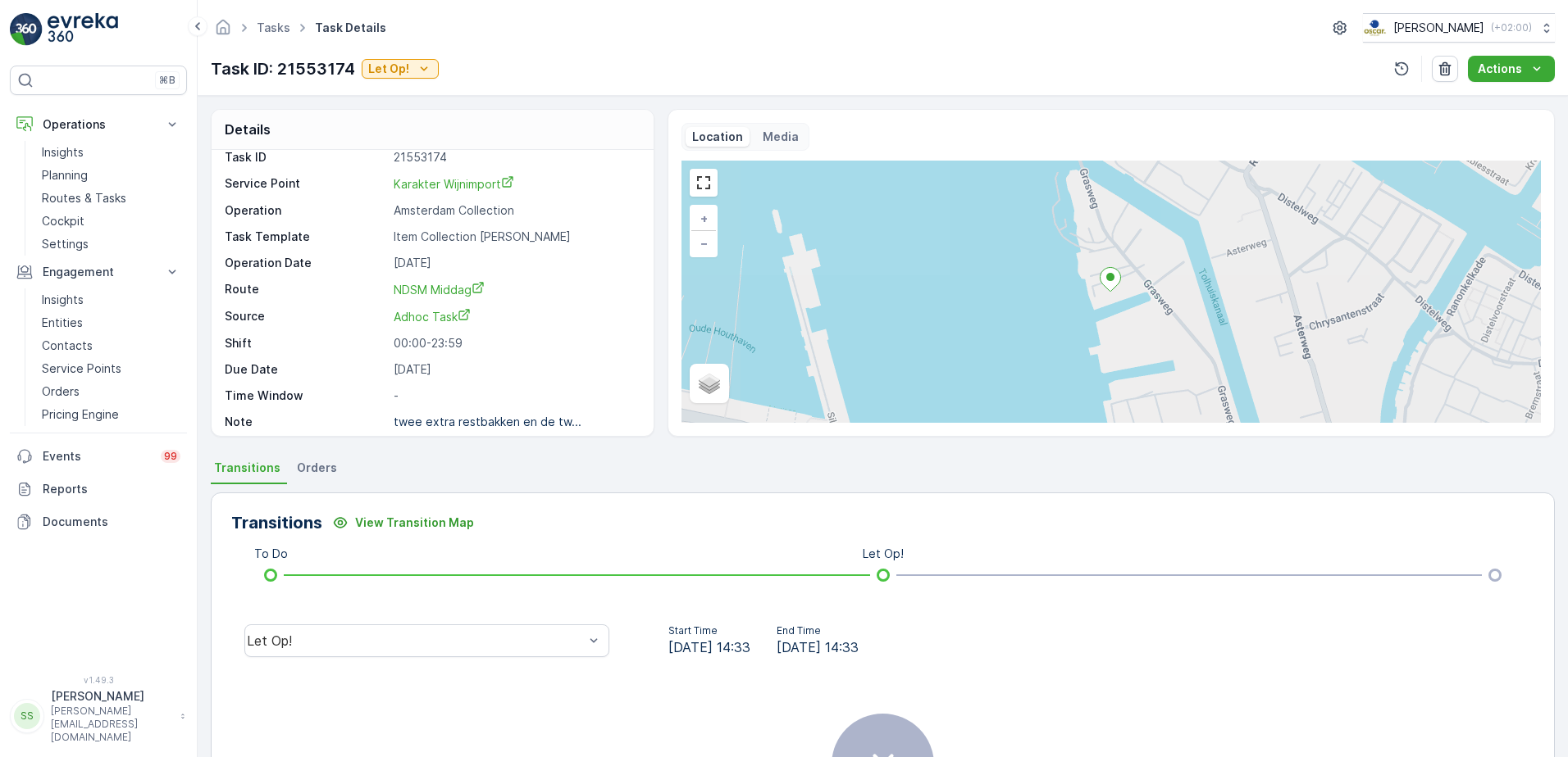
scroll to position [22, 0]
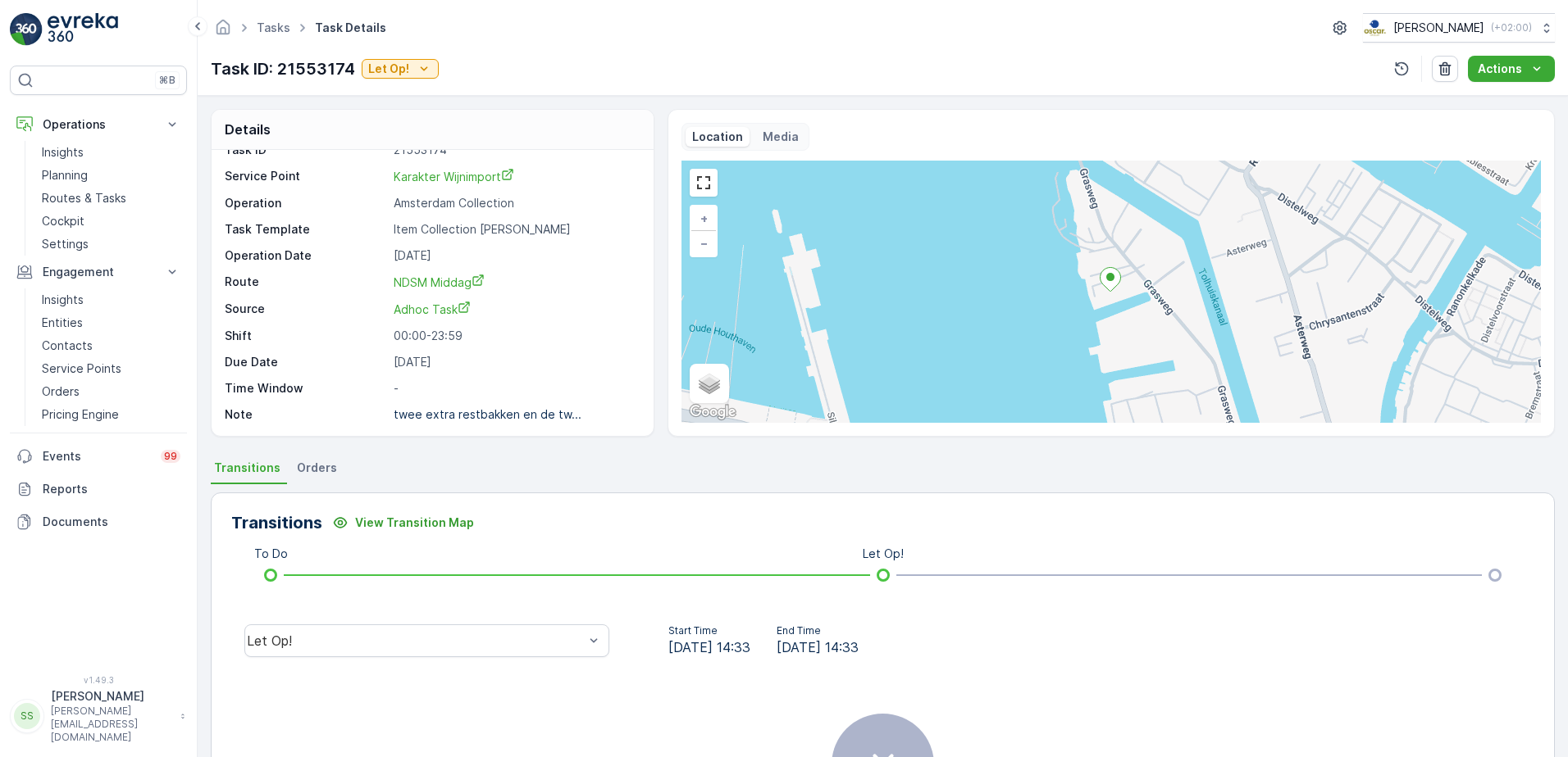
click at [606, 280] on link "NDSM Middag" at bounding box center [515, 282] width 242 height 17
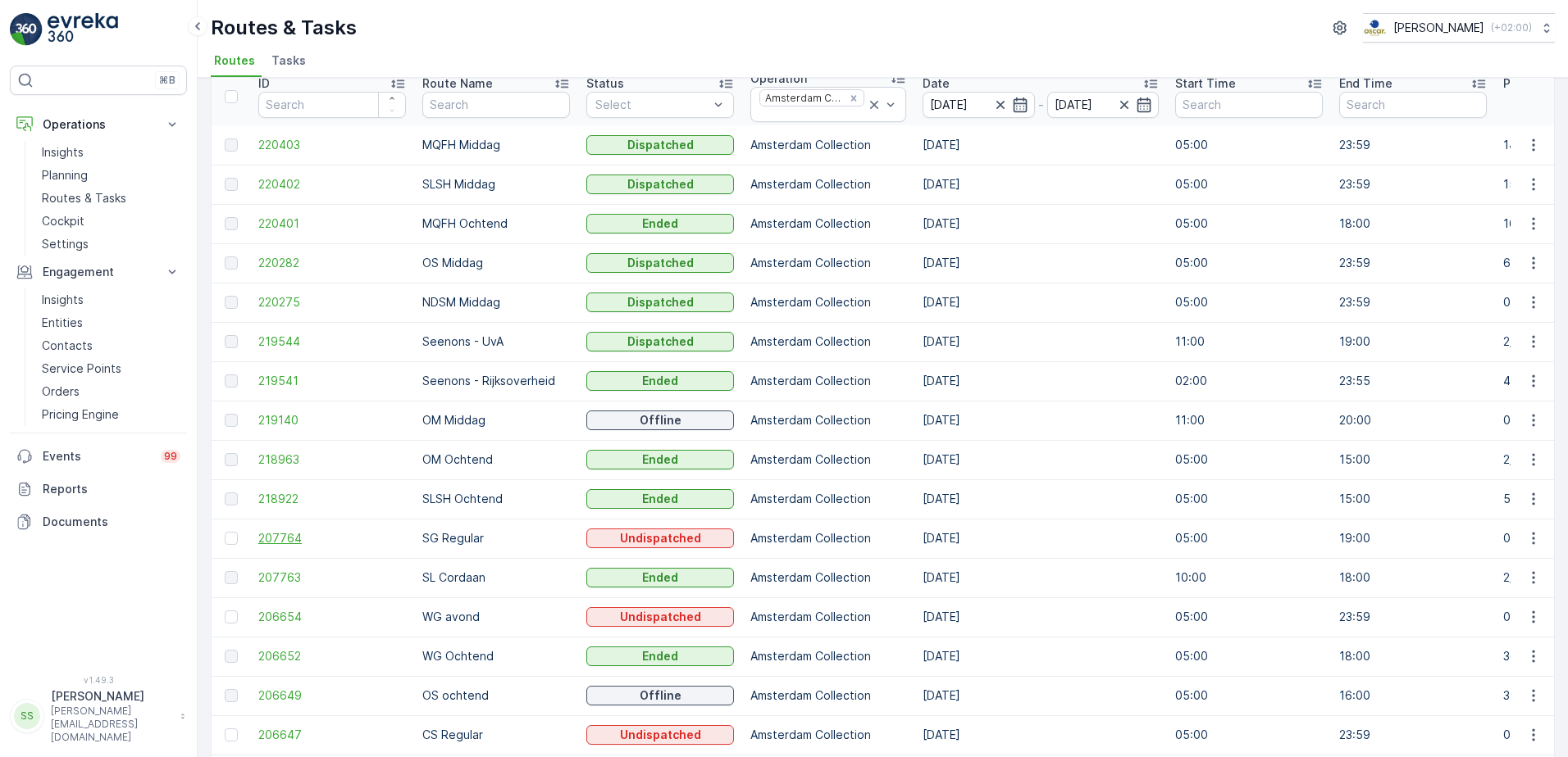
scroll to position [164, 0]
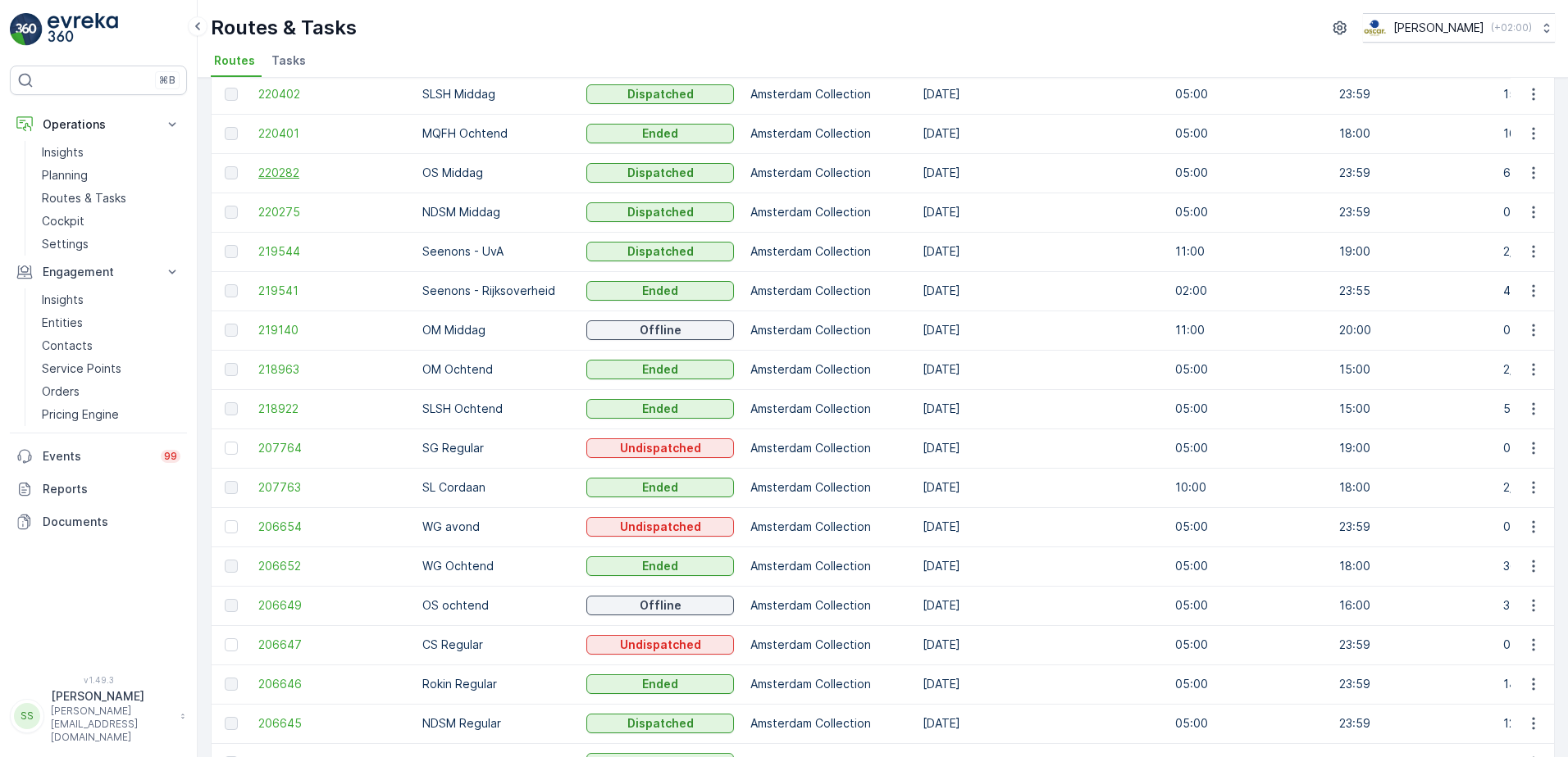
click at [292, 176] on span "220282" at bounding box center [331, 172] width 148 height 16
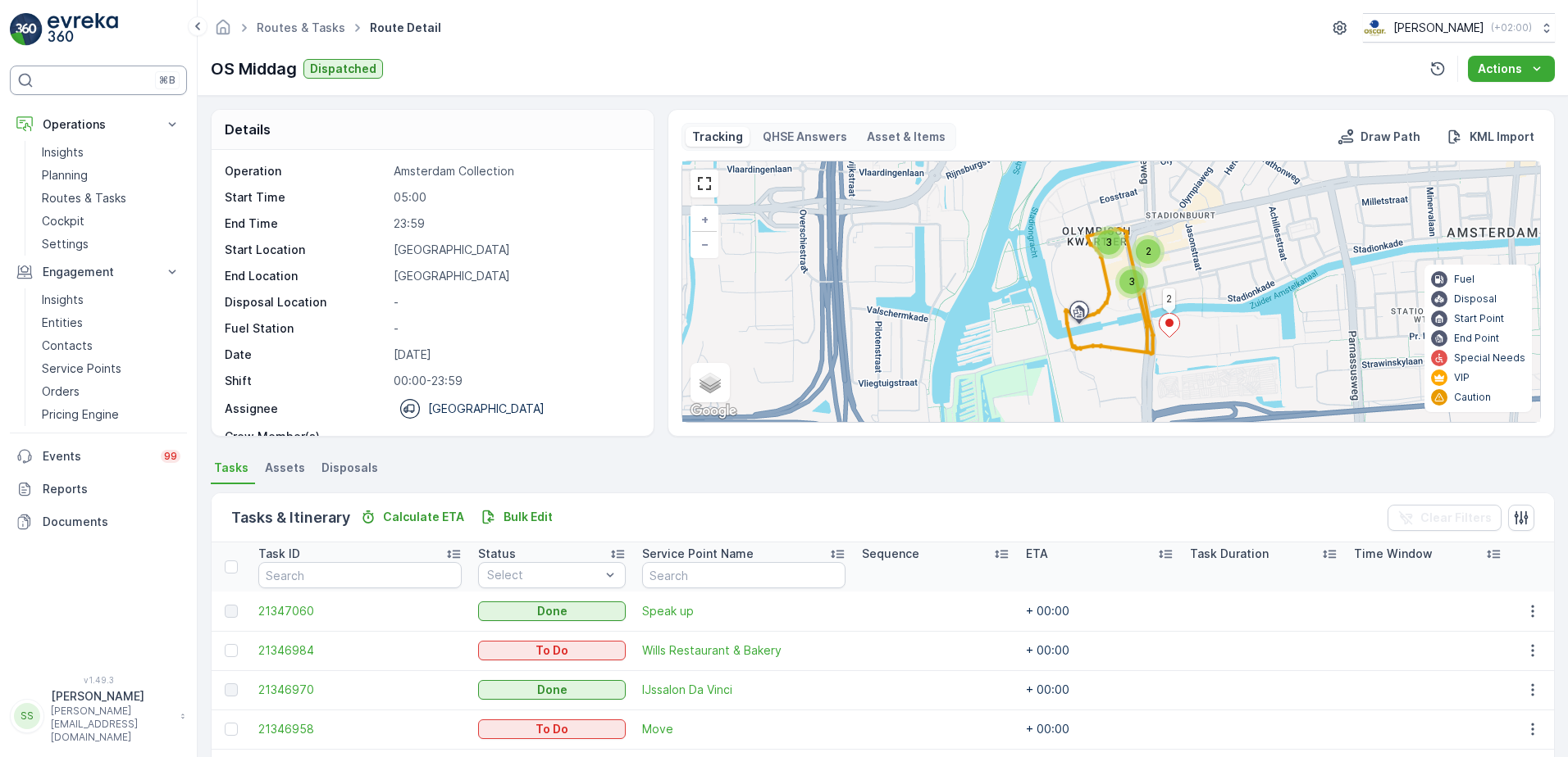
drag, startPoint x: 465, startPoint y: 74, endPoint x: 186, endPoint y: 84, distance: 279.2
click at [460, 80] on div "OS Middag Dispatched Actions" at bounding box center [883, 68] width 1344 height 26
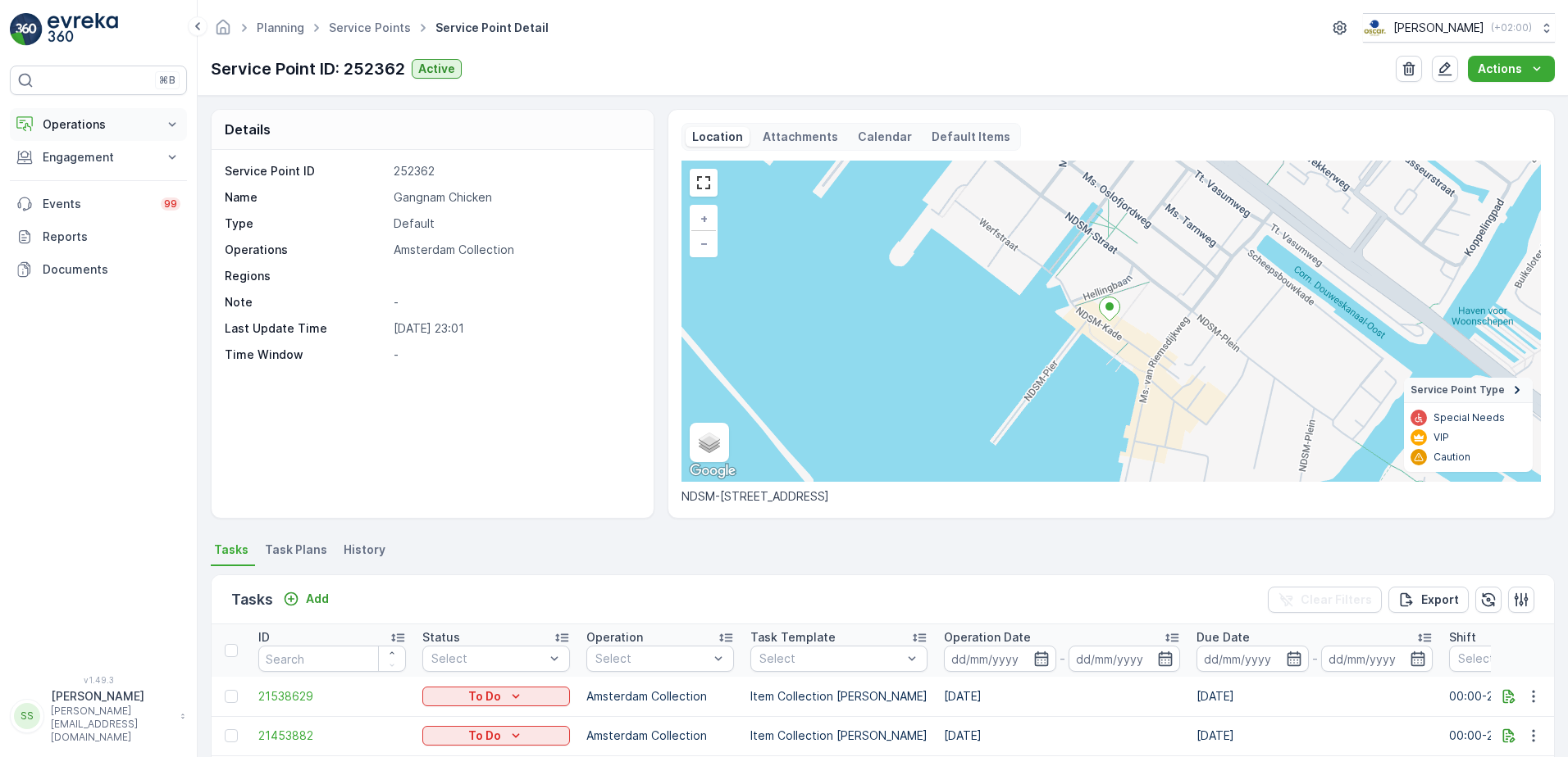
click at [86, 119] on p "Operations" at bounding box center [98, 125] width 112 height 16
drag, startPoint x: 73, startPoint y: 175, endPoint x: 97, endPoint y: 167, distance: 25.3
click at [71, 175] on p "Planning" at bounding box center [64, 175] width 46 height 16
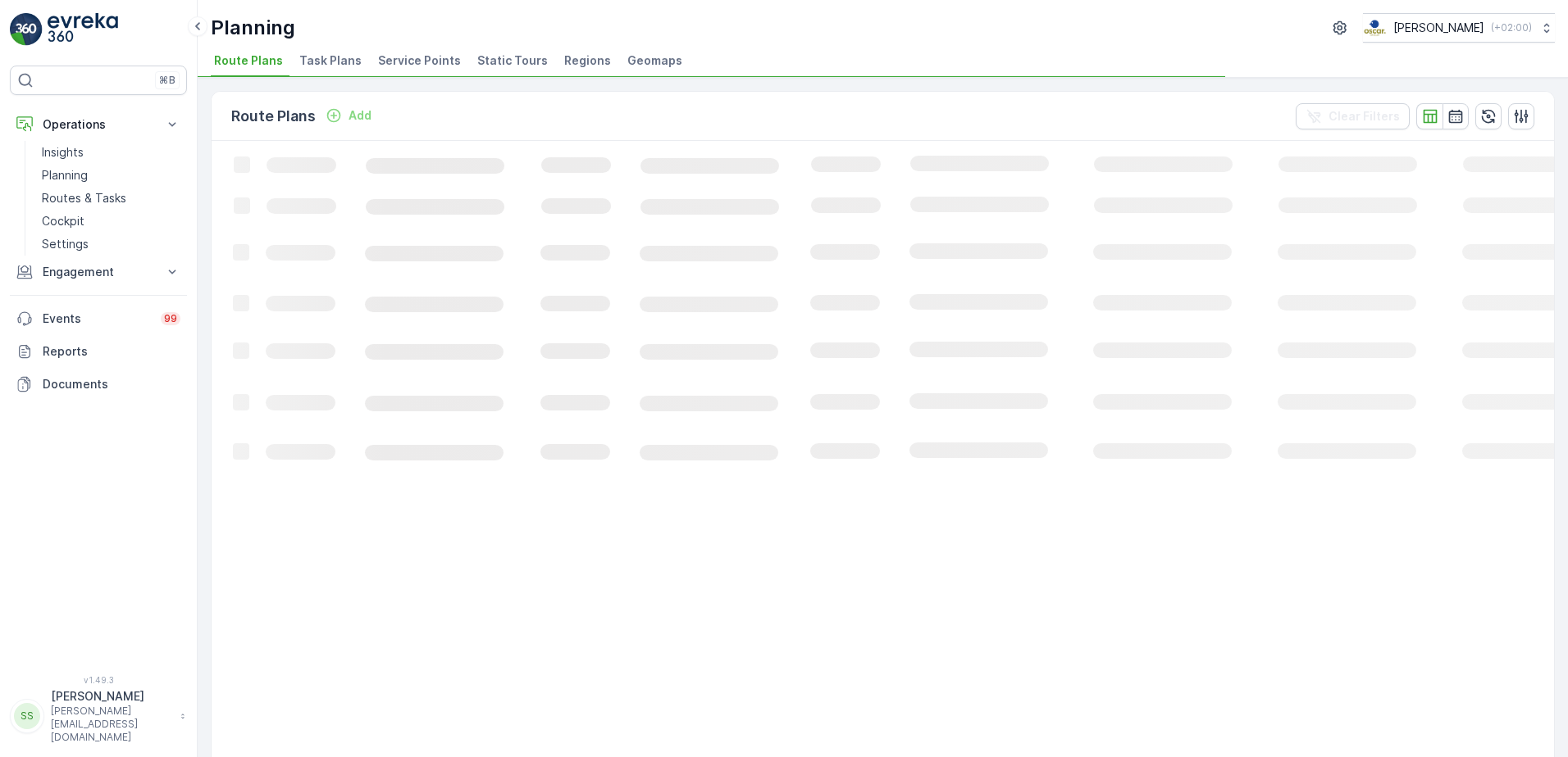
click at [332, 59] on span "Task Plans" at bounding box center [331, 61] width 62 height 16
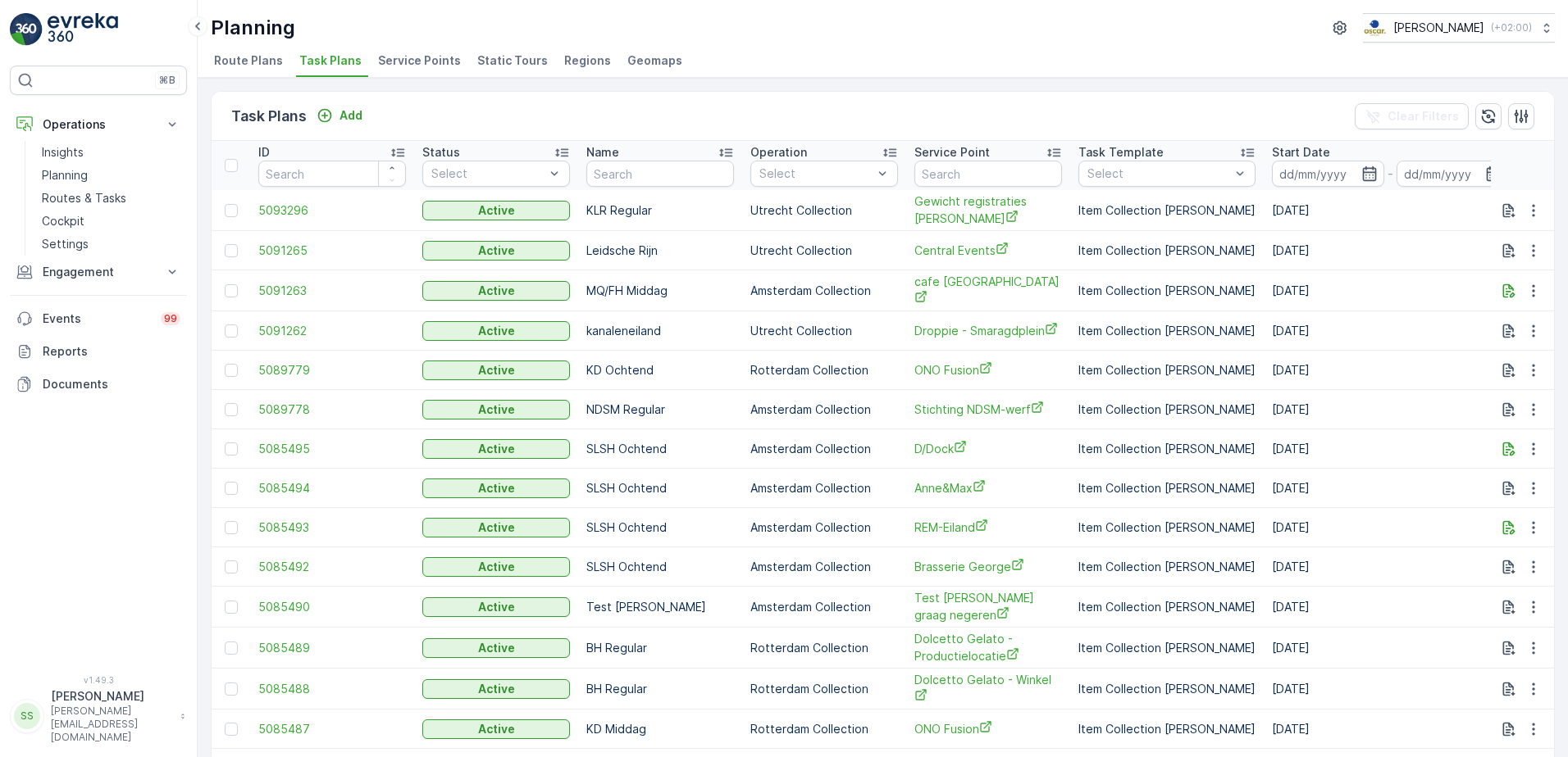
click at [793, 41] on div "Planning Oscar Circulair ( +02:00 )" at bounding box center [883, 28] width 1344 height 29
click at [963, 171] on input "text" at bounding box center [987, 174] width 148 height 26
type input "sushi"
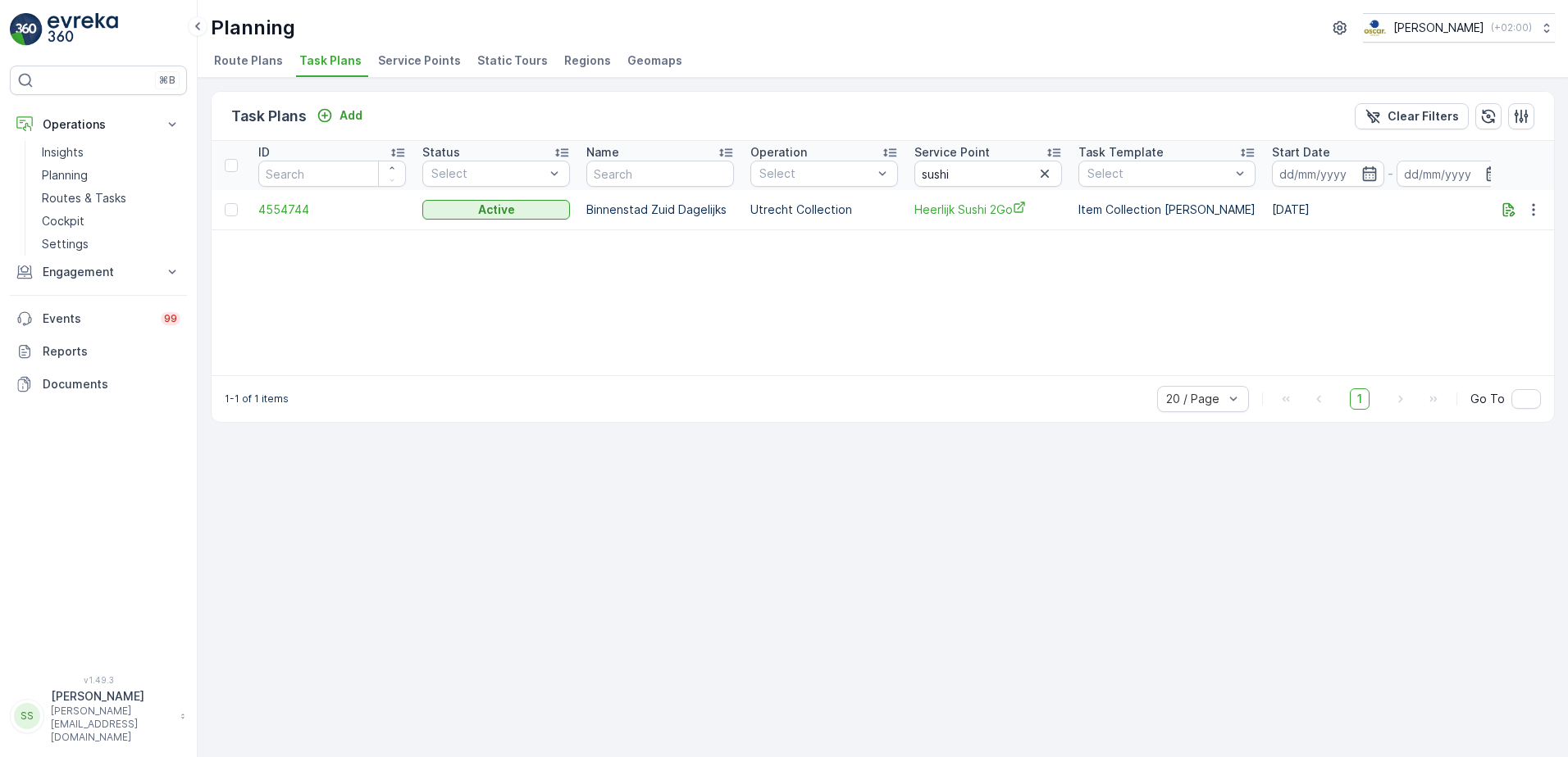
drag, startPoint x: 582, startPoint y: 290, endPoint x: 355, endPoint y: 67, distance: 318.2
click at [581, 288] on div "ID Status Select Name Operation Select Service Point sushi Task Template Select…" at bounding box center [882, 258] width 1342 height 234
drag, startPoint x: 83, startPoint y: 197, endPoint x: 130, endPoint y: 208, distance: 48.3
click at [83, 197] on p "Routes & Tasks" at bounding box center [84, 198] width 85 height 16
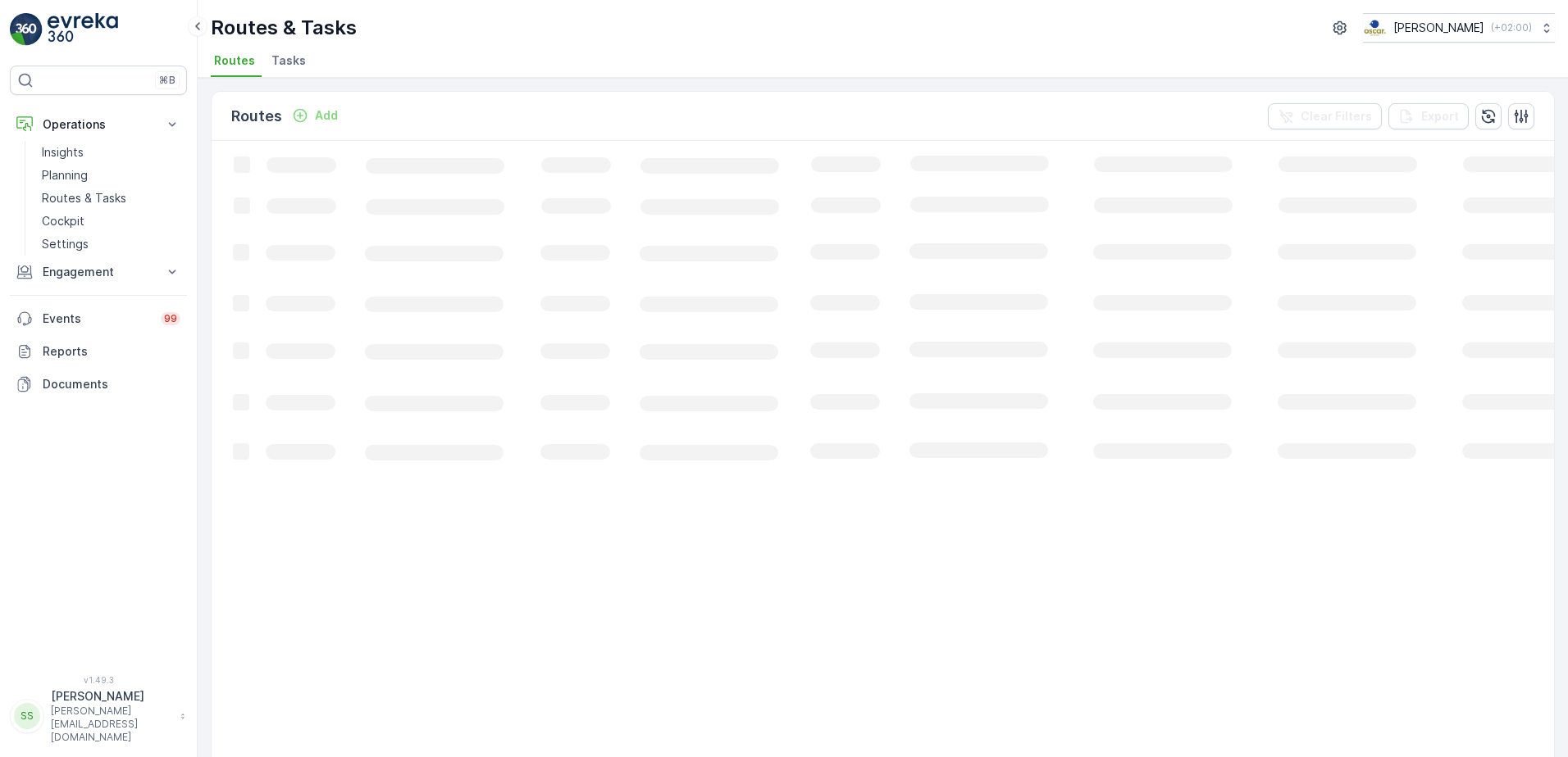
click at [471, 107] on div "Routes Add Clear Filters Export" at bounding box center [882, 116] width 1342 height 49
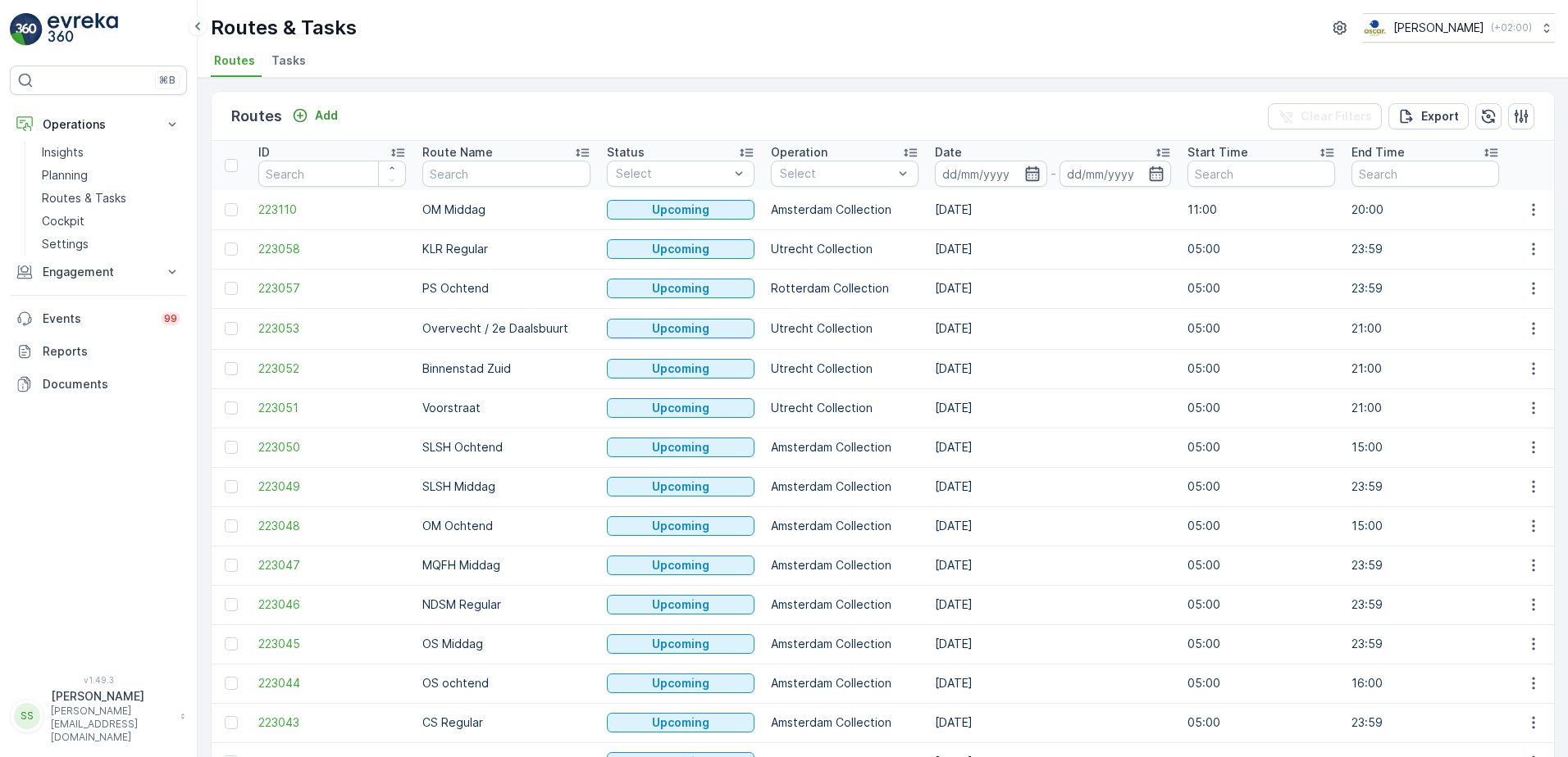
click at [1024, 175] on icon "button" at bounding box center [1031, 173] width 16 height 16
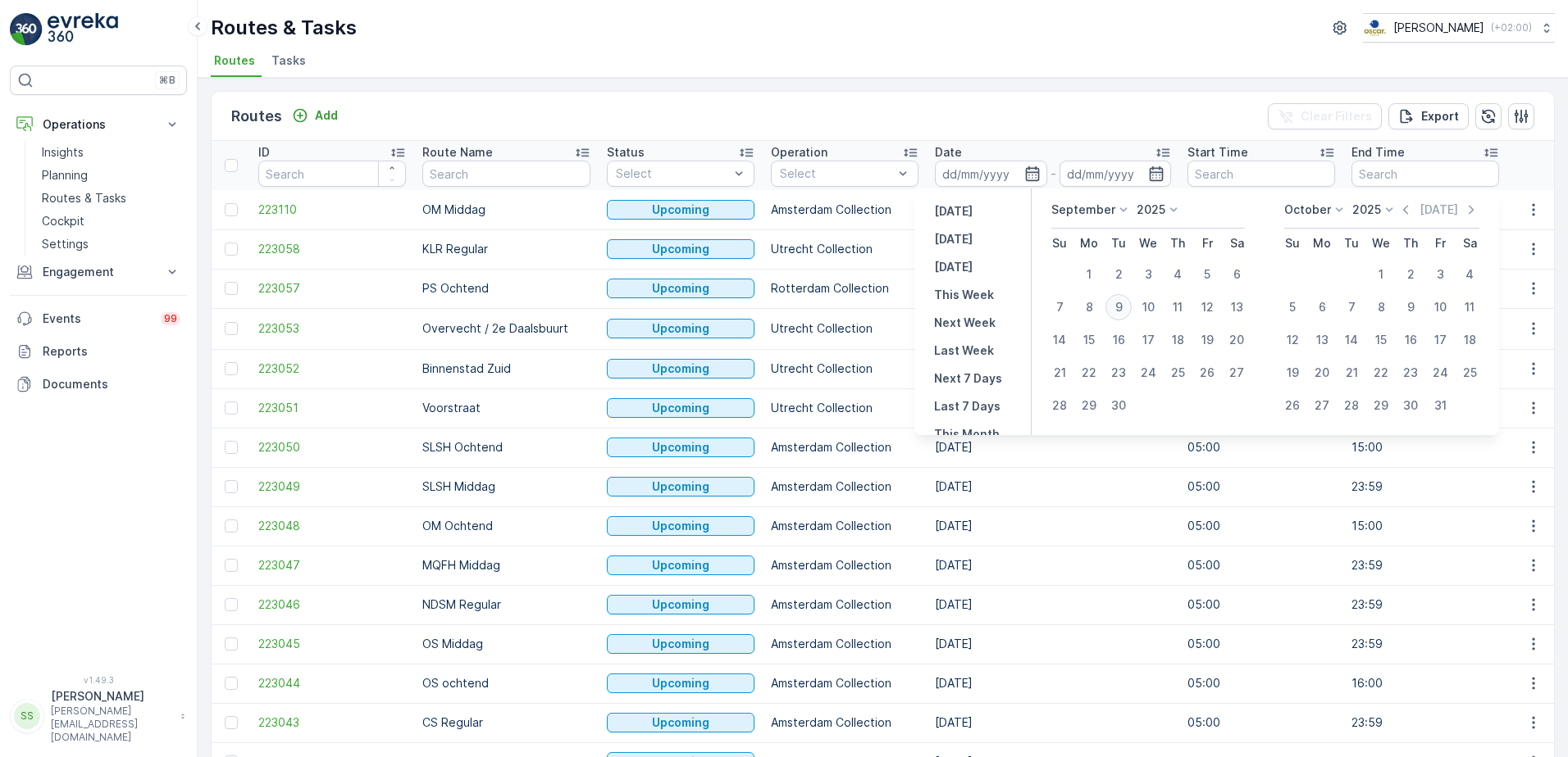
click at [1124, 315] on div "9" at bounding box center [1118, 307] width 26 height 26
type input "[DATE]"
click at [977, 73] on ul "Routes Tasks" at bounding box center [877, 63] width 1331 height 28
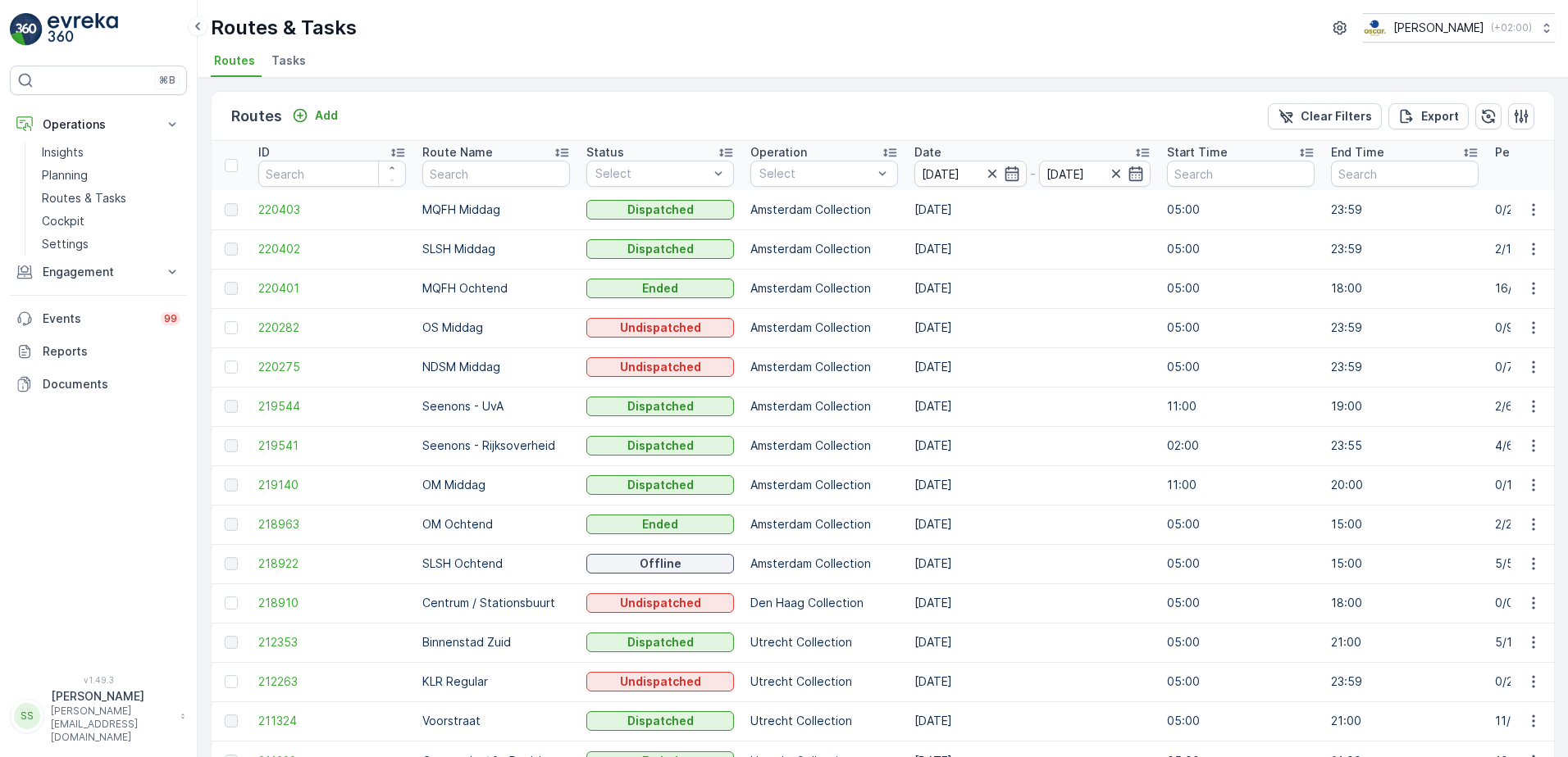
click at [796, 150] on p "Operation" at bounding box center [778, 152] width 56 height 16
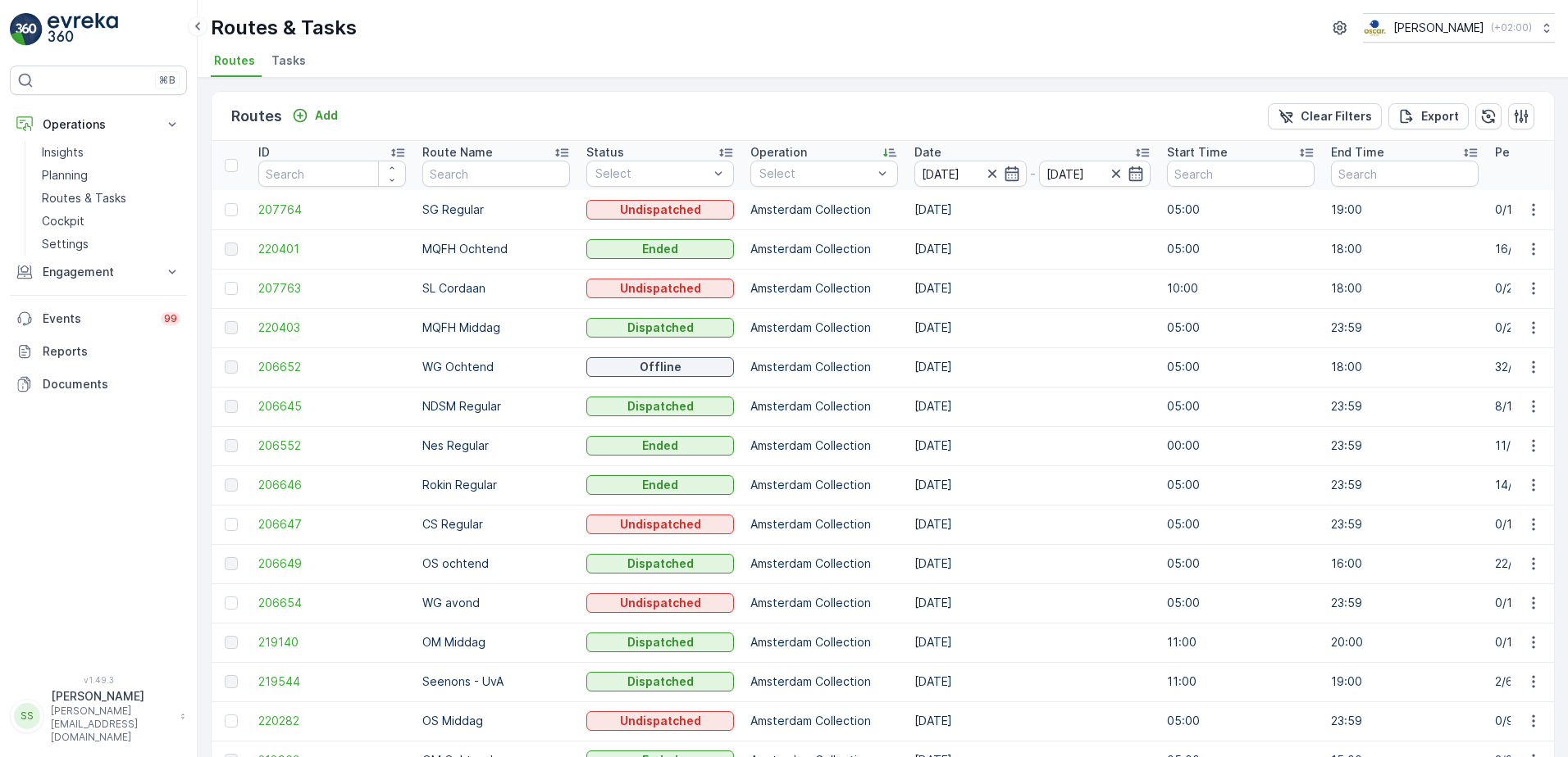
click at [659, 117] on div "Routes Add Clear Filters Export" at bounding box center [882, 116] width 1342 height 49
click at [764, 340] on div at bounding box center [766, 341] width 13 height 13
click at [784, 132] on div "Routes Add Clear Filters Export" at bounding box center [882, 116] width 1342 height 49
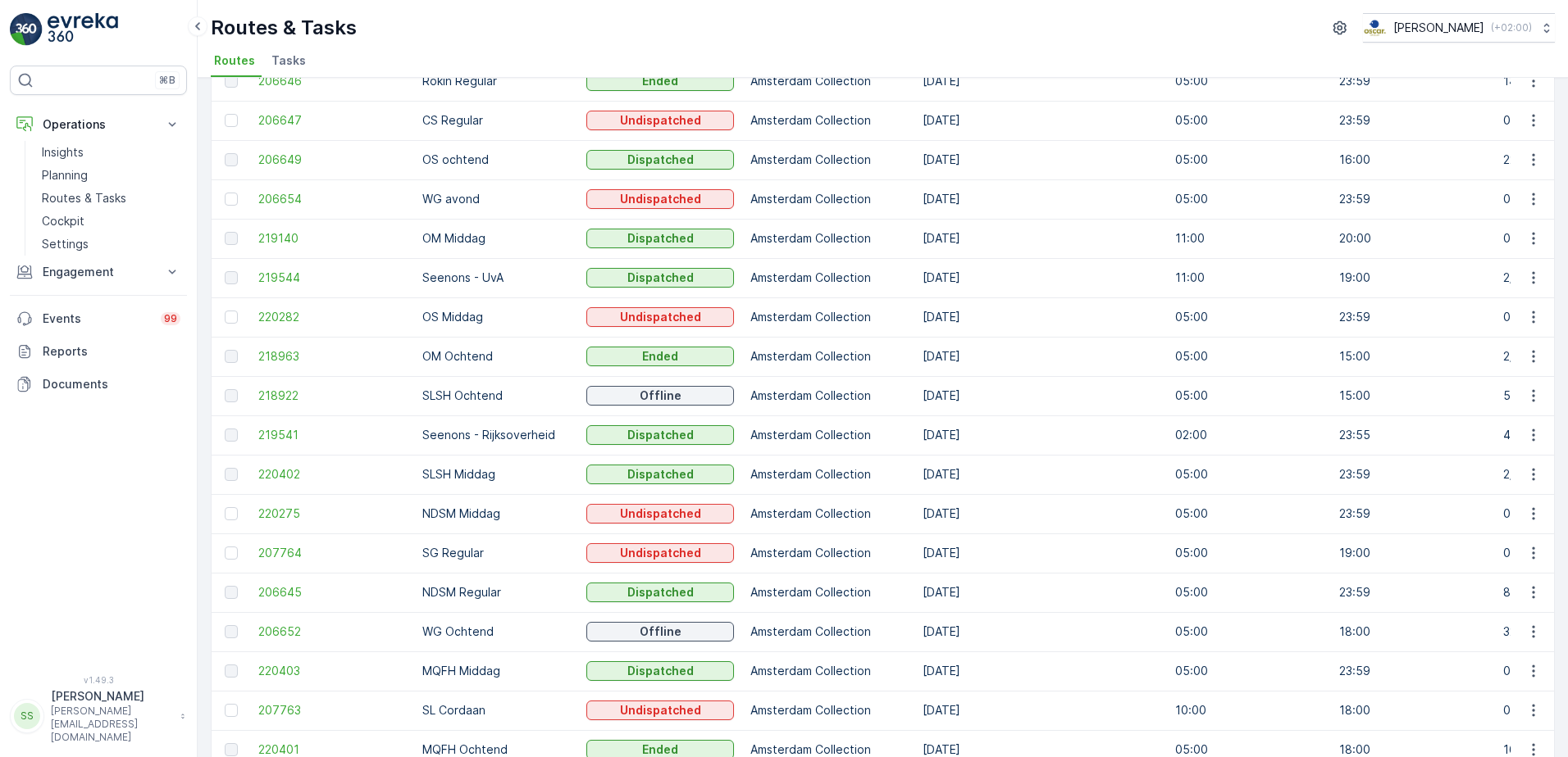
scroll to position [95, 0]
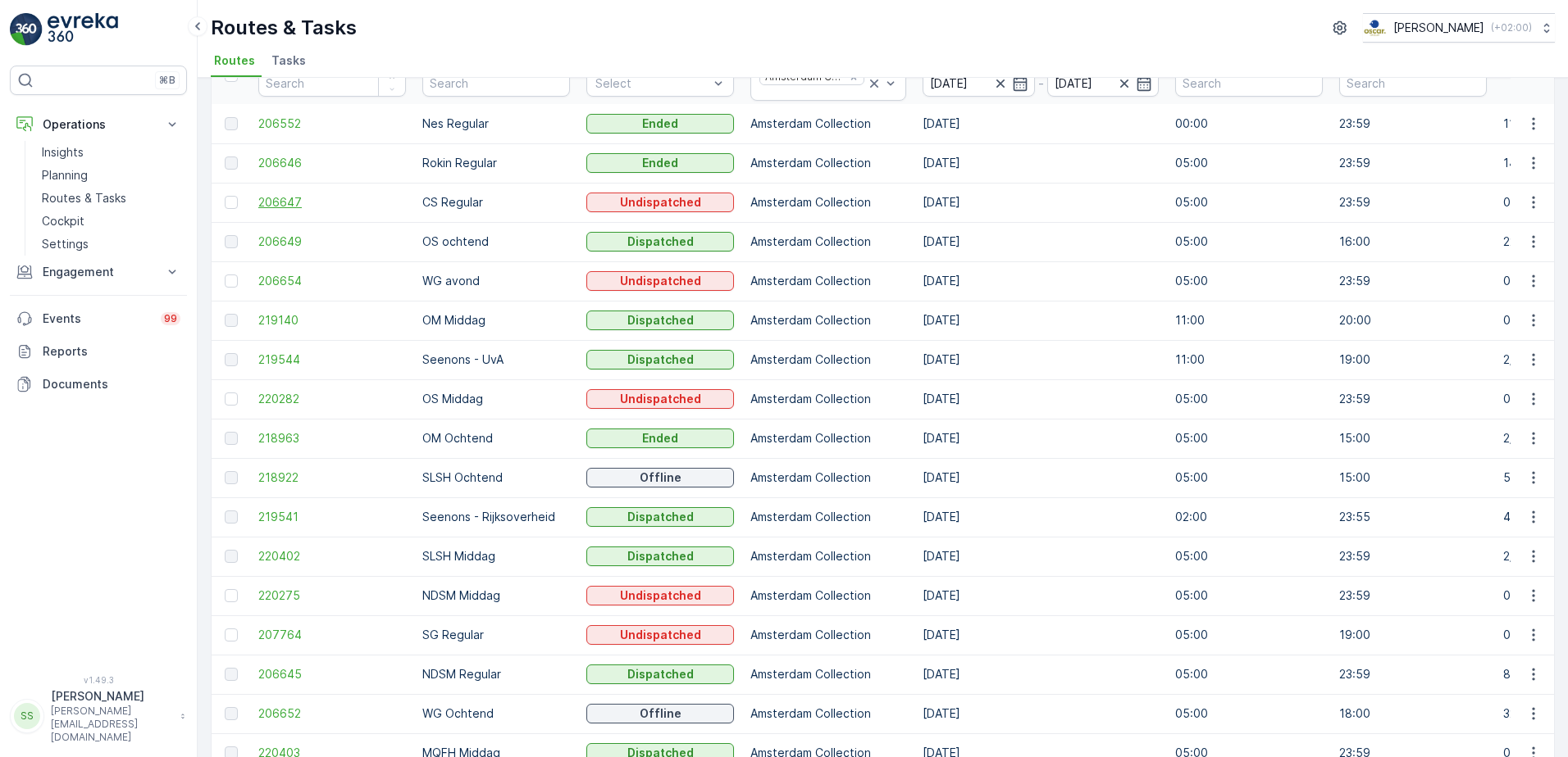
click at [274, 202] on span "206647" at bounding box center [331, 202] width 148 height 16
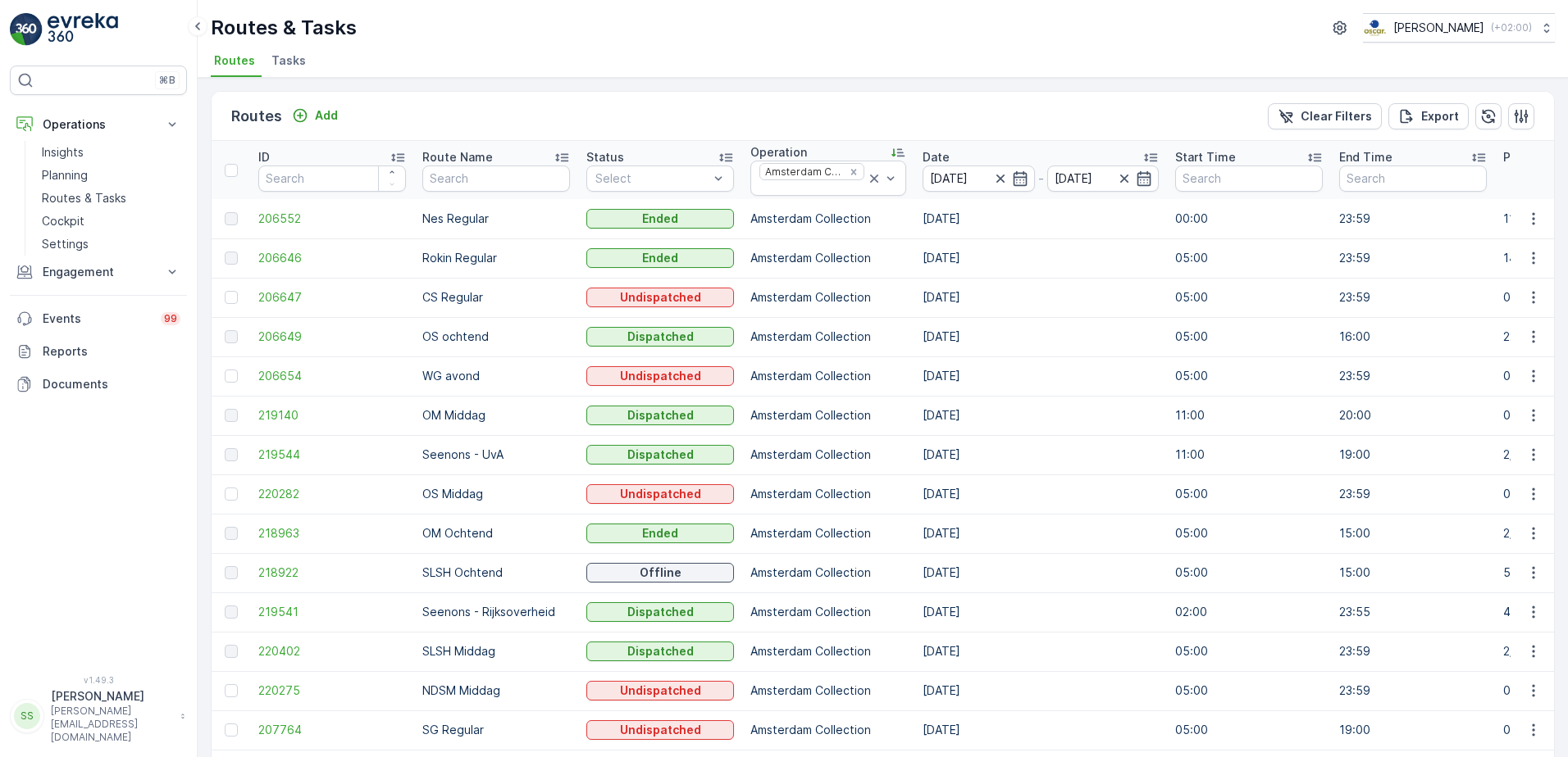
click at [552, 117] on div "Routes Add Clear Filters Export" at bounding box center [882, 116] width 1342 height 49
click at [562, 119] on div "Routes Add Clear Filters Export" at bounding box center [882, 116] width 1342 height 49
click at [575, 117] on div "Routes Add Clear Filters Export" at bounding box center [882, 116] width 1342 height 49
click at [461, 300] on td "CS Regular" at bounding box center [496, 297] width 164 height 39
click at [460, 300] on td "CS Regular" at bounding box center [496, 297] width 164 height 39
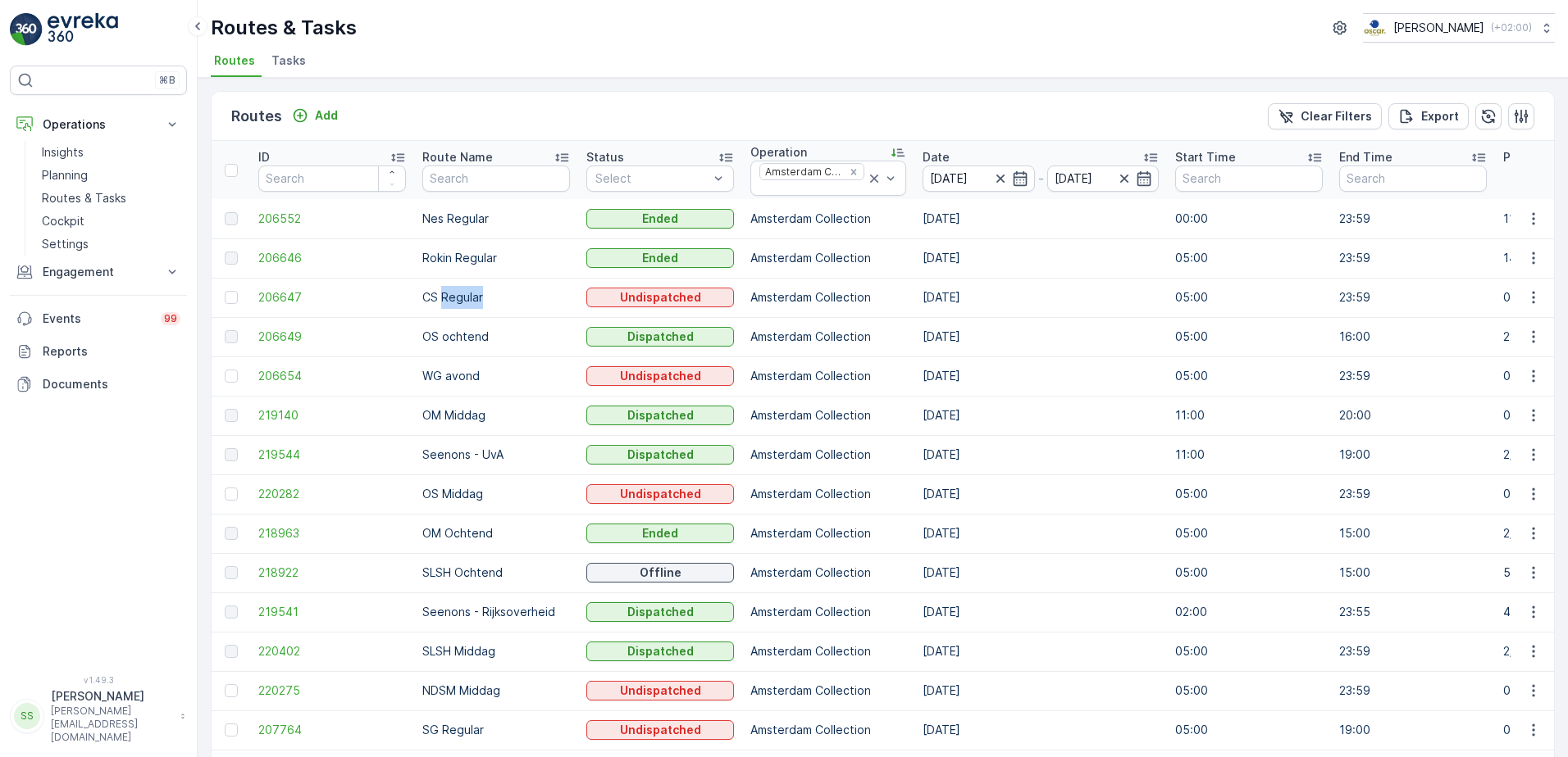
drag, startPoint x: 460, startPoint y: 300, endPoint x: 513, endPoint y: 305, distance: 53.2
click at [509, 305] on td "CS Regular" at bounding box center [496, 297] width 164 height 39
click at [438, 302] on td "CS Regular" at bounding box center [496, 297] width 164 height 39
click at [473, 291] on td "CS Regular" at bounding box center [496, 297] width 164 height 39
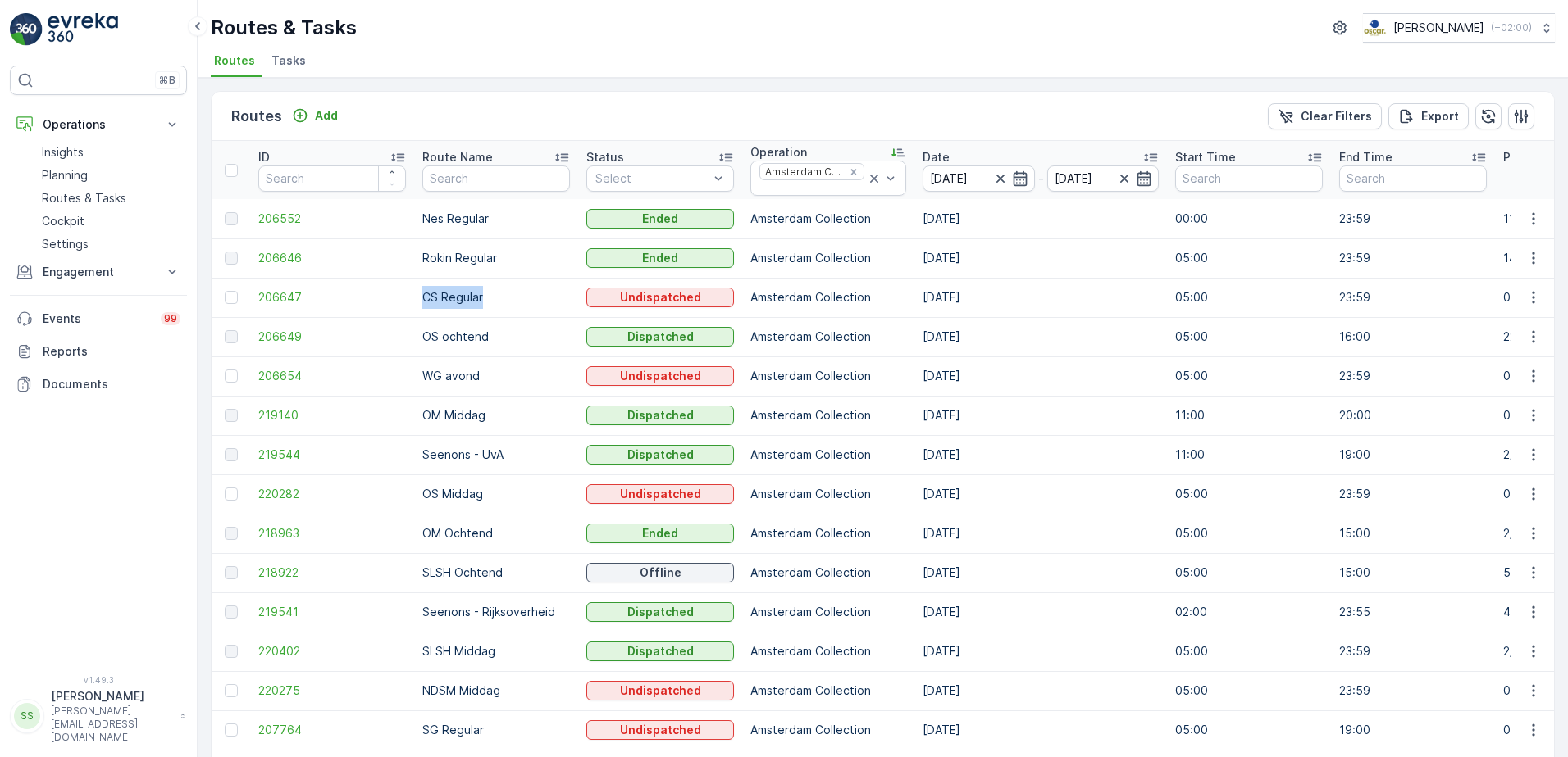
drag, startPoint x: 423, startPoint y: 295, endPoint x: 503, endPoint y: 298, distance: 80.1
click at [503, 298] on td "CS Regular" at bounding box center [496, 297] width 164 height 39
drag, startPoint x: 503, startPoint y: 298, endPoint x: 530, endPoint y: 301, distance: 27.2
click at [530, 301] on td "CS Regular" at bounding box center [496, 297] width 164 height 39
click at [476, 88] on div "Routes Add Clear Filters Export ID Route Name Status Select Operation Amsterdam…" at bounding box center [882, 417] width 1370 height 679
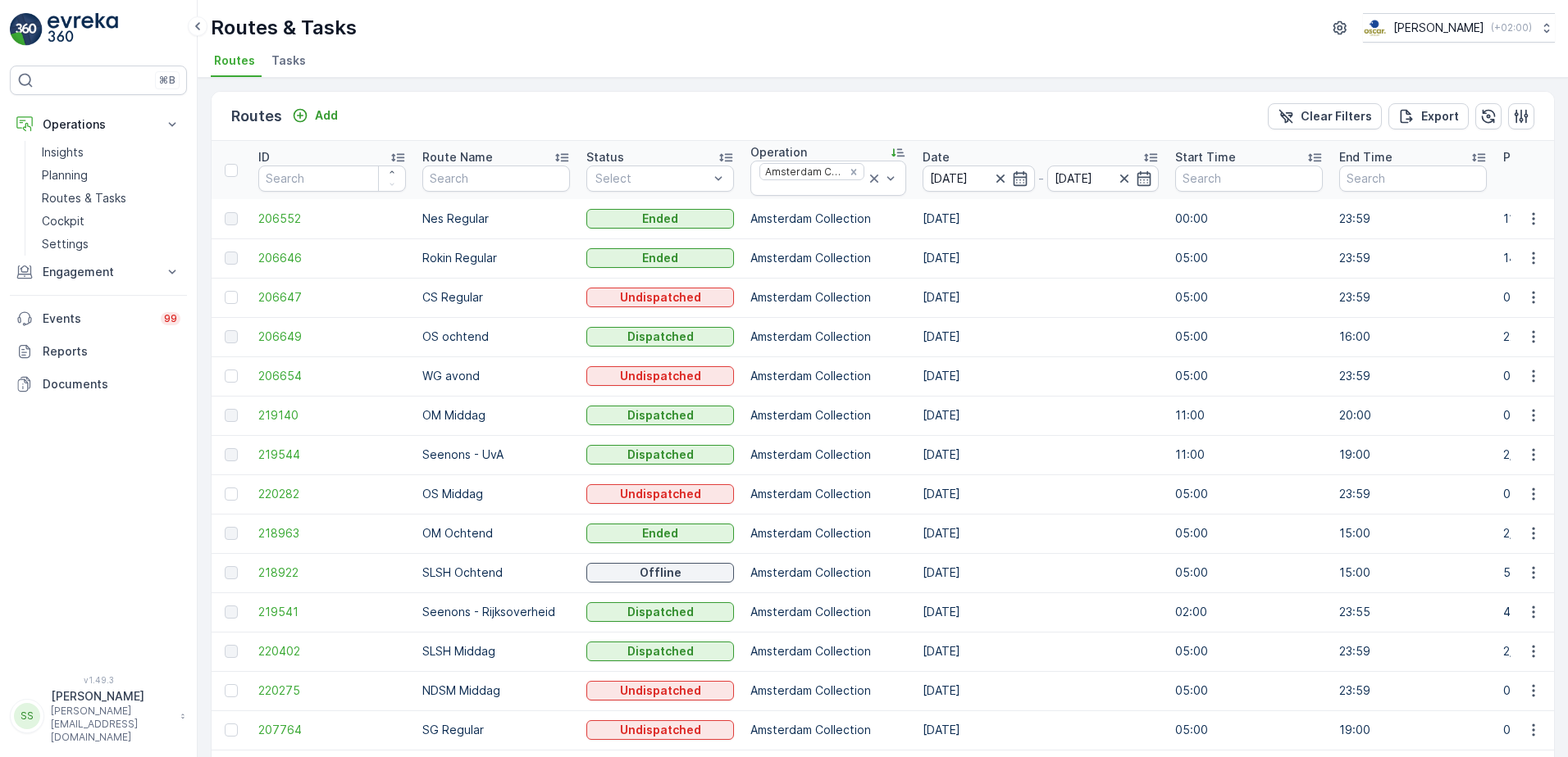
click at [577, 102] on div "Routes Add Clear Filters Export" at bounding box center [882, 116] width 1342 height 49
click at [602, 80] on div "Routes Add Clear Filters Export ID Route Name Status Select Operation Amsterdam…" at bounding box center [882, 417] width 1370 height 679
drag, startPoint x: 463, startPoint y: 125, endPoint x: 455, endPoint y: 119, distance: 10.0
click at [460, 122] on div "Routes Add Clear Filters Export" at bounding box center [882, 116] width 1342 height 49
click at [298, 64] on span "Tasks" at bounding box center [289, 61] width 35 height 16
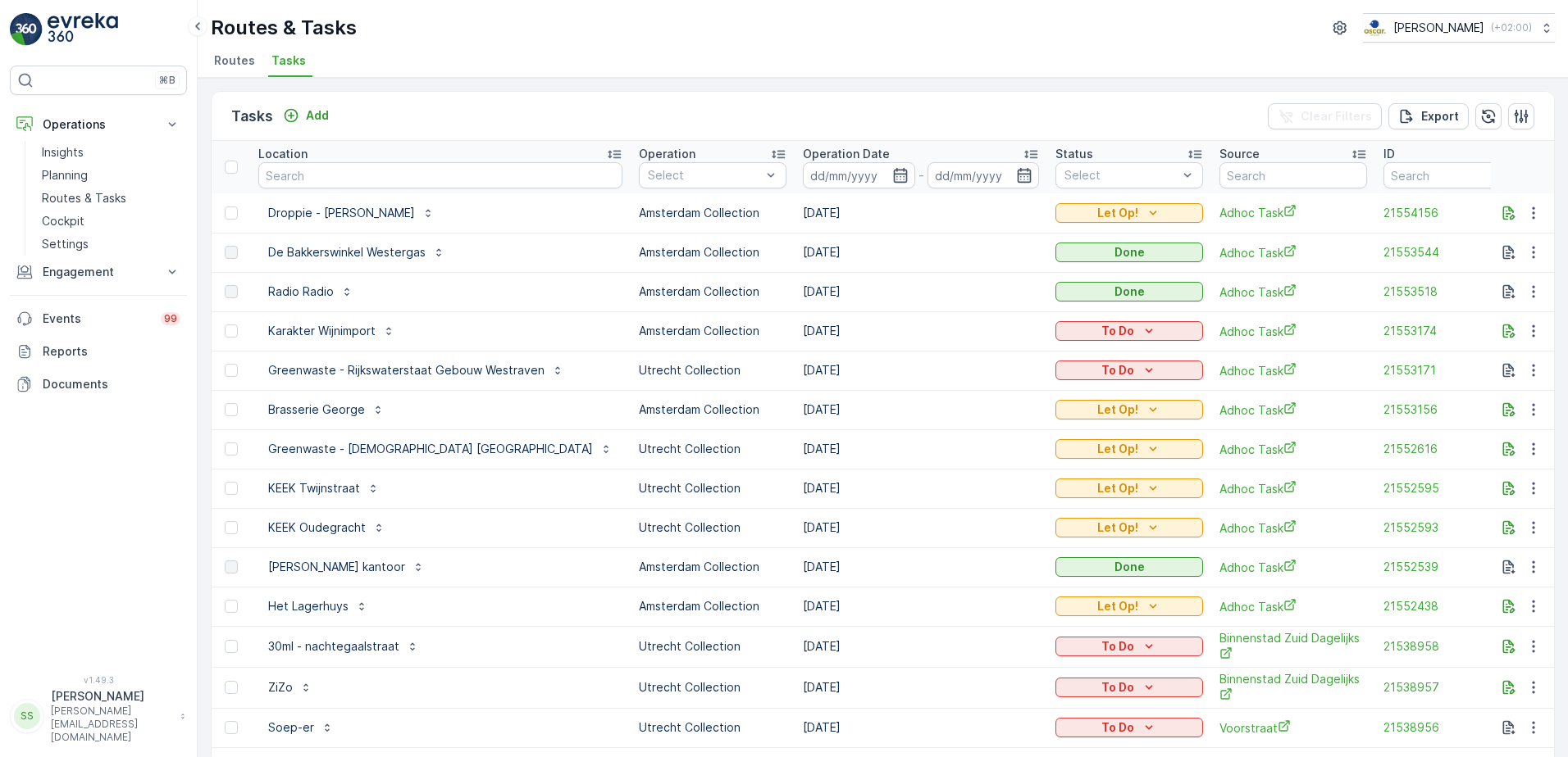
click at [358, 175] on input "text" at bounding box center [440, 176] width 364 height 26
type input "hilt"
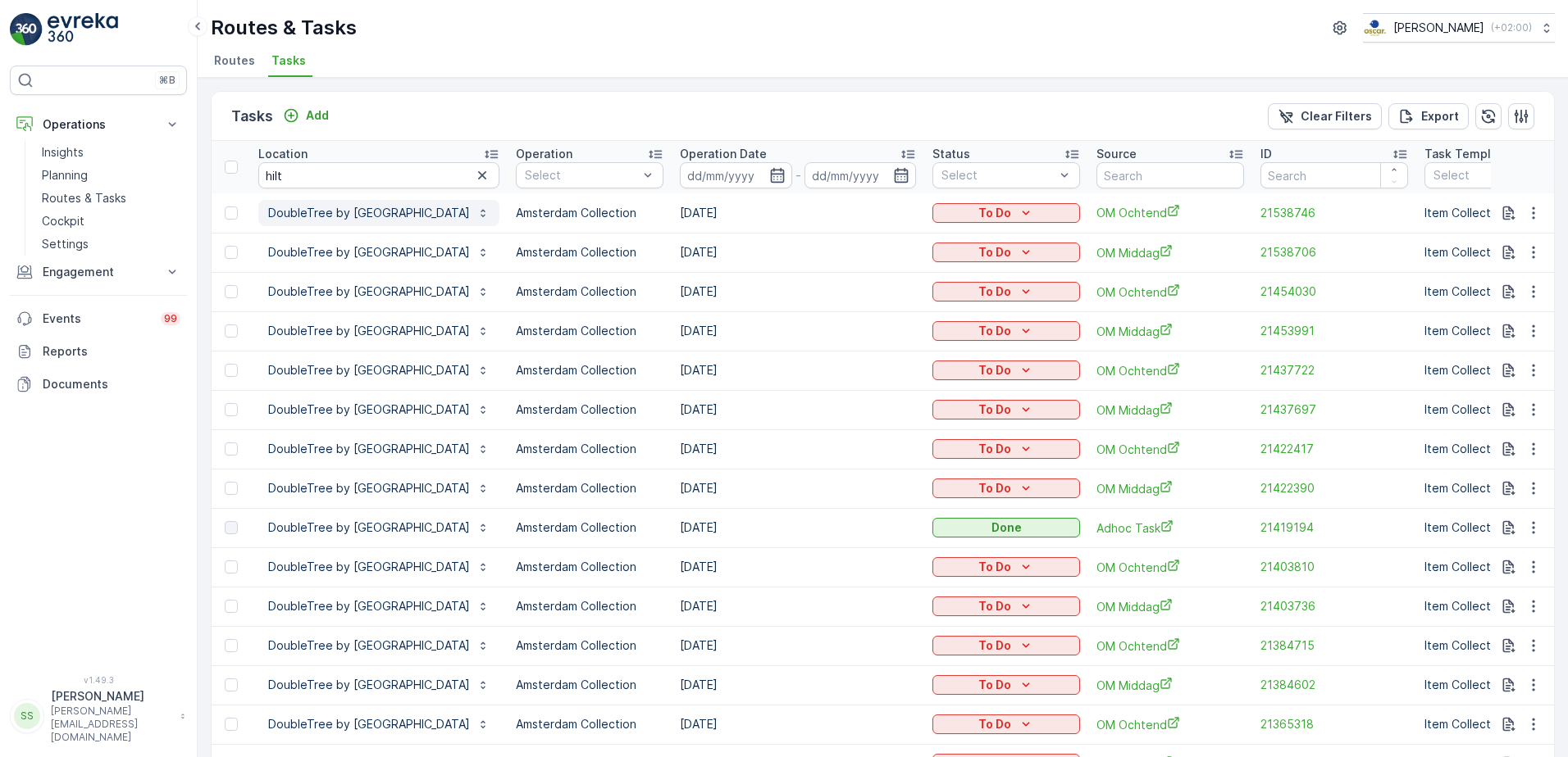
click at [380, 215] on p "DoubleTree by Hilton Hotel Amsterdam Centraal Station" at bounding box center [369, 213] width 202 height 16
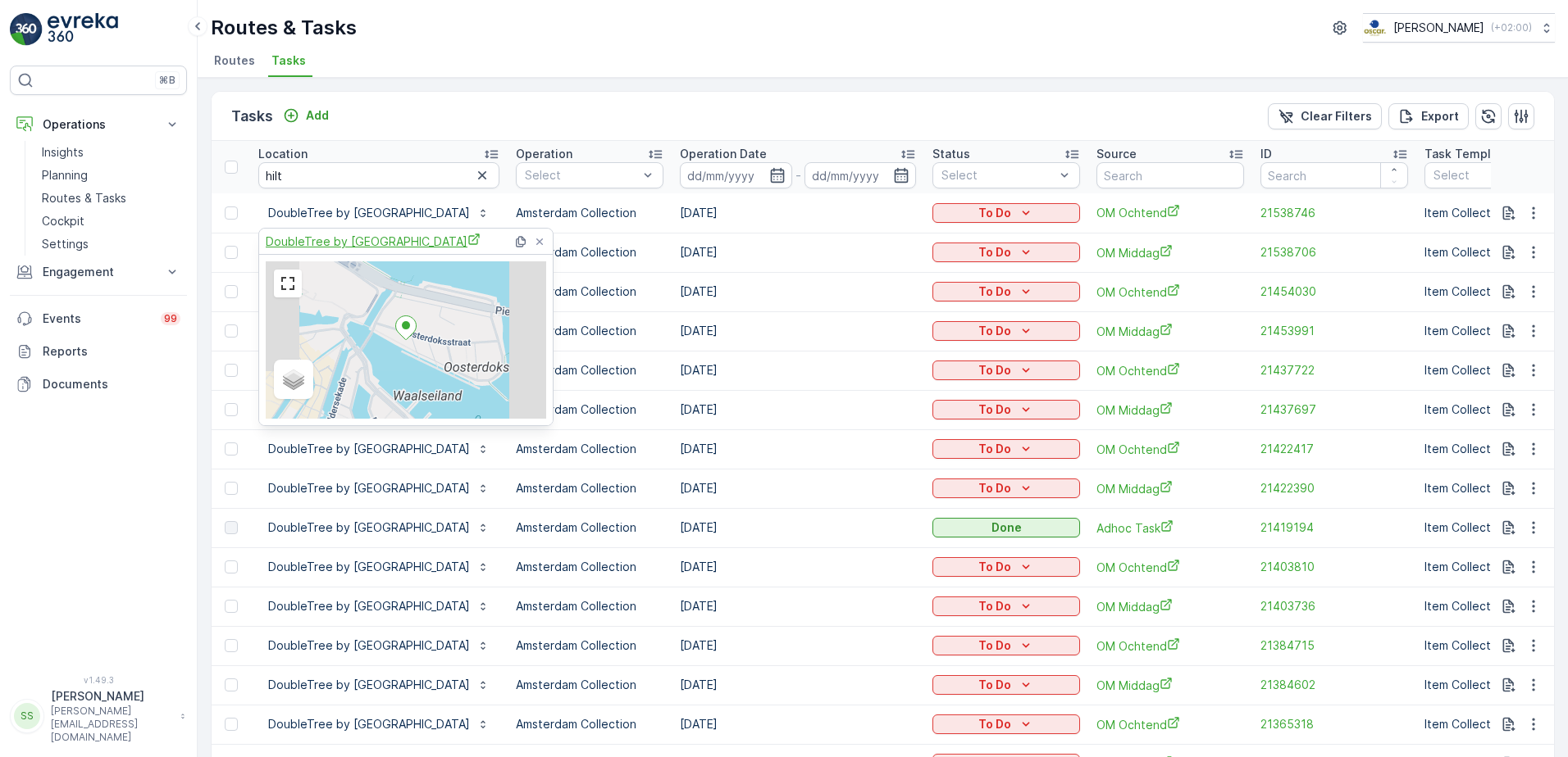
click at [310, 247] on span "DoubleTree by Hilton Hotel Amsterdam Centraal Station" at bounding box center [373, 241] width 215 height 17
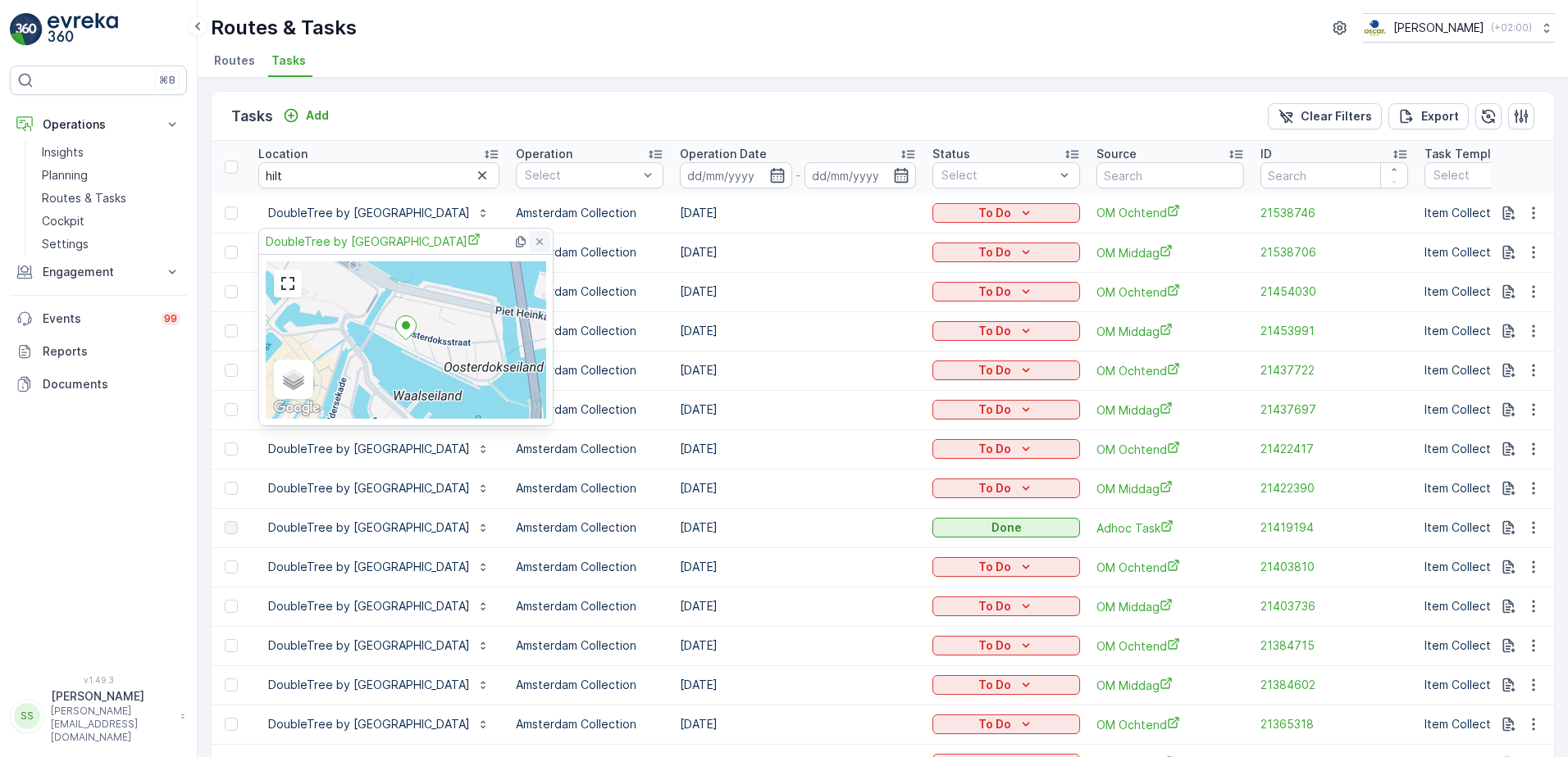
click at [537, 243] on icon at bounding box center [539, 241] width 13 height 13
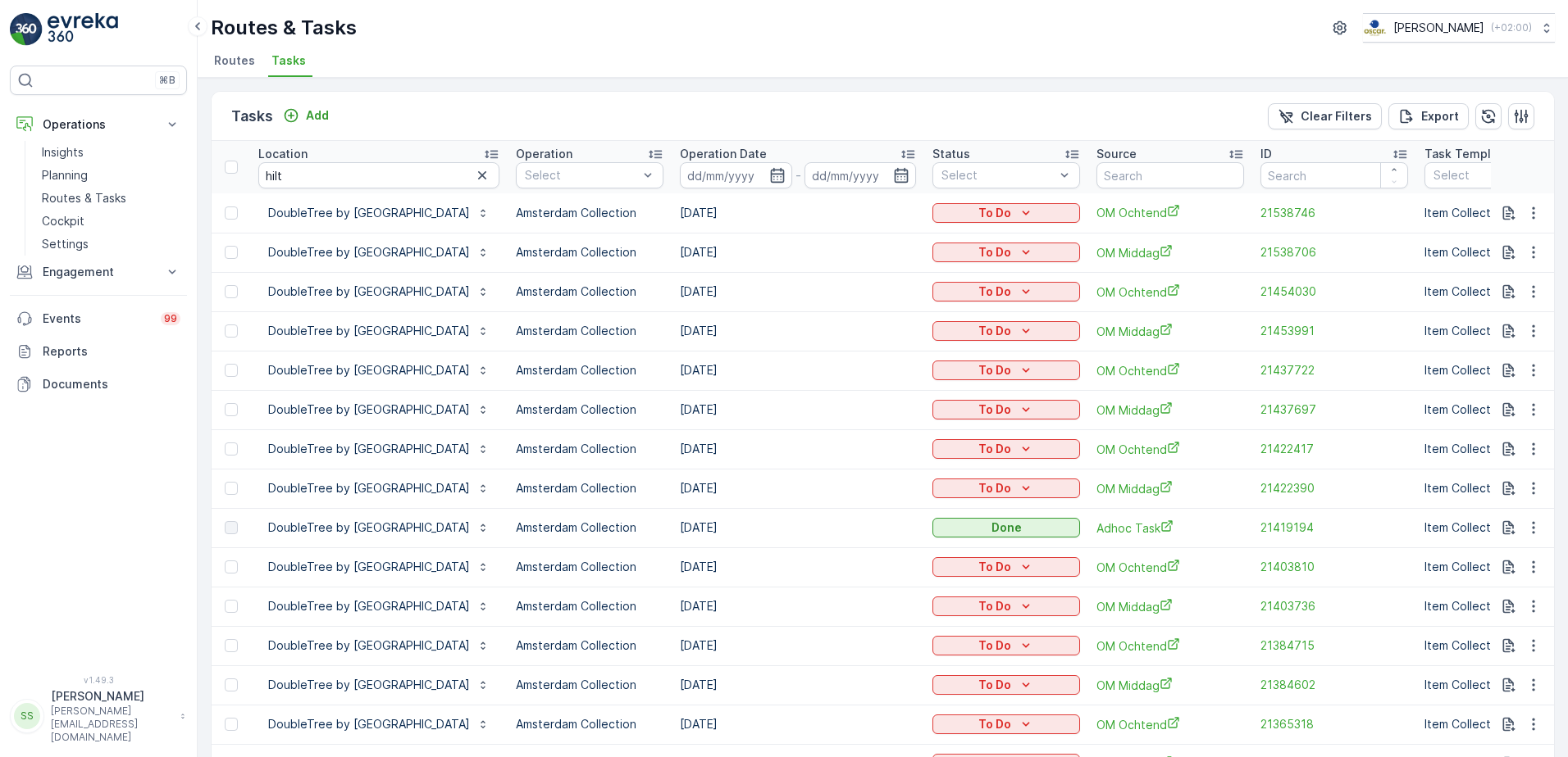
click at [536, 120] on div "Tasks Add Clear Filters Export" at bounding box center [882, 116] width 1342 height 49
click at [486, 177] on icon "button" at bounding box center [481, 175] width 8 height 8
click at [540, 136] on div "Tasks Add Clear Filters Export" at bounding box center [882, 116] width 1342 height 49
click at [536, 126] on div "Tasks Add Clear Filters Export" at bounding box center [882, 116] width 1342 height 49
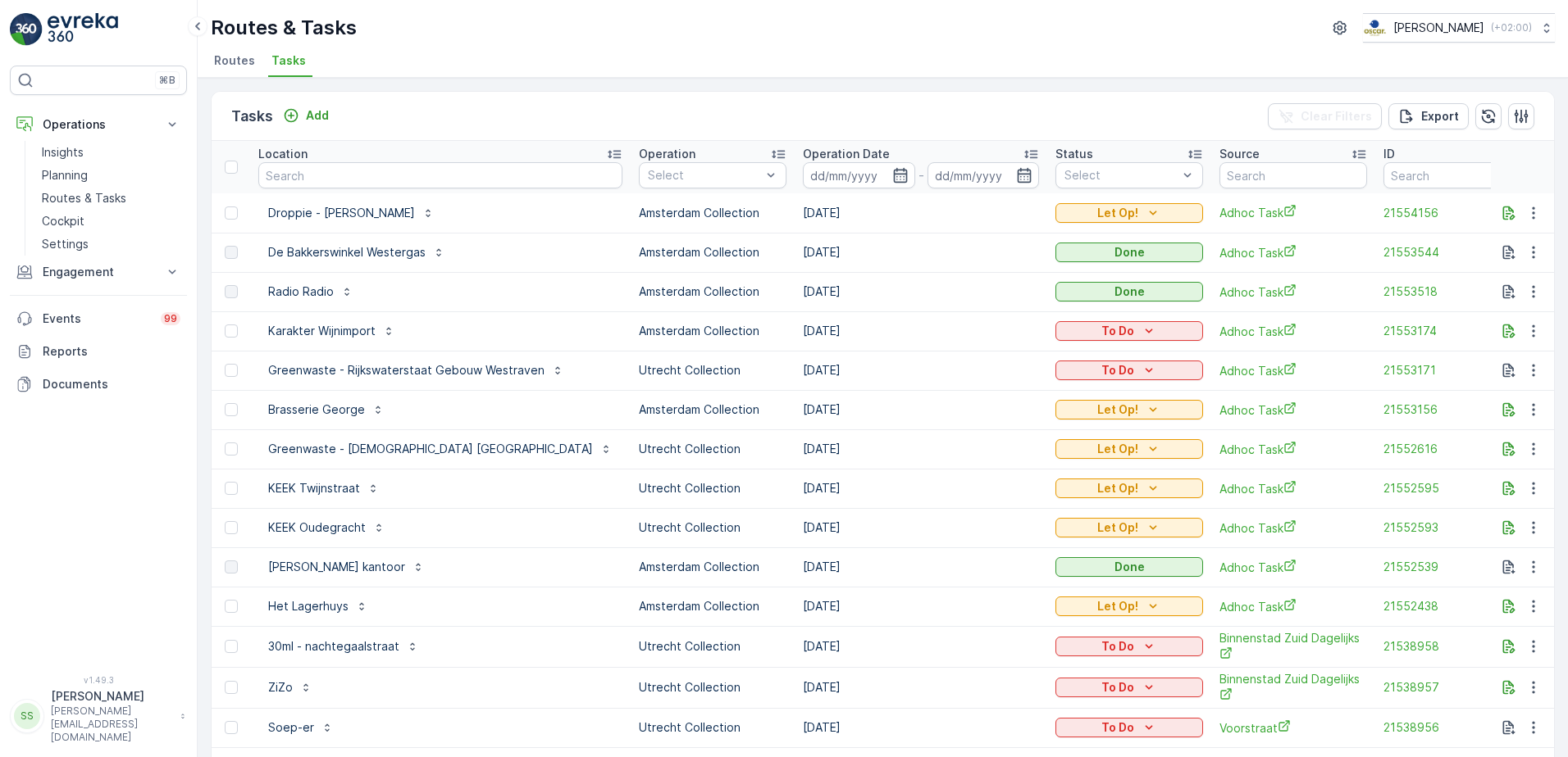
click at [574, 89] on div "Tasks Add Clear Filters Export Location Operation Select Operation Date - Statu…" at bounding box center [882, 417] width 1370 height 679
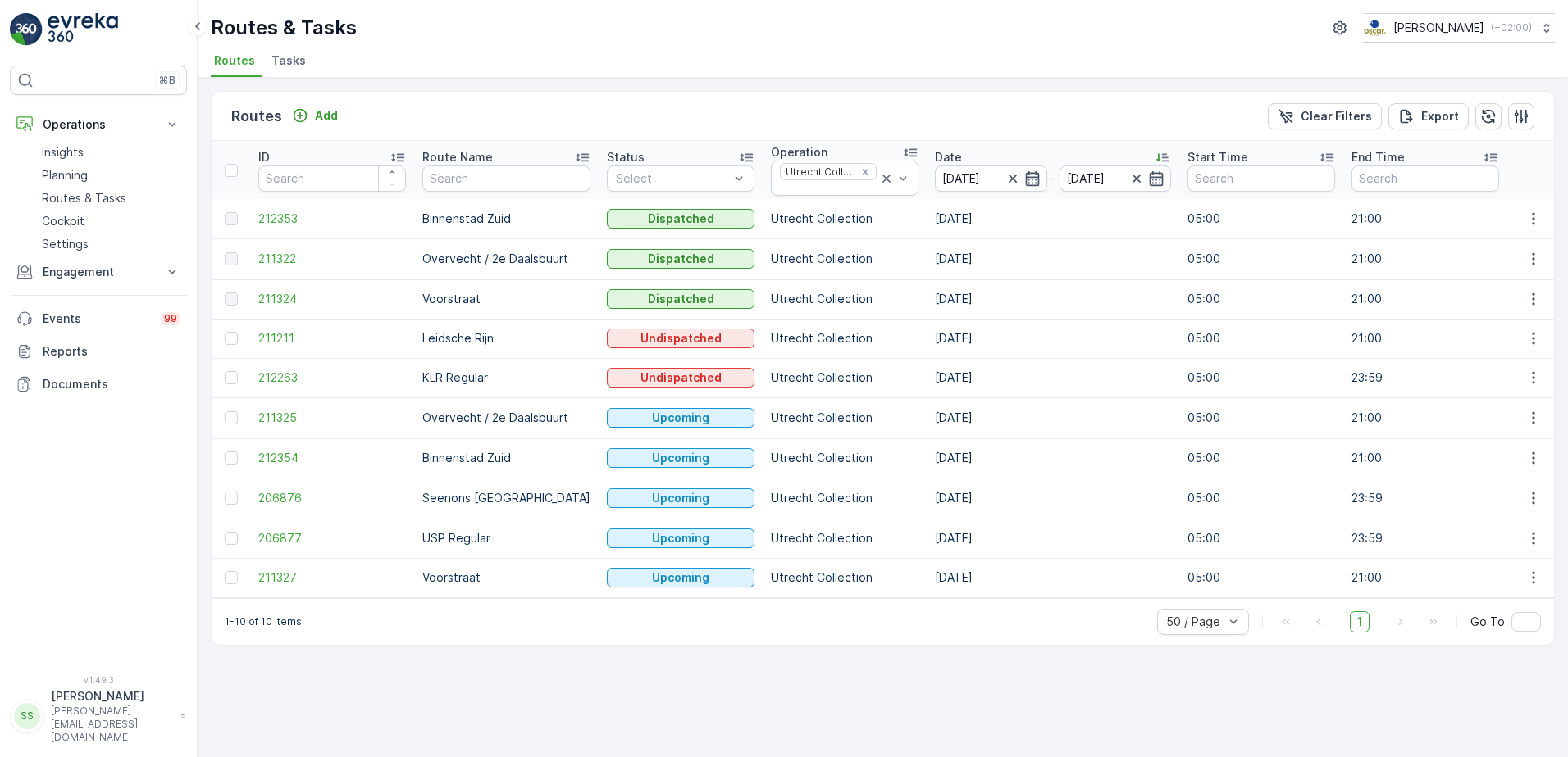
click at [551, 55] on ul "Routes Tasks" at bounding box center [877, 63] width 1331 height 28
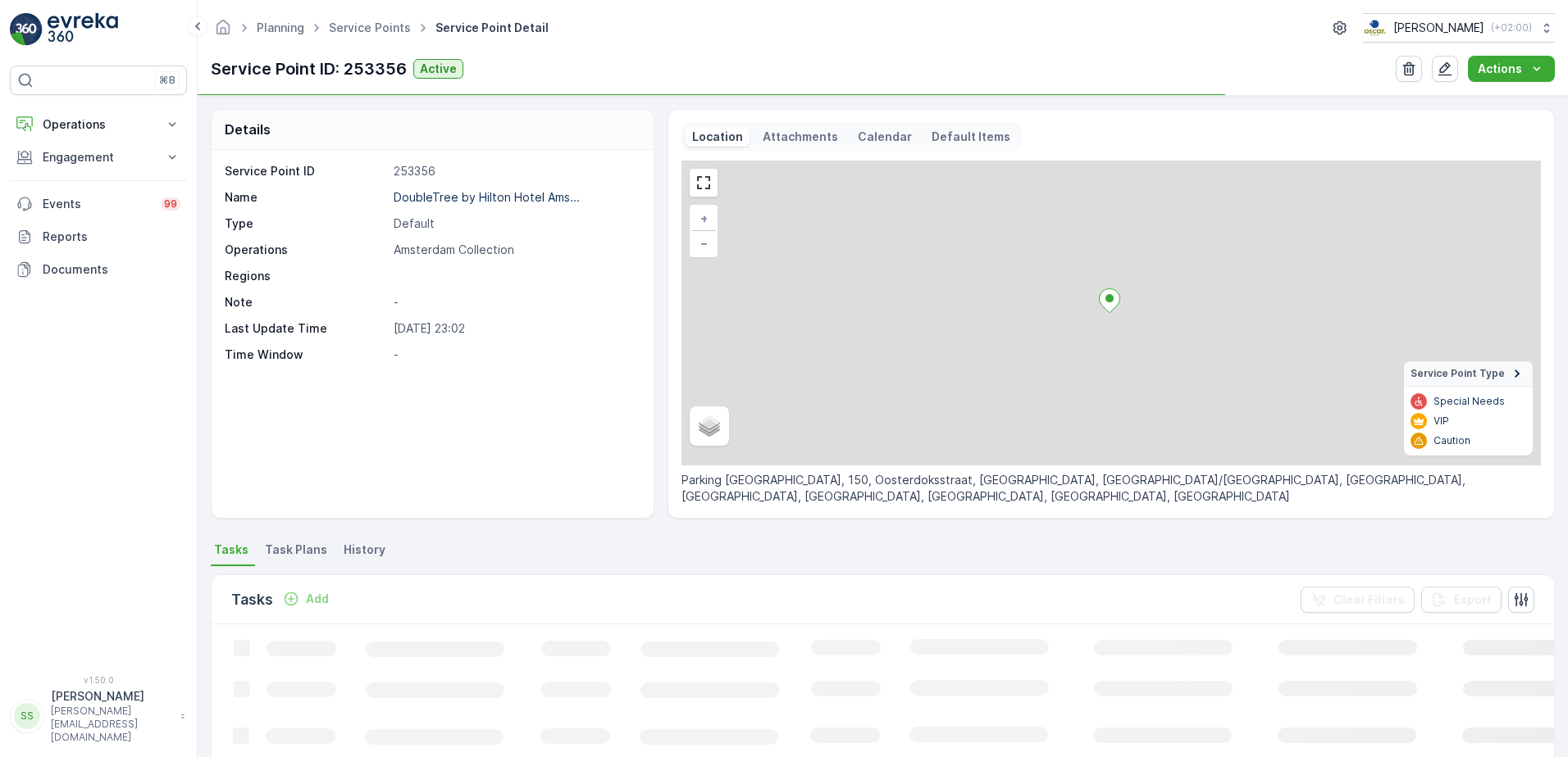
click at [773, 133] on p "Attachments" at bounding box center [800, 137] width 75 height 16
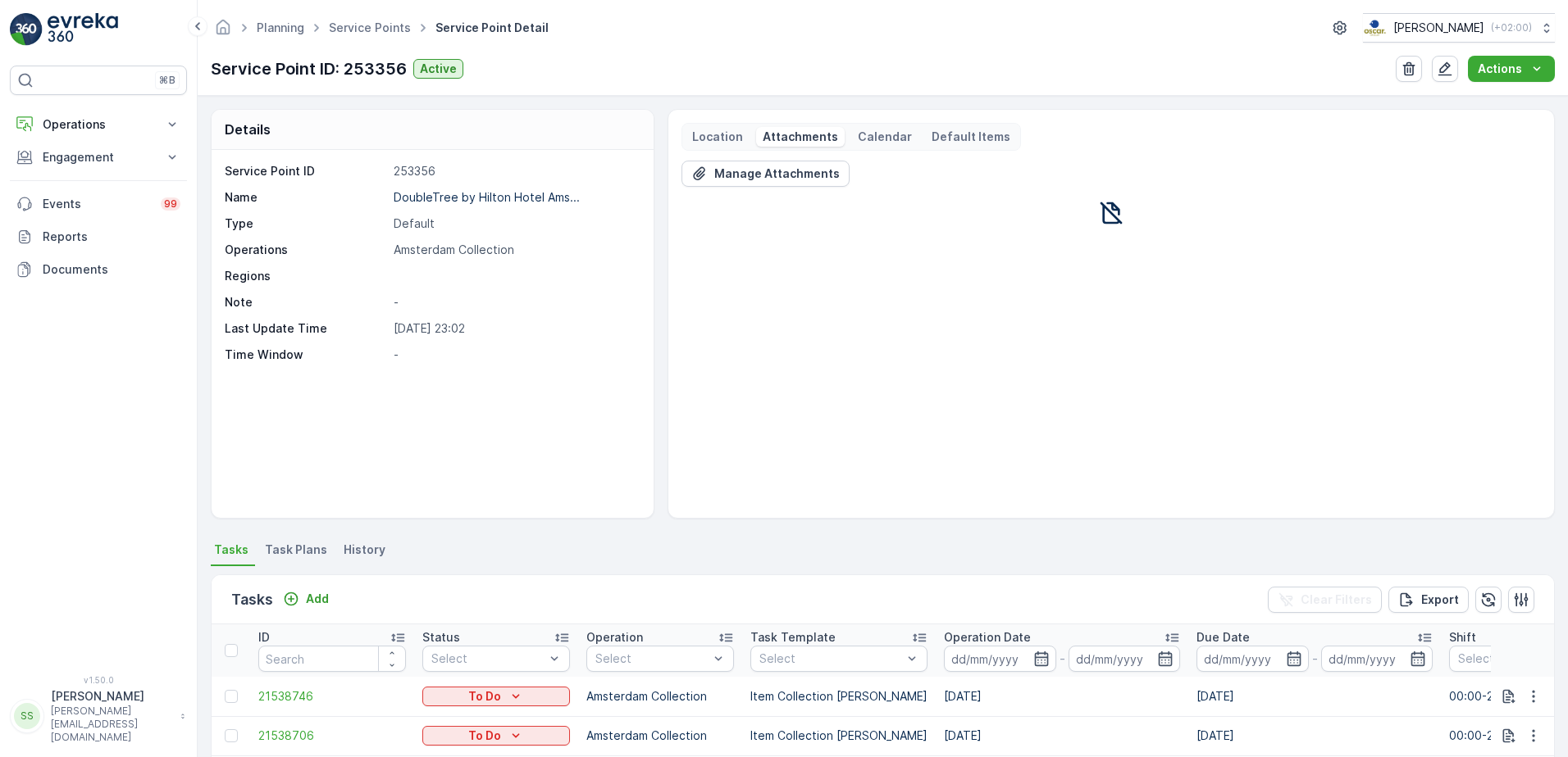
click at [653, 120] on div "Details Service Point ID 253356 Name DoubleTree by Hilton Hotel Ams... Type Def…" at bounding box center [883, 314] width 1344 height 410
drag, startPoint x: 732, startPoint y: 133, endPoint x: 803, endPoint y: 117, distance: 72.8
click at [736, 131] on p "Location" at bounding box center [717, 137] width 51 height 16
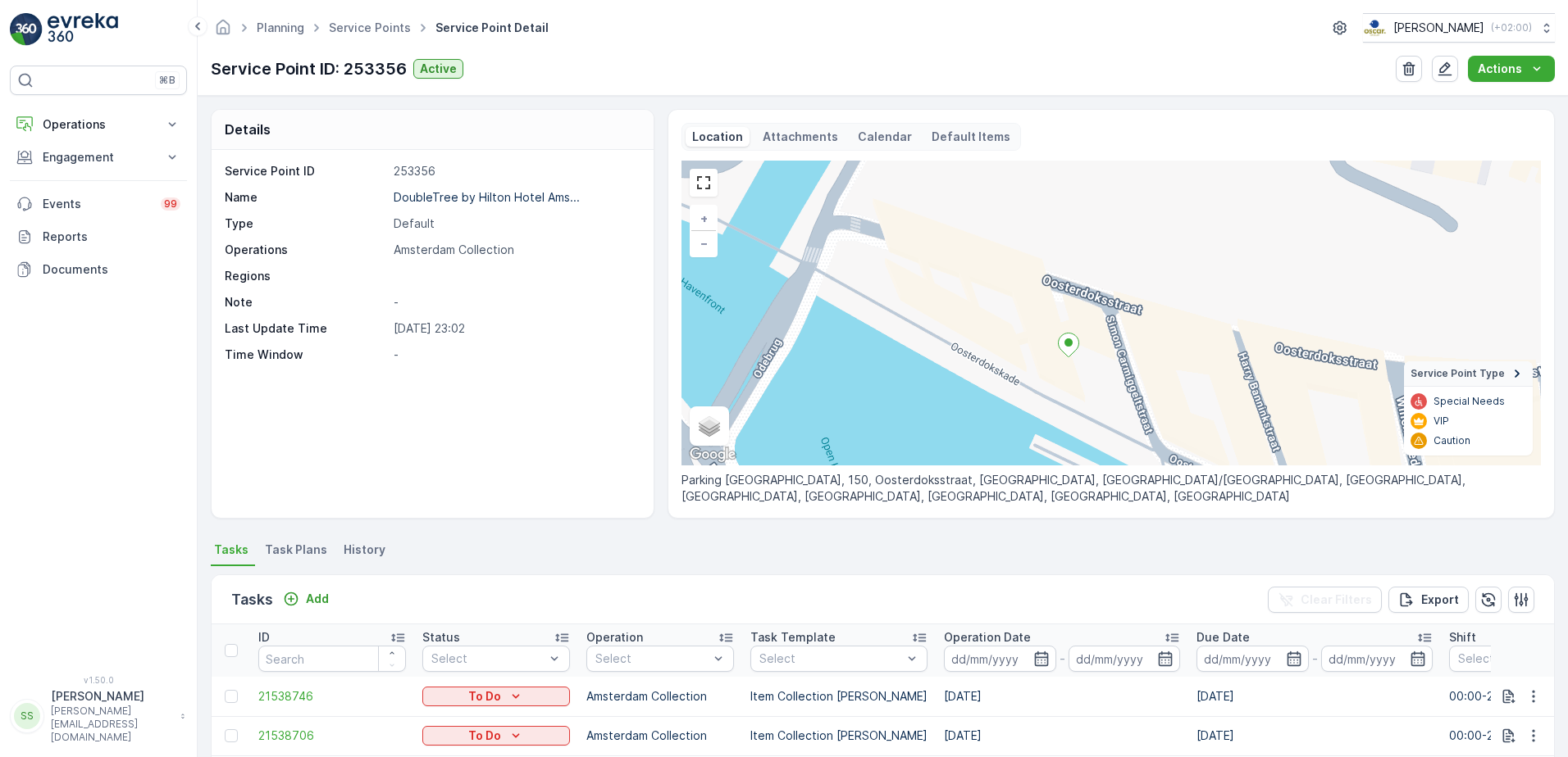
click at [655, 414] on div "Details Service Point ID 253356 Name DoubleTree by Hilton Hotel Ams... Type Def…" at bounding box center [883, 314] width 1344 height 410
click at [337, 450] on div "Service Point ID 253356 Name DoubleTree by Hilton Hotel Ams... Type Default Ope…" at bounding box center [432, 333] width 442 height 368
click at [831, 129] on div "Attachments" at bounding box center [800, 137] width 88 height 20
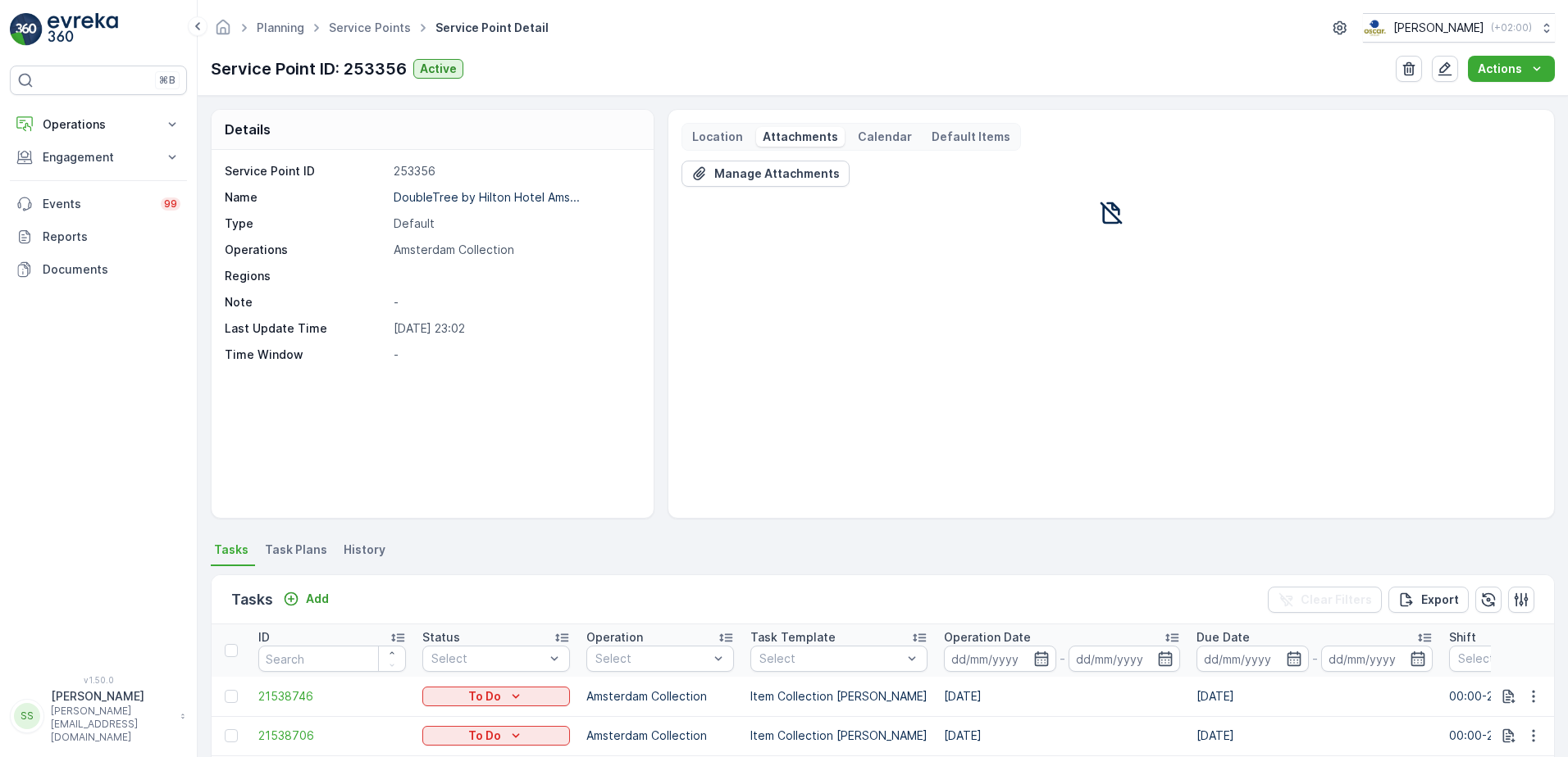
click at [685, 131] on div "Location" at bounding box center [717, 137] width 64 height 20
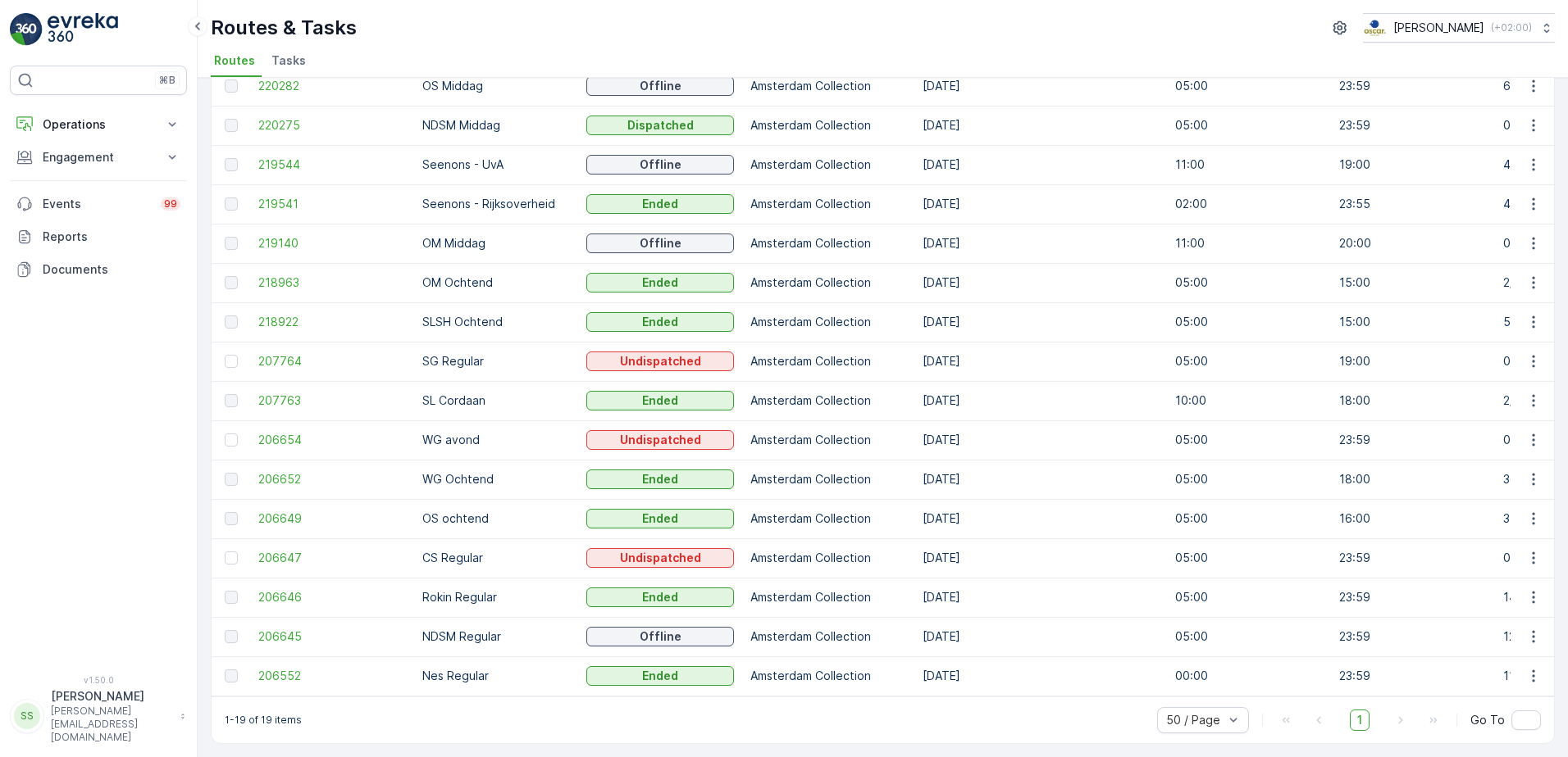
scroll to position [259, 0]
click at [249, 506] on td at bounding box center [230, 518] width 39 height 39
click at [301, 510] on span "206649" at bounding box center [331, 518] width 148 height 16
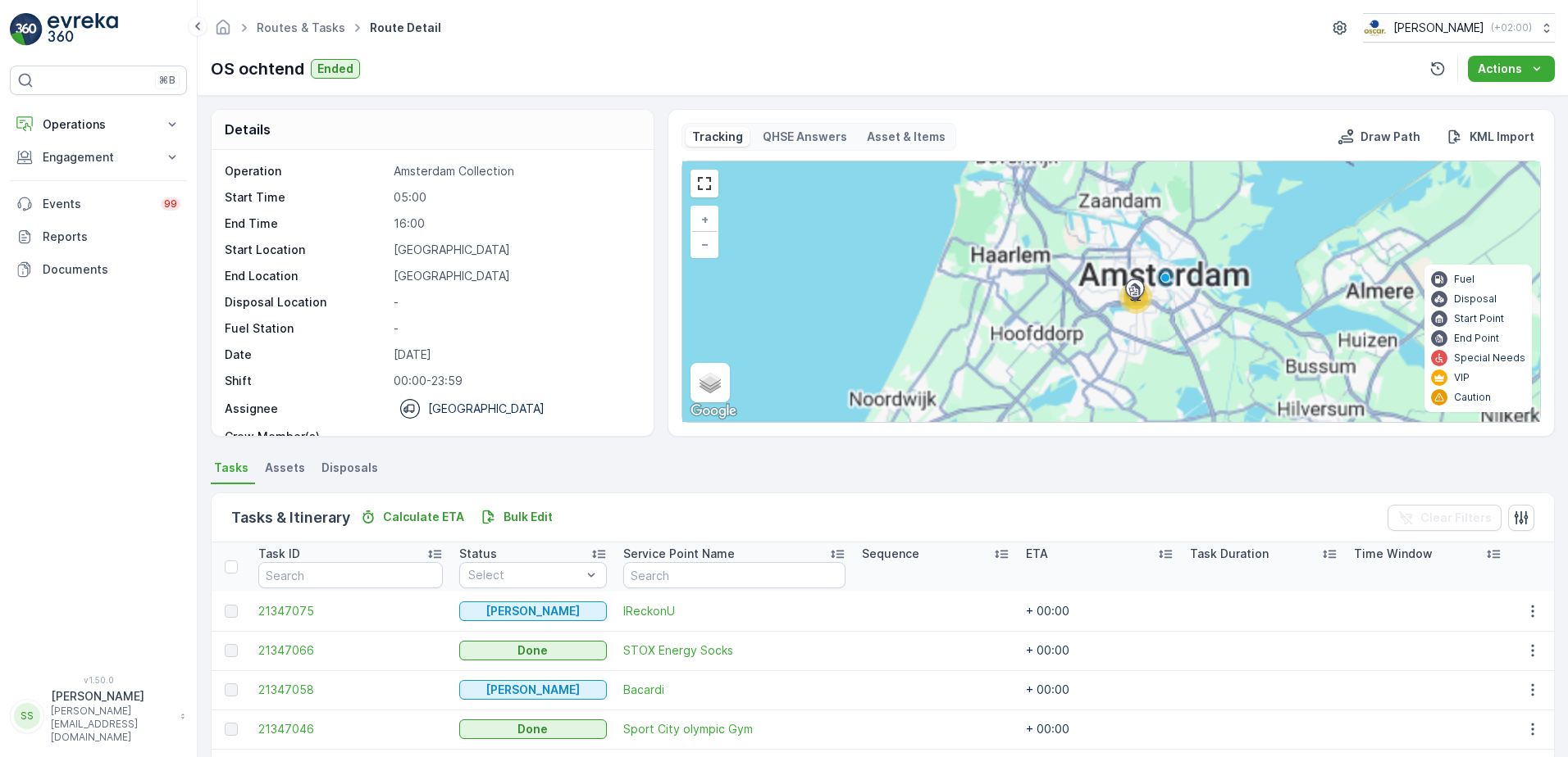
drag, startPoint x: 1080, startPoint y: 213, endPoint x: 1065, endPoint y: 293, distance: 81.4
click at [1066, 299] on div "32 + − Satellite Roadmap Terrain Hybrid Leaflet Keyboard shortcuts Map Data Map…" at bounding box center [1110, 292] width 858 height 260
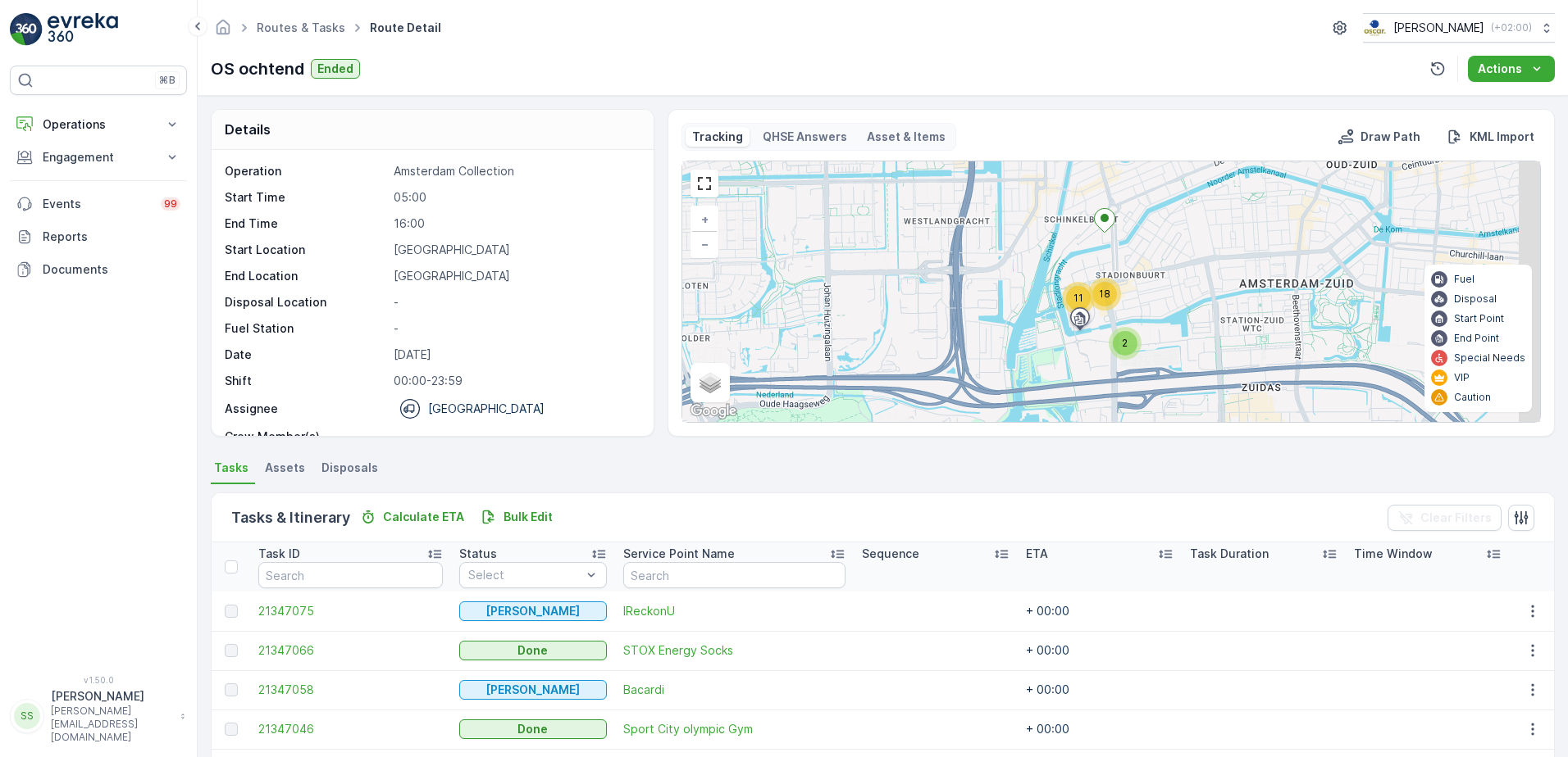
drag, startPoint x: 1089, startPoint y: 363, endPoint x: 1085, endPoint y: 284, distance: 79.1
click at [1084, 360] on div "2 11 18 + − Satellite Roadmap Terrain Hybrid Leaflet Keyboard shortcuts Map Dat…" at bounding box center [1110, 292] width 858 height 260
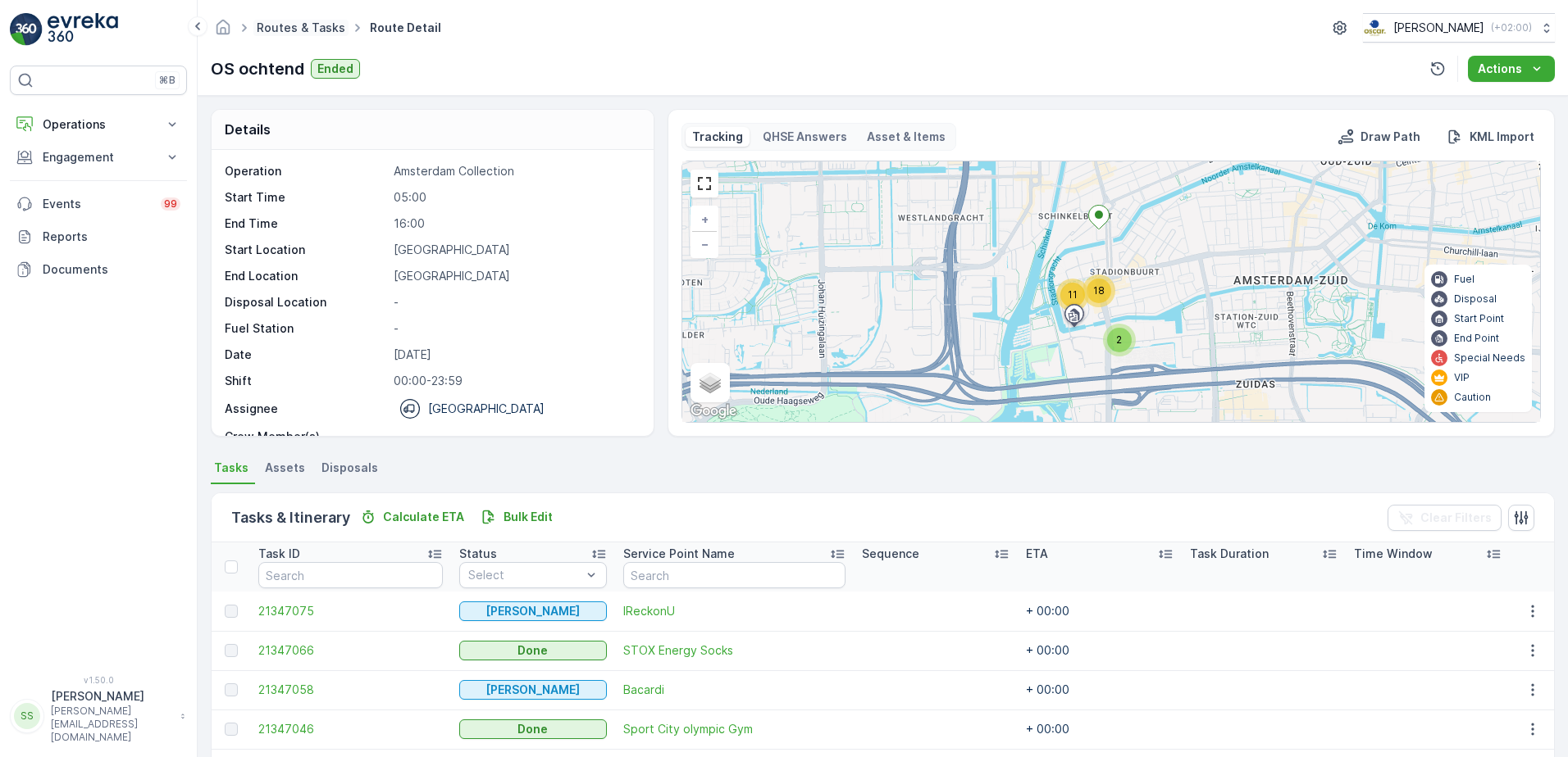
click at [308, 33] on span "Routes & Tasks" at bounding box center [301, 28] width 95 height 16
click at [470, 117] on div "Details" at bounding box center [432, 130] width 442 height 40
click at [292, 23] on link "Routes & Tasks" at bounding box center [301, 28] width 88 height 14
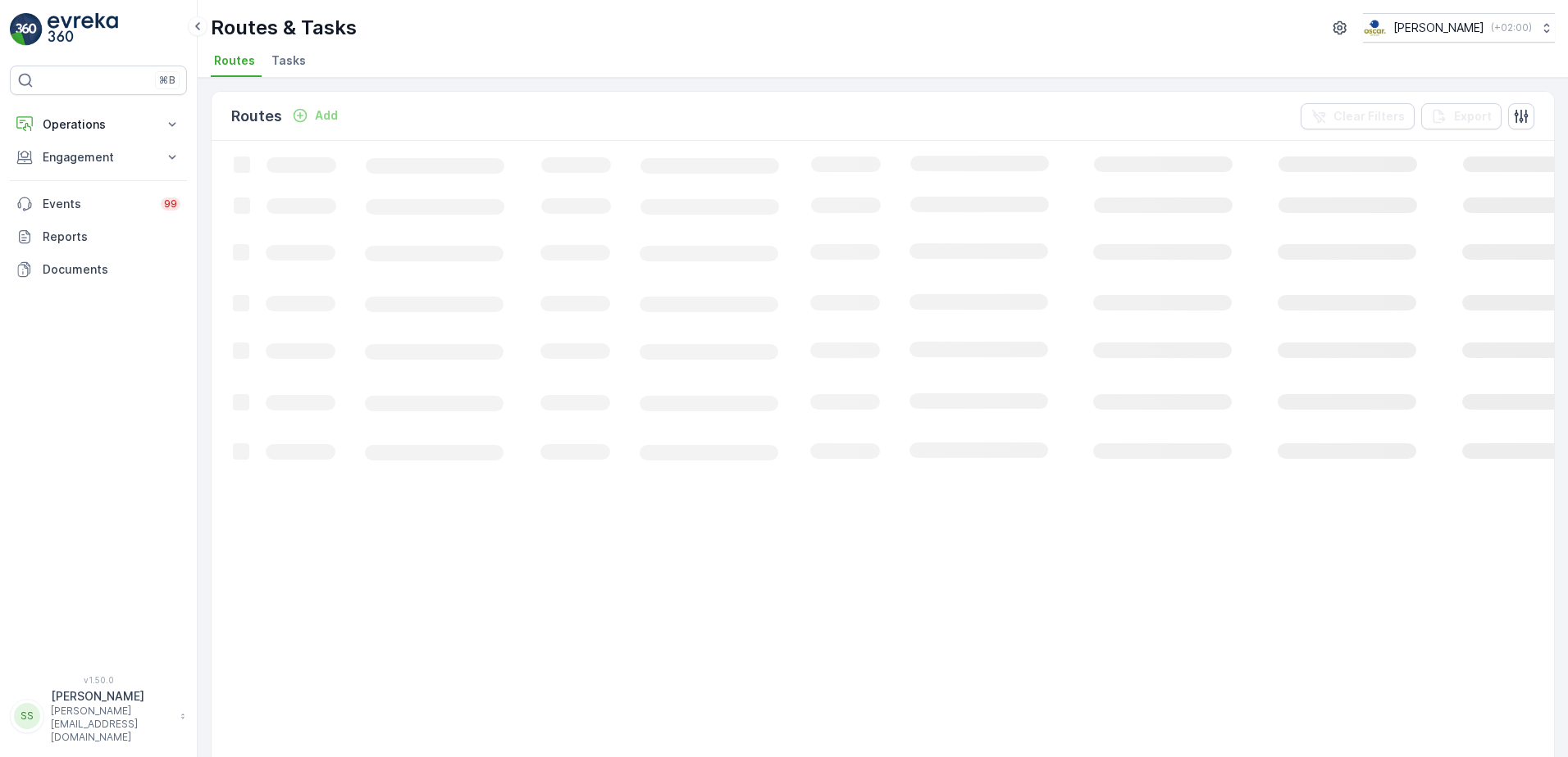
click at [287, 62] on span "Tasks" at bounding box center [289, 61] width 35 height 16
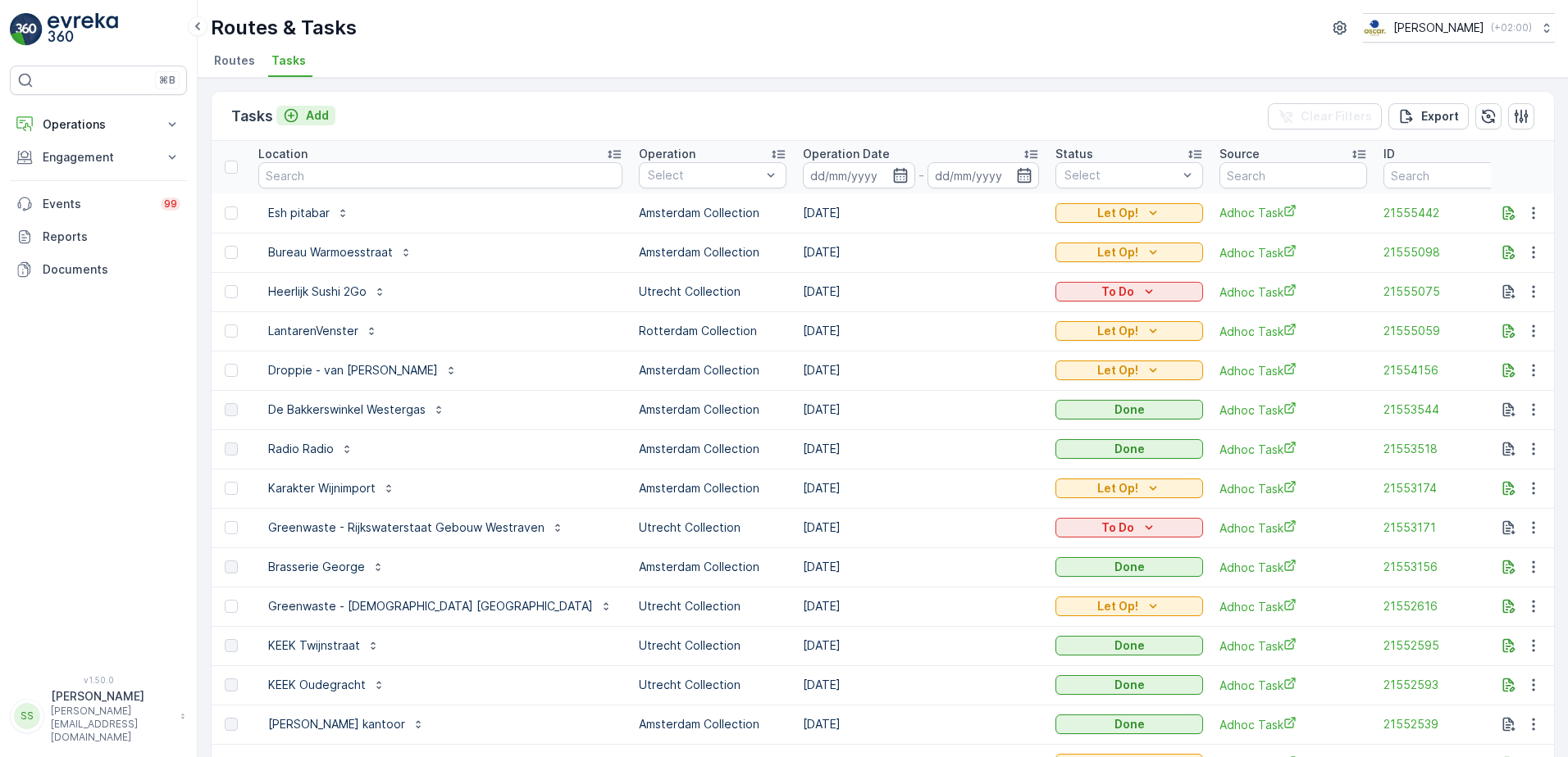
click at [305, 115] on p "Add" at bounding box center [317, 115] width 23 height 16
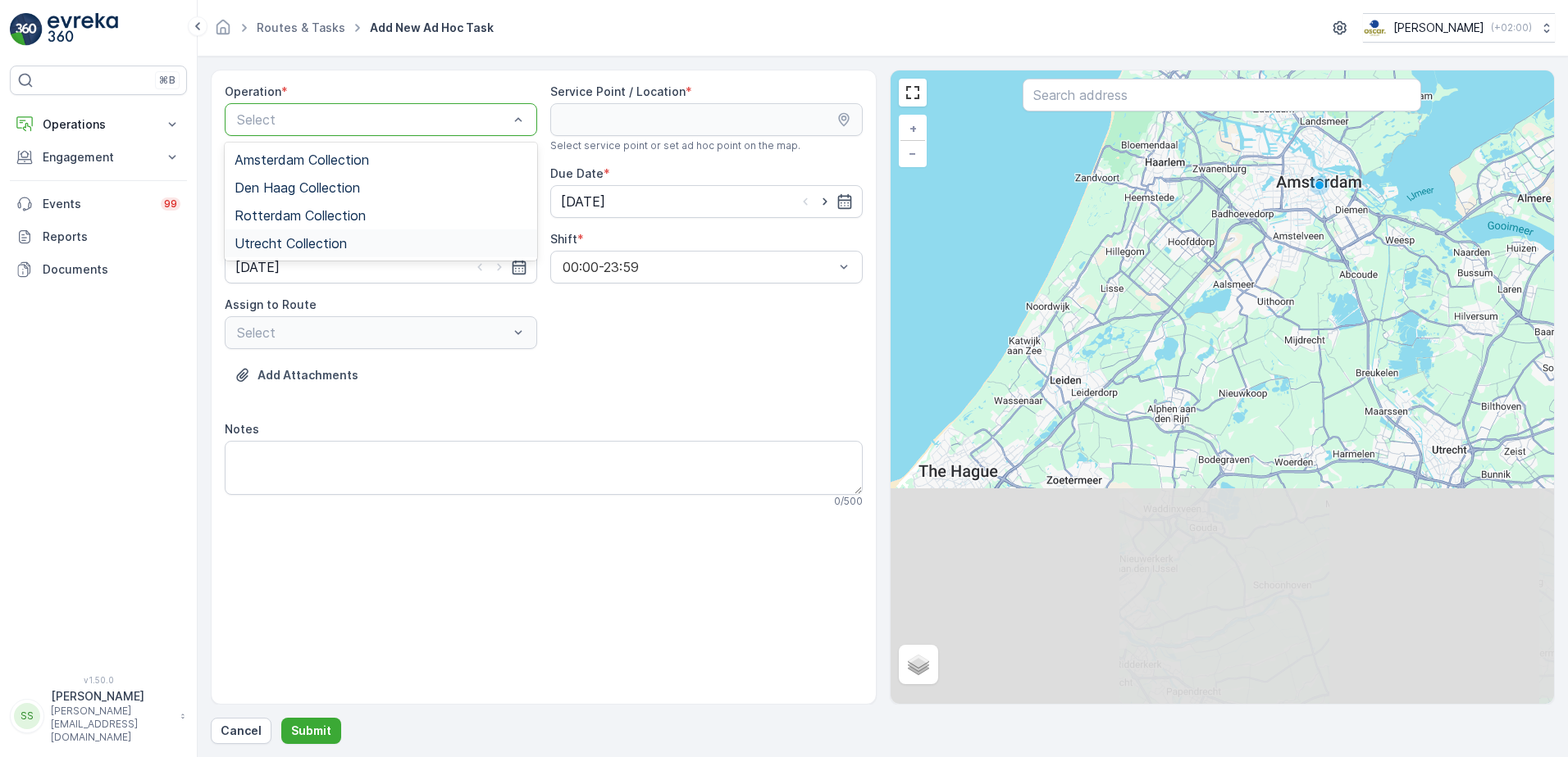
click at [279, 252] on div "Utrecht Collection" at bounding box center [381, 243] width 312 height 28
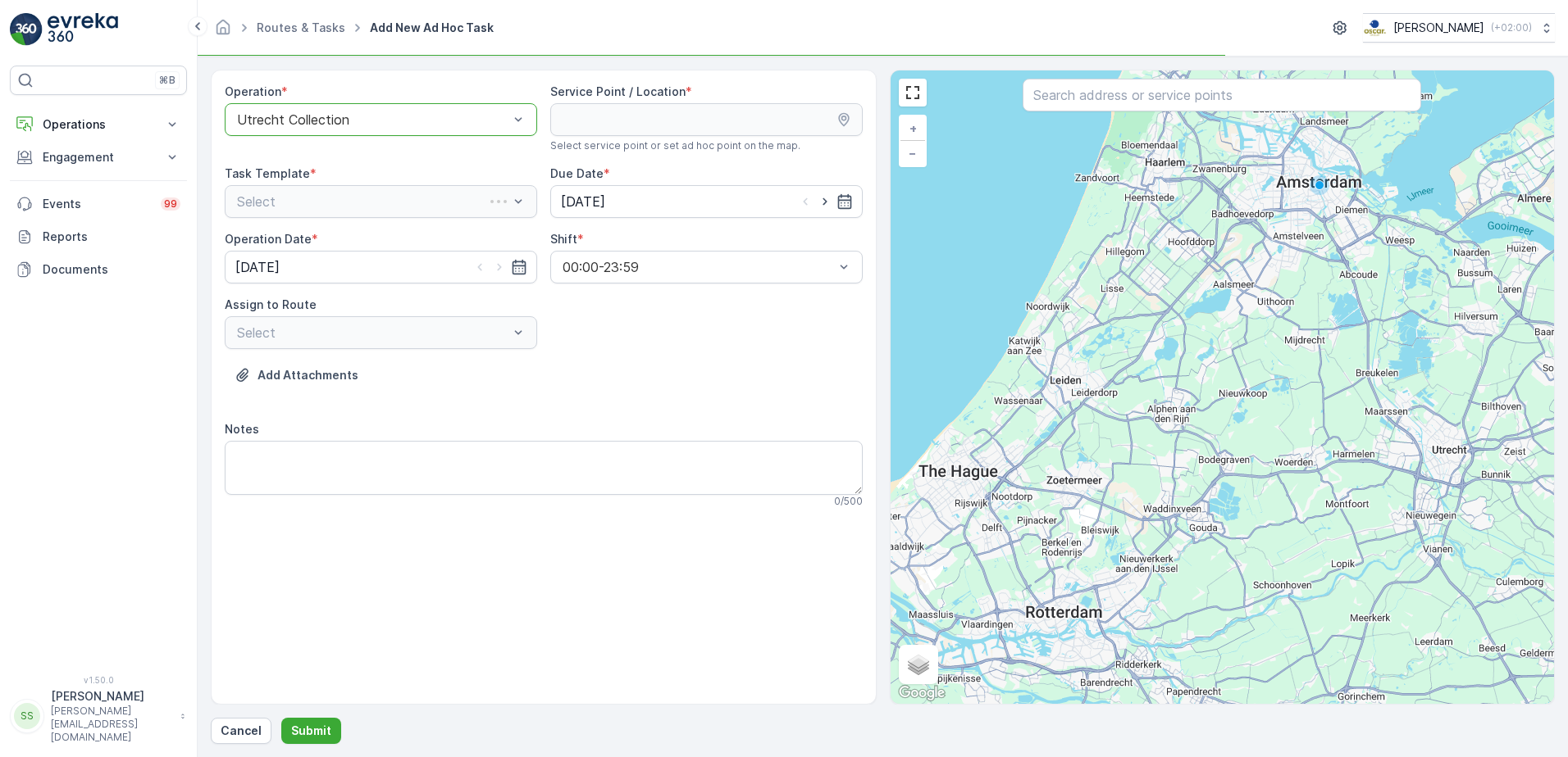
click at [1099, 99] on input "text" at bounding box center [1222, 95] width 398 height 33
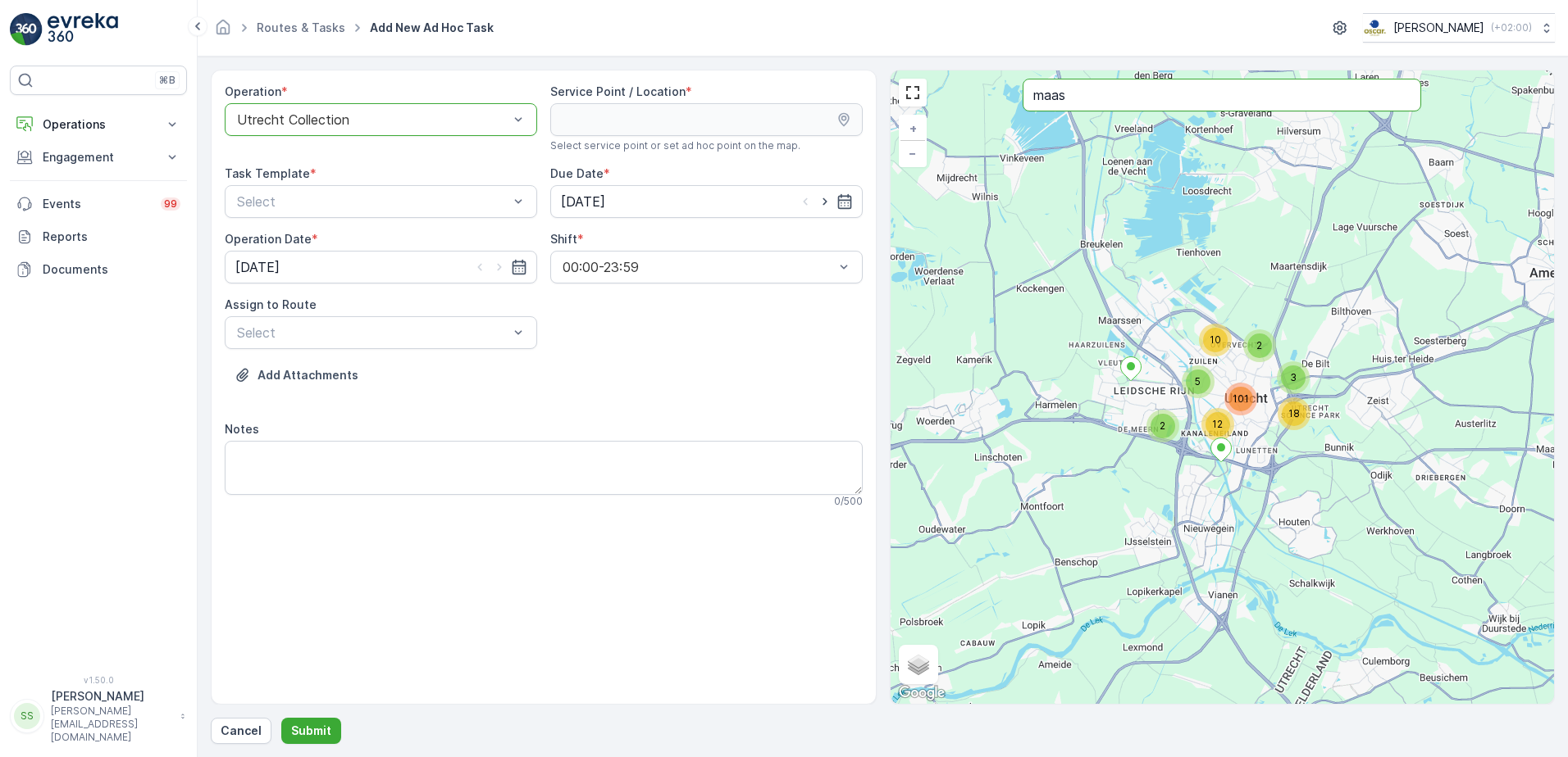
type input "maas"
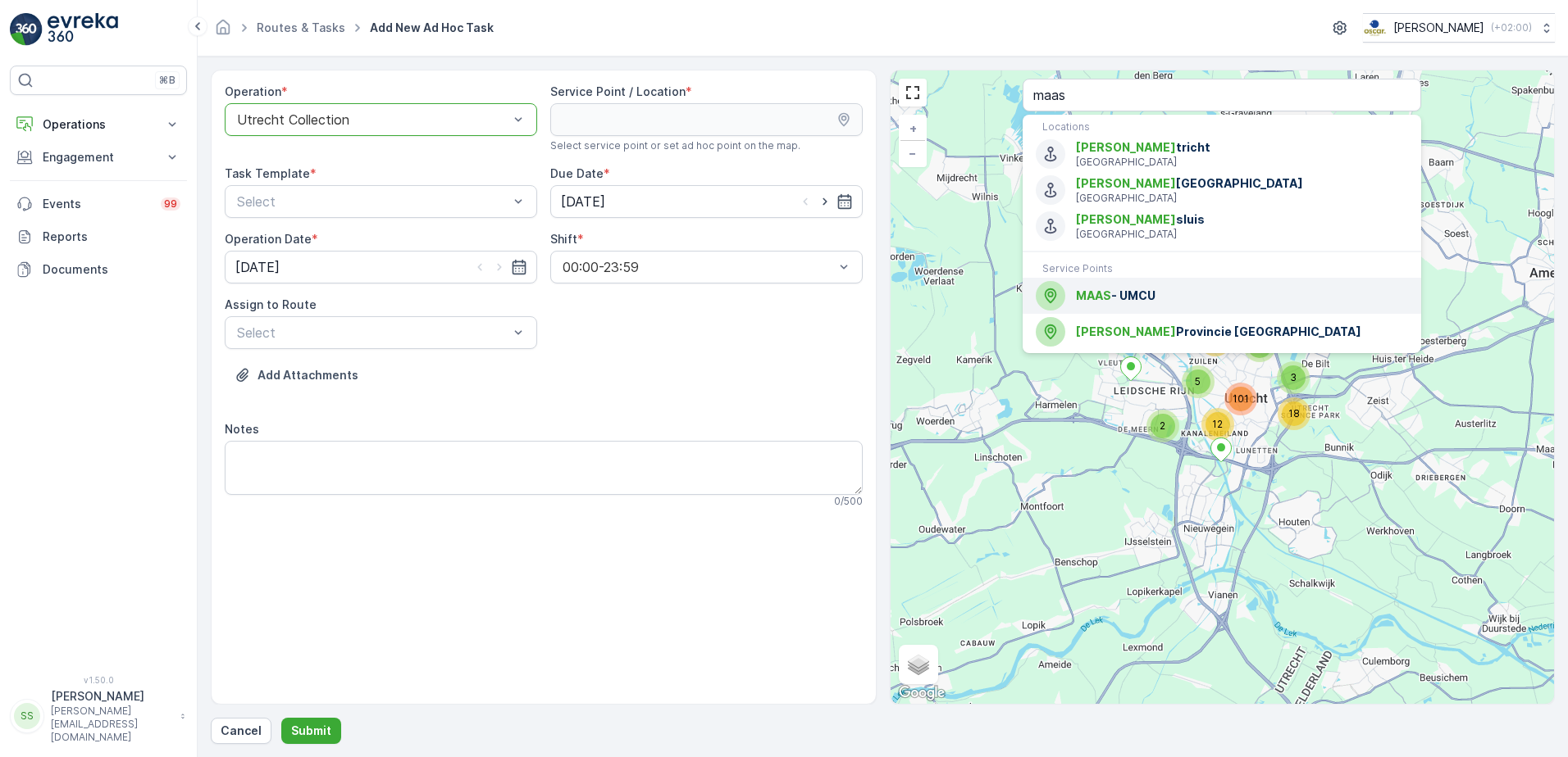
click at [1131, 297] on span "MAAS - UMCU" at bounding box center [1242, 296] width 332 height 16
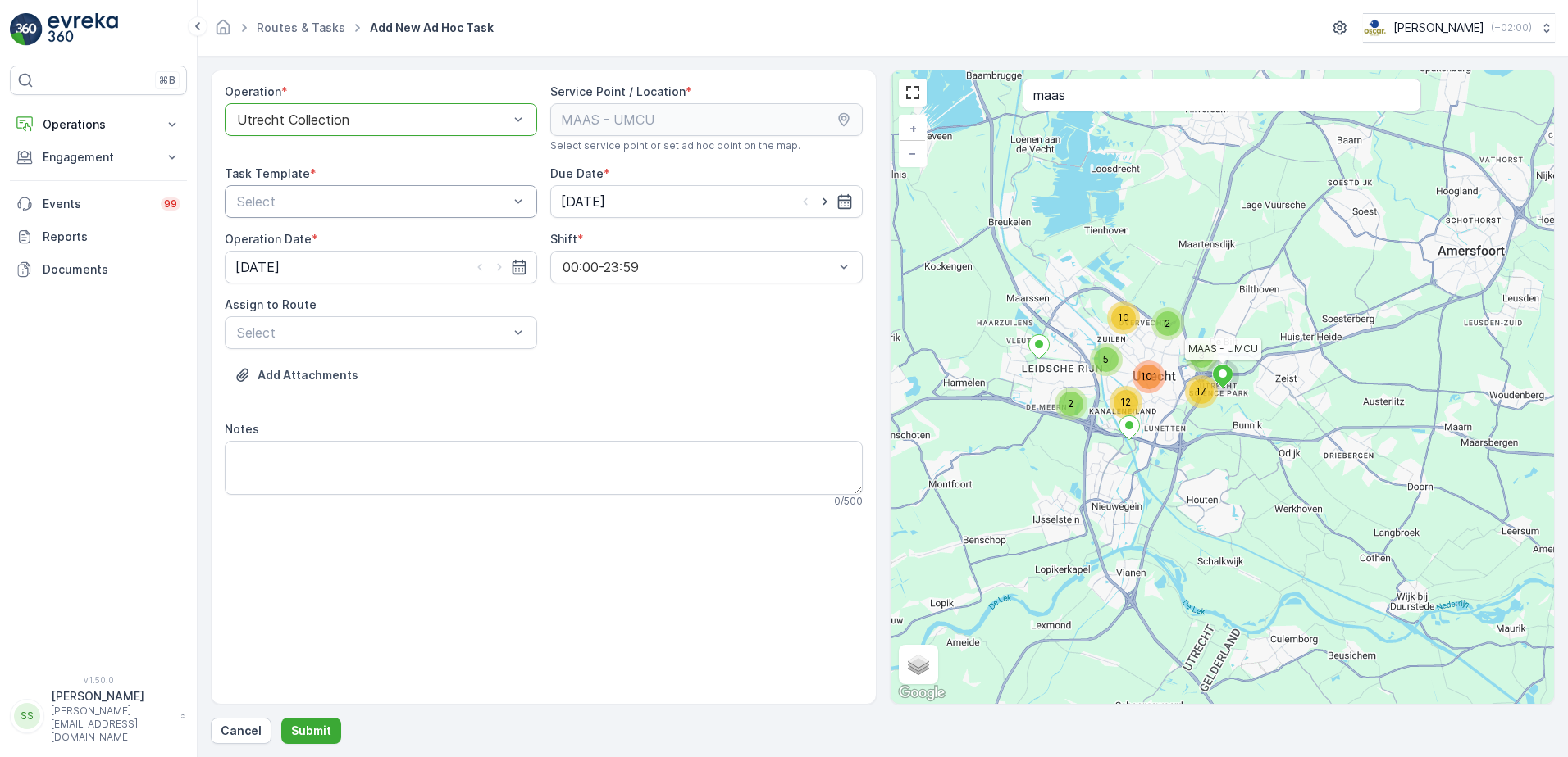
drag, startPoint x: 648, startPoint y: 341, endPoint x: 440, endPoint y: 201, distance: 250.7
click at [648, 340] on div "Operation * option Utrecht Collection, selected. Utrecht Collection Service Poi…" at bounding box center [543, 303] width 638 height 438
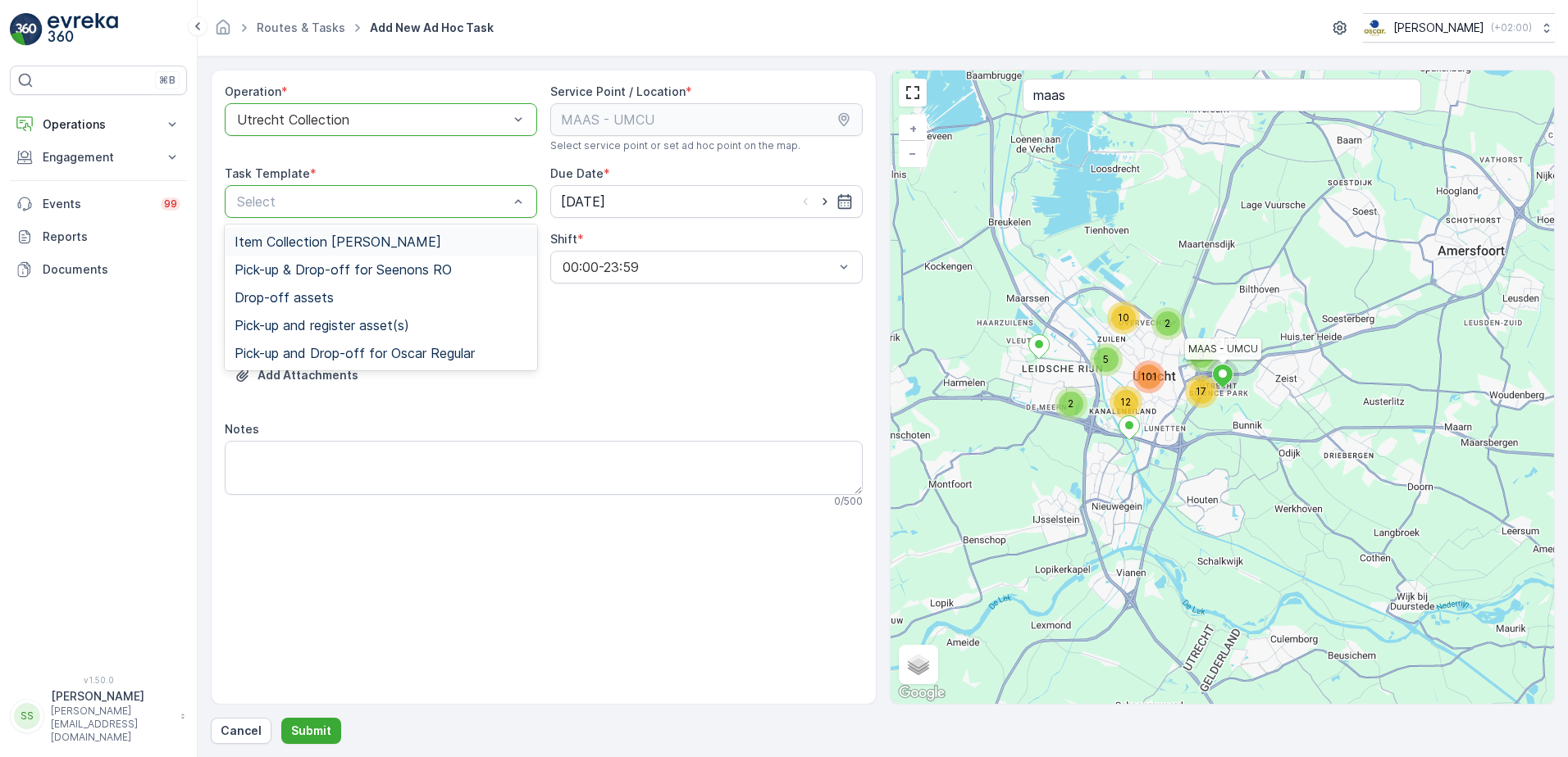
click at [283, 237] on span "Item Collection Oscar Regulier" at bounding box center [337, 241] width 207 height 15
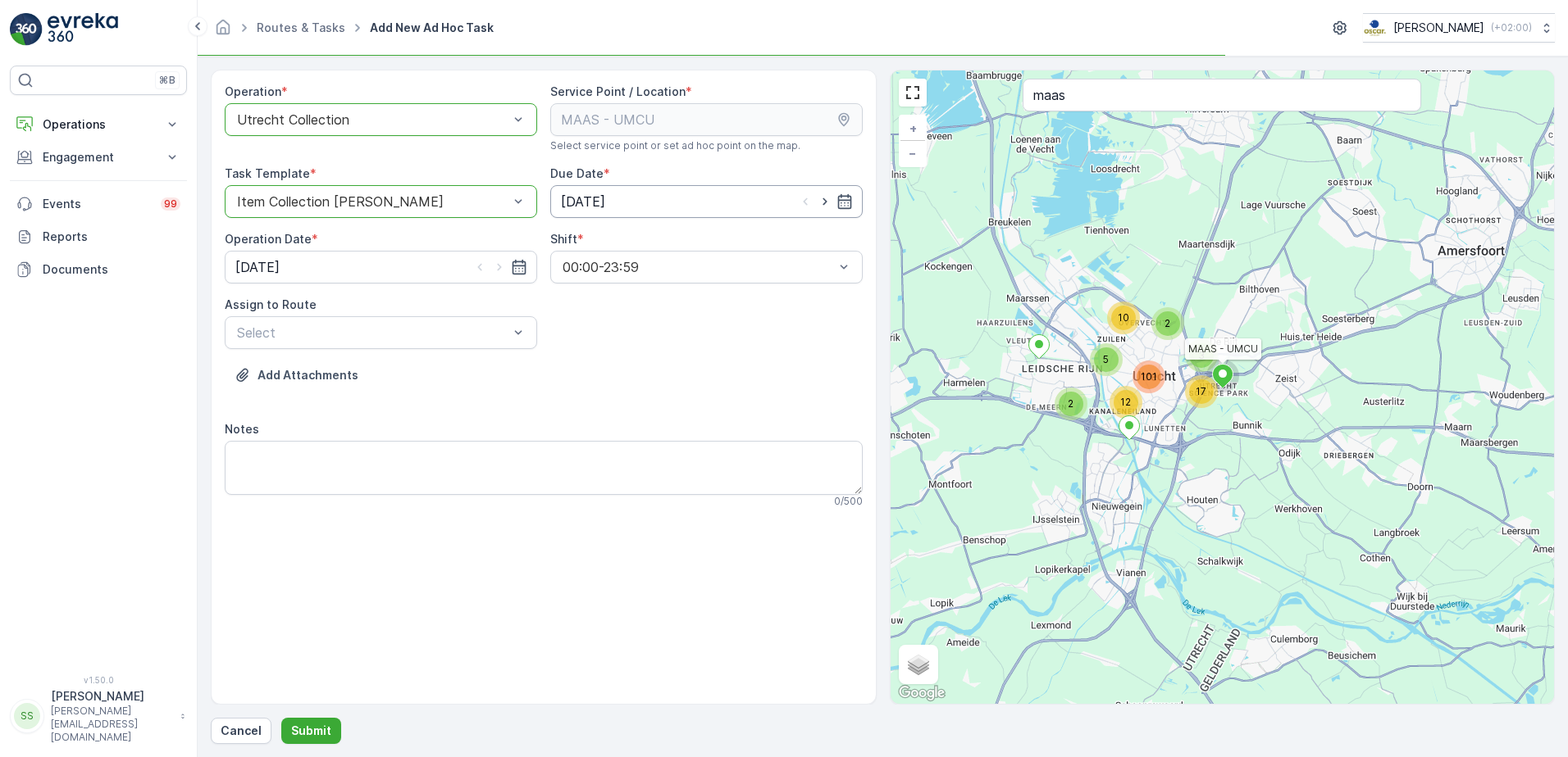
drag, startPoint x: 679, startPoint y: 360, endPoint x: 835, endPoint y: 192, distance: 229.3
click at [681, 351] on div "Operation * option Utrecht Collection, selected. Utrecht Collection Service Poi…" at bounding box center [543, 303] width 638 height 438
click at [820, 196] on icon "button" at bounding box center [825, 202] width 16 height 16
type input "10.09.2025"
click at [498, 264] on icon "button" at bounding box center [499, 266] width 16 height 16
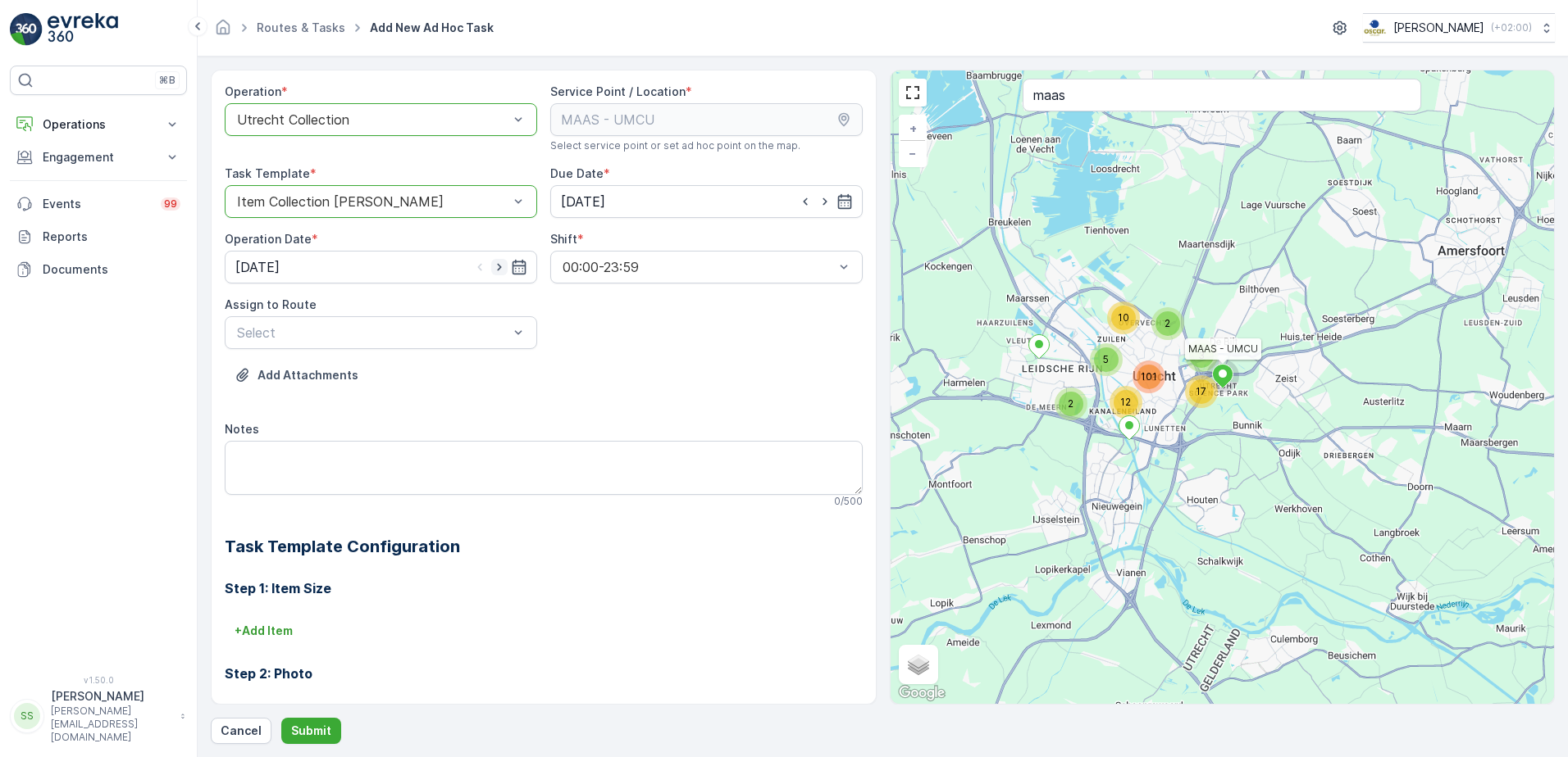
type input "10.09.2025"
drag, startPoint x: 641, startPoint y: 360, endPoint x: 511, endPoint y: 362, distance: 130.0
click at [640, 360] on div "Operation * option Utrecht Collection, selected. Utrecht Collection Service Poi…" at bounding box center [543, 491] width 638 height 813
click at [416, 368] on div "Add Attachments" at bounding box center [543, 385] width 638 height 46
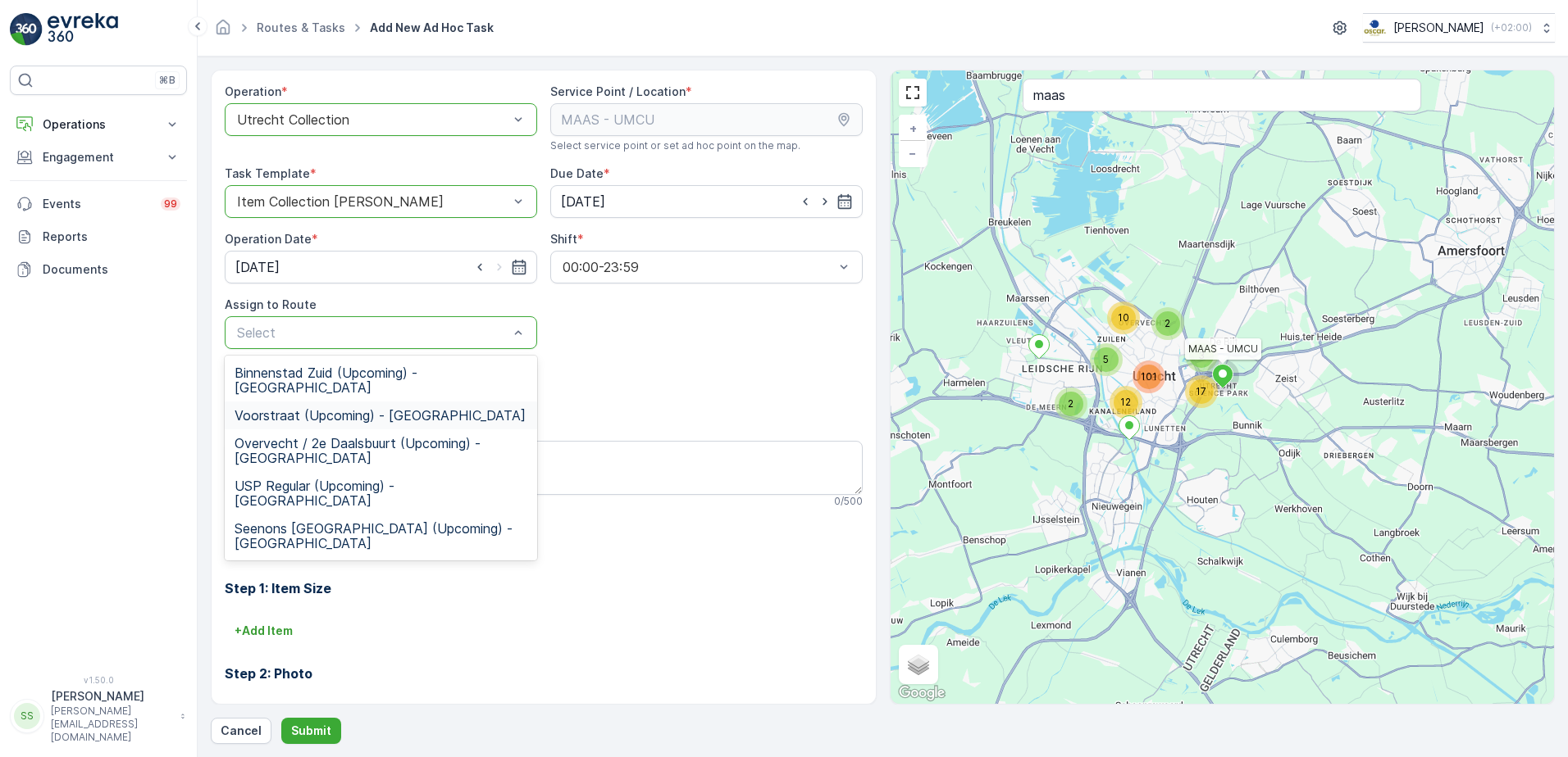
click at [282, 408] on span "Voorstraat (Upcoming) - Utrecht" at bounding box center [380, 415] width 291 height 15
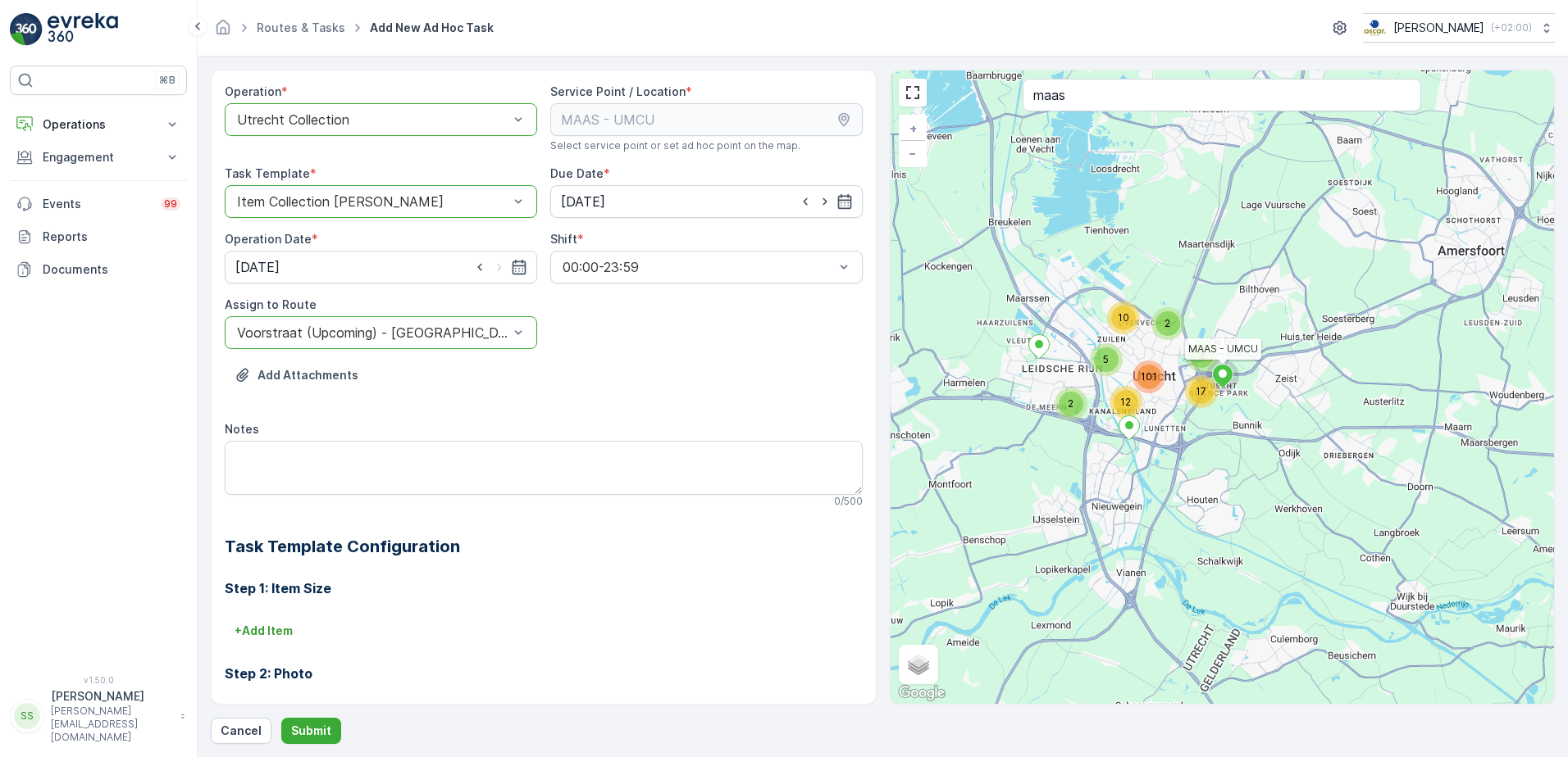
click at [780, 388] on div "Add Attachments" at bounding box center [543, 385] width 638 height 46
click at [327, 465] on textarea "Notes" at bounding box center [543, 468] width 638 height 55
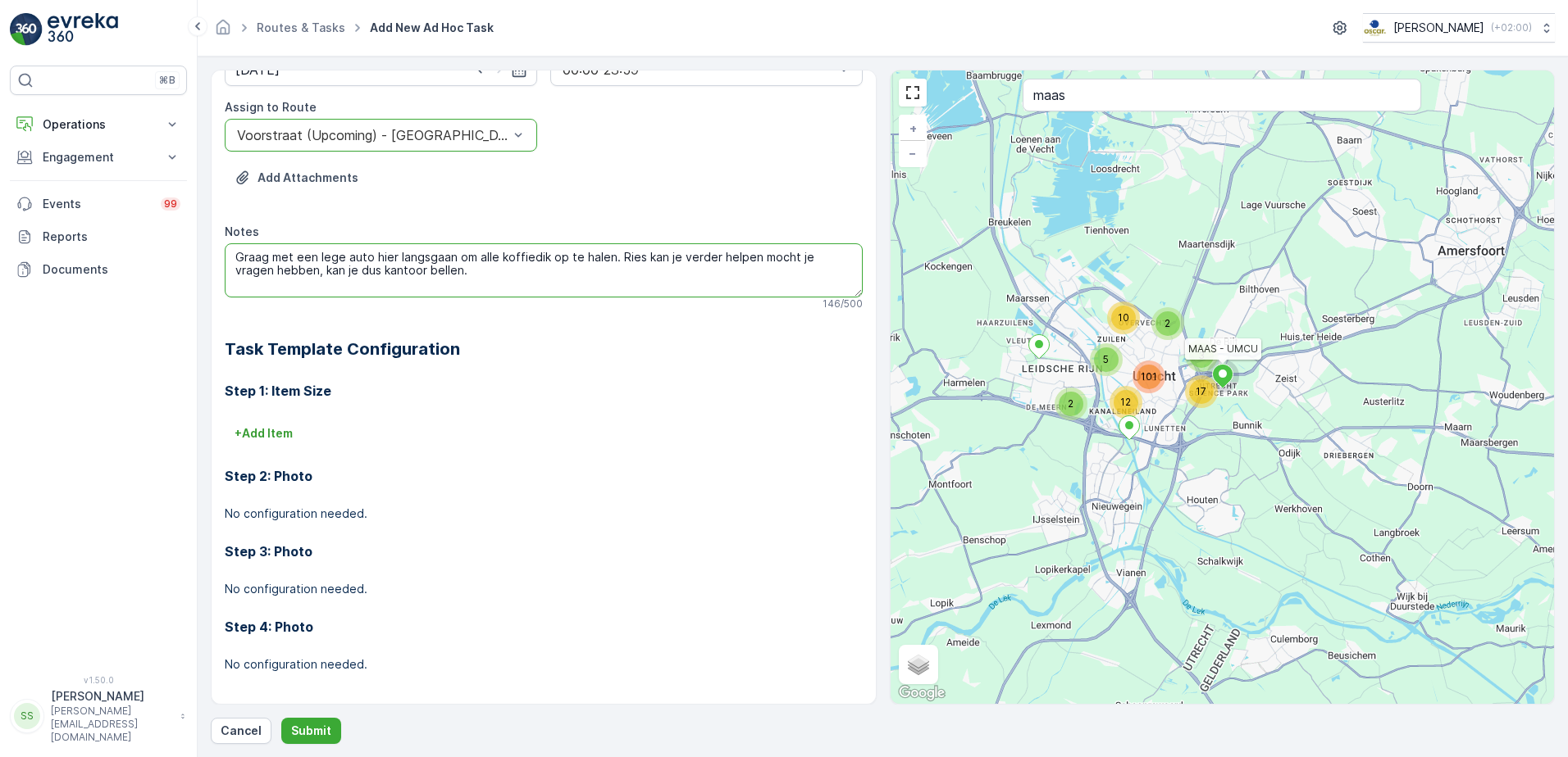
scroll to position [206, 0]
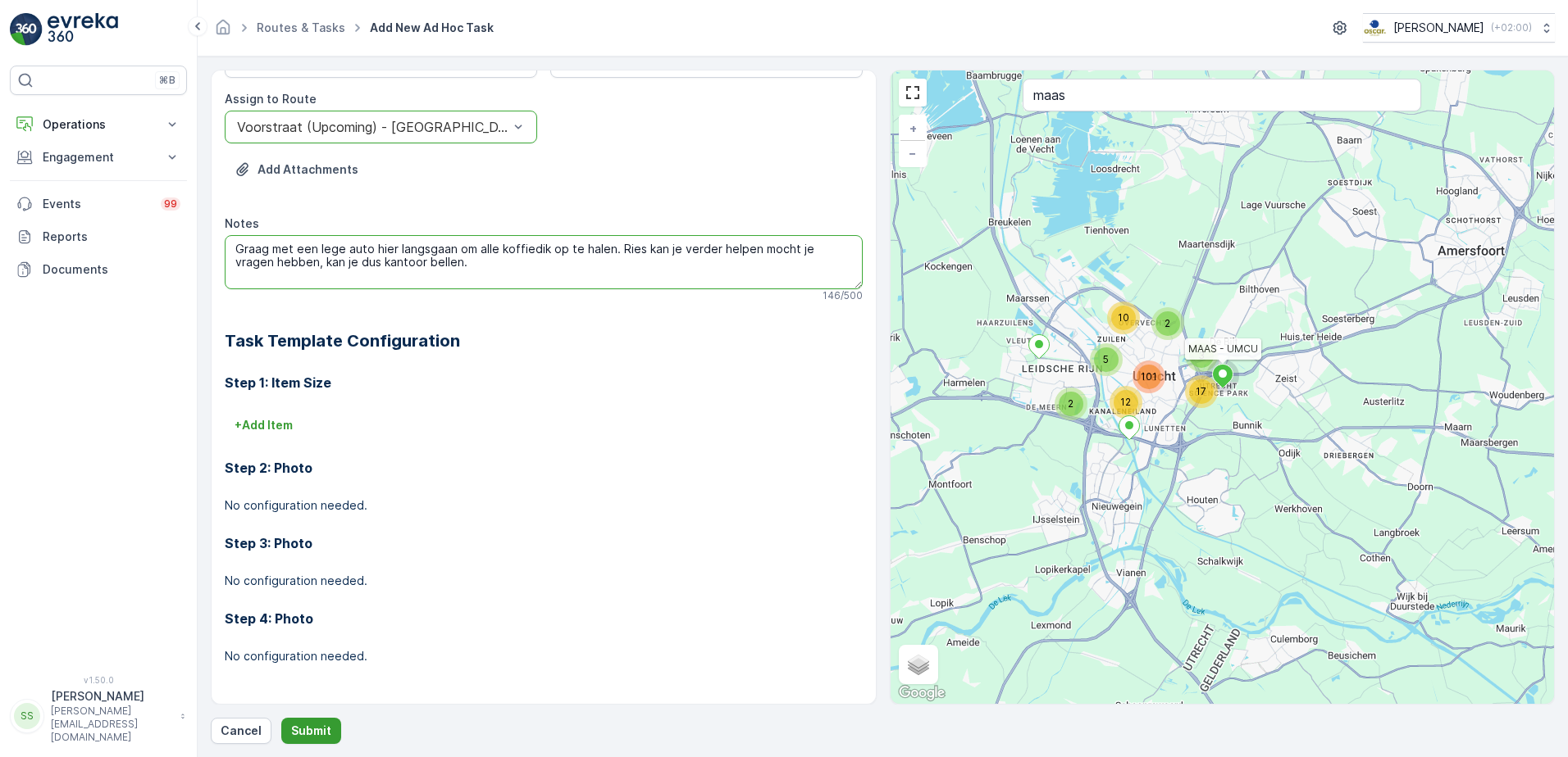
type textarea "Graag met een lege auto hier langsgaan om alle koffiedik op te halen. Ries kan …"
click at [318, 721] on button "Submit" at bounding box center [311, 731] width 60 height 26
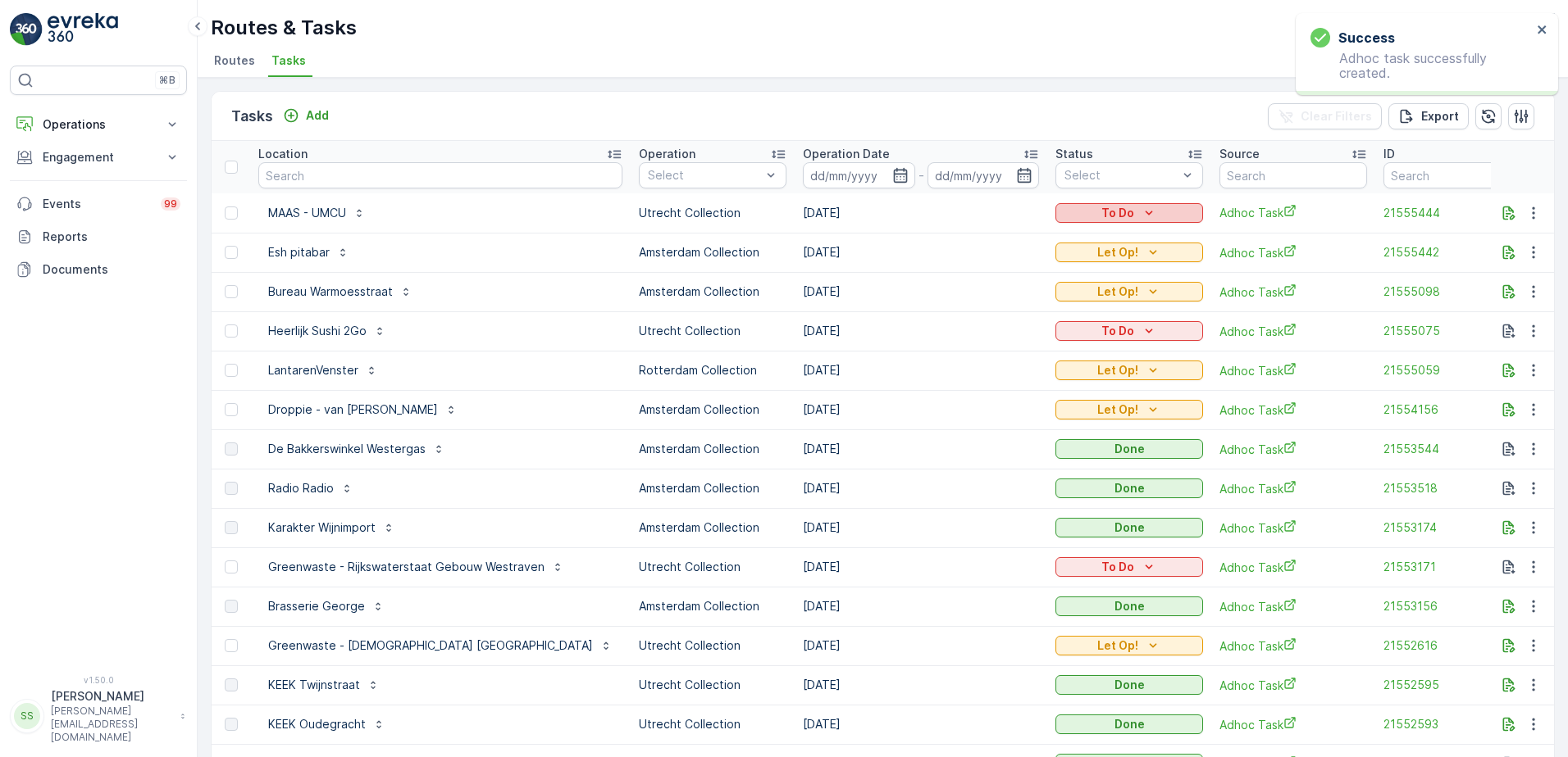
click at [1141, 205] on icon "To Do" at bounding box center [1148, 213] width 16 height 16
click at [1053, 279] on div "Let Op!" at bounding box center [1055, 284] width 104 height 23
click at [1510, 213] on icon "button" at bounding box center [1508, 213] width 16 height 16
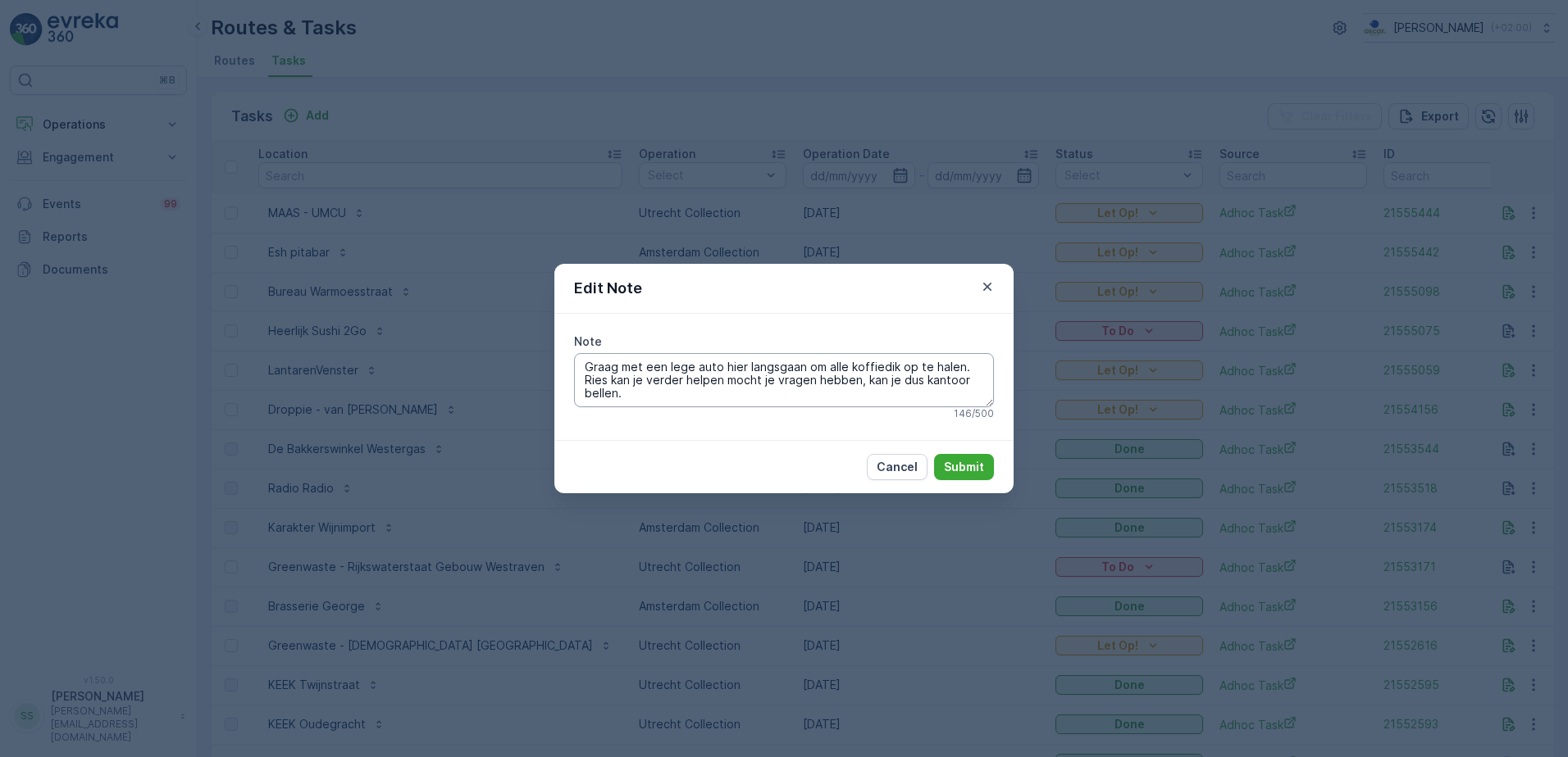
click at [615, 364] on textarea "Graag met een lege auto hier langsgaan om alle koffiedik op te halen. Ries kan …" at bounding box center [783, 380] width 420 height 55
type textarea "Graag na de Voorstraat route, met een lege auto hier langsgaan om alle koffiedi…"
click at [961, 462] on p "Submit" at bounding box center [964, 467] width 40 height 16
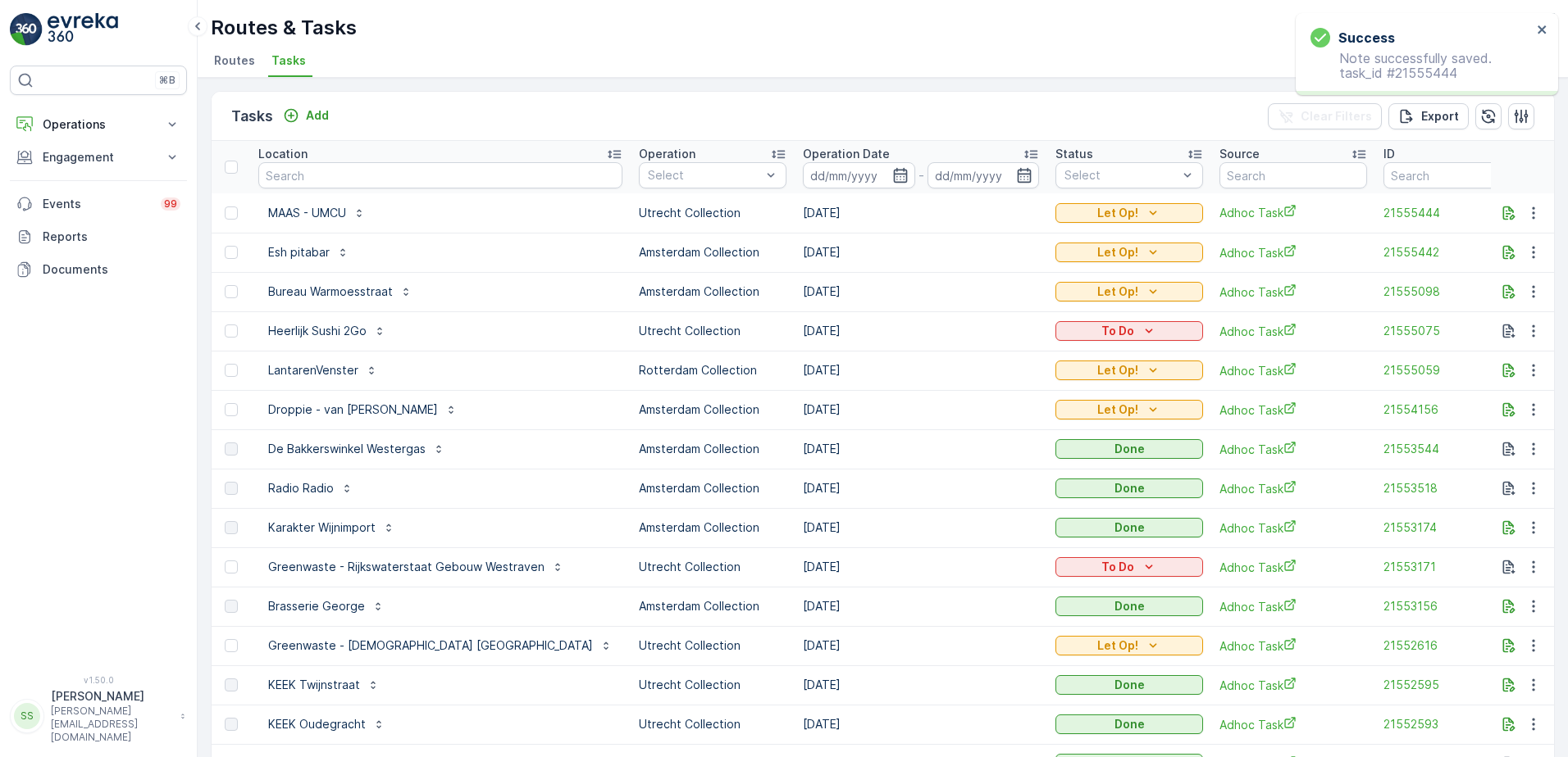
click at [1038, 121] on div "Tasks Add Clear Filters Export" at bounding box center [882, 116] width 1342 height 49
click at [370, 177] on input "text" at bounding box center [440, 176] width 364 height 26
type input "service"
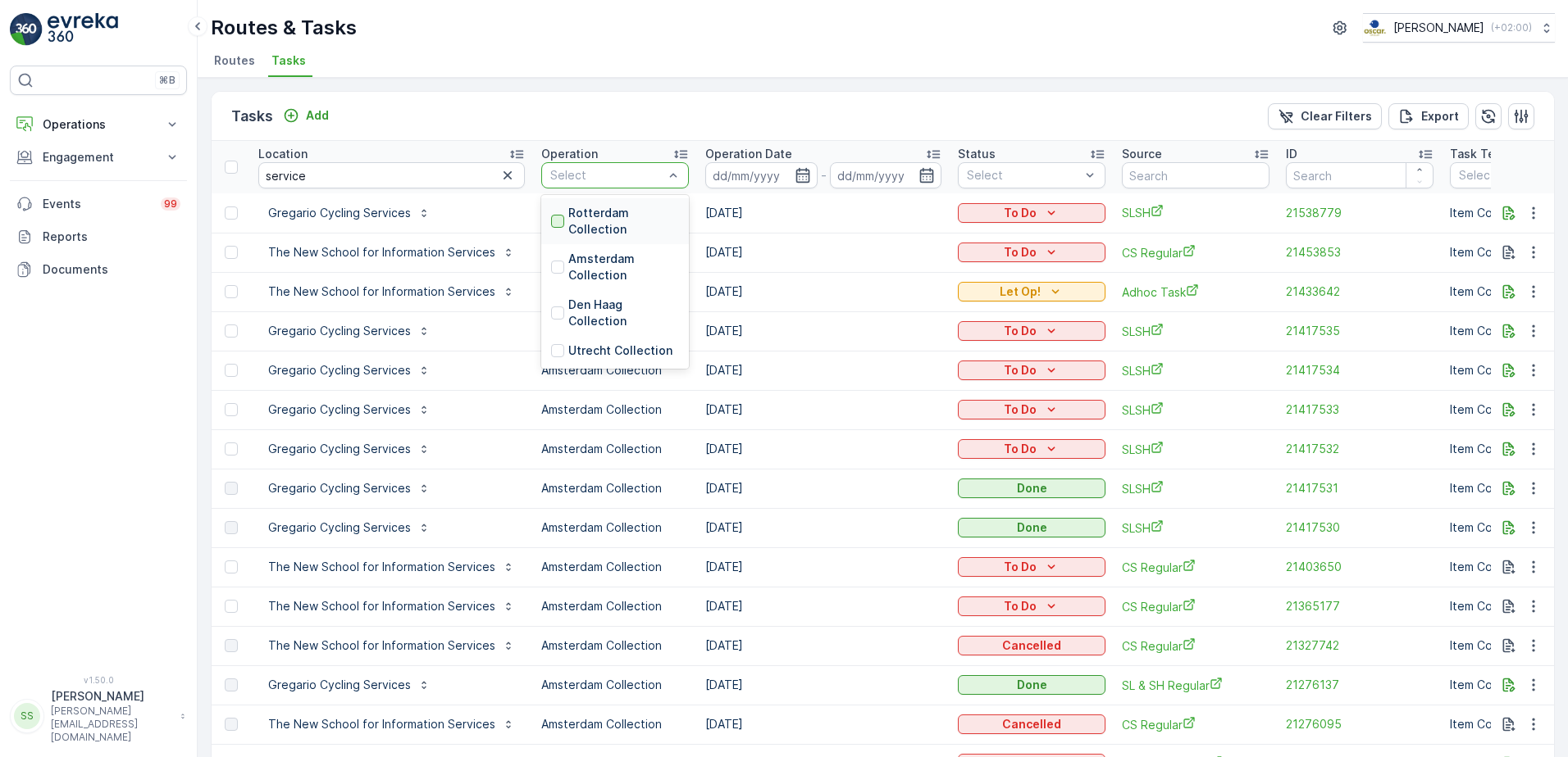
click at [551, 220] on div at bounding box center [557, 221] width 13 height 13
click at [567, 94] on div "Tasks Add Clear Filters Export" at bounding box center [882, 116] width 1342 height 49
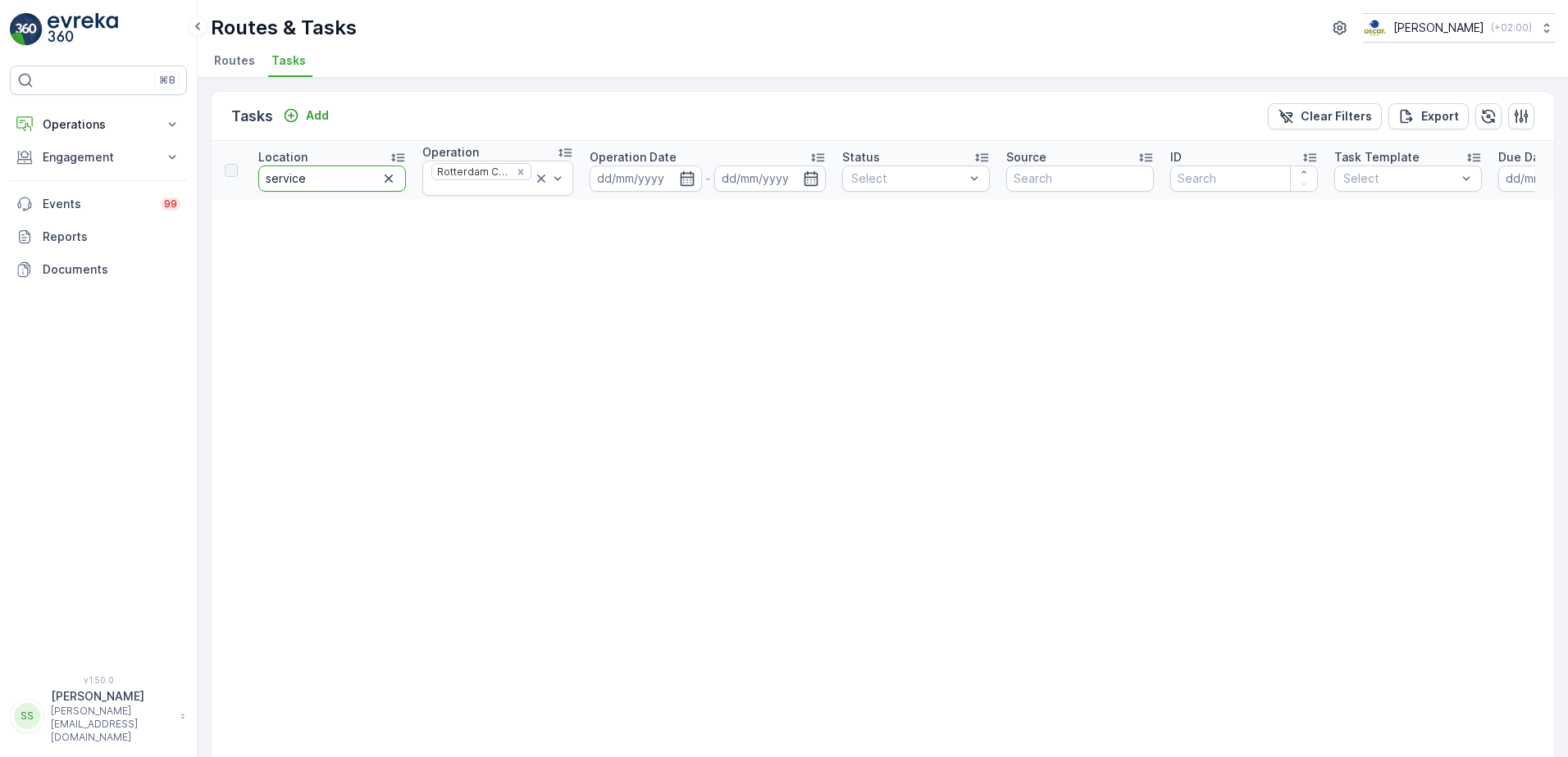
drag, startPoint x: 313, startPoint y: 182, endPoint x: 148, endPoint y: 186, distance: 165.0
click at [153, 186] on div "⌘B Operations Insights Planning Routes & Tasks Cockpit Settings Engagement Insi…" at bounding box center [784, 378] width 1568 height 757
type input "mn"
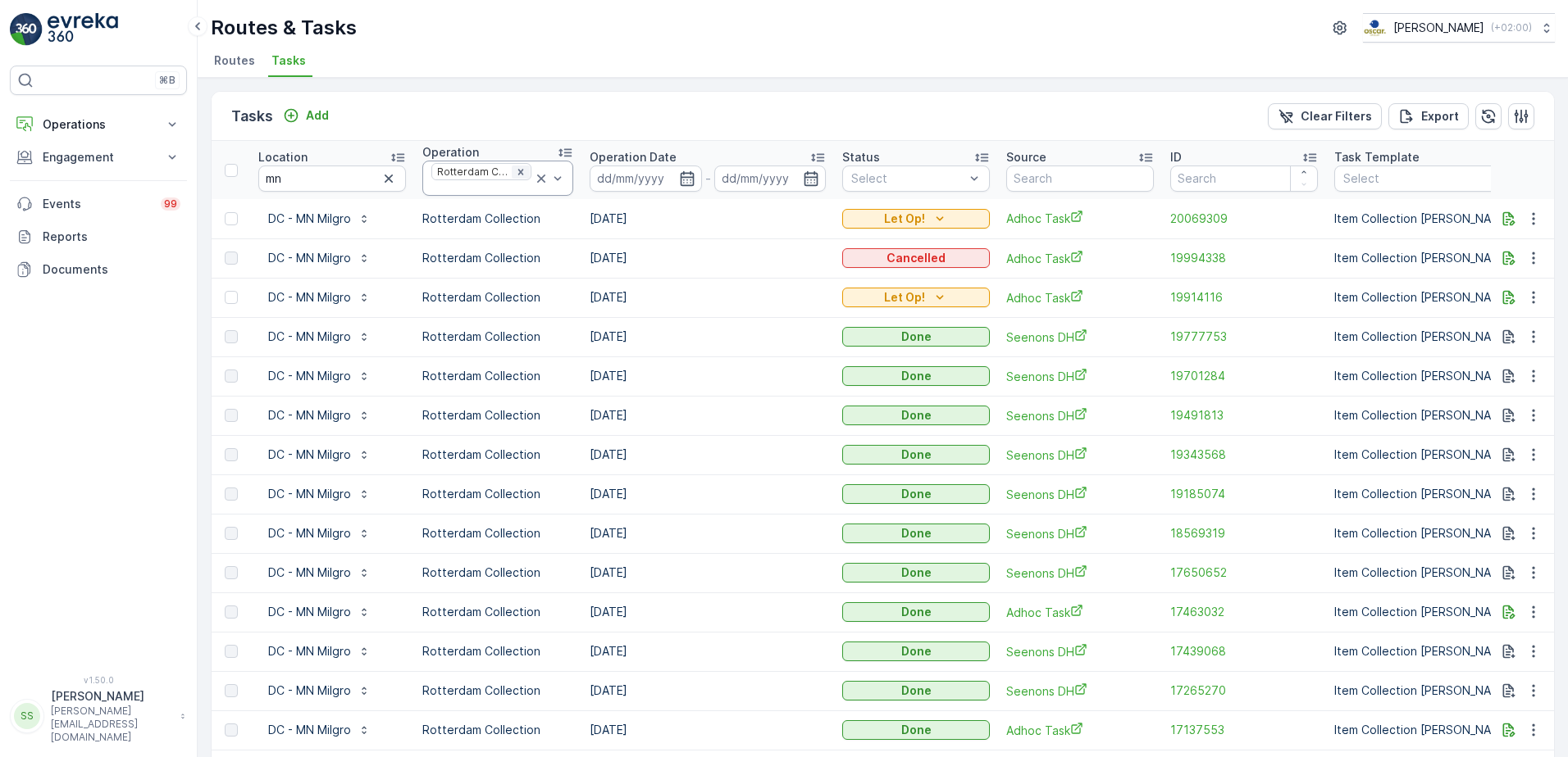
click at [517, 170] on icon "Remove Rotterdam Collection" at bounding box center [520, 171] width 11 height 11
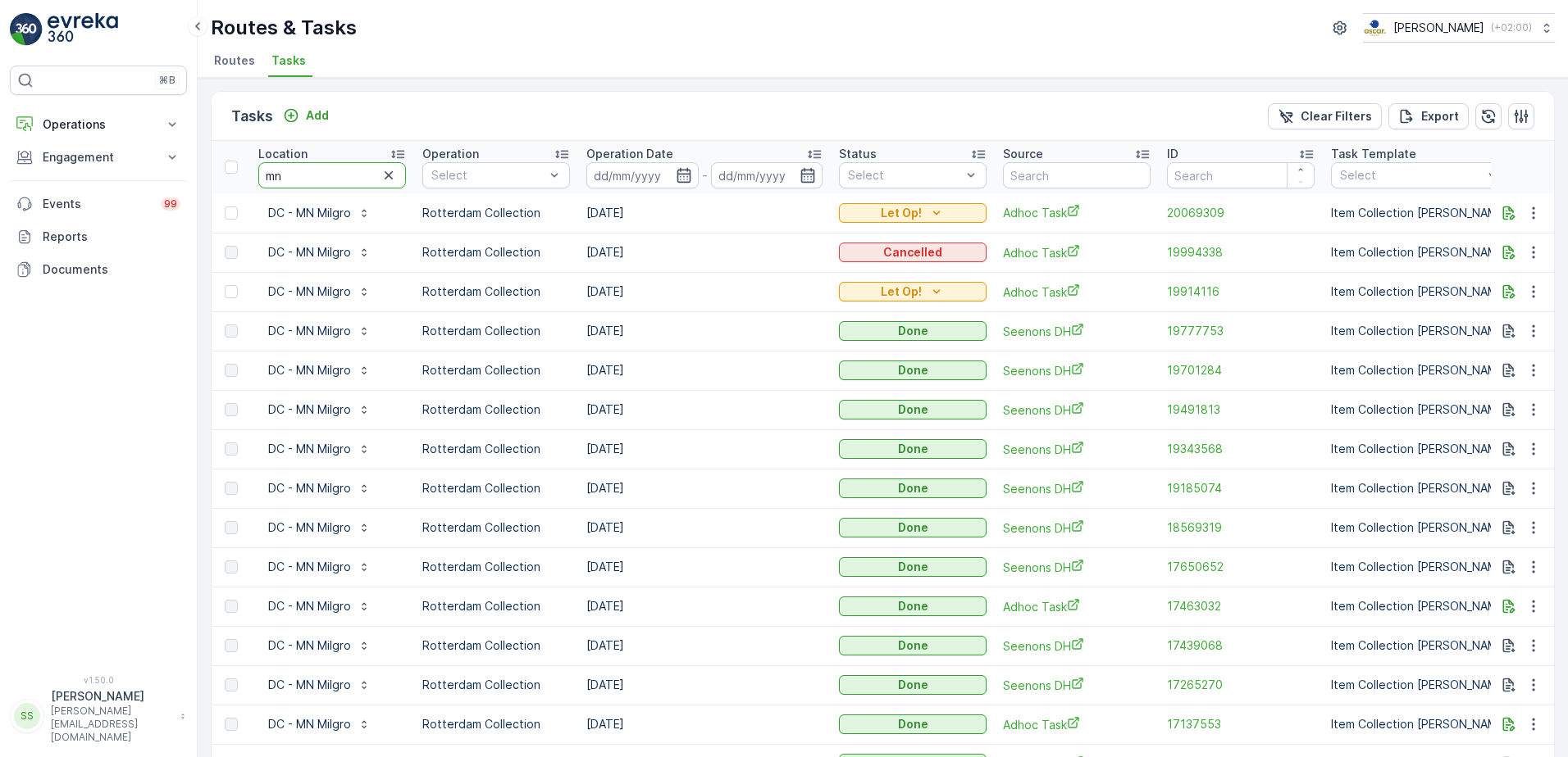
drag, startPoint x: 286, startPoint y: 175, endPoint x: 196, endPoint y: 170, distance: 90.1
click at [196, 170] on div "⌘B Operations Insights Planning Routes & Tasks Cockpit Settings Engagement Insi…" at bounding box center [784, 378] width 1568 height 757
type input "caron"
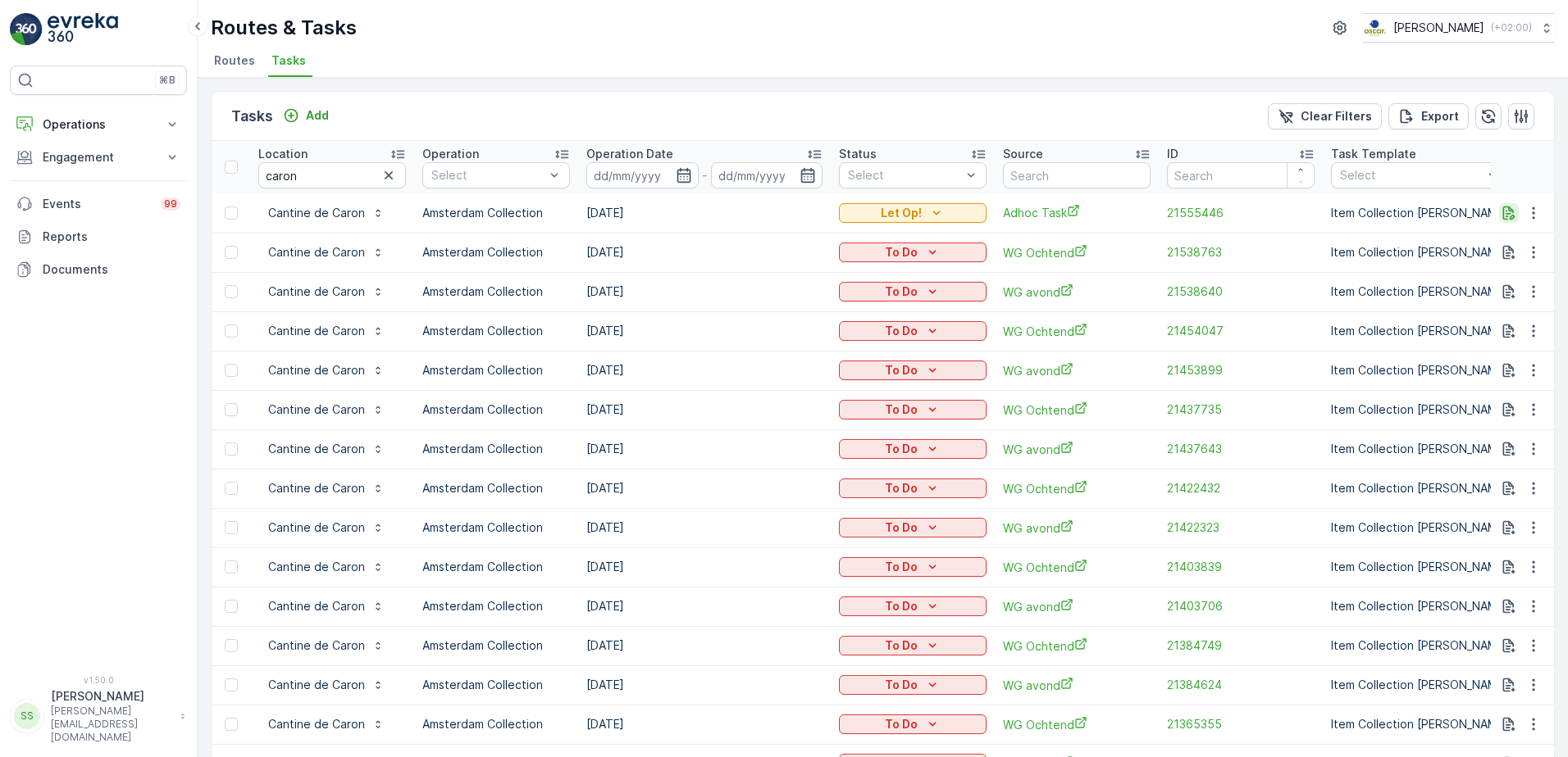
click at [1506, 209] on icon "button" at bounding box center [1508, 213] width 16 height 16
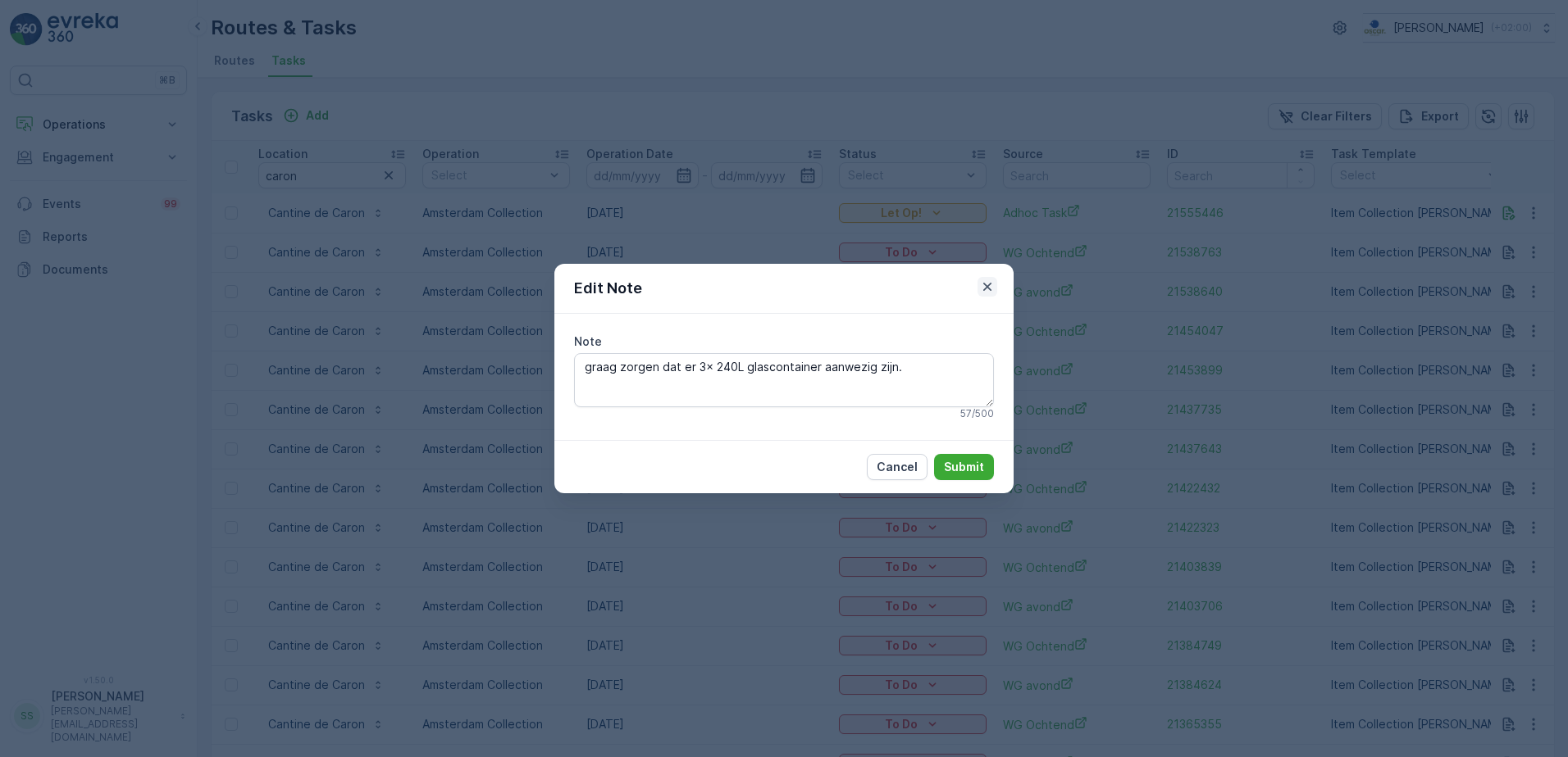
click at [995, 286] on button "button" at bounding box center [986, 286] width 20 height 20
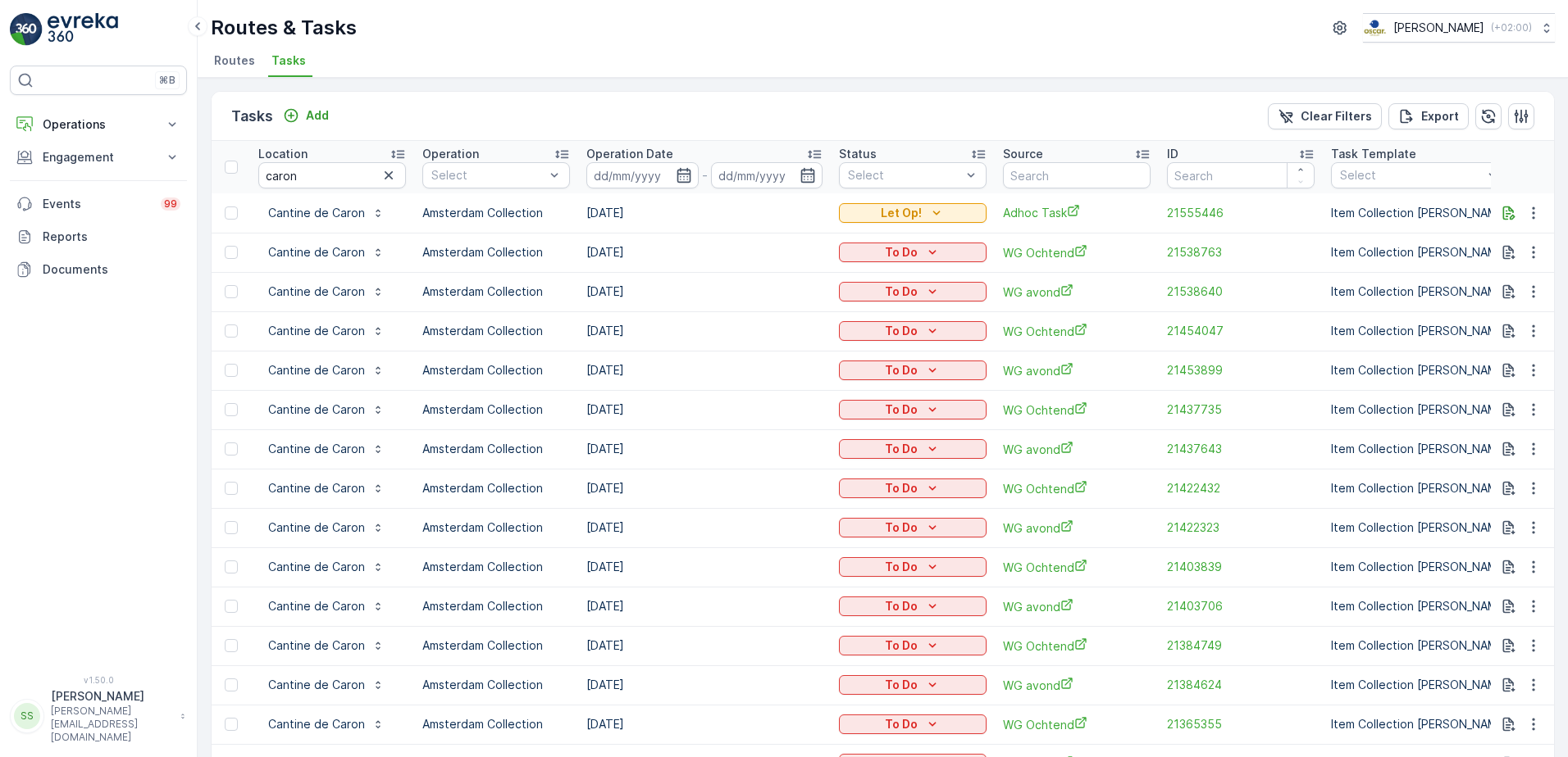
click at [1105, 111] on div "Tasks Add Clear Filters Export" at bounding box center [882, 116] width 1342 height 49
click at [1507, 211] on icon "button" at bounding box center [1509, 213] width 12 height 14
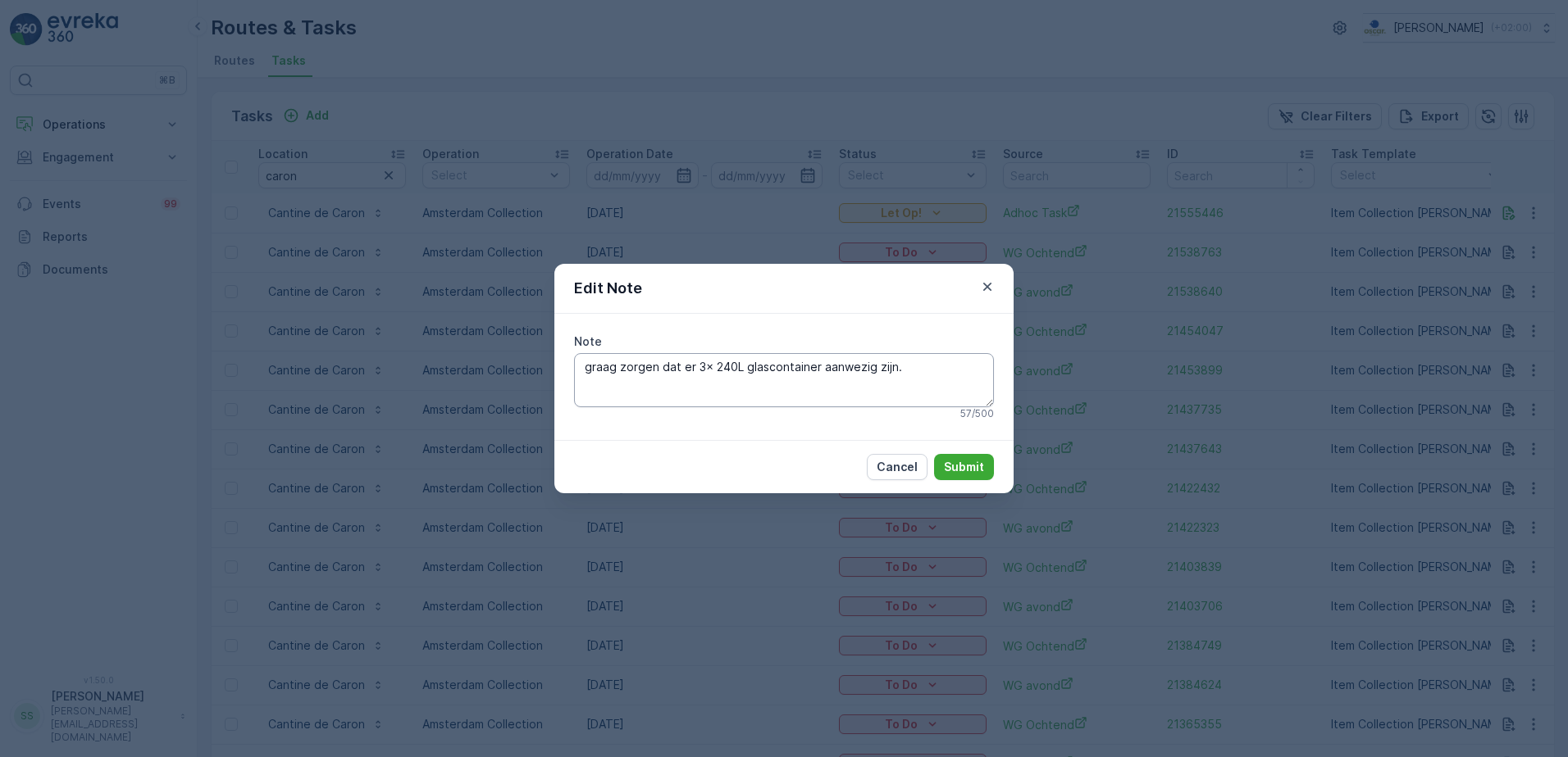
click at [926, 369] on textarea "graag zorgen dat er 3x 240L glascontainer aanwezig zijn." at bounding box center [783, 380] width 420 height 55
type textarea "graag zorgen dat er 3x 240L glascontainer aanwezig zijn. Zo niet, extra kratten…"
click at [956, 463] on p "Submit" at bounding box center [964, 467] width 40 height 16
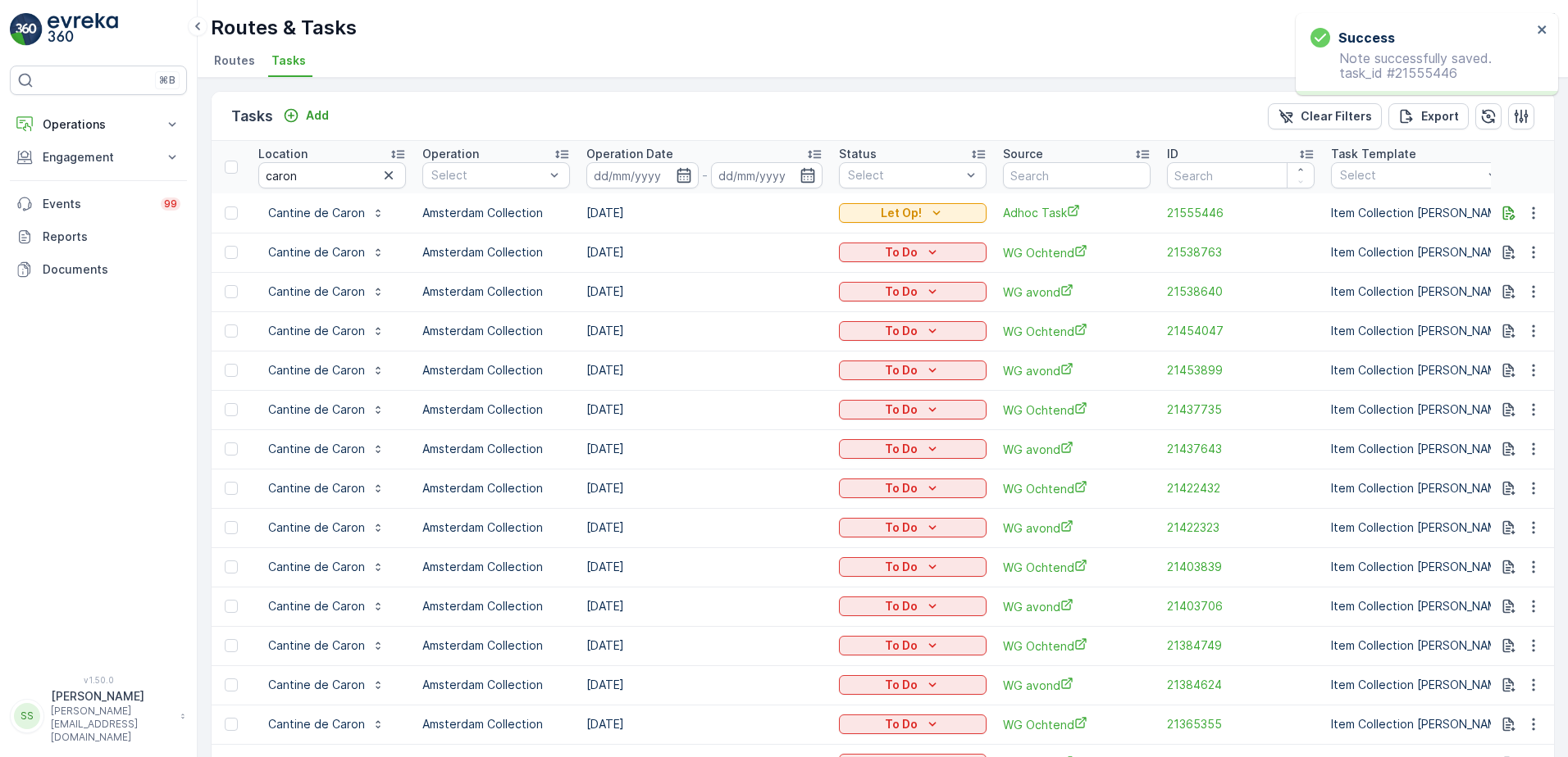
click at [1020, 122] on div "Tasks Add Clear Filters Export" at bounding box center [882, 116] width 1342 height 49
click at [1192, 214] on span "21555446" at bounding box center [1240, 213] width 148 height 16
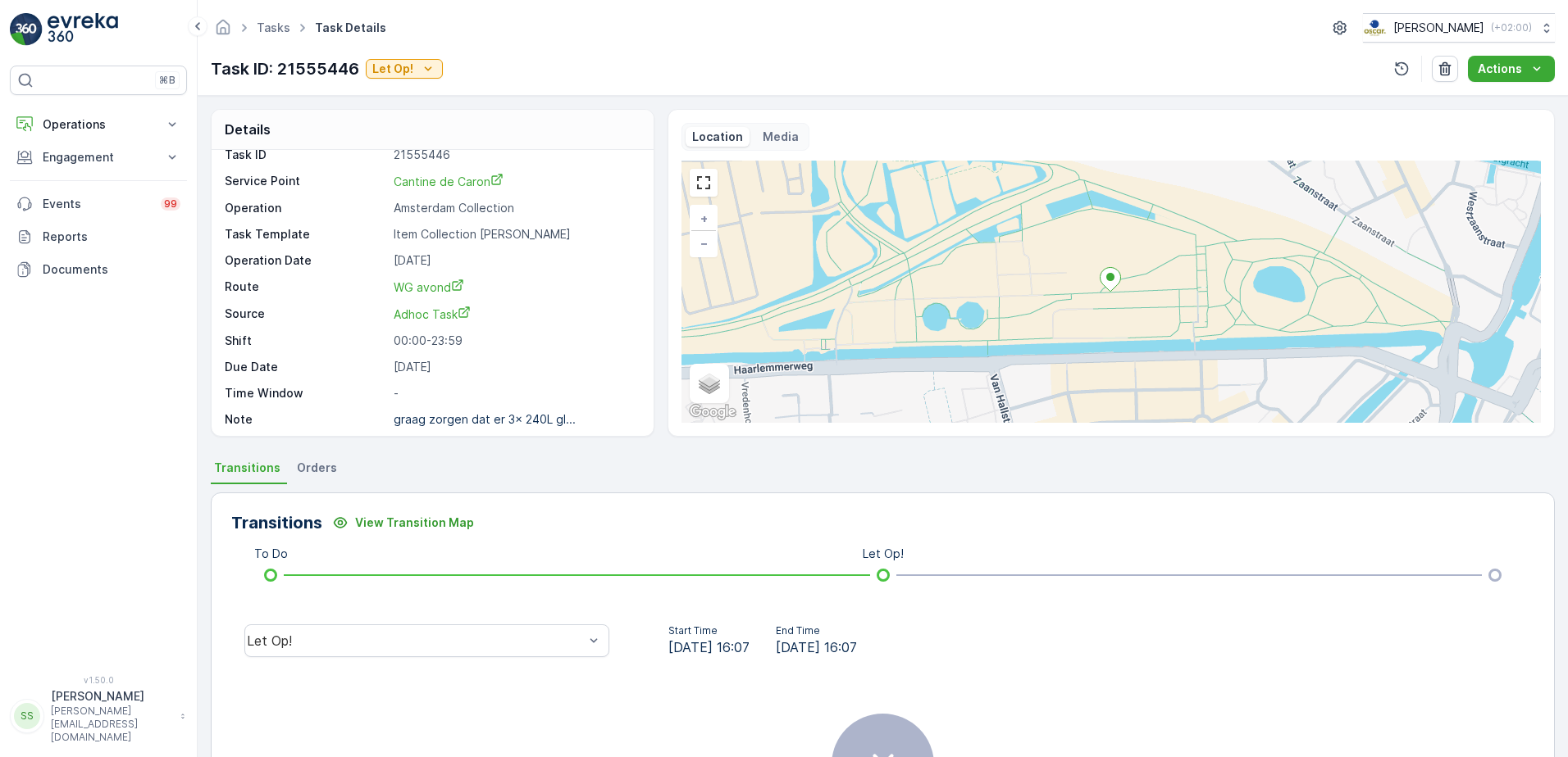
scroll to position [22, 0]
click at [432, 128] on div "Details" at bounding box center [432, 130] width 442 height 40
click at [77, 137] on button "Operations" at bounding box center [98, 125] width 177 height 33
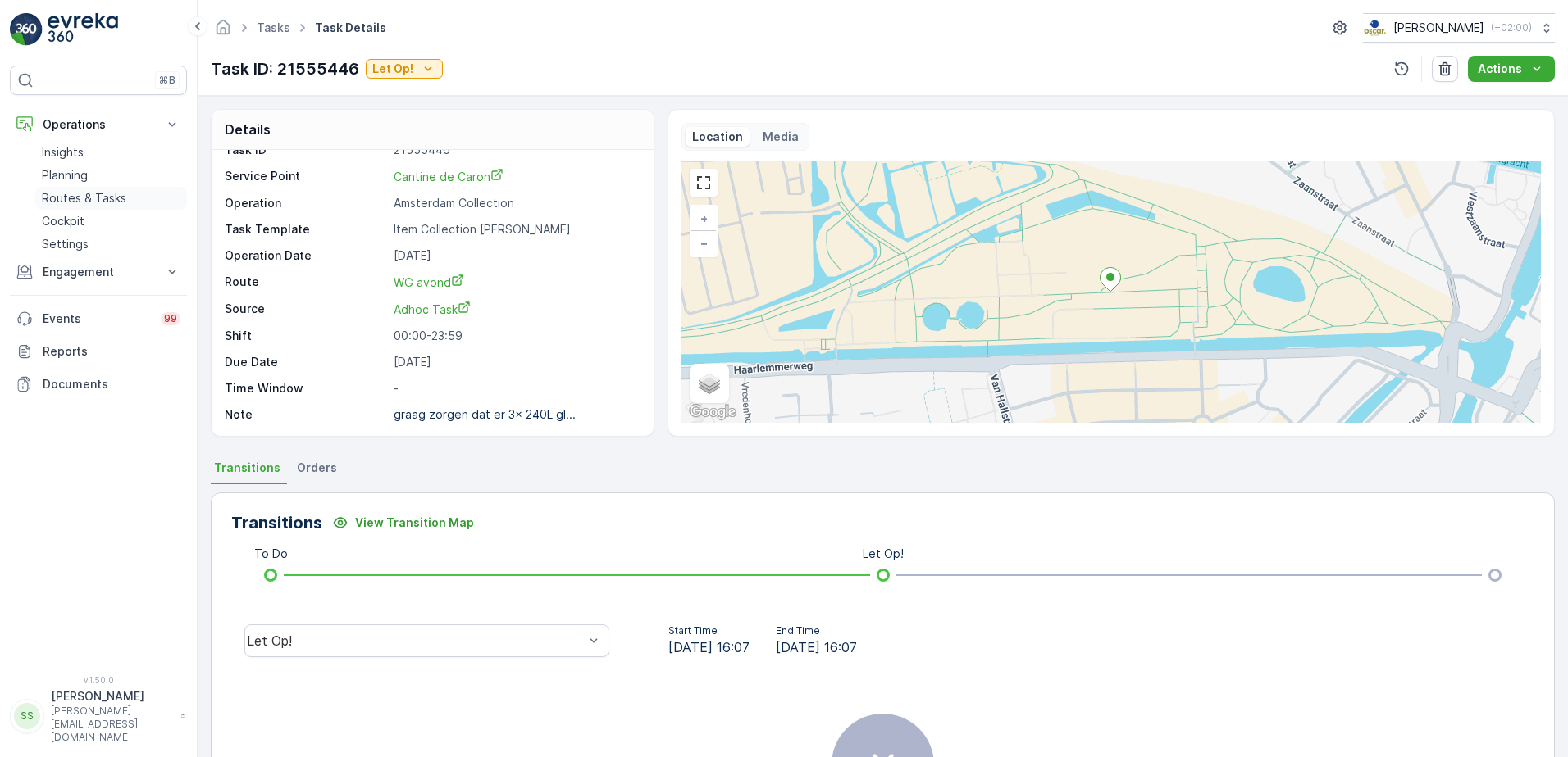
click at [81, 195] on p "Routes & Tasks" at bounding box center [84, 198] width 85 height 16
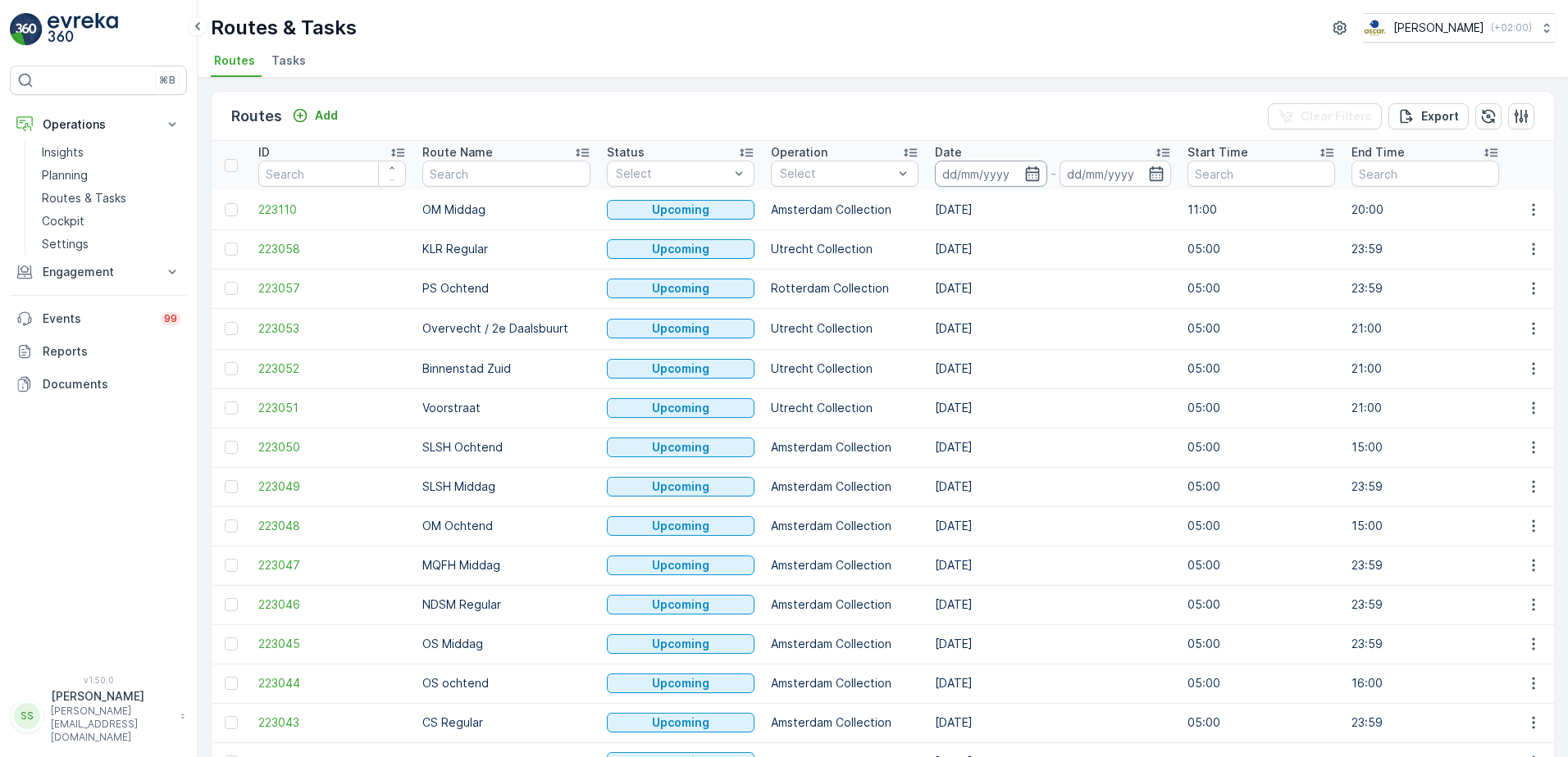
click at [988, 170] on input at bounding box center [991, 174] width 112 height 26
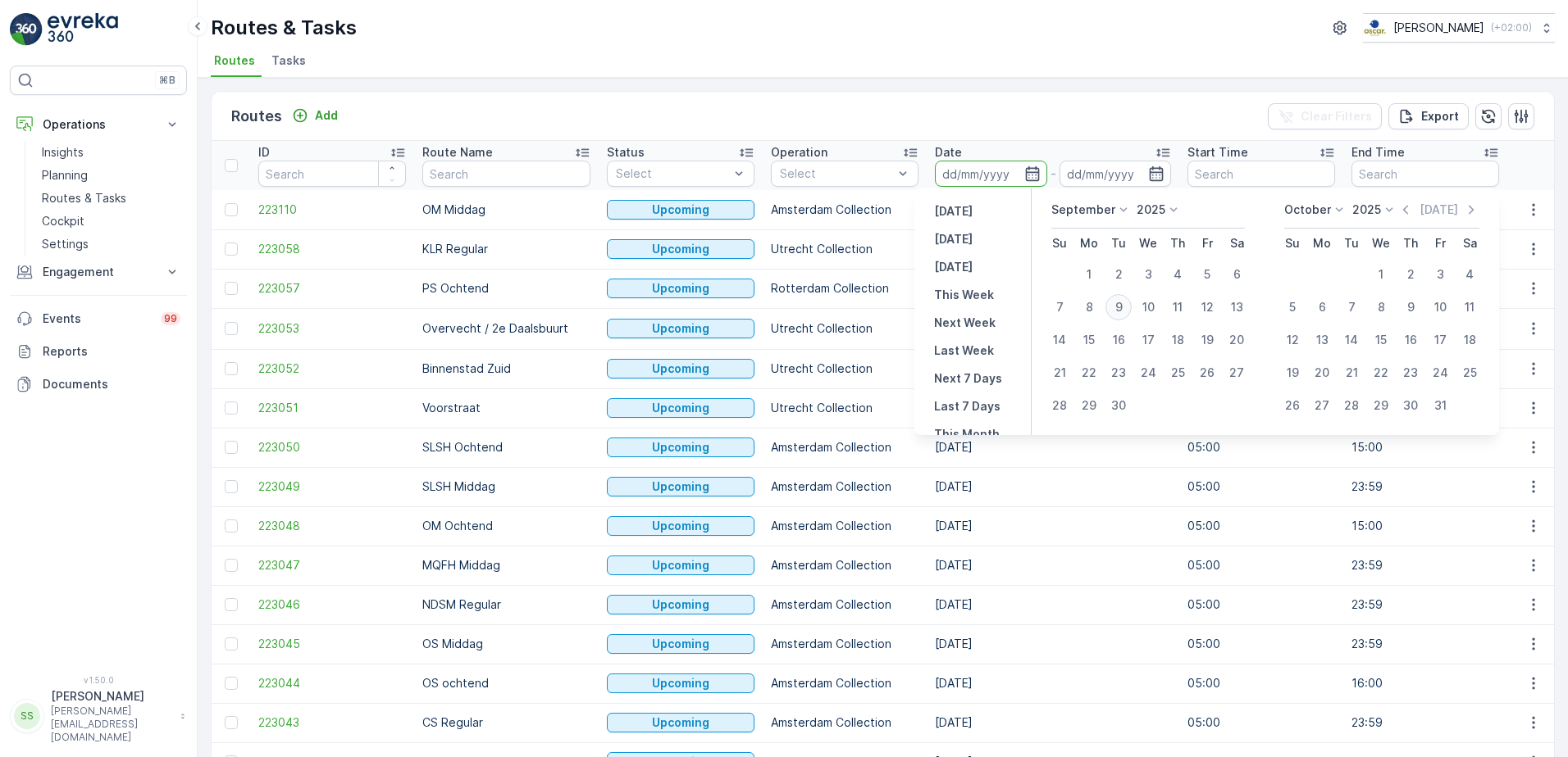
click at [1124, 299] on div "9" at bounding box center [1118, 307] width 26 height 26
type input "[DATE]"
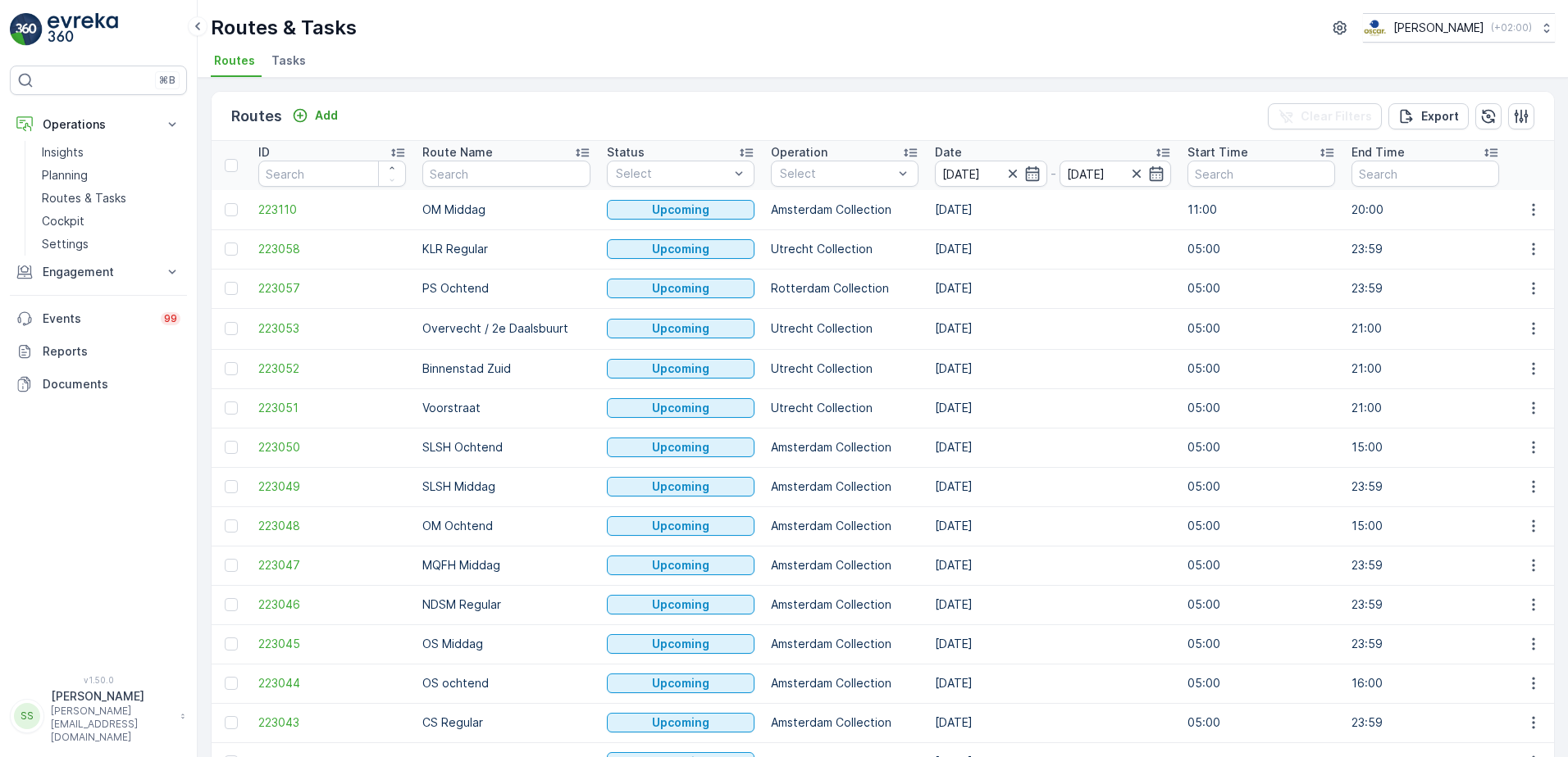
click at [988, 115] on div "Routes Add Clear Filters Export" at bounding box center [882, 116] width 1342 height 49
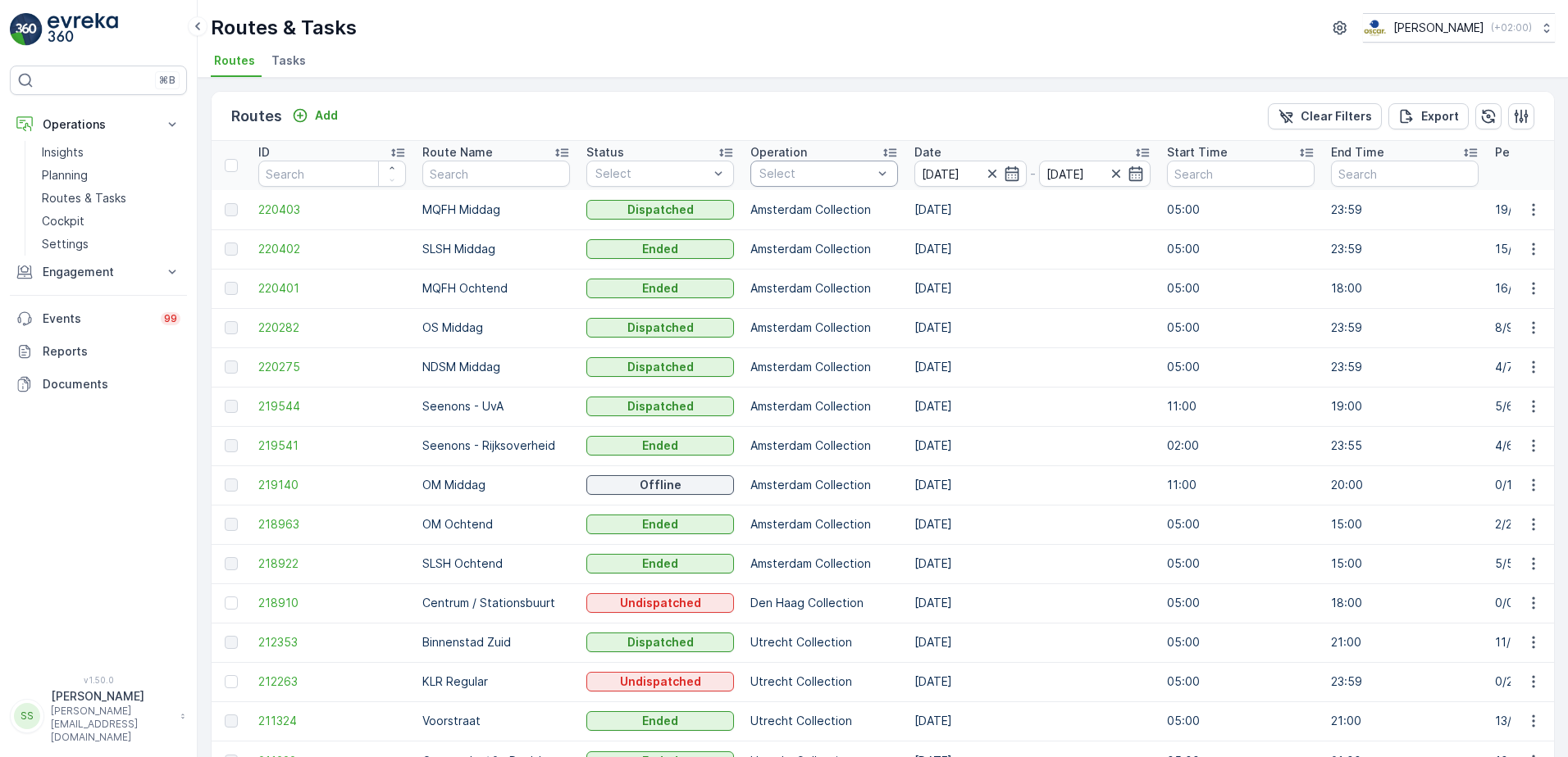
click at [799, 164] on div "Select" at bounding box center [824, 174] width 148 height 26
click at [768, 312] on div at bounding box center [766, 311] width 13 height 13
click at [661, 98] on div "Routes Add Clear Filters Export" at bounding box center [882, 116] width 1342 height 49
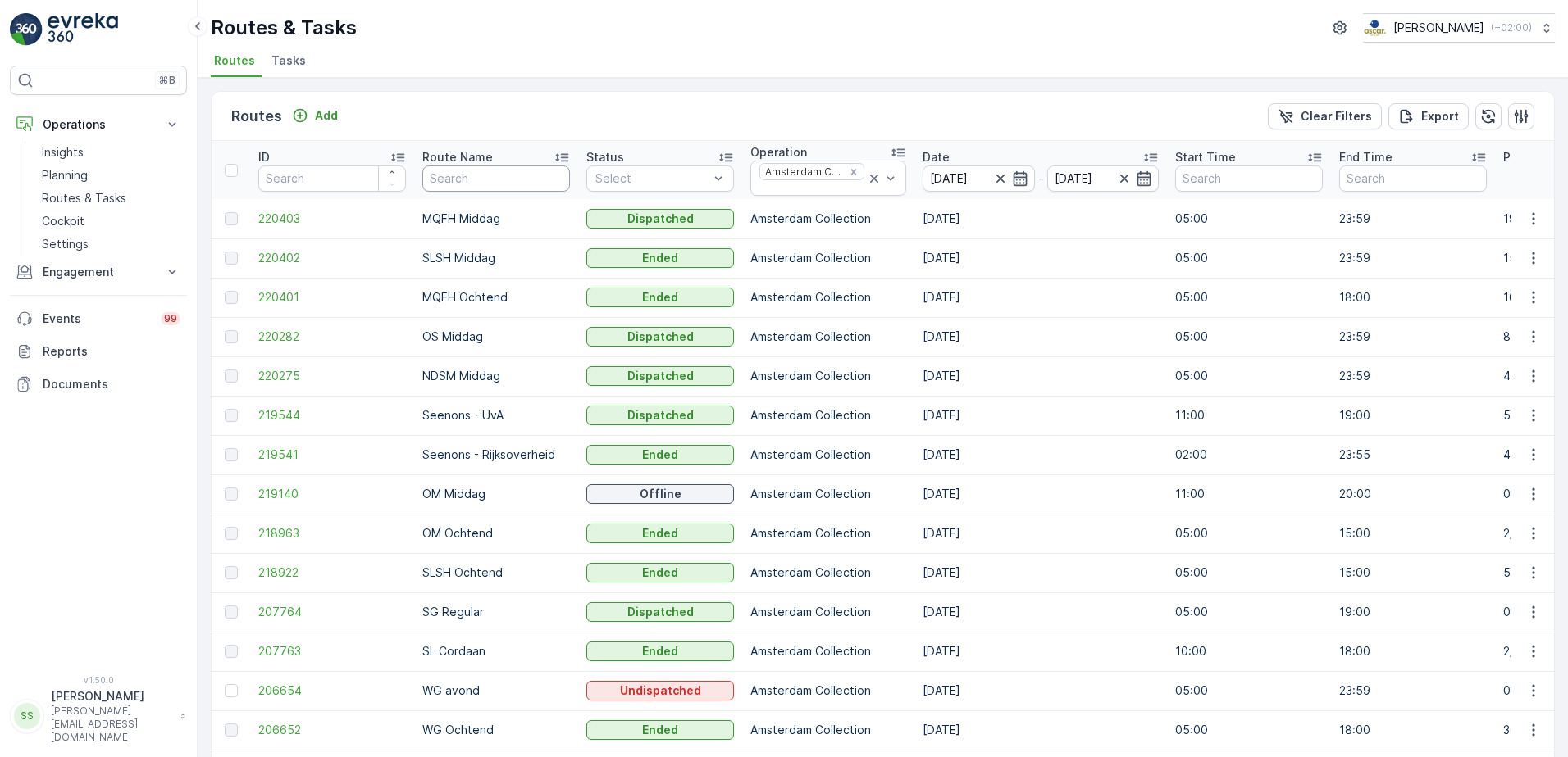
click at [475, 180] on input "text" at bounding box center [496, 178] width 148 height 26
type input "sg"
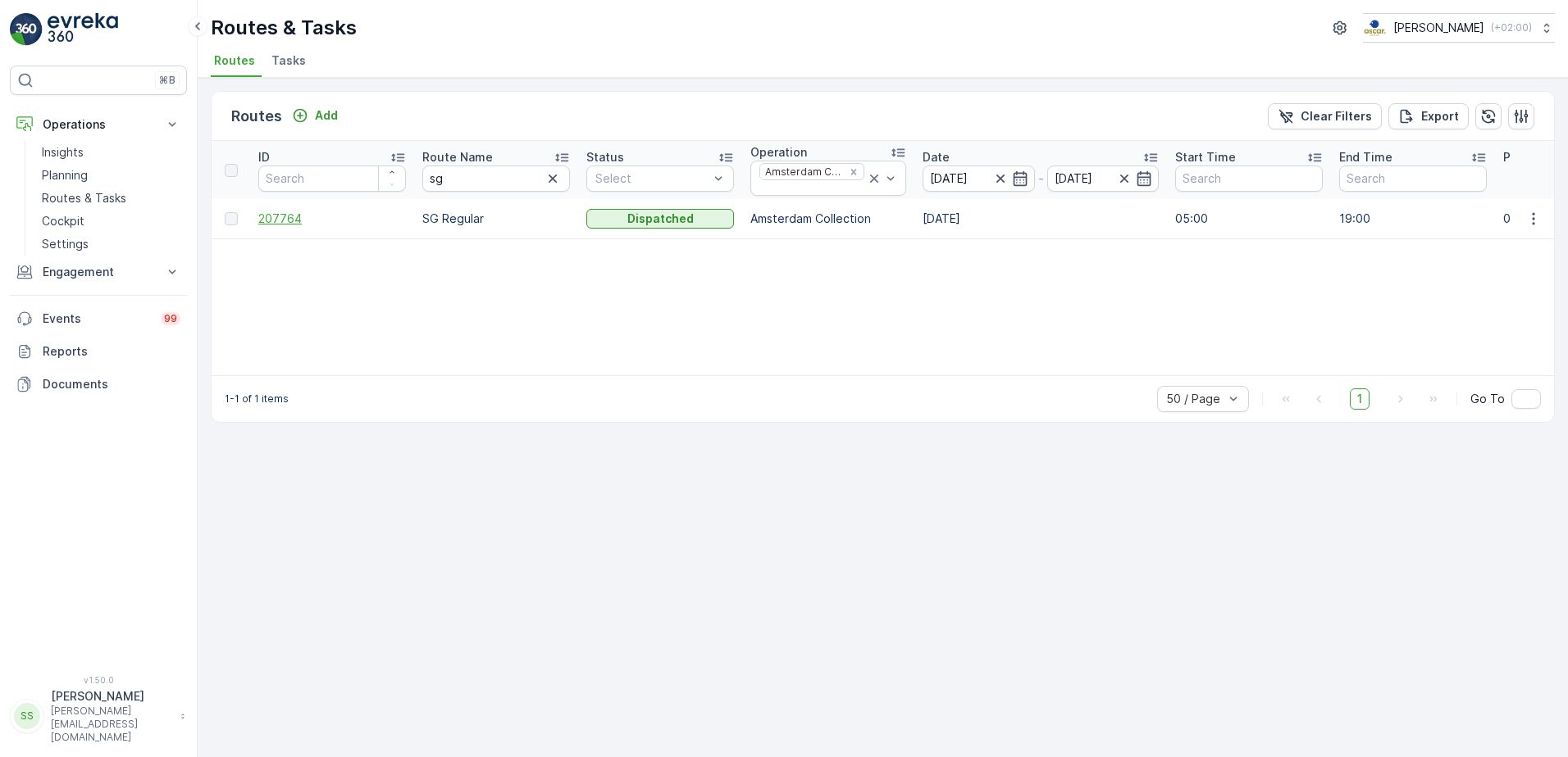
click at [279, 212] on span "207764" at bounding box center [331, 219] width 148 height 16
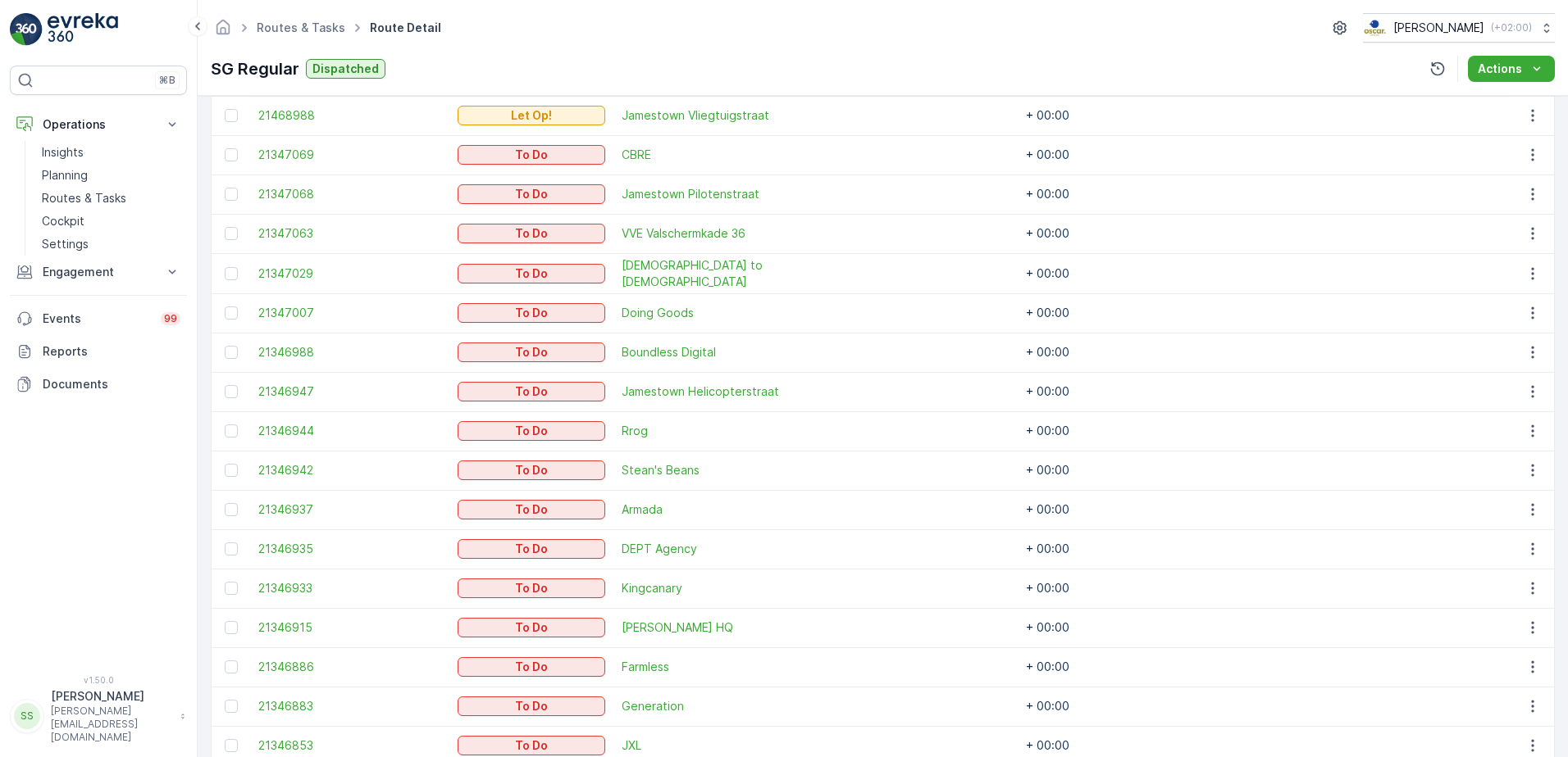
scroll to position [651, 0]
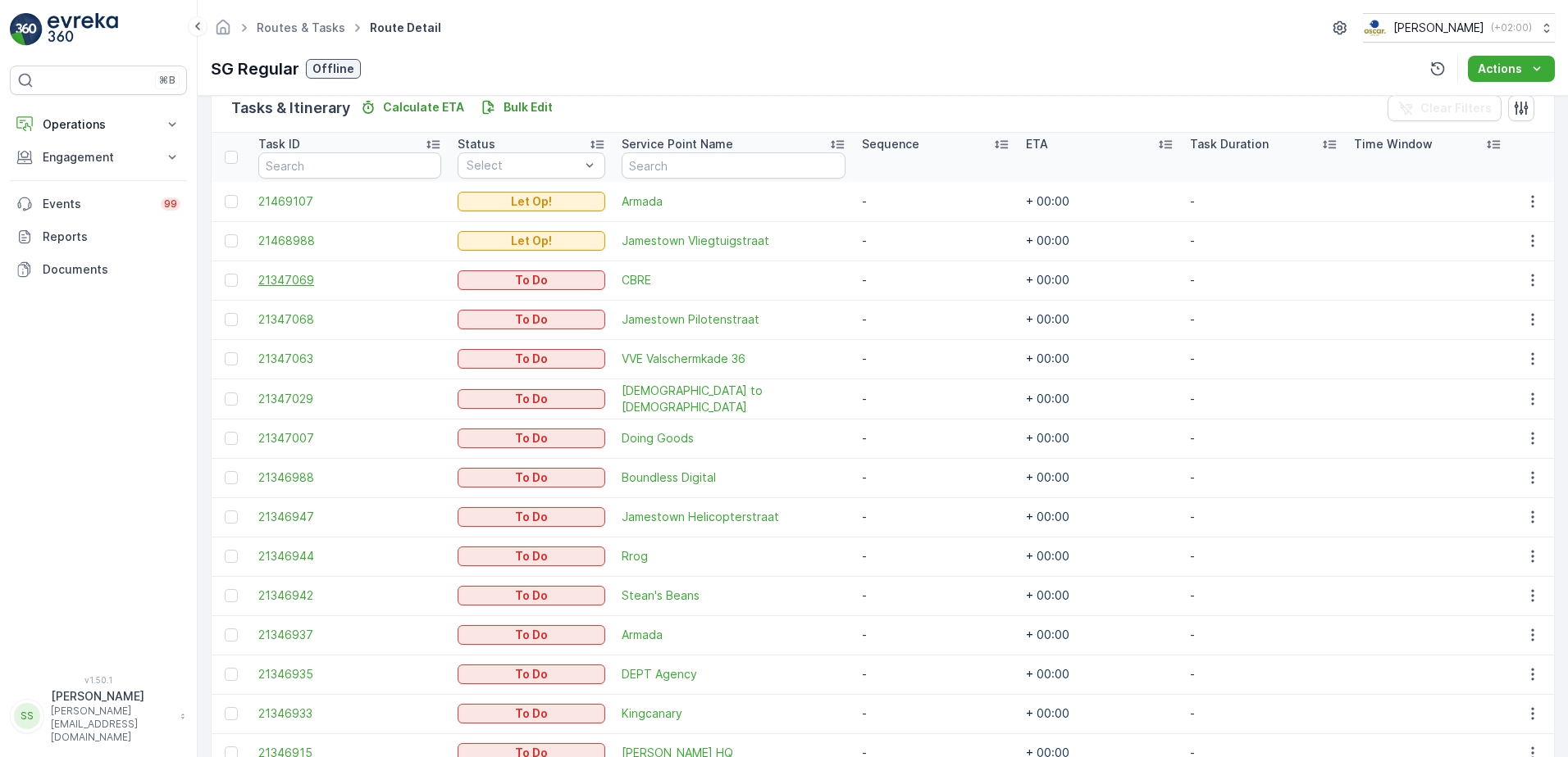
scroll to position [651, 0]
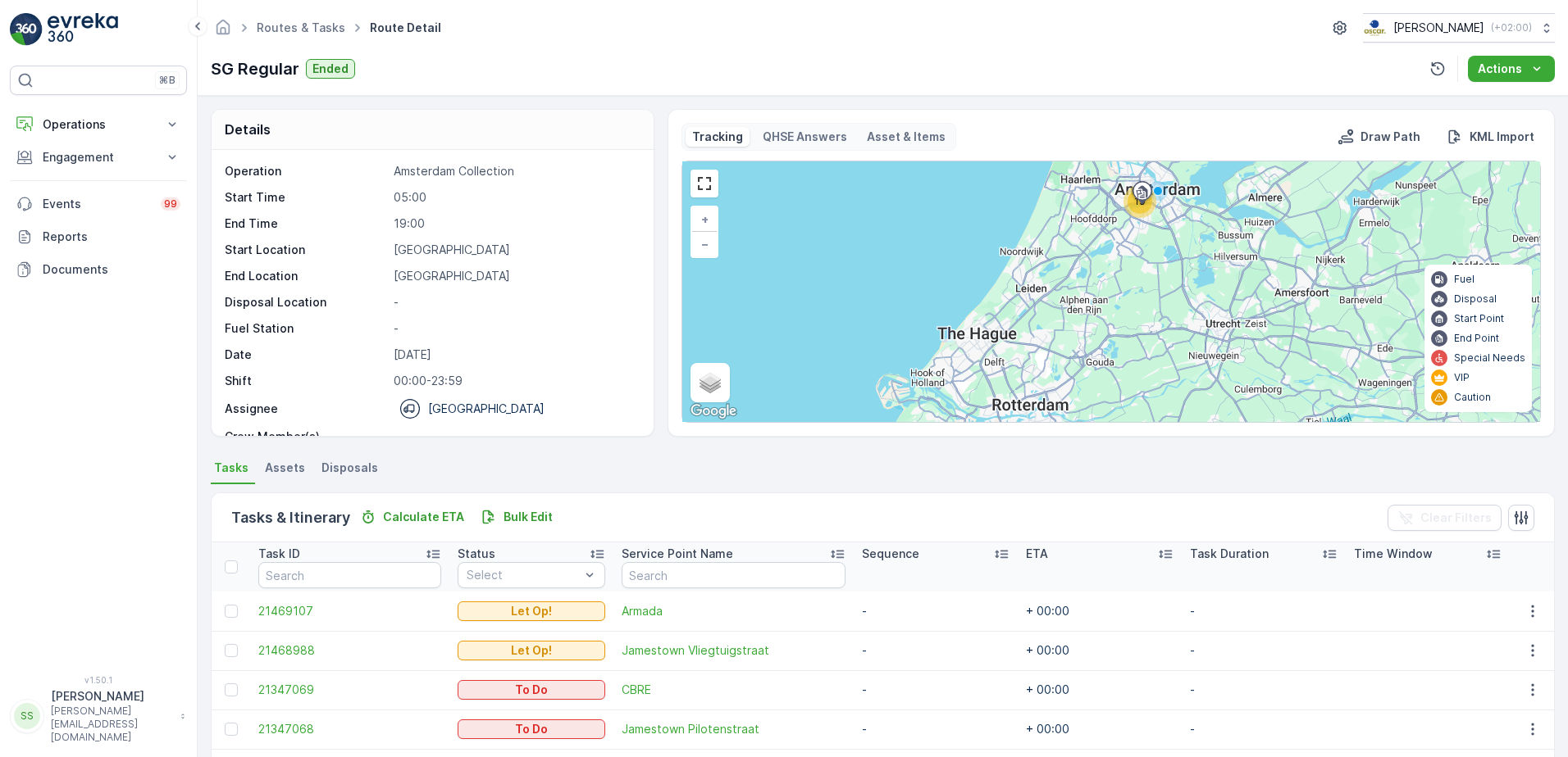
click at [202, 395] on div "Details Operation Amsterdam Collection Start Time 05:00 End Time 19:00 Start Lo…" at bounding box center [882, 427] width 1370 height 662
